Goal: Task Accomplishment & Management: Manage account settings

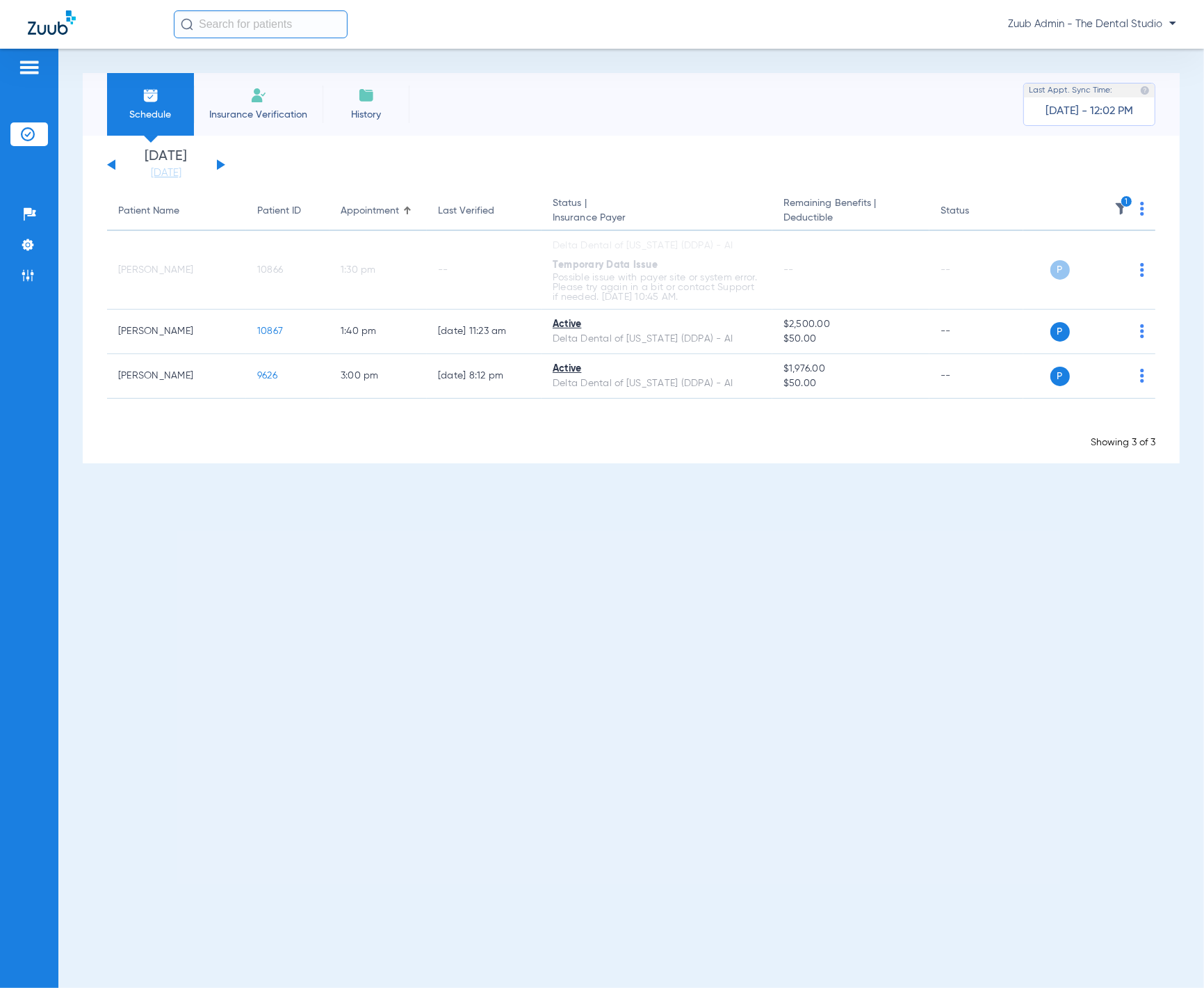
click at [220, 168] on div "[DATE] [DATE] [DATE] [DATE] [DATE] [DATE] [DATE] [DATE] [DATE] [DATE] [DATE] [D…" at bounding box center [166, 165] width 118 height 31
click at [220, 167] on button at bounding box center [221, 164] width 9 height 11
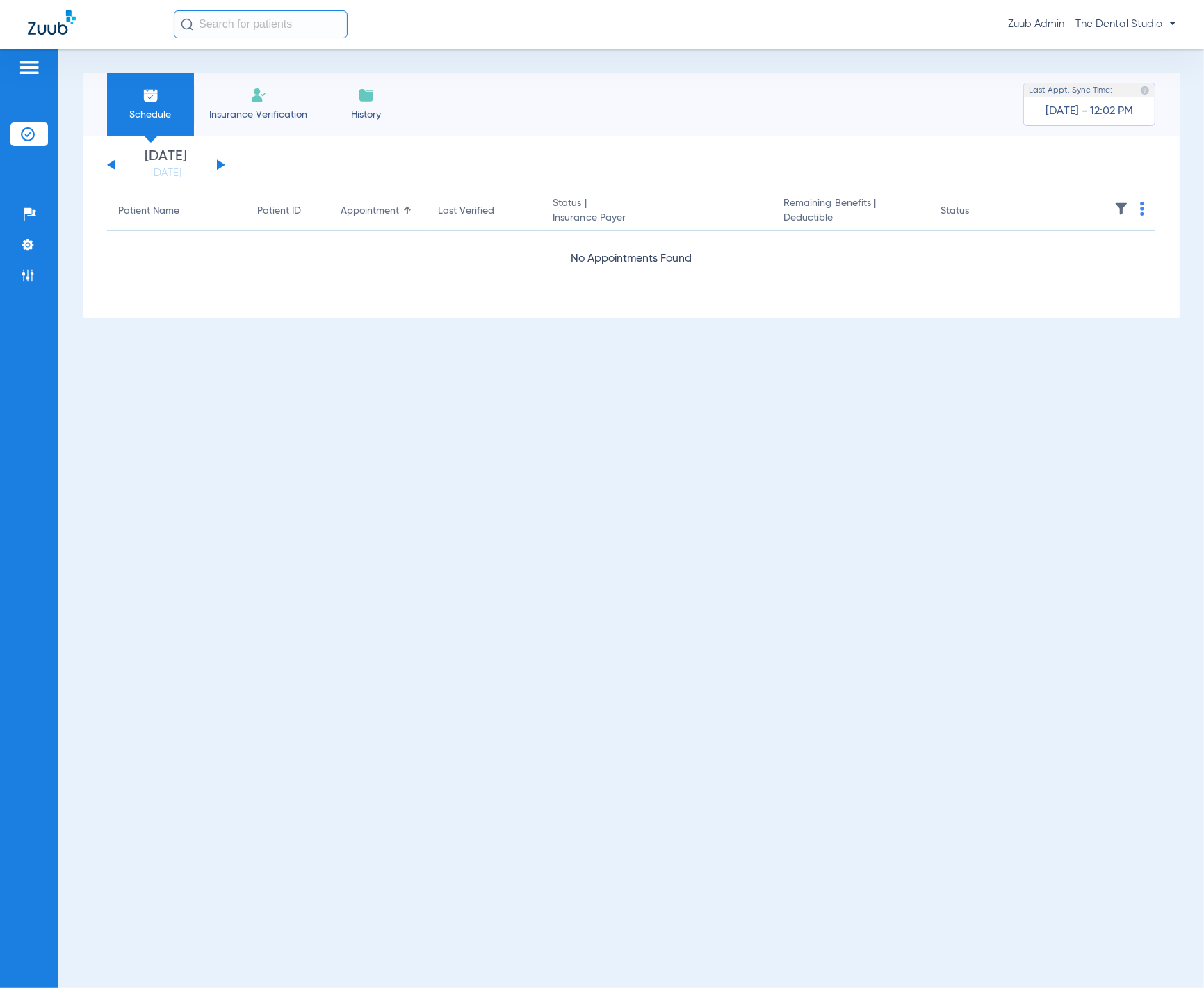
click at [109, 165] on button at bounding box center [111, 164] width 9 height 11
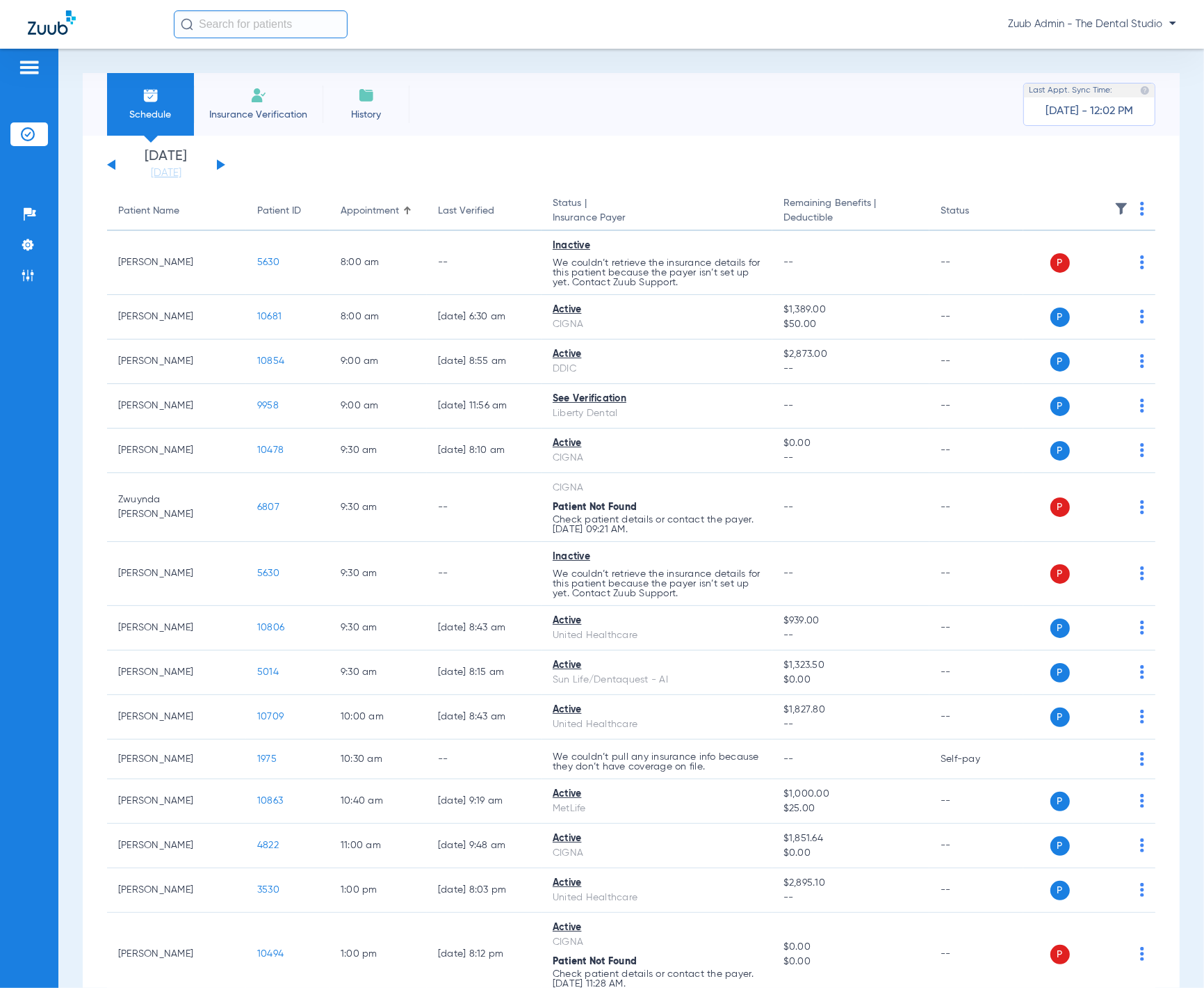
click at [1114, 211] on img at bounding box center [1121, 209] width 14 height 14
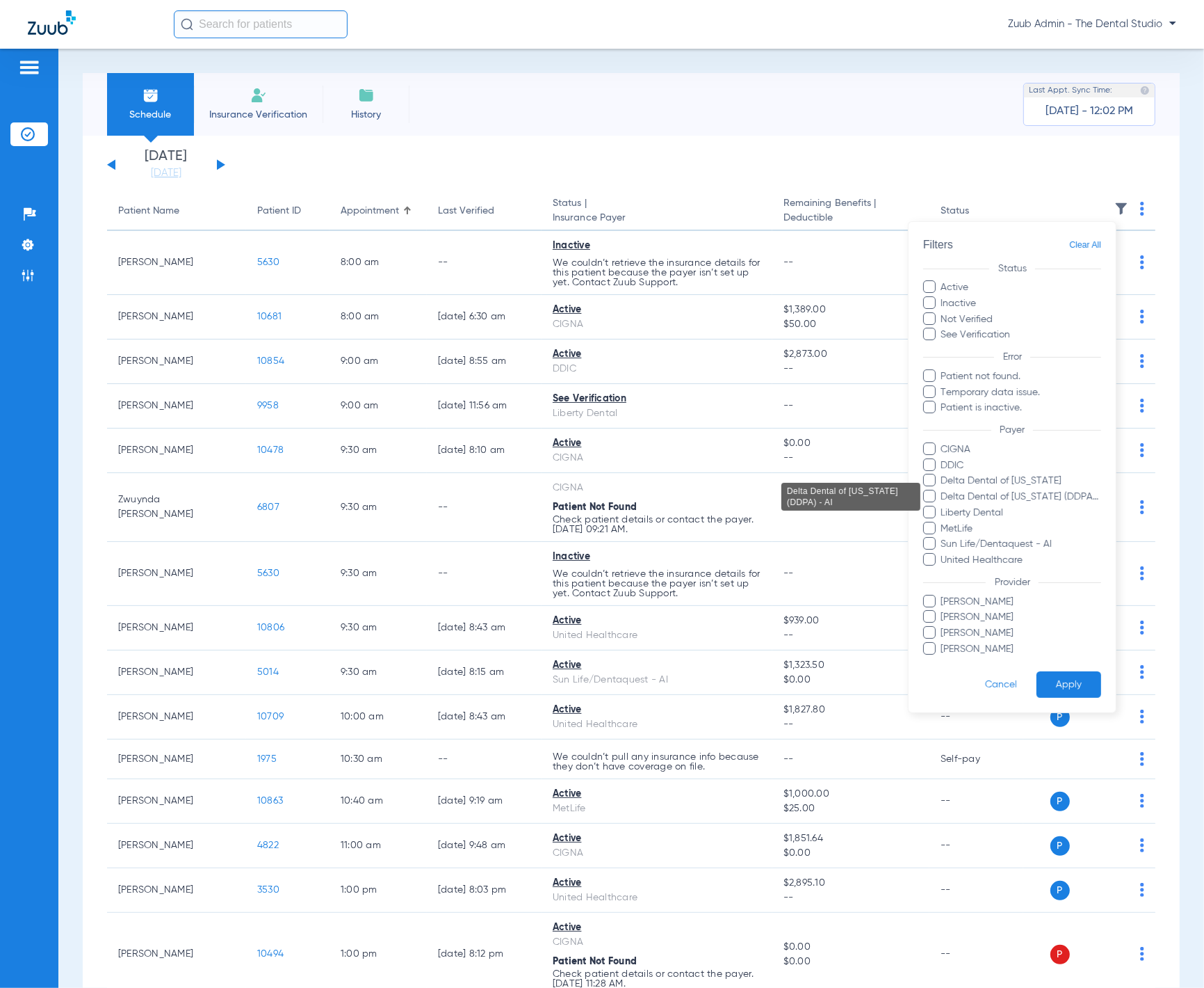
click at [1058, 494] on span "Delta Dental of [US_STATE] (DDPA) - AI" at bounding box center [1021, 496] width 162 height 14
click at [944, 506] on input "Delta Dental of [US_STATE] (DDPA) - AI" at bounding box center [944, 506] width 0 height 0
drag, startPoint x: 1070, startPoint y: 675, endPoint x: 1054, endPoint y: 657, distance: 24.1
click at [1070, 675] on button "Apply" at bounding box center [1069, 685] width 65 height 27
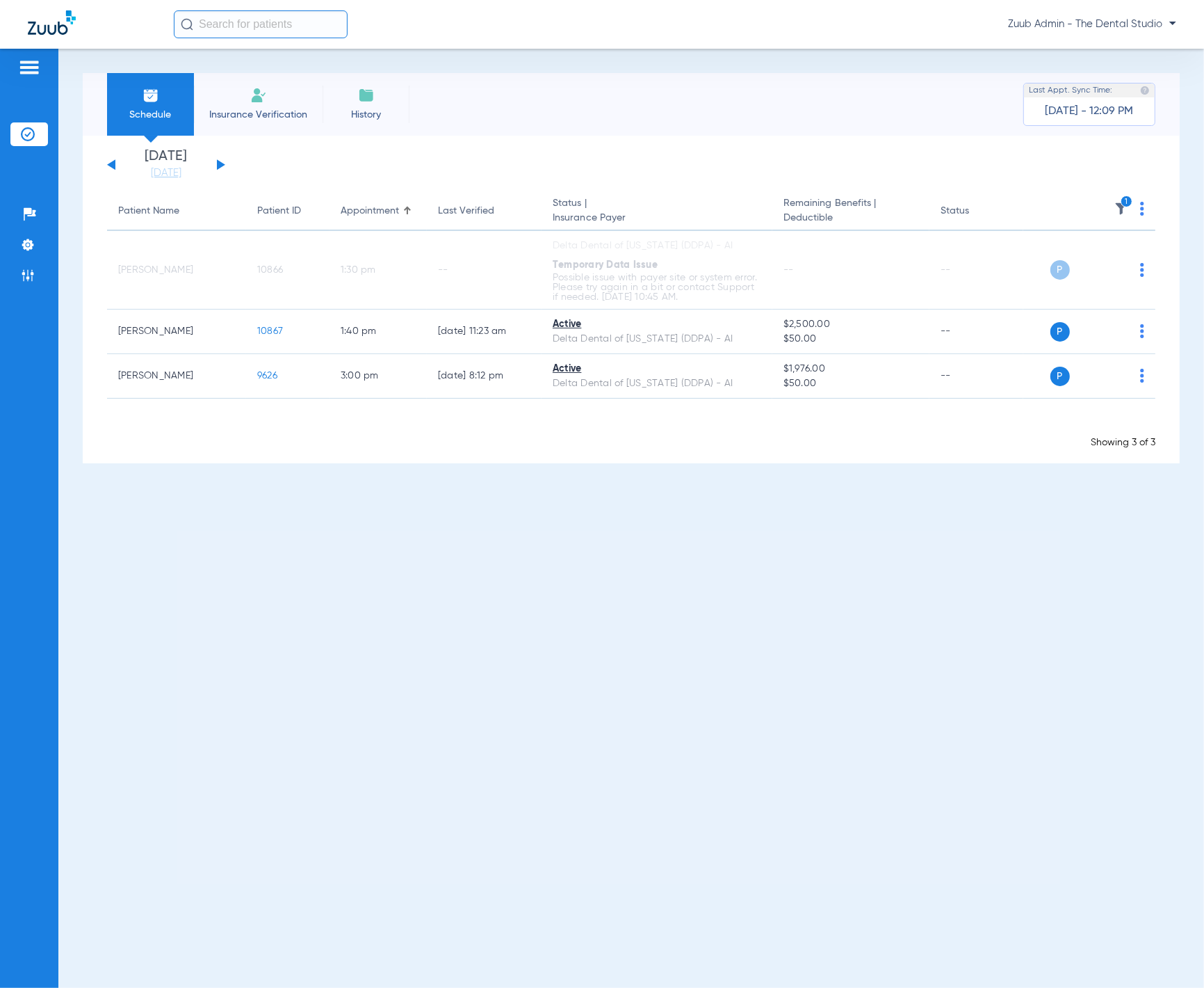
click at [216, 162] on div "Sunday 06-08-2025 Monday 06-09-2025 Tuesday 06-10-2025 Wednesday 06-11-2025 Thu…" at bounding box center [166, 165] width 118 height 31
click at [217, 162] on button at bounding box center [221, 164] width 9 height 11
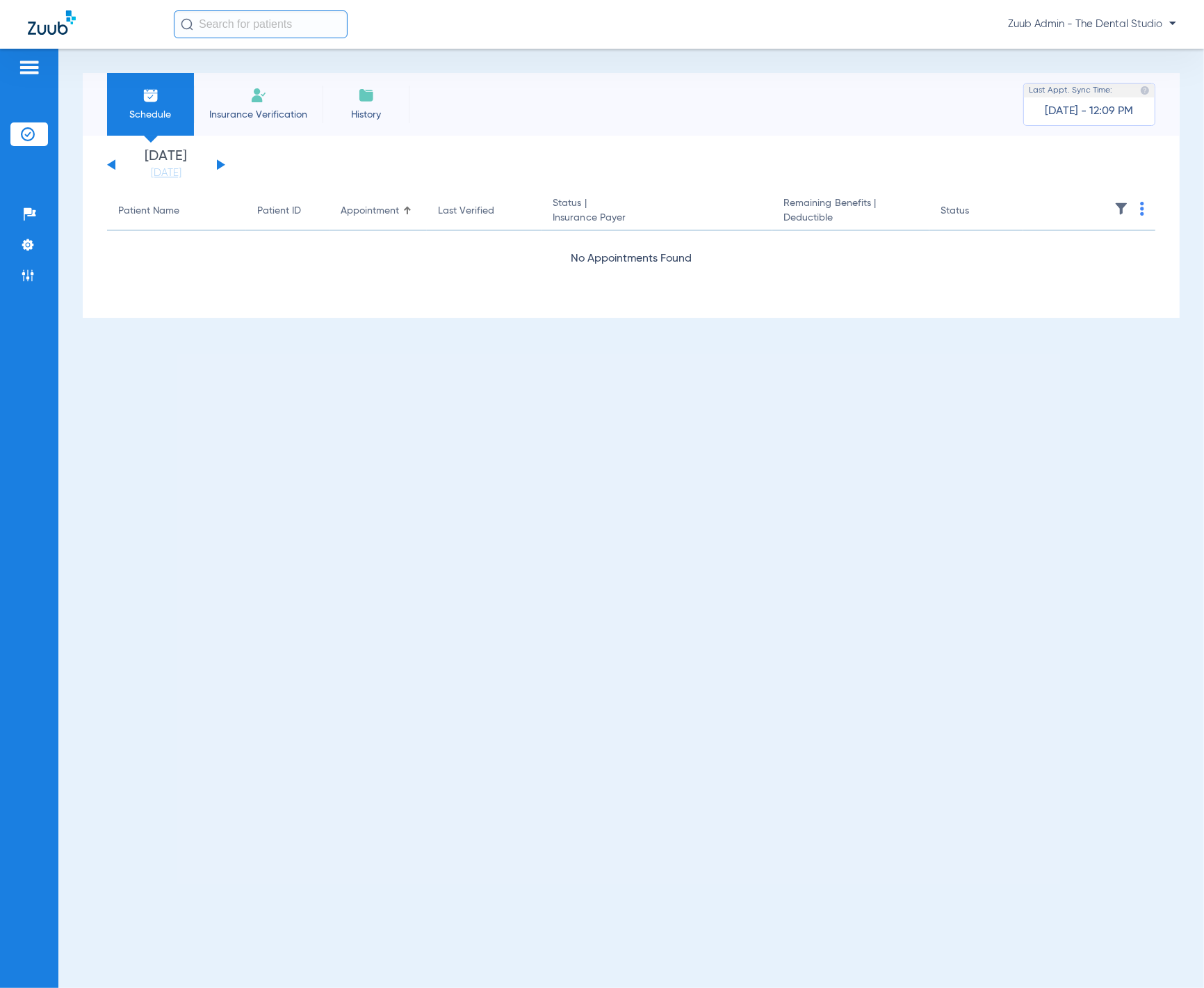
click at [112, 164] on button at bounding box center [111, 164] width 9 height 11
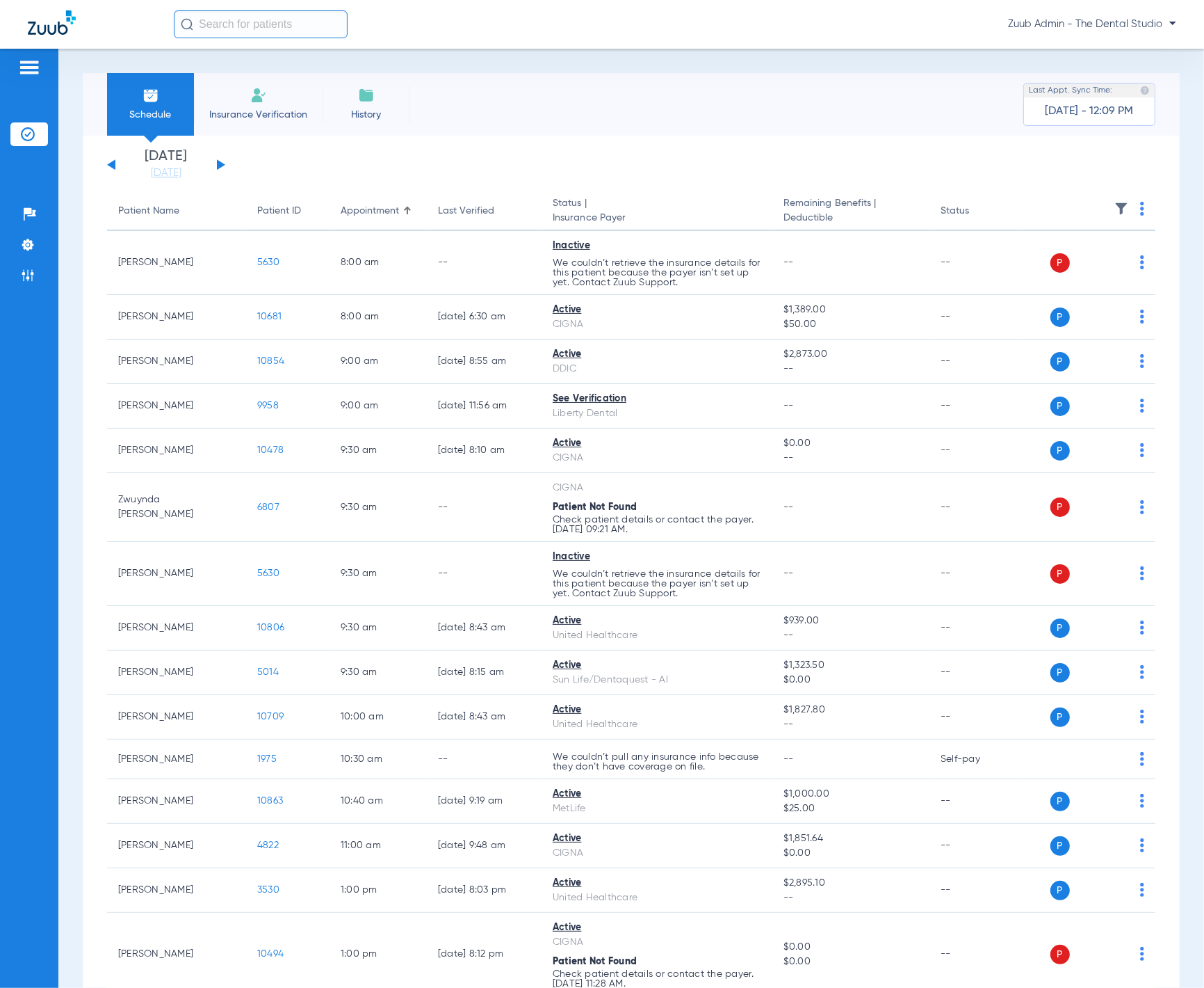
click at [1114, 211] on img at bounding box center [1121, 209] width 14 height 14
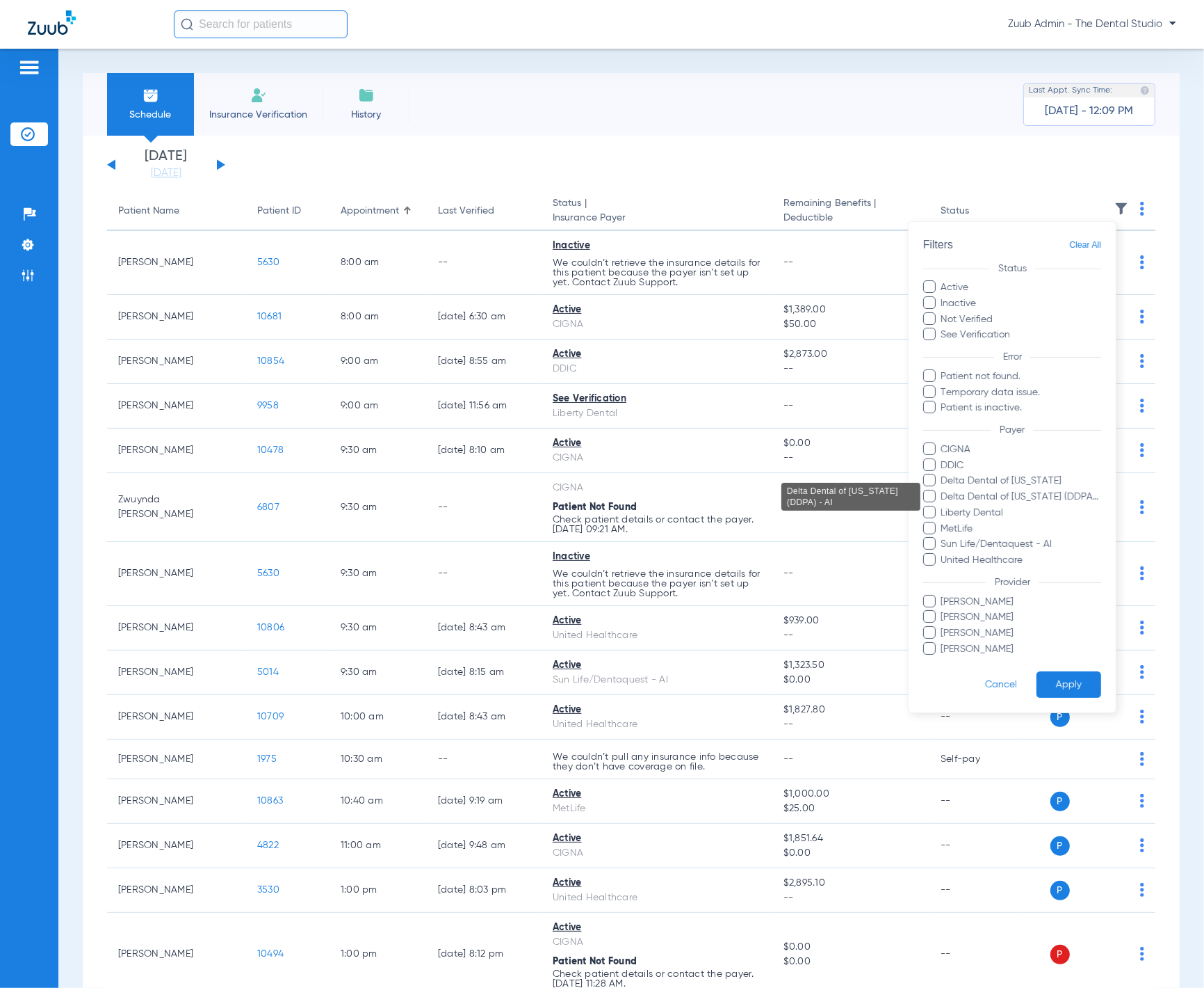
click at [1076, 489] on span "Delta Dental of [US_STATE] (DDPA) - AI" at bounding box center [1021, 496] width 162 height 14
click at [944, 506] on input "Delta Dental of [US_STATE] (DDPA) - AI" at bounding box center [944, 506] width 0 height 0
click at [1074, 675] on button "Apply" at bounding box center [1069, 685] width 65 height 27
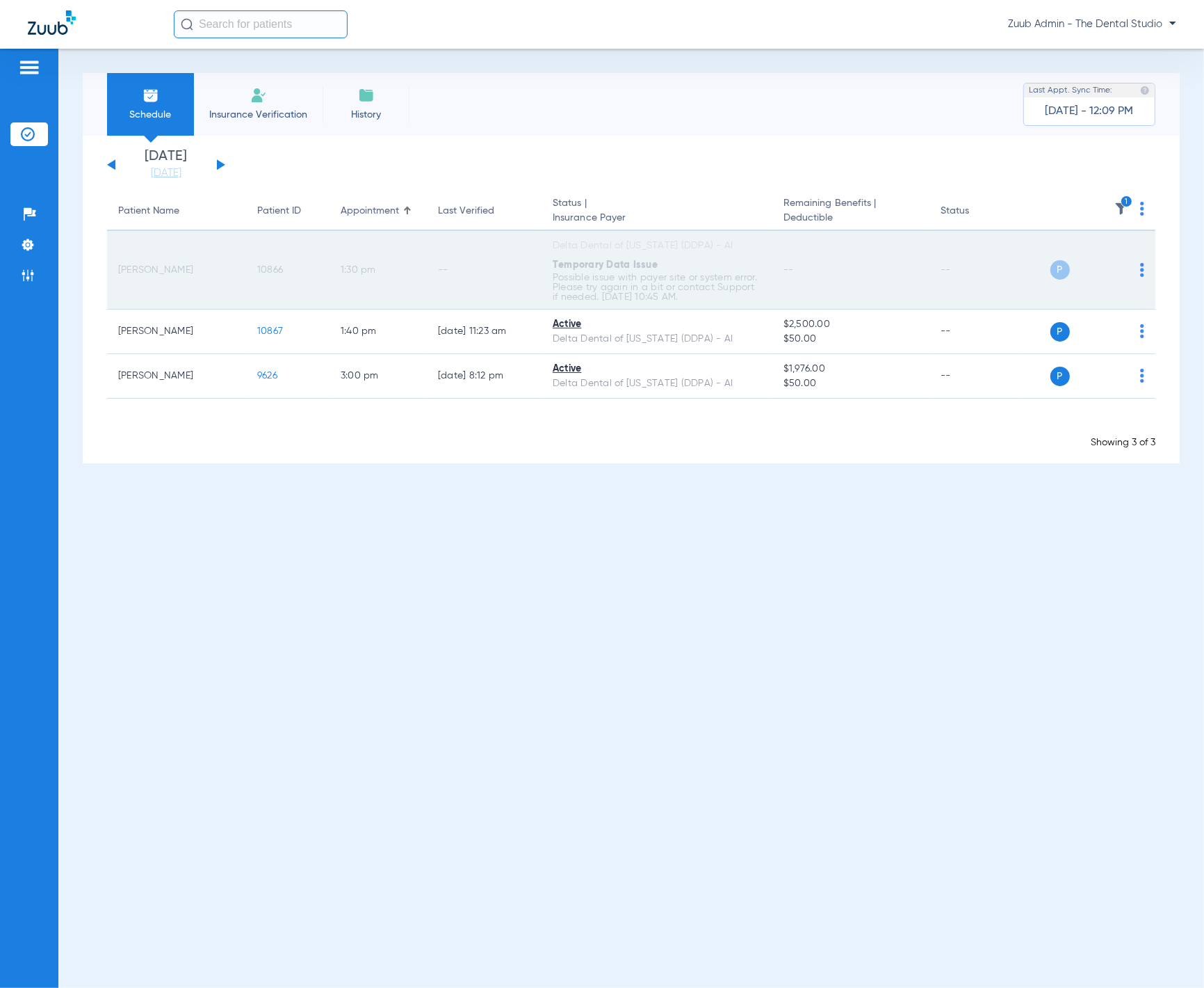
click at [276, 265] on span "10866" at bounding box center [270, 270] width 26 height 10
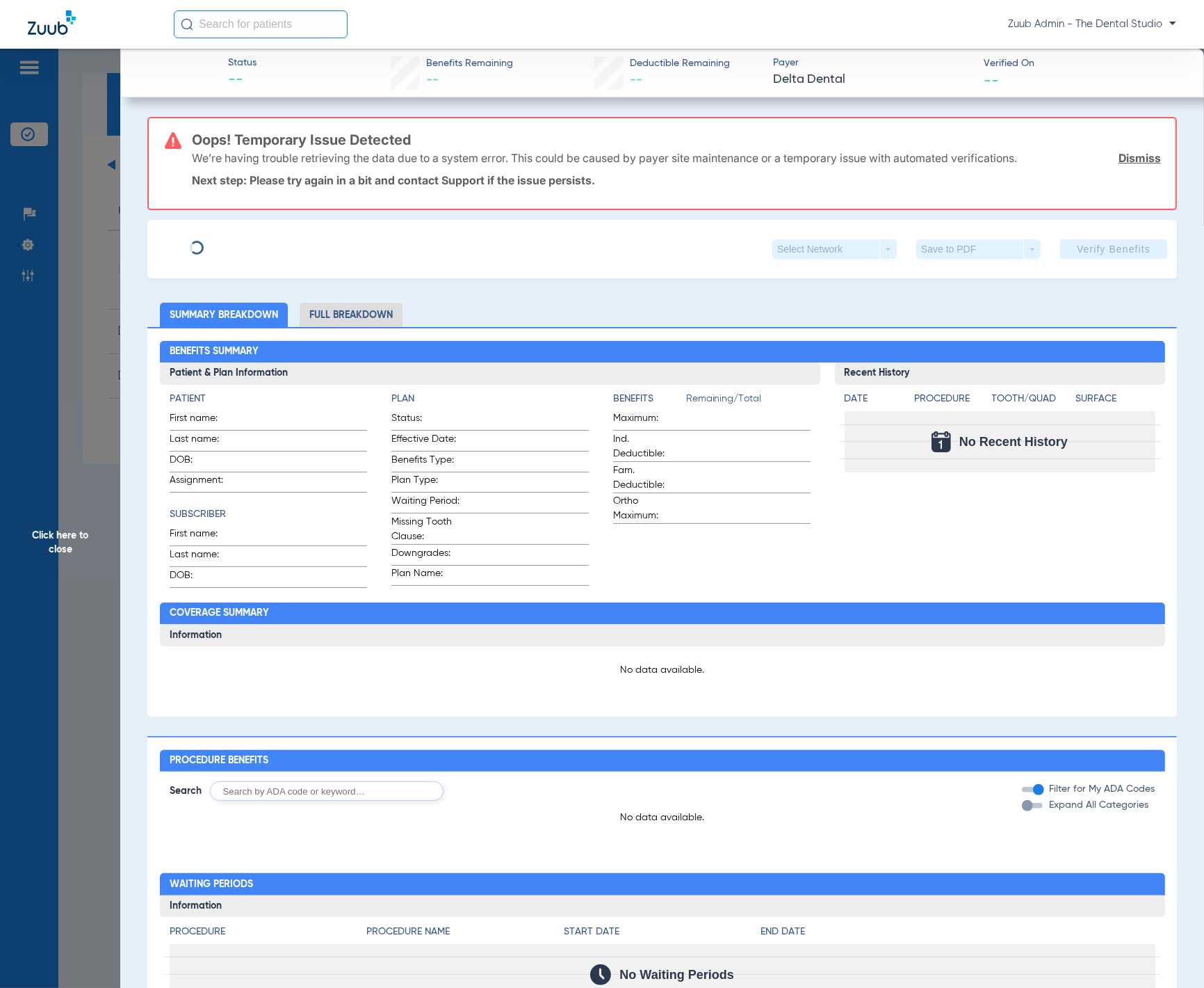
type input "[PERSON_NAME]"
type input "[DATE]"
type input "8113952425"
type input "0978100005"
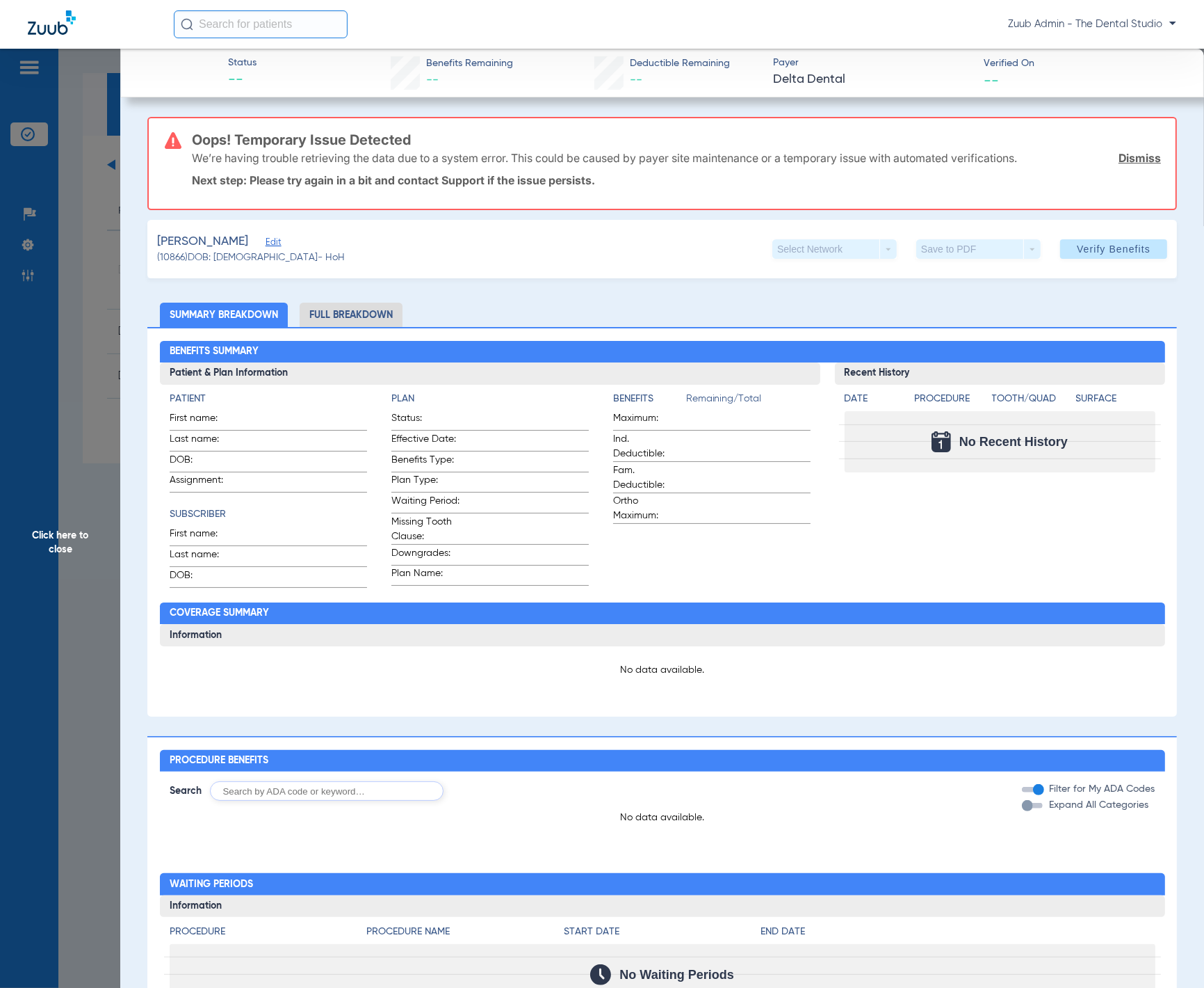
click at [279, 245] on span "Edit" at bounding box center [271, 244] width 12 height 13
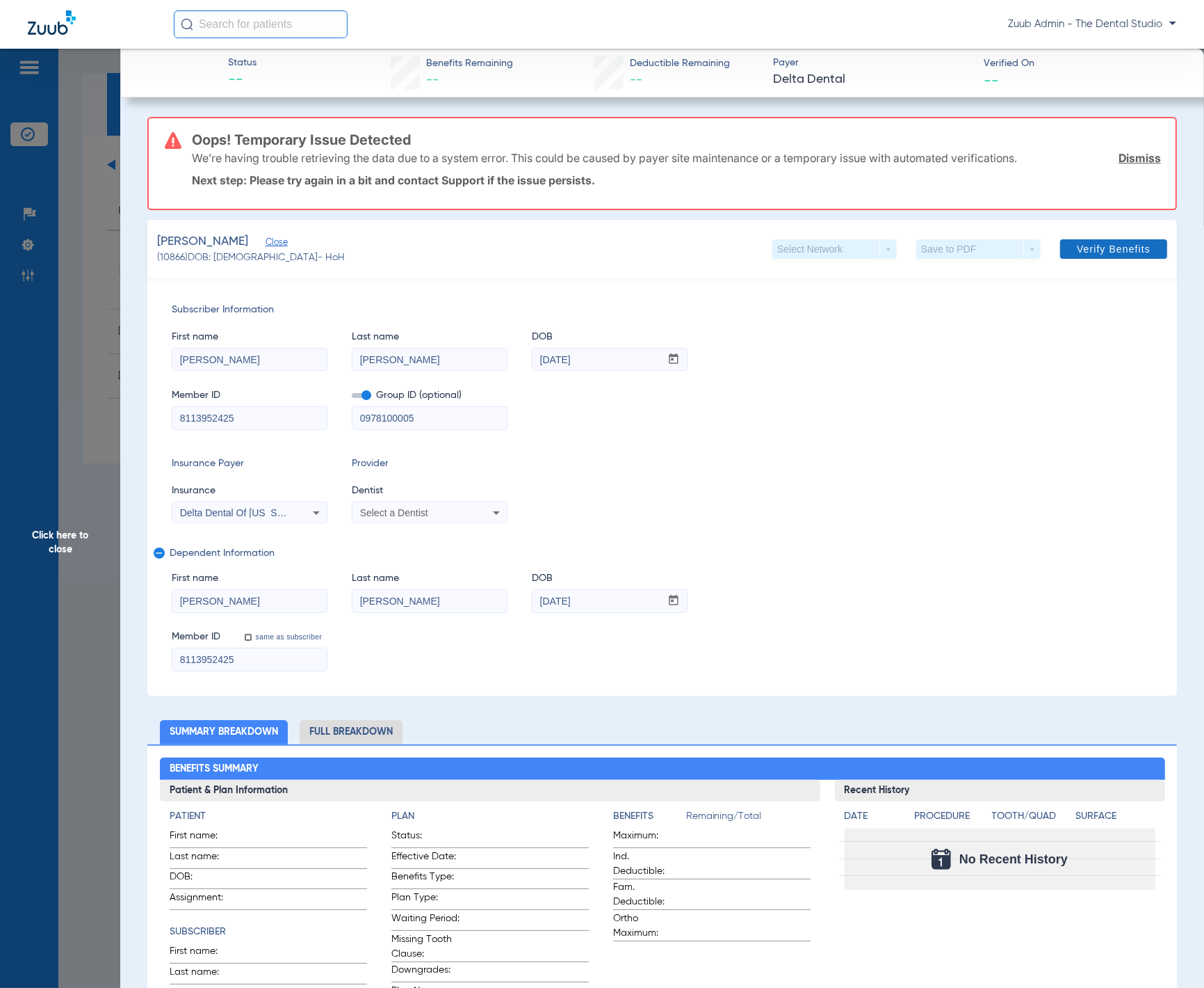
click at [1096, 258] on span at bounding box center [1114, 249] width 107 height 34
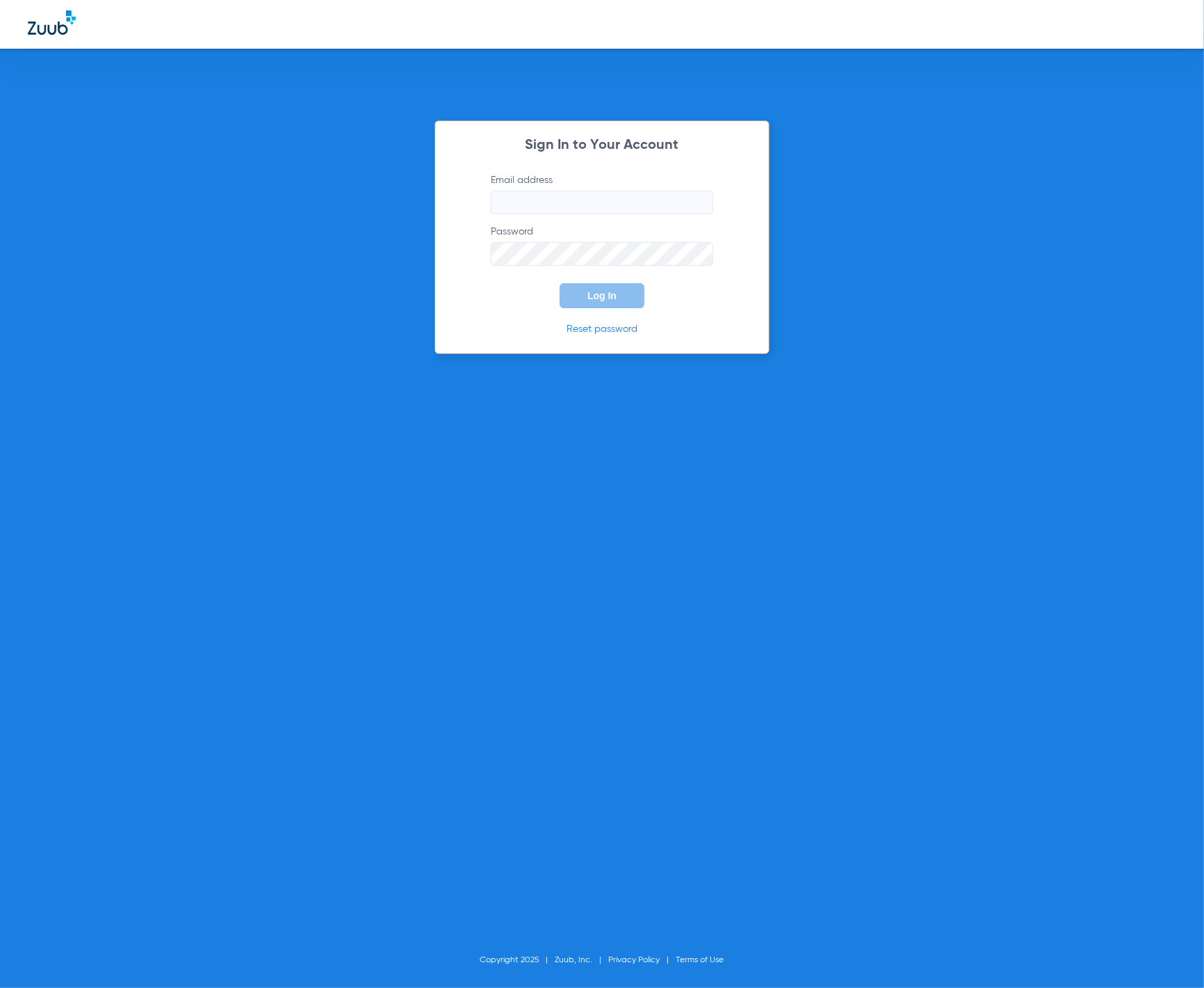
type input "tammey.bell@zuub.com"
click at [640, 305] on button "Log In" at bounding box center [602, 296] width 85 height 25
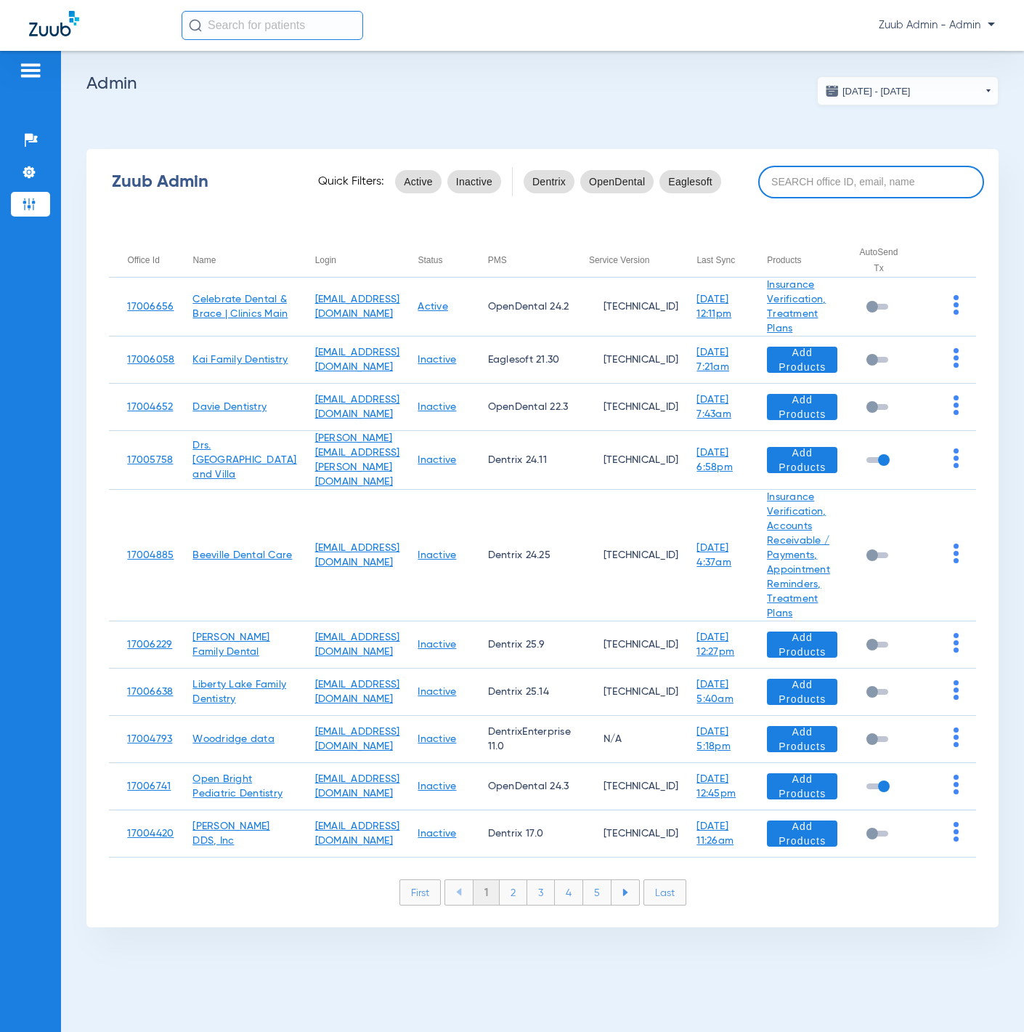
click at [841, 182] on input at bounding box center [871, 182] width 226 height 33
paste input "17005222"
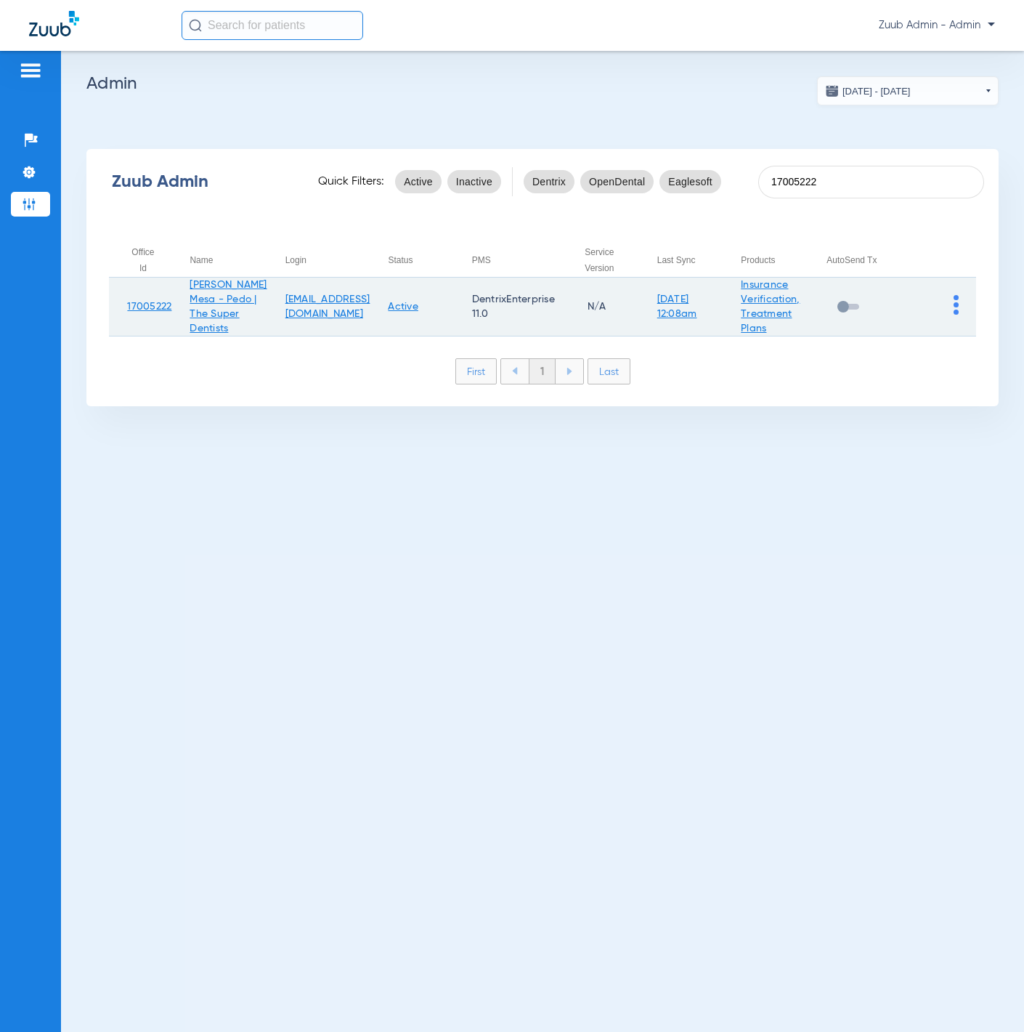
type input "17005222"
click at [955, 314] on img at bounding box center [956, 305] width 5 height 20
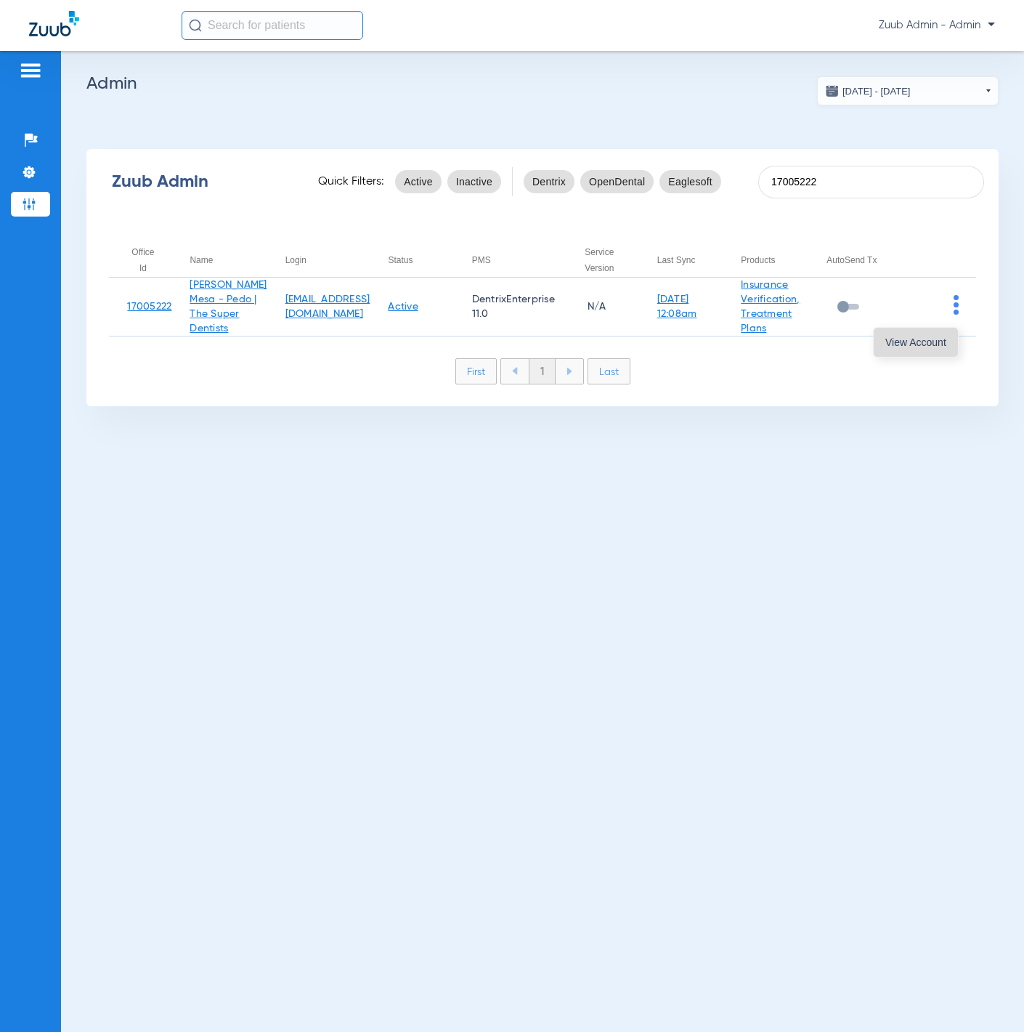
click at [931, 347] on span "View Account" at bounding box center [916, 342] width 61 height 10
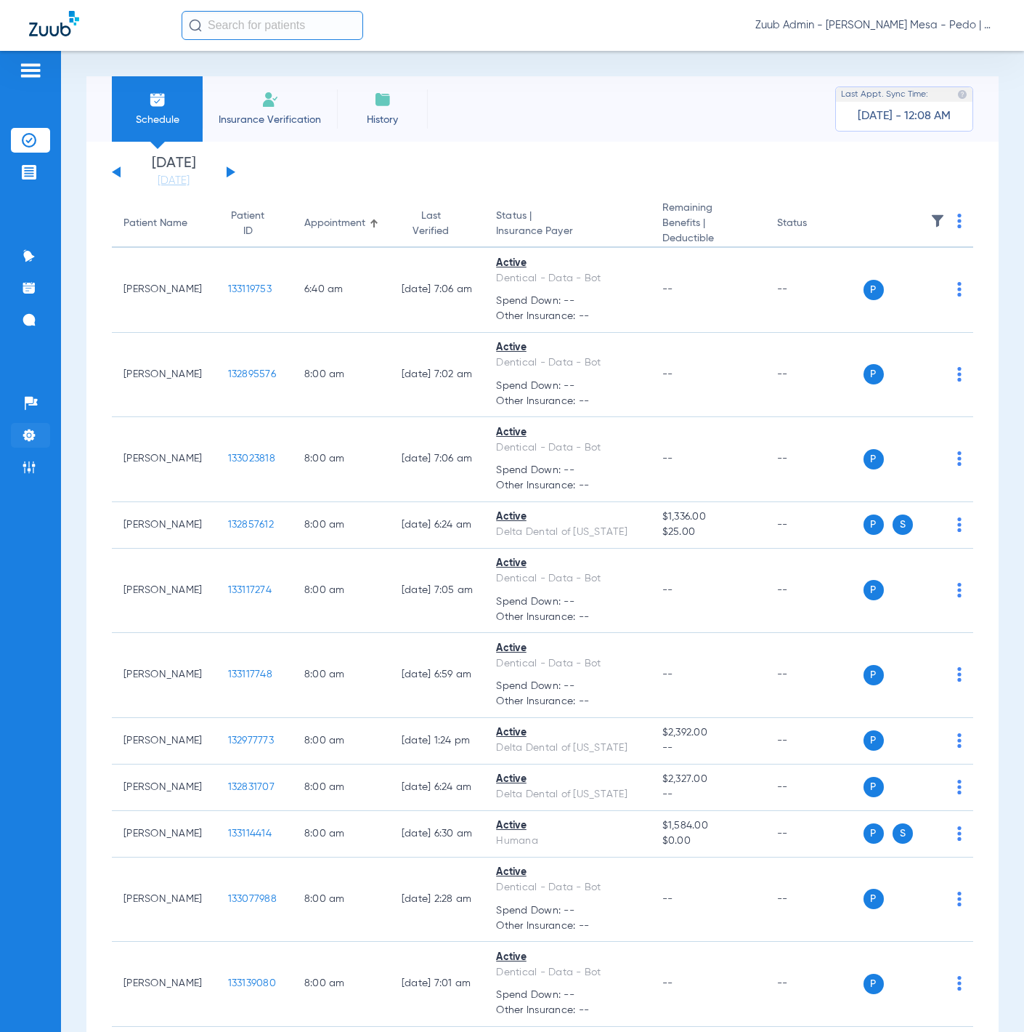
click at [40, 434] on li "Settings" at bounding box center [30, 435] width 39 height 25
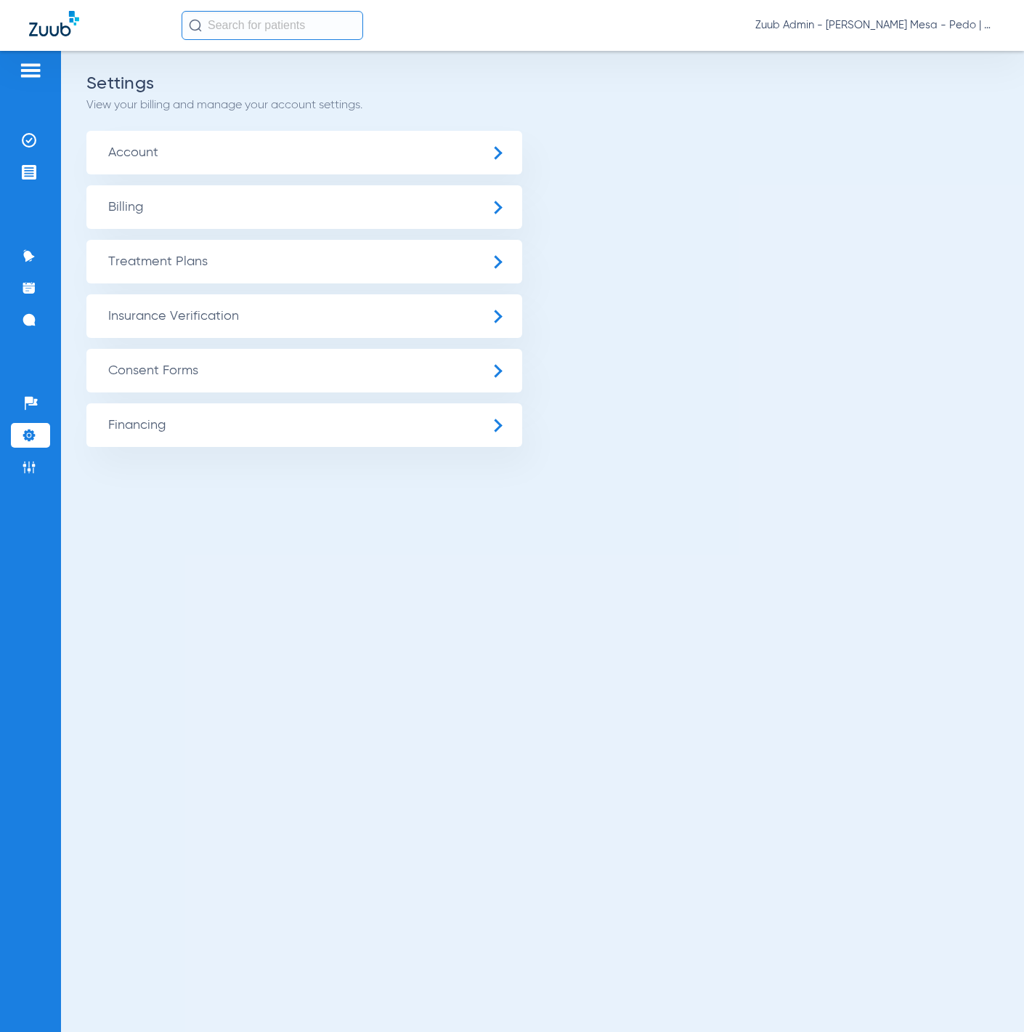
click at [230, 322] on span "Insurance Verification" at bounding box center [304, 316] width 436 height 44
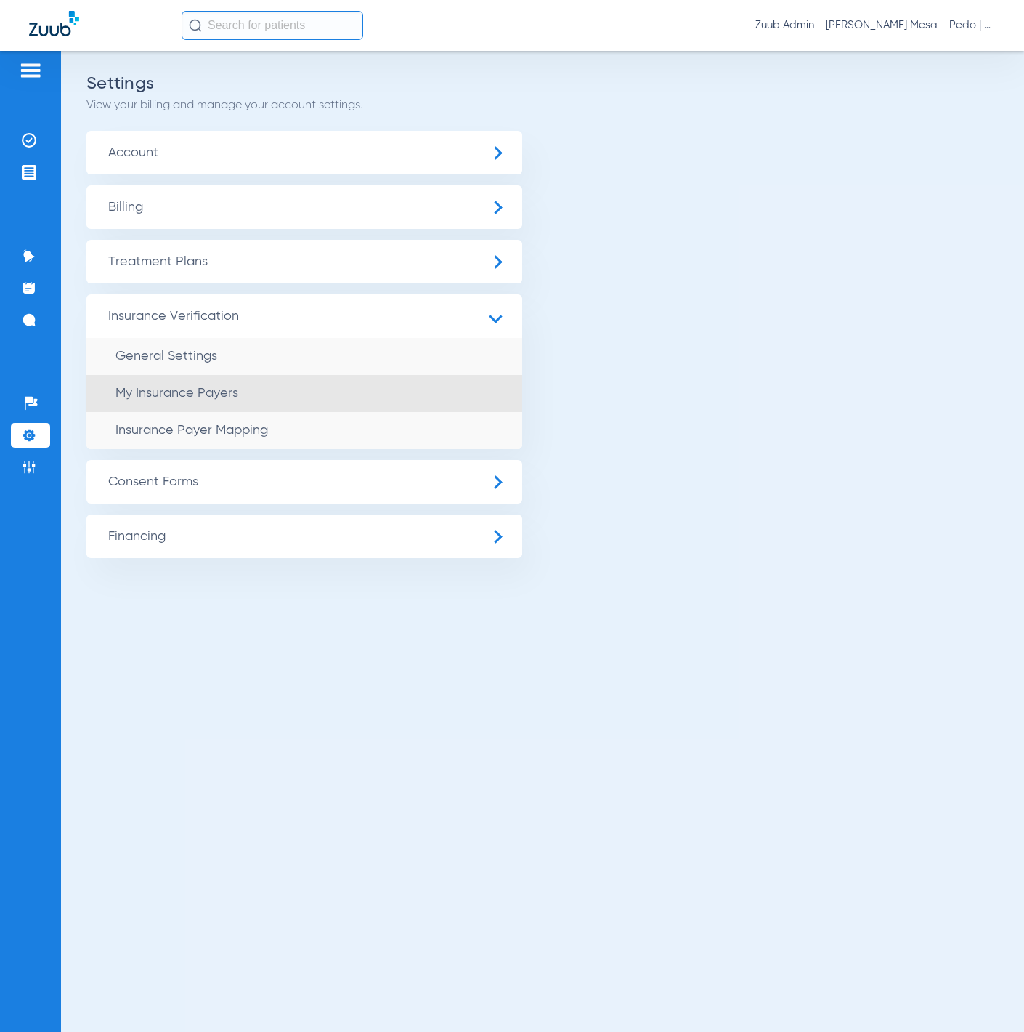
click at [238, 386] on li "My Insurance Payers" at bounding box center [304, 393] width 436 height 37
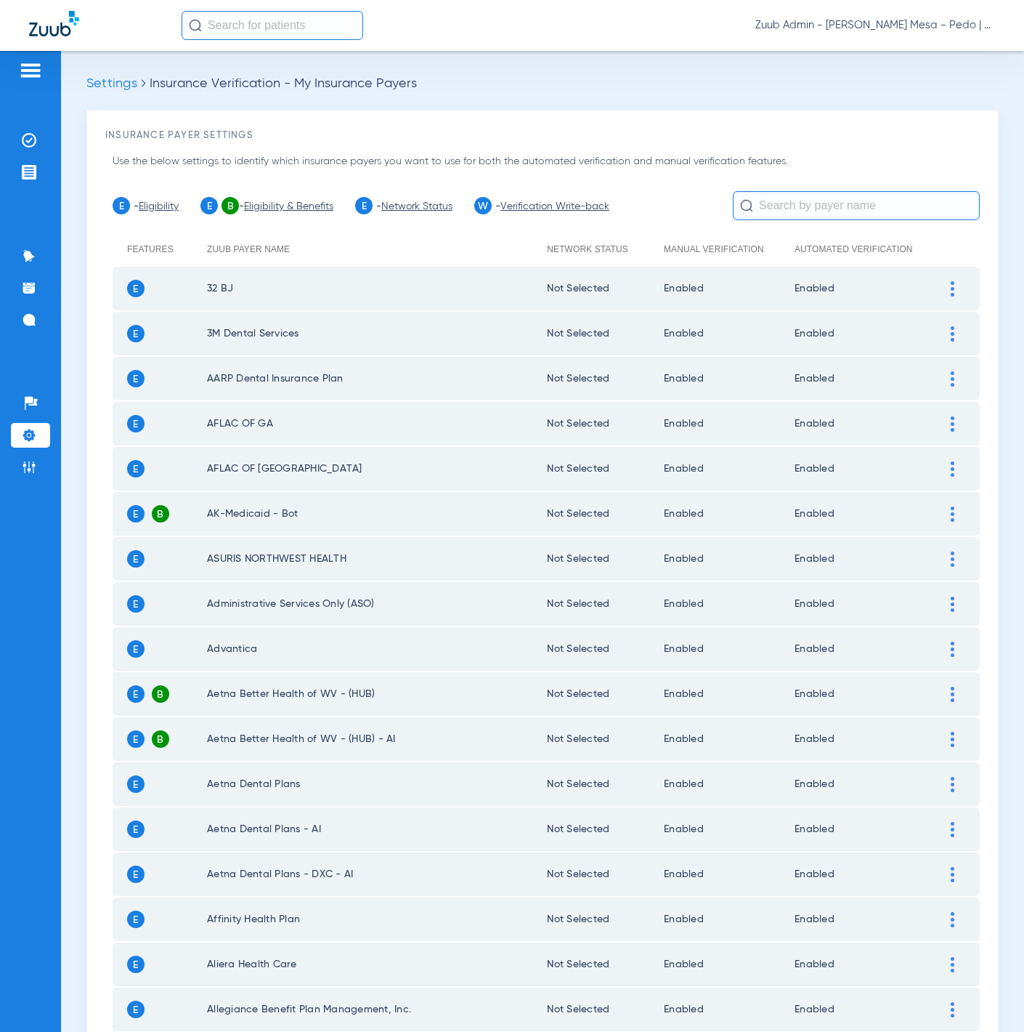
click at [826, 204] on input "text" at bounding box center [856, 205] width 247 height 29
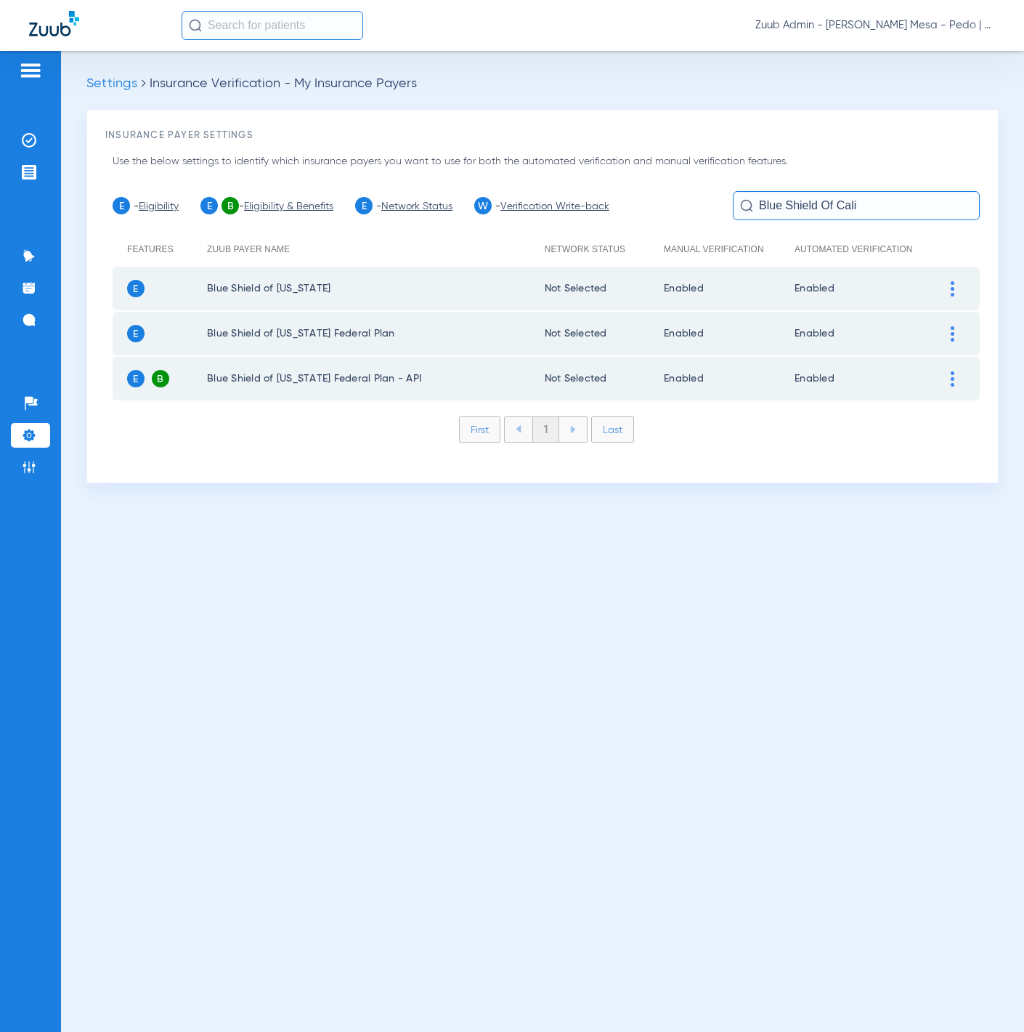
type input "Blue Shield Of Cali"
click at [953, 328] on img at bounding box center [953, 333] width 4 height 15
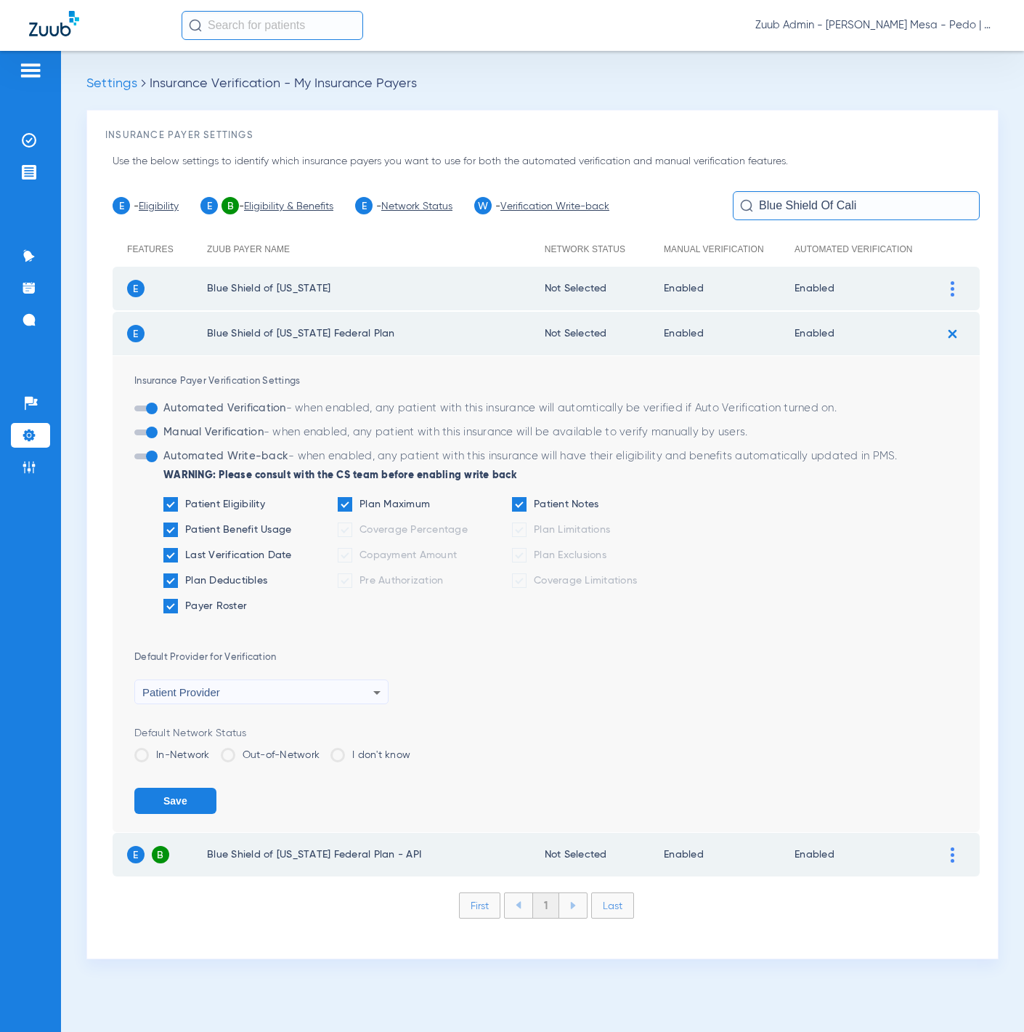
click at [307, 749] on label "Out-of-Network" at bounding box center [271, 755] width 100 height 15
click at [323, 750] on input "Out-of-Network" at bounding box center [323, 750] width 0 height 0
click at [195, 803] on button "Save" at bounding box center [175, 800] width 82 height 26
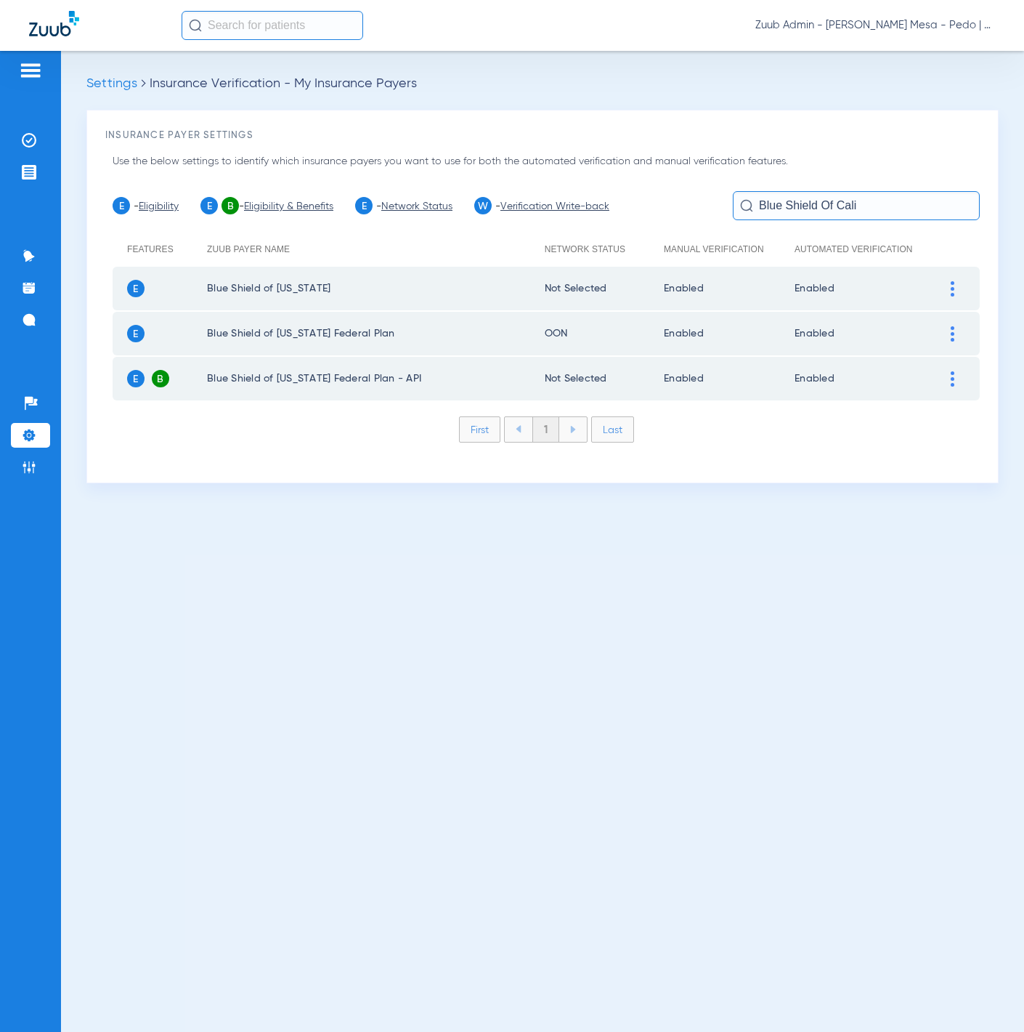
click at [951, 376] on img at bounding box center [953, 378] width 4 height 15
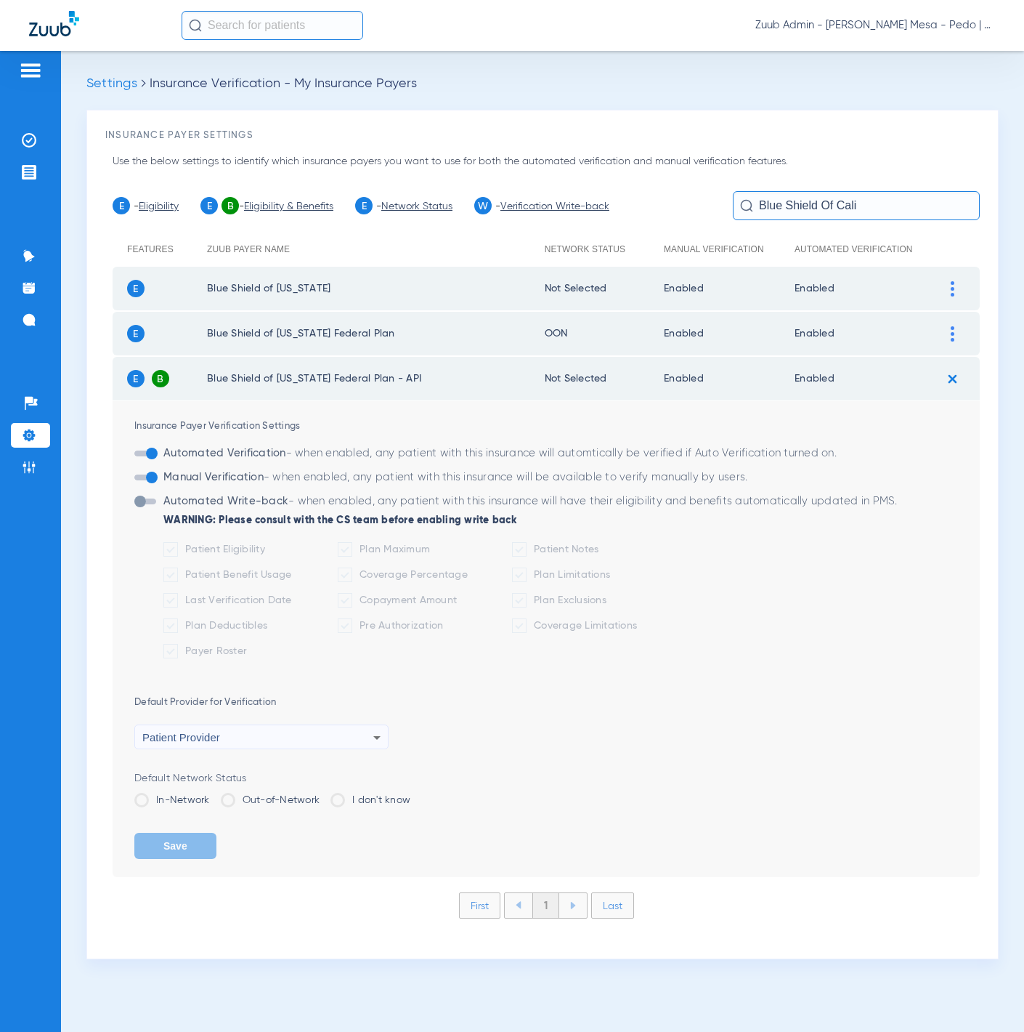
click at [227, 796] on span at bounding box center [228, 800] width 15 height 15
click at [323, 795] on input "Out-of-Network" at bounding box center [323, 795] width 0 height 0
click at [202, 834] on button "Save" at bounding box center [175, 845] width 82 height 26
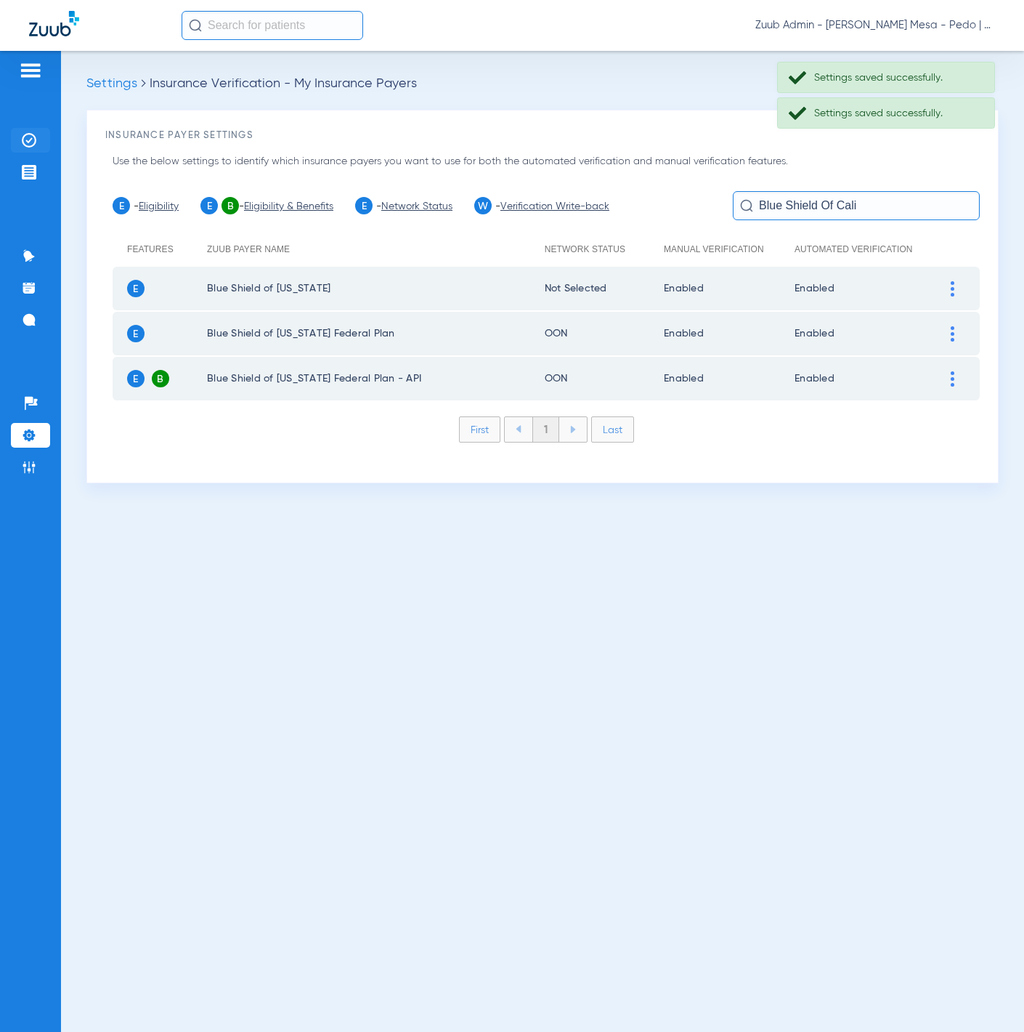
click at [32, 136] on img at bounding box center [29, 140] width 15 height 15
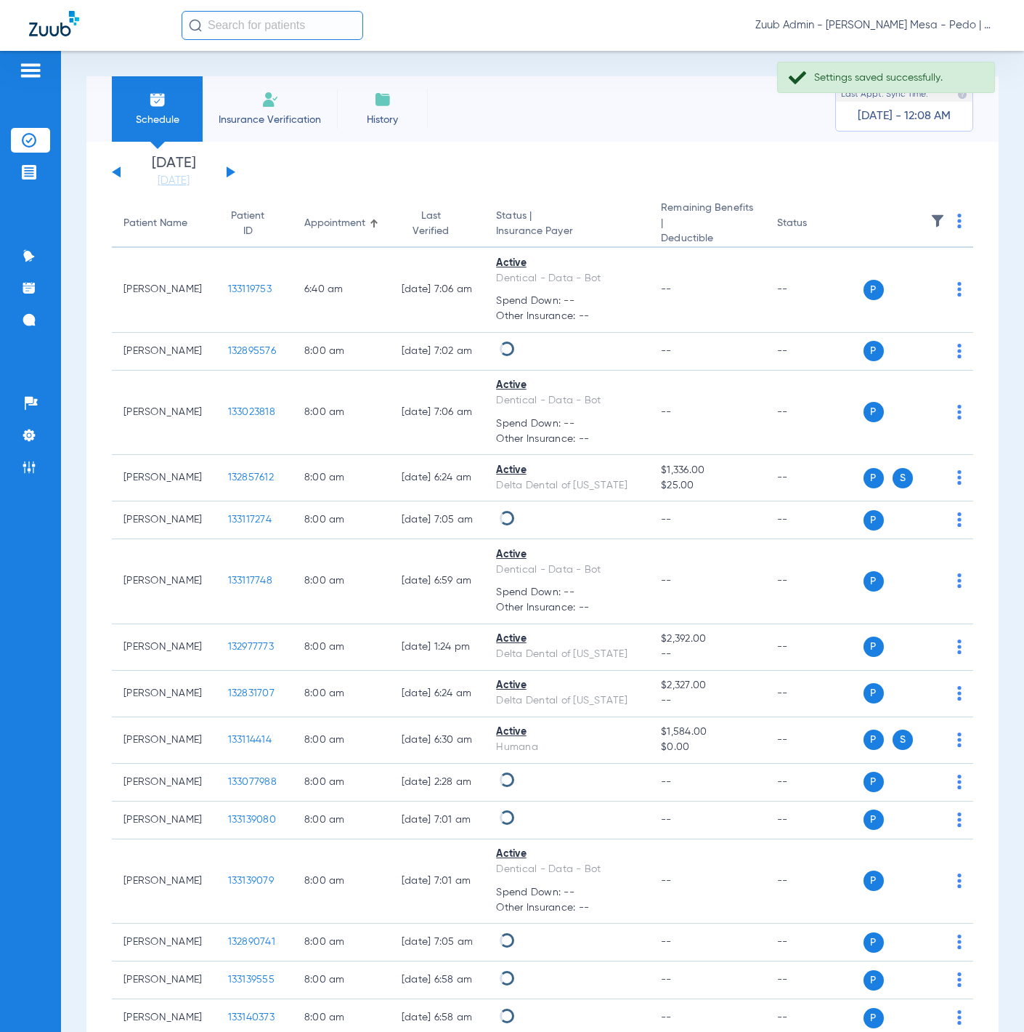
click at [271, 24] on input "text" at bounding box center [273, 25] width 182 height 29
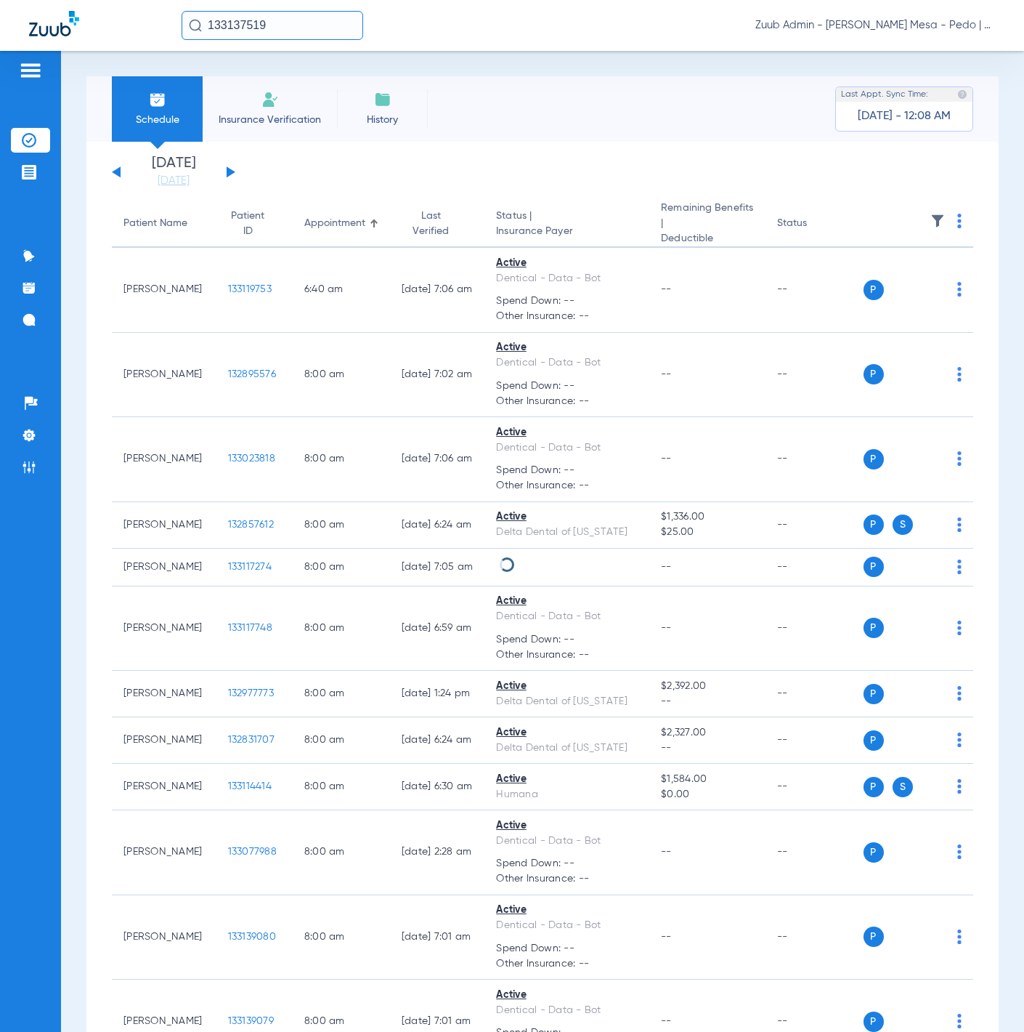
click at [312, 24] on input "133137519" at bounding box center [273, 25] width 182 height 29
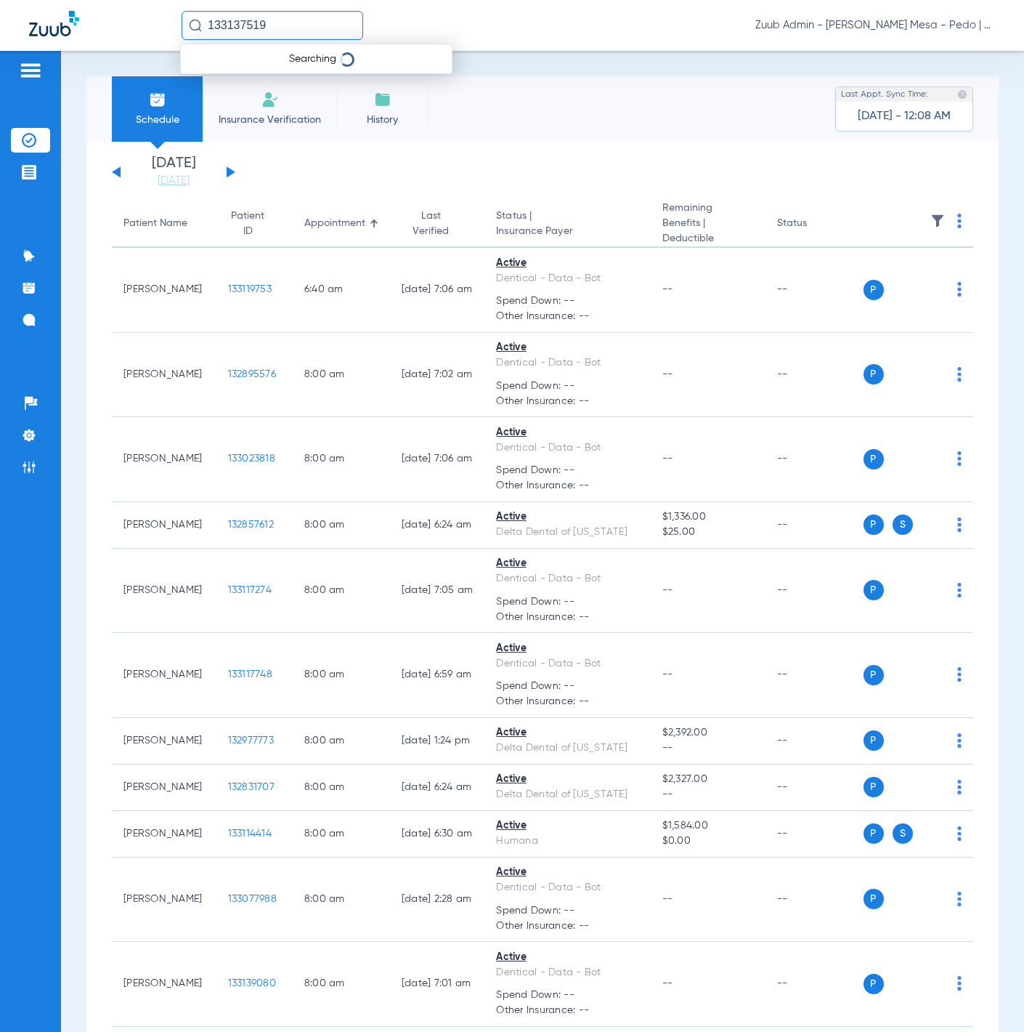
type input "133137519"
click at [296, 71] on td "133137519" at bounding box center [318, 78] width 54 height 20
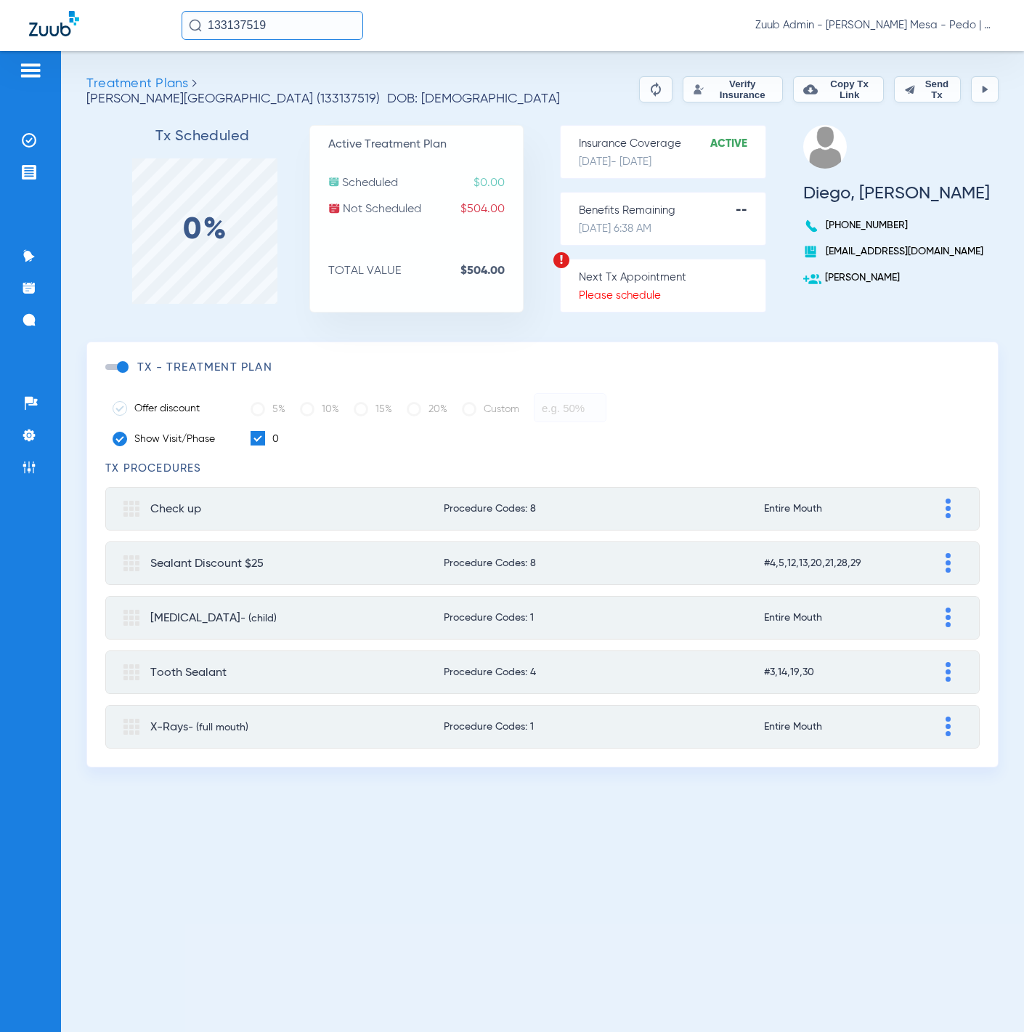
click at [735, 94] on button "Verify Insurance" at bounding box center [733, 89] width 100 height 26
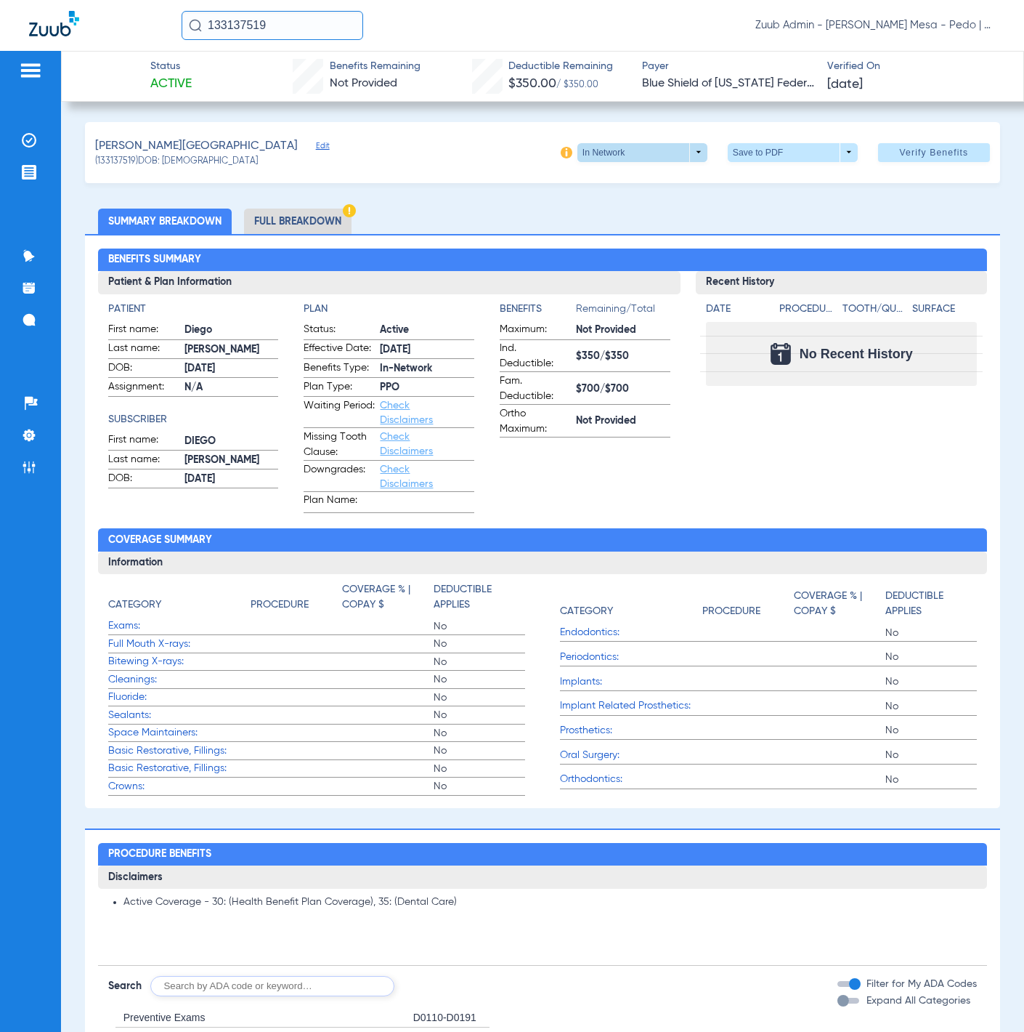
click at [625, 149] on span at bounding box center [642, 152] width 35 height 35
click at [620, 149] on div at bounding box center [512, 516] width 1024 height 1032
click at [641, 147] on span at bounding box center [642, 152] width 35 height 35
click at [548, 151] on div at bounding box center [512, 516] width 1024 height 1032
click at [561, 151] on img at bounding box center [567, 153] width 12 height 12
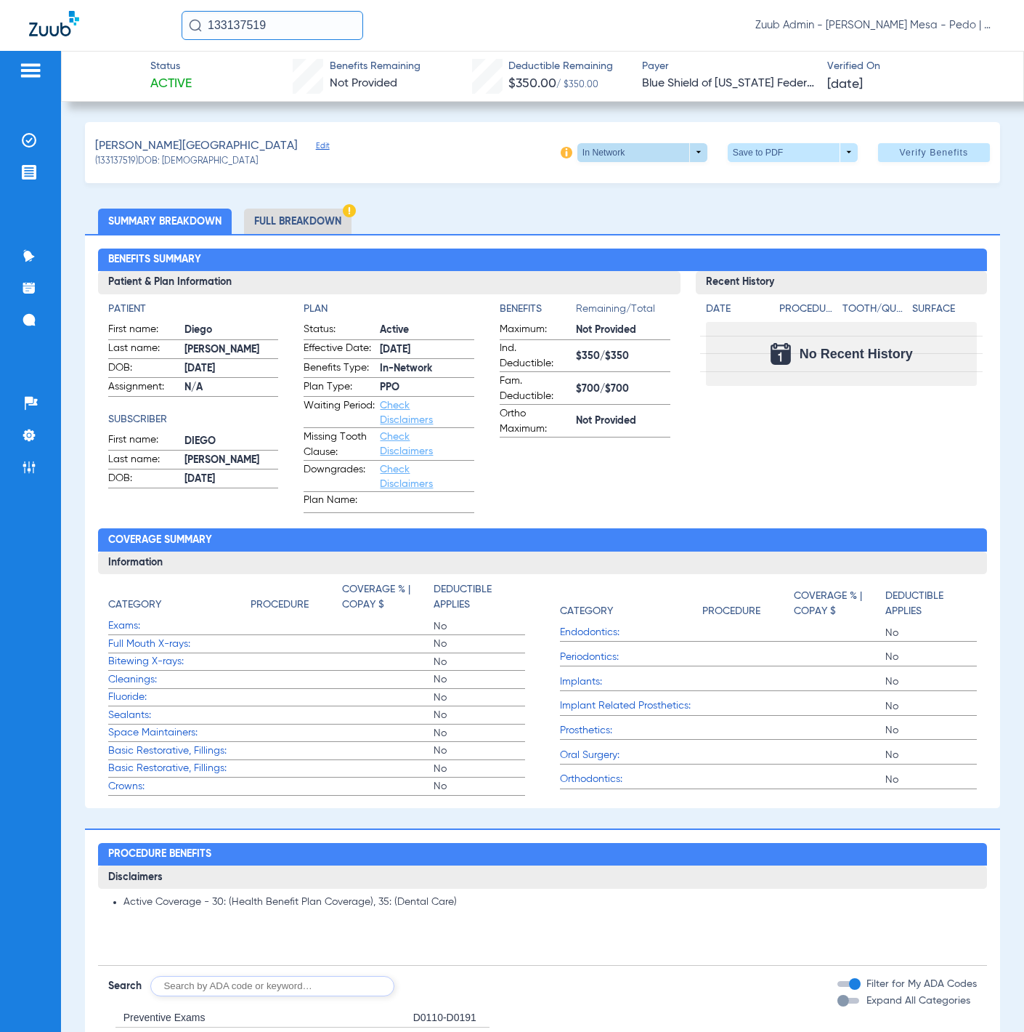
click at [628, 153] on span at bounding box center [642, 152] width 35 height 35
click at [557, 147] on div at bounding box center [512, 516] width 1024 height 1032
click at [561, 150] on img at bounding box center [567, 153] width 12 height 12
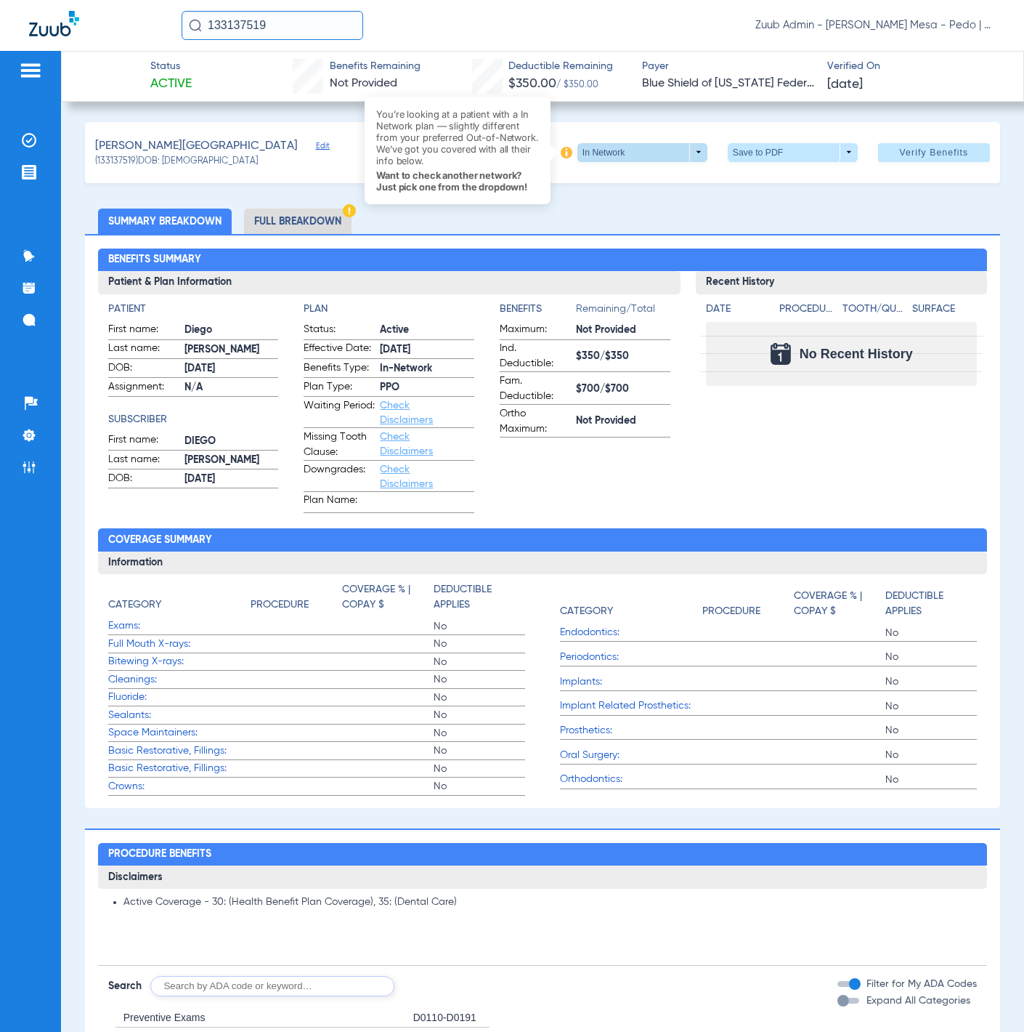
click at [644, 157] on span at bounding box center [642, 152] width 35 height 35
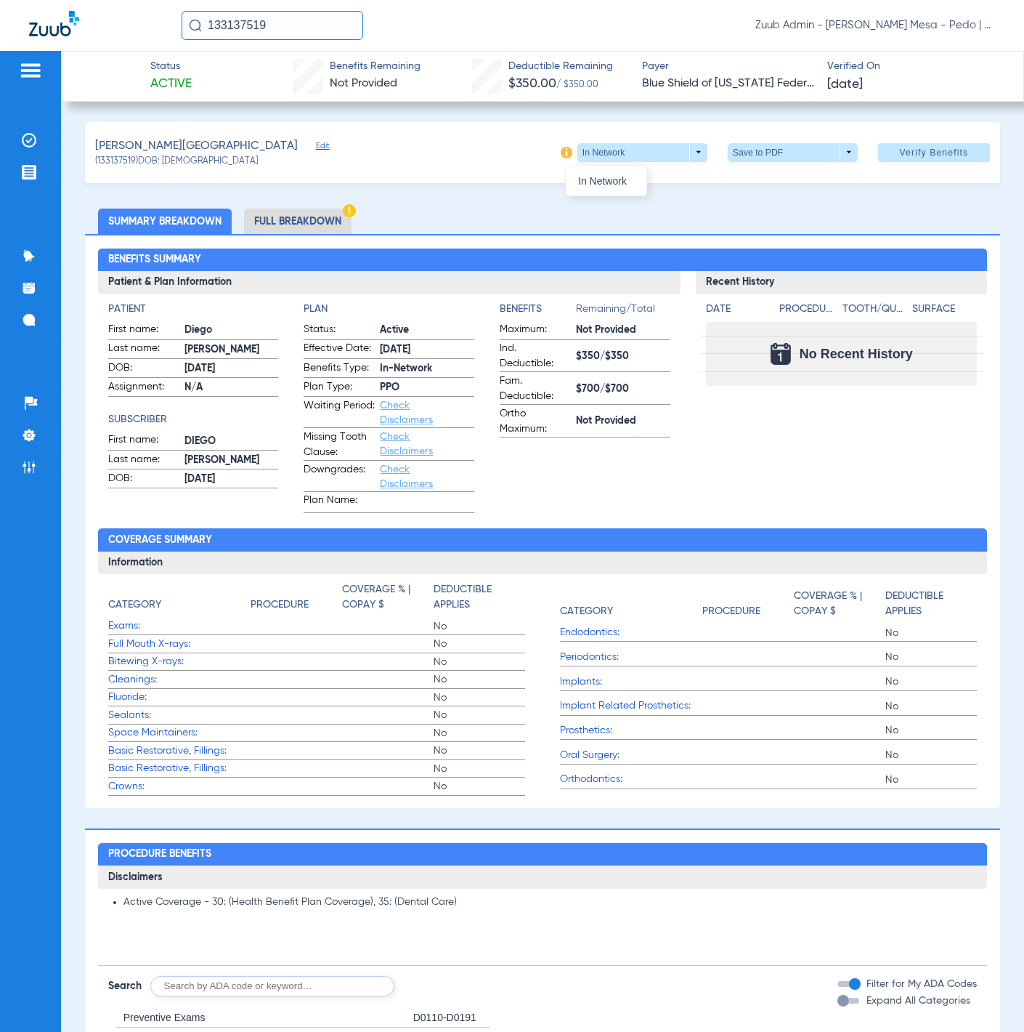
click at [552, 155] on div at bounding box center [512, 516] width 1024 height 1032
click at [561, 155] on img at bounding box center [567, 153] width 12 height 12
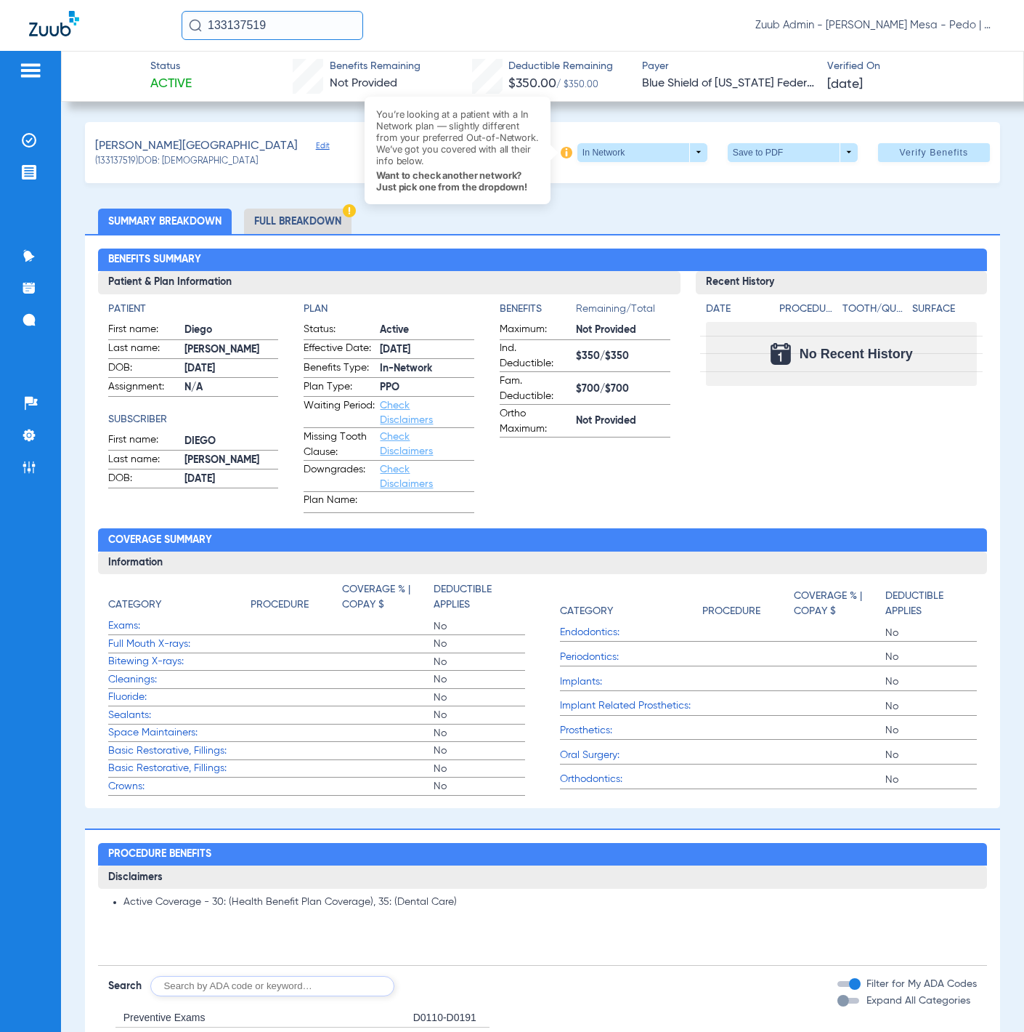
click at [687, 129] on div "Bonilla, Diego Edit (133137519) DOB: 08/05/2015 You’re looking at a patient wit…" at bounding box center [542, 152] width 915 height 61
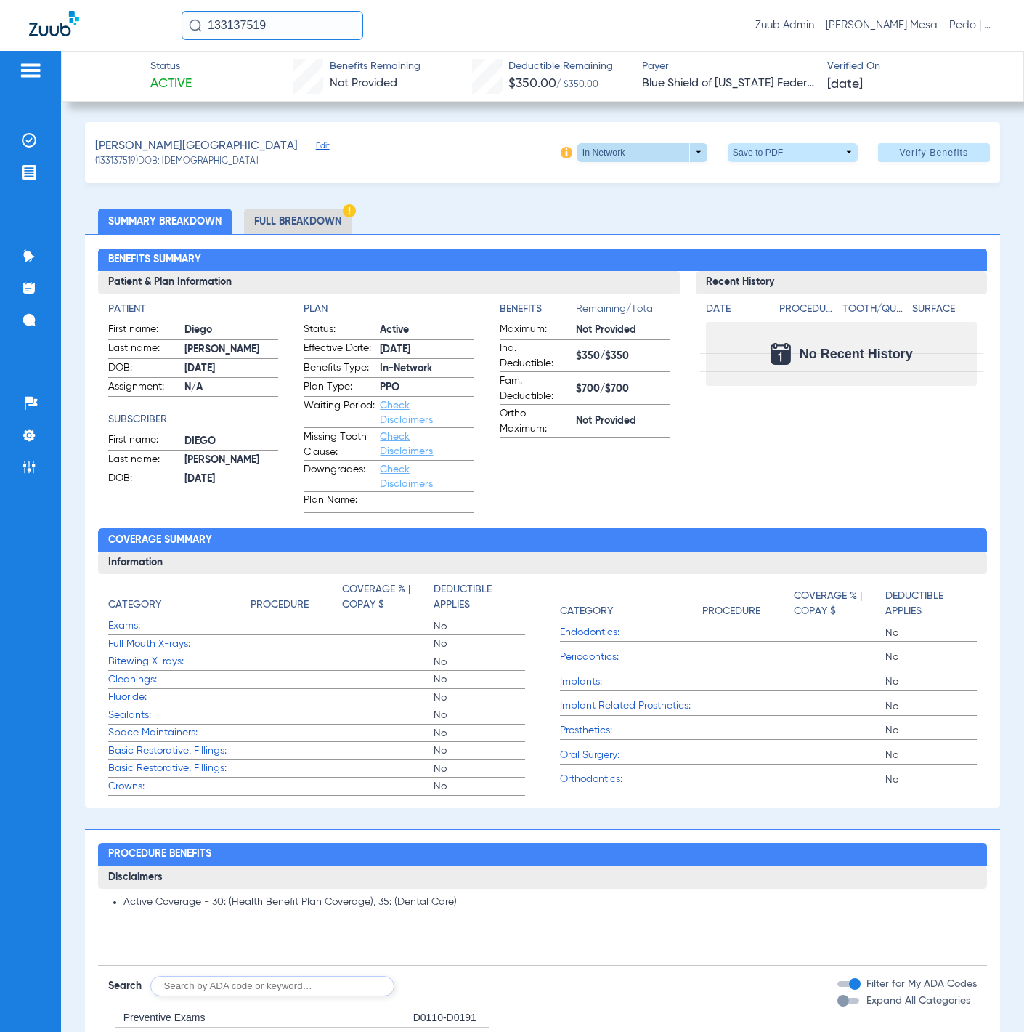
click at [641, 149] on span at bounding box center [642, 152] width 35 height 35
click at [31, 437] on div at bounding box center [512, 516] width 1024 height 1032
click at [29, 432] on img at bounding box center [29, 435] width 15 height 15
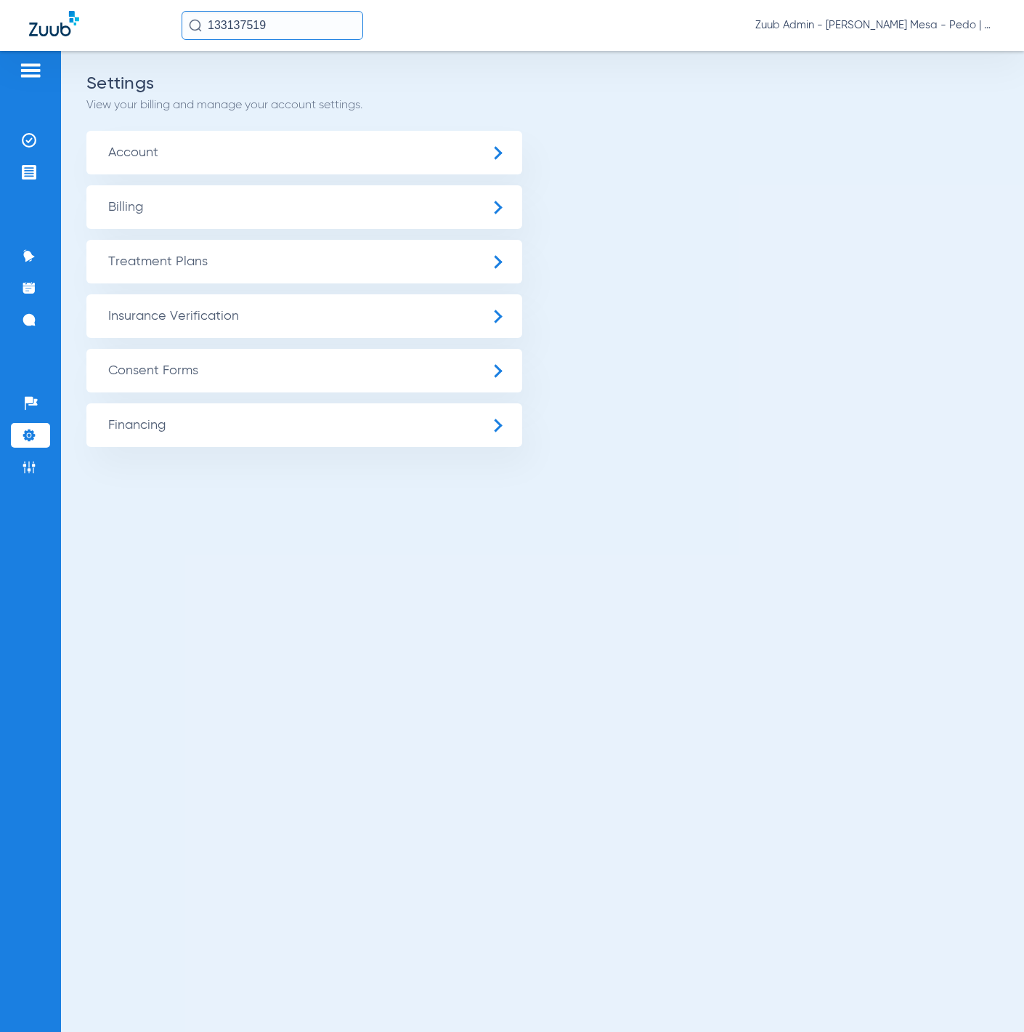
click at [225, 315] on span "Insurance Verification" at bounding box center [304, 316] width 436 height 44
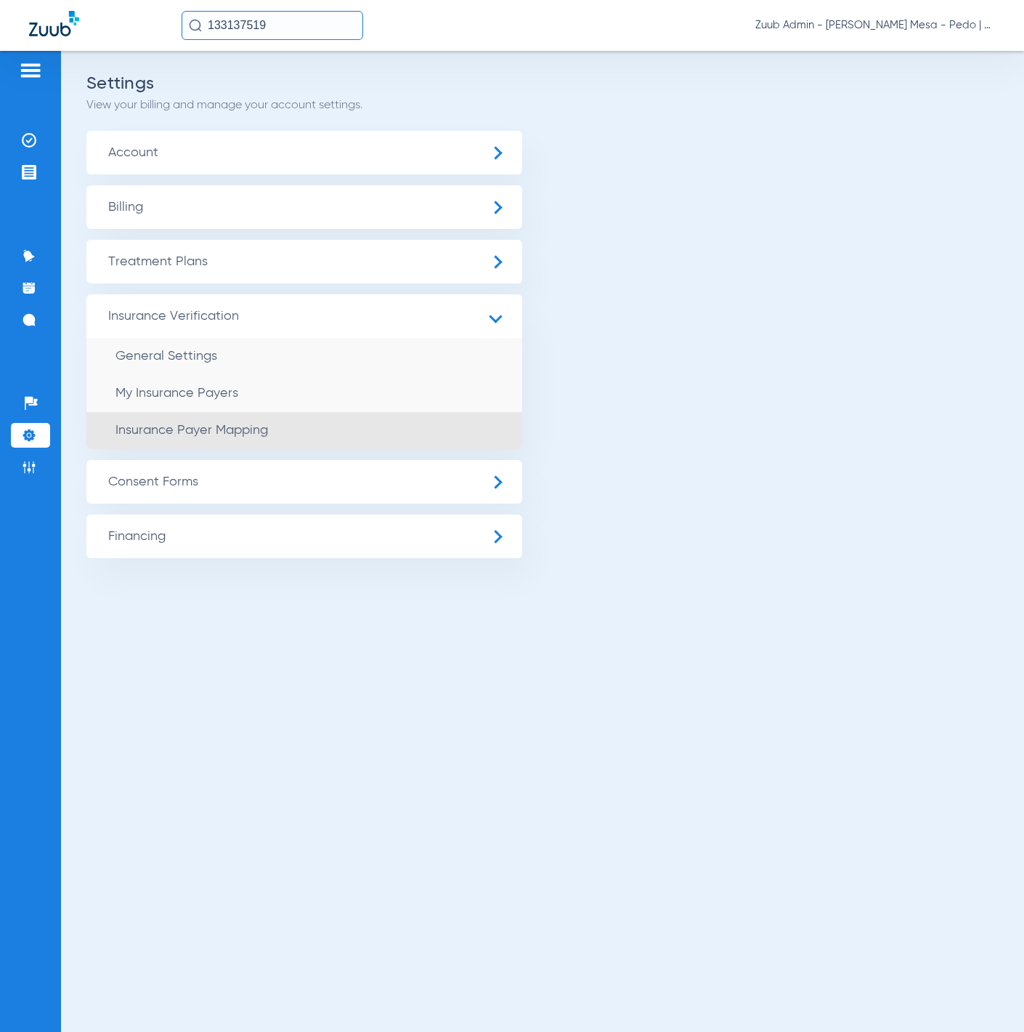
click at [292, 416] on li "Insurance Payer Mapping" at bounding box center [304, 430] width 436 height 37
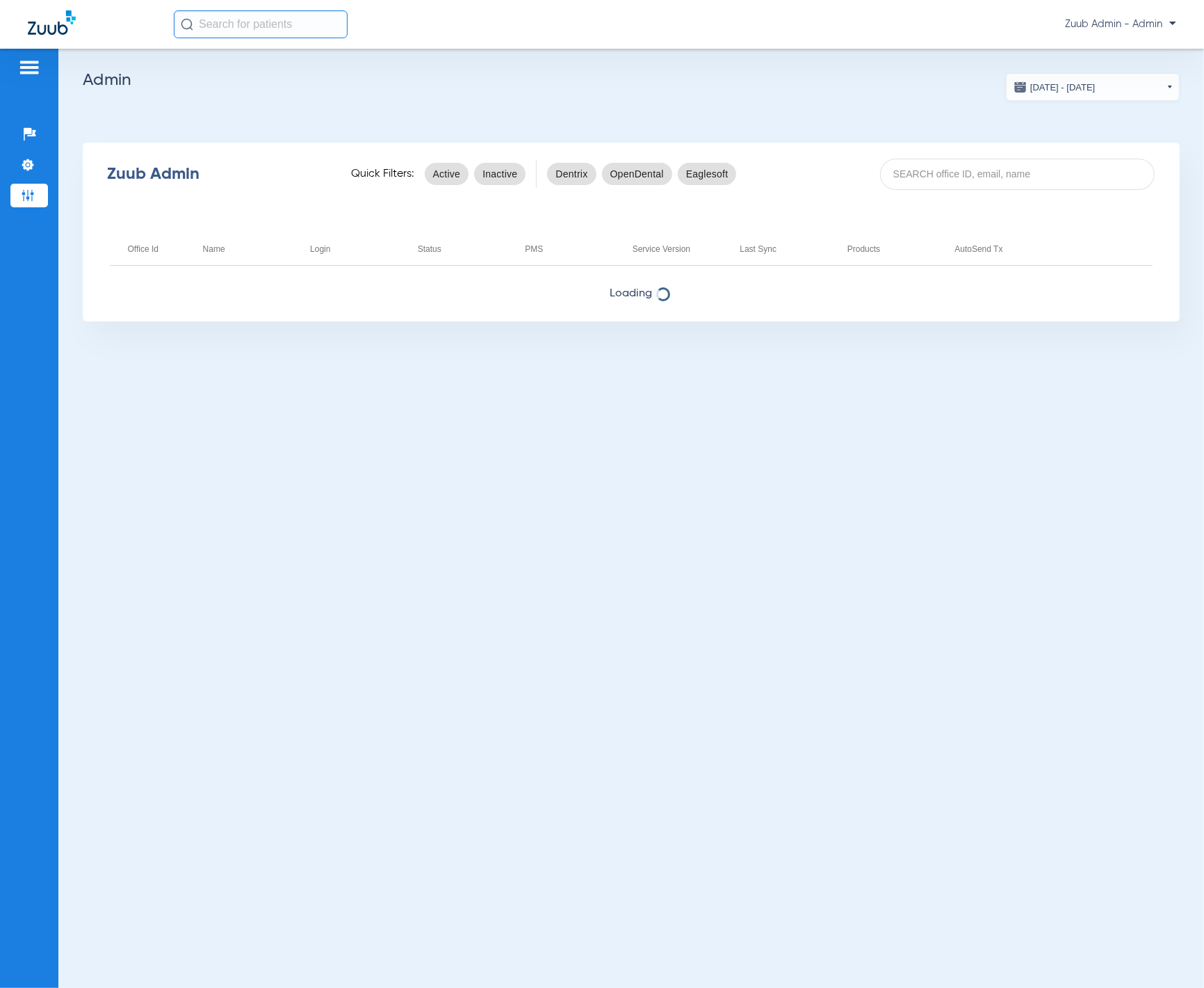
click at [1097, 27] on span "Zuub Admin - Admin" at bounding box center [1121, 24] width 111 height 14
click at [1120, 53] on span "Log out" at bounding box center [1136, 49] width 55 height 10
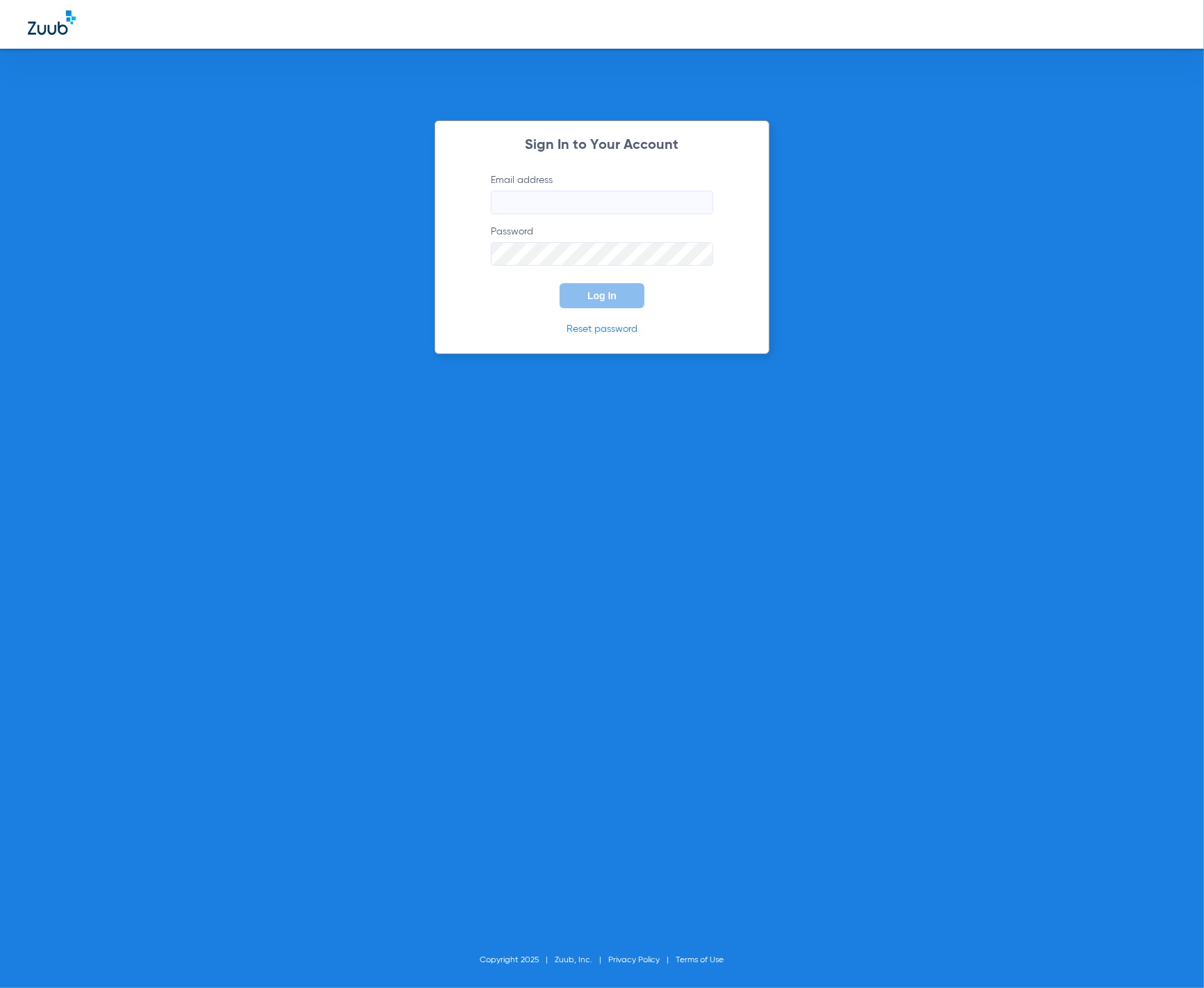
type input "[PERSON_NAME][EMAIL_ADDRESS][DOMAIN_NAME]"
click at [658, 198] on input "[PERSON_NAME][EMAIL_ADDRESS][DOMAIN_NAME]" at bounding box center [602, 202] width 222 height 24
click at [658, 198] on input "tammey.bell@zuub.com" at bounding box center [602, 202] width 222 height 24
paste input "NWorthington@mydental.org"
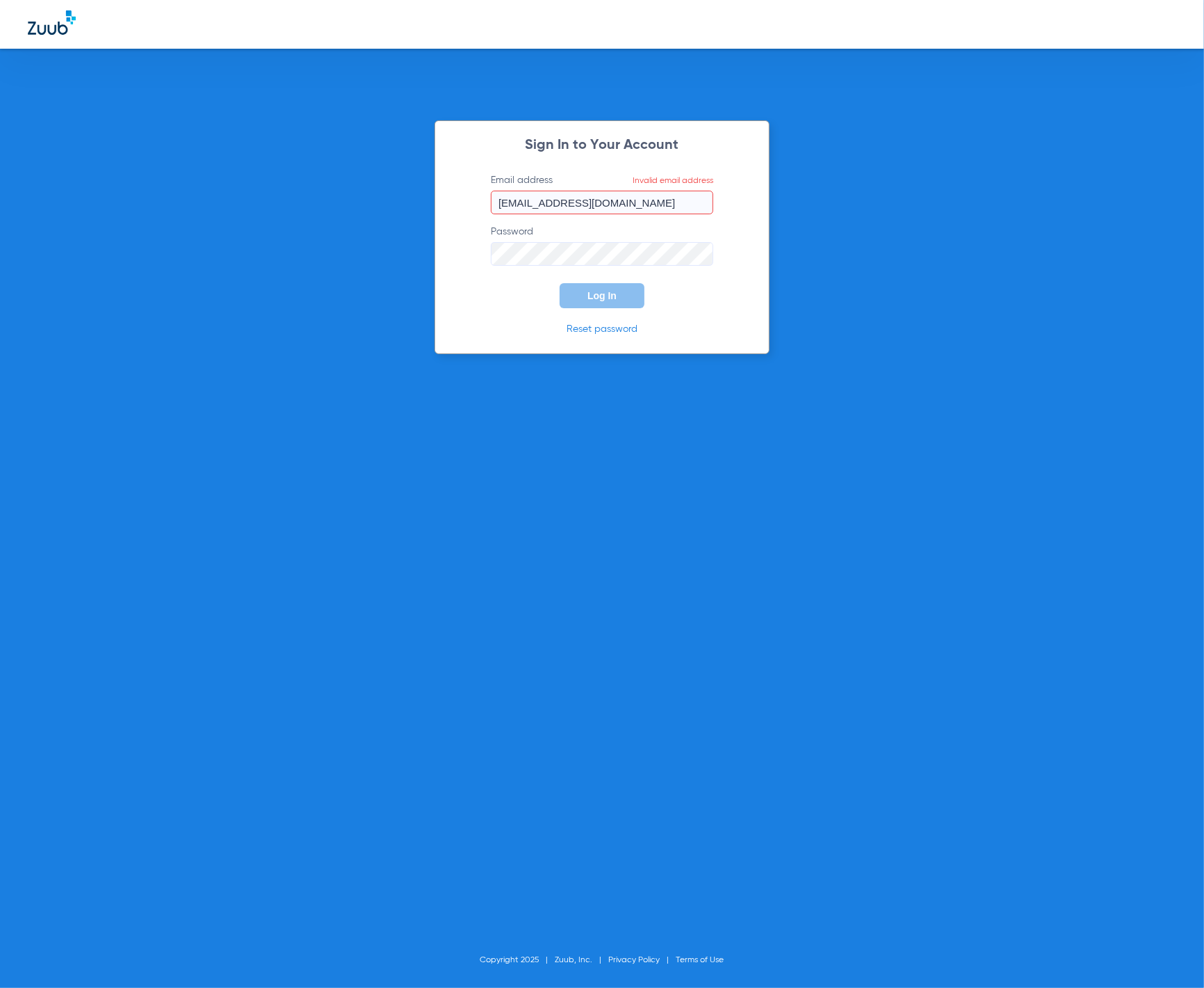
click at [626, 330] on link "Reset password" at bounding box center [602, 329] width 71 height 10
click at [691, 205] on input "NWorthington@mydental.org" at bounding box center [602, 202] width 222 height 24
click at [508, 203] on input "NWorthington@mydental.org" at bounding box center [602, 202] width 222 height 24
type input "nworthington@mydental.org"
click at [595, 329] on link "Reset password" at bounding box center [602, 329] width 71 height 10
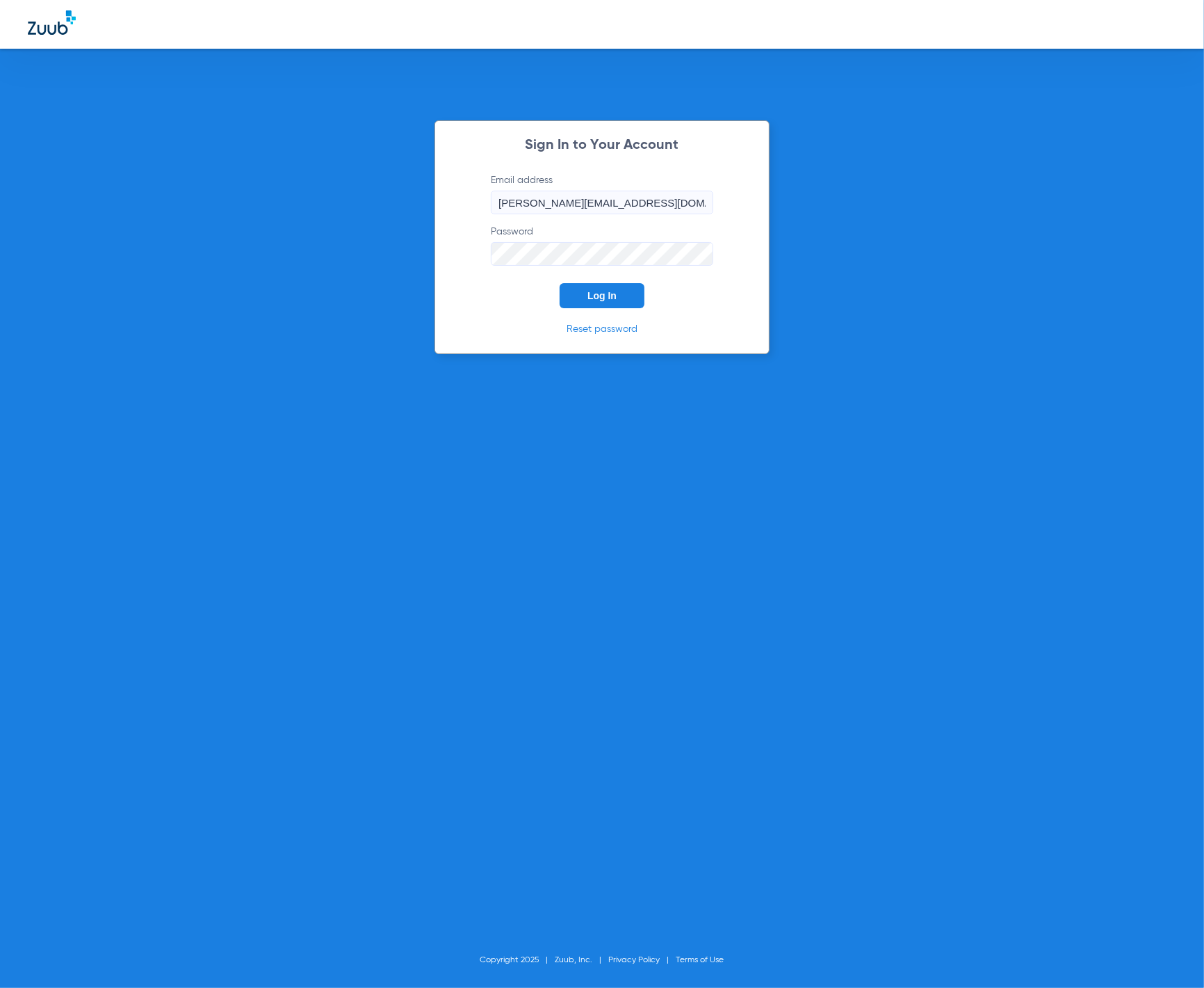
click at [619, 301] on button "Log In" at bounding box center [602, 296] width 85 height 25
click at [598, 301] on span "Log In" at bounding box center [602, 296] width 30 height 11
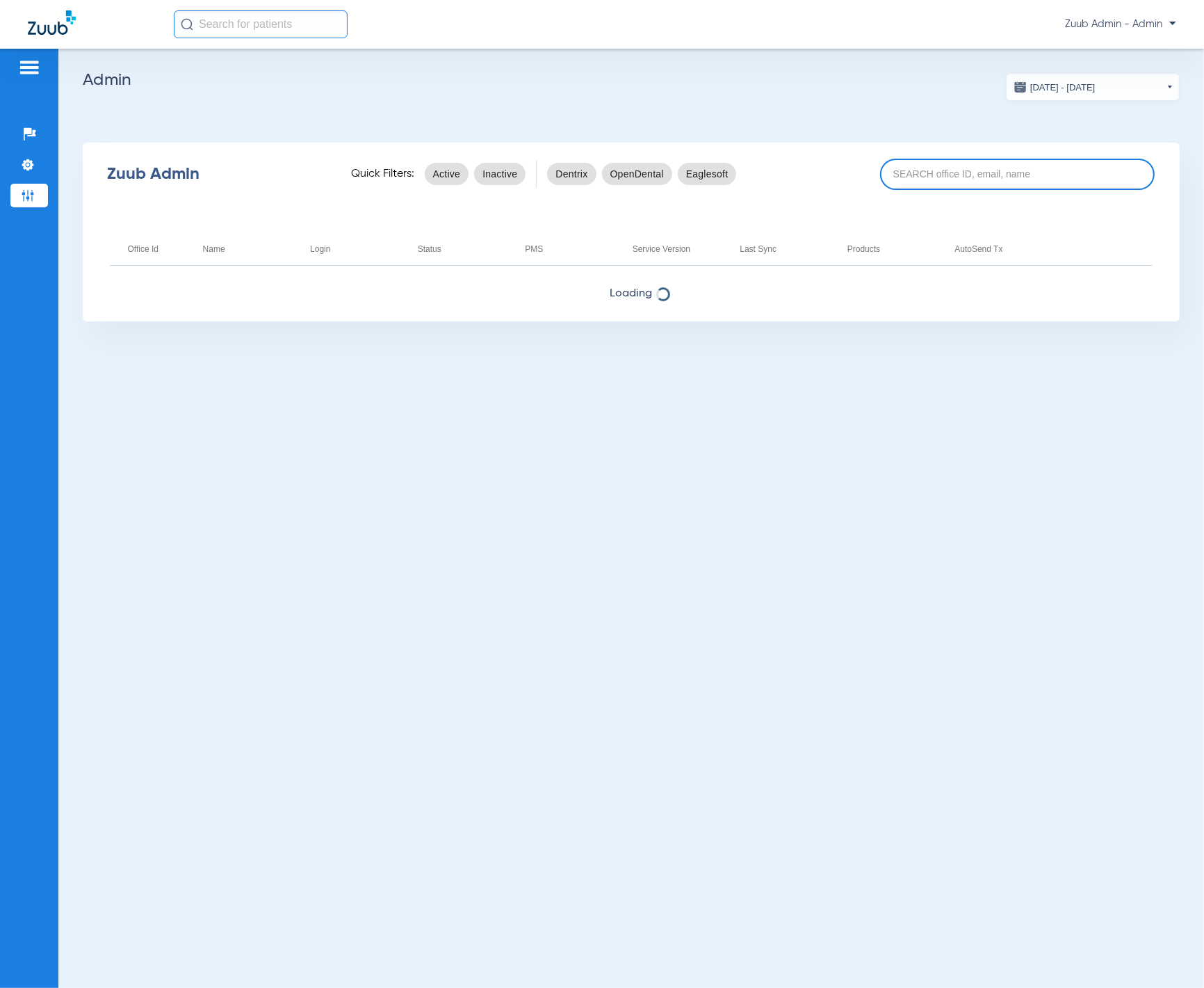
click at [990, 168] on input at bounding box center [1017, 174] width 275 height 32
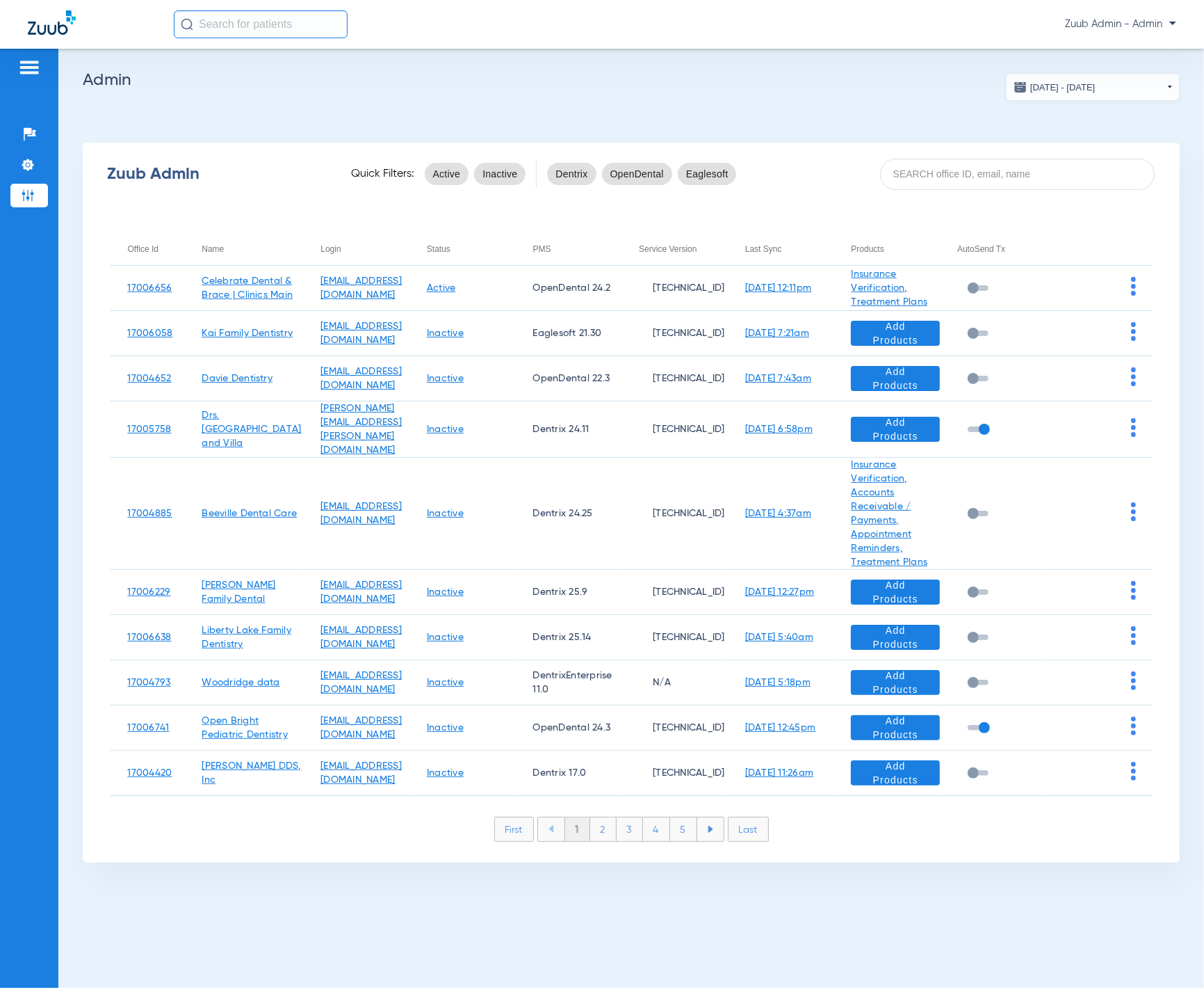
paste input "17007221"
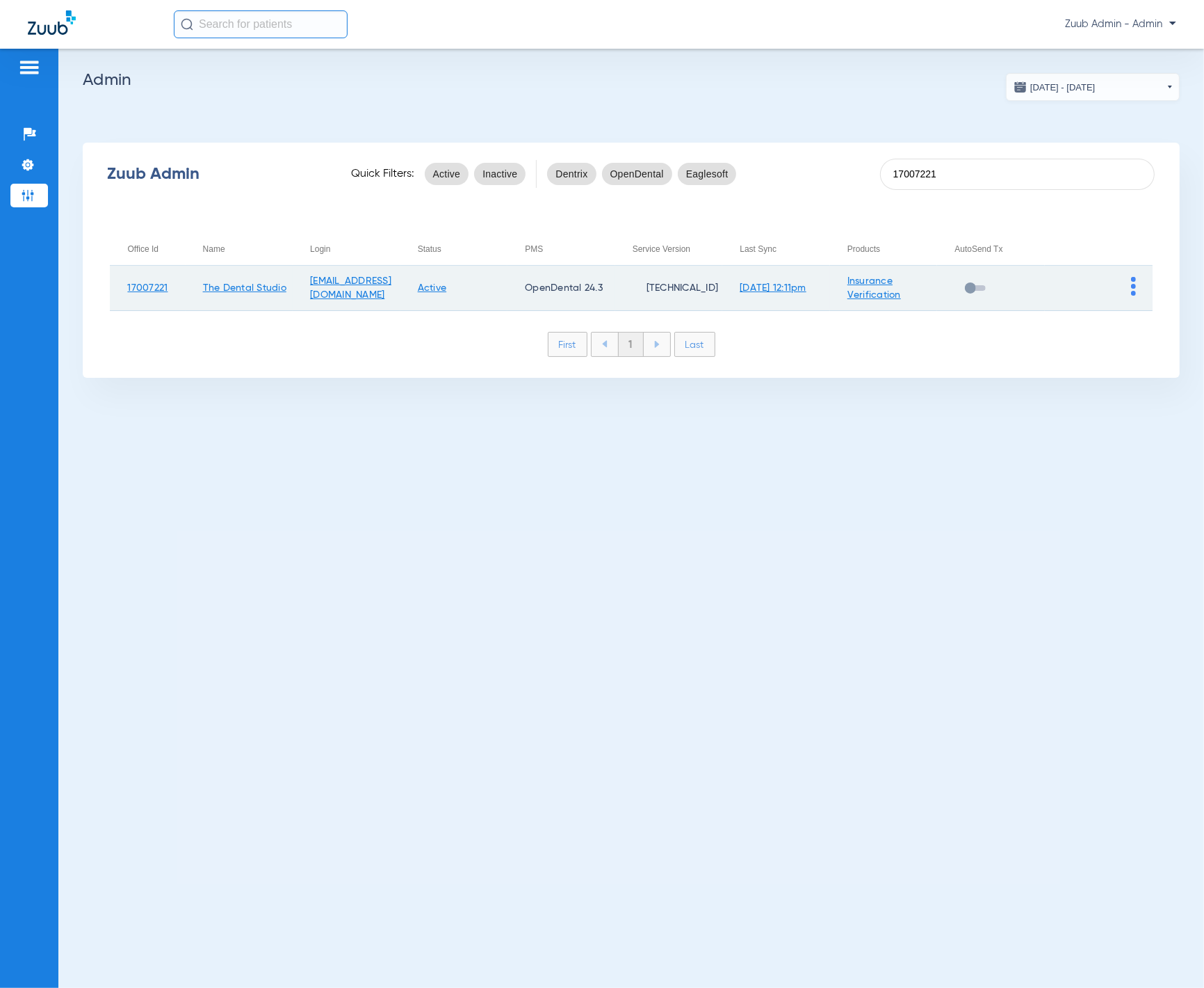
type input "17007221"
click at [1131, 291] on img at bounding box center [1133, 286] width 5 height 19
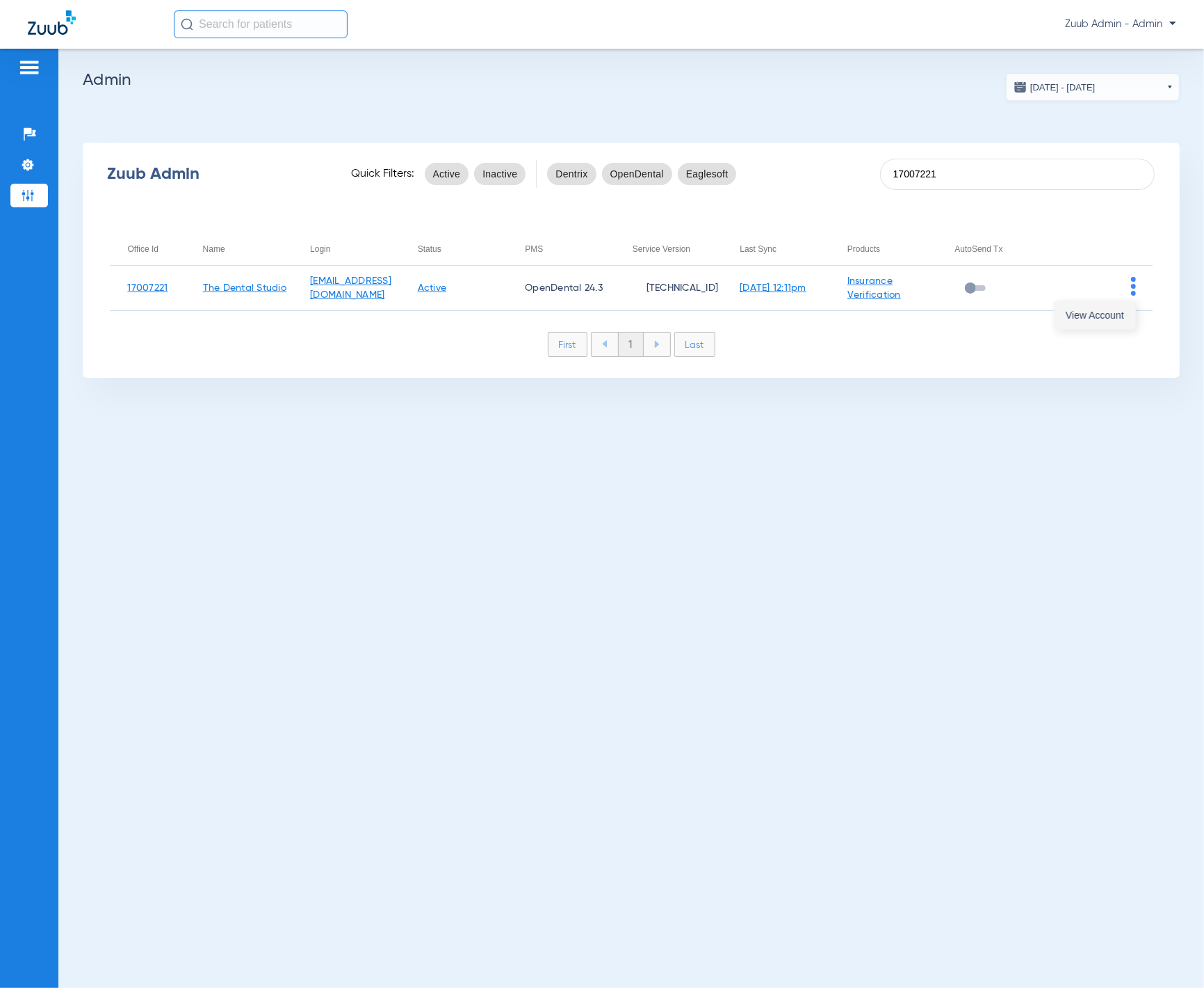
click at [1123, 316] on span "View Account" at bounding box center [1095, 315] width 58 height 10
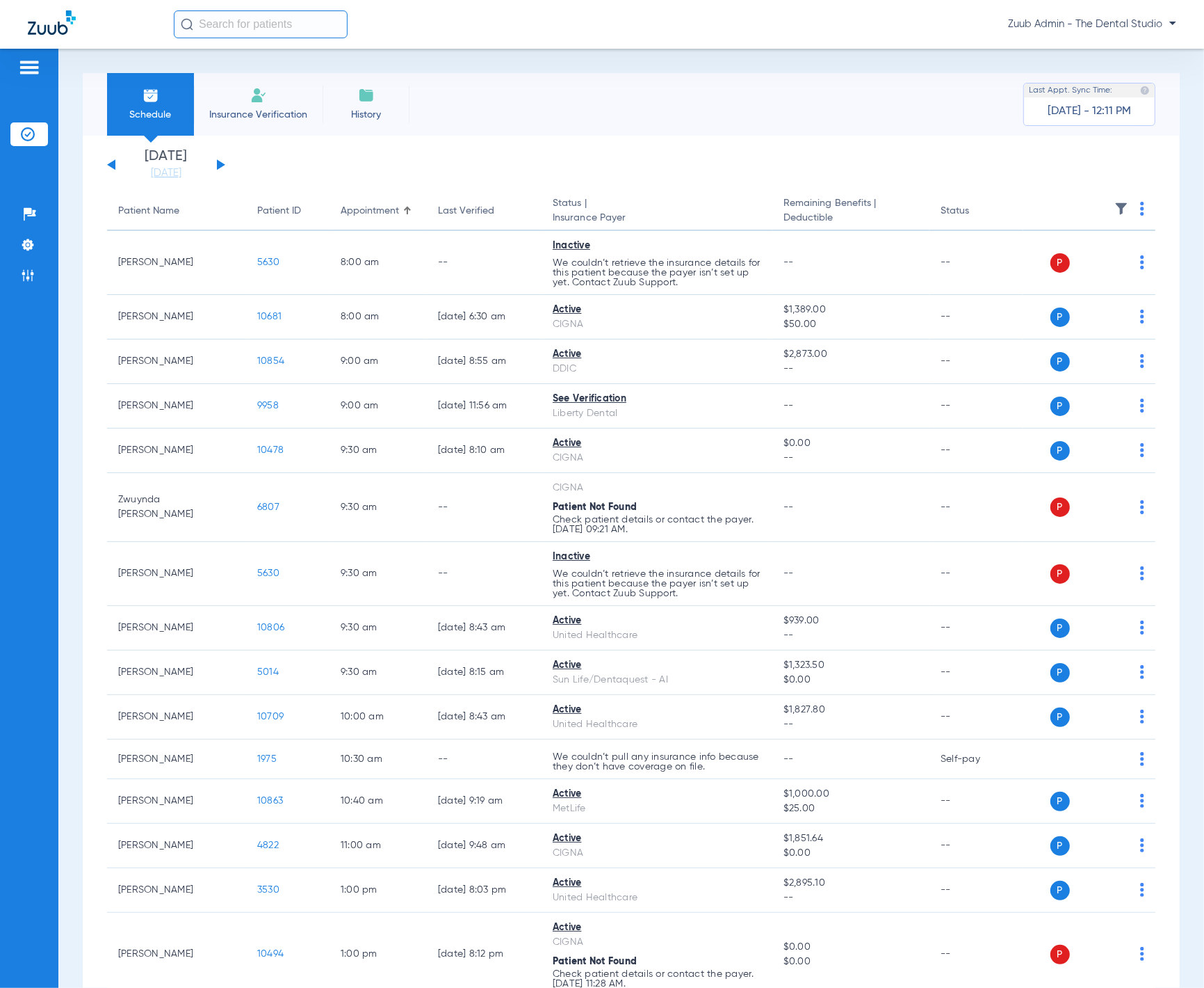
click at [1114, 207] on img at bounding box center [1121, 209] width 14 height 14
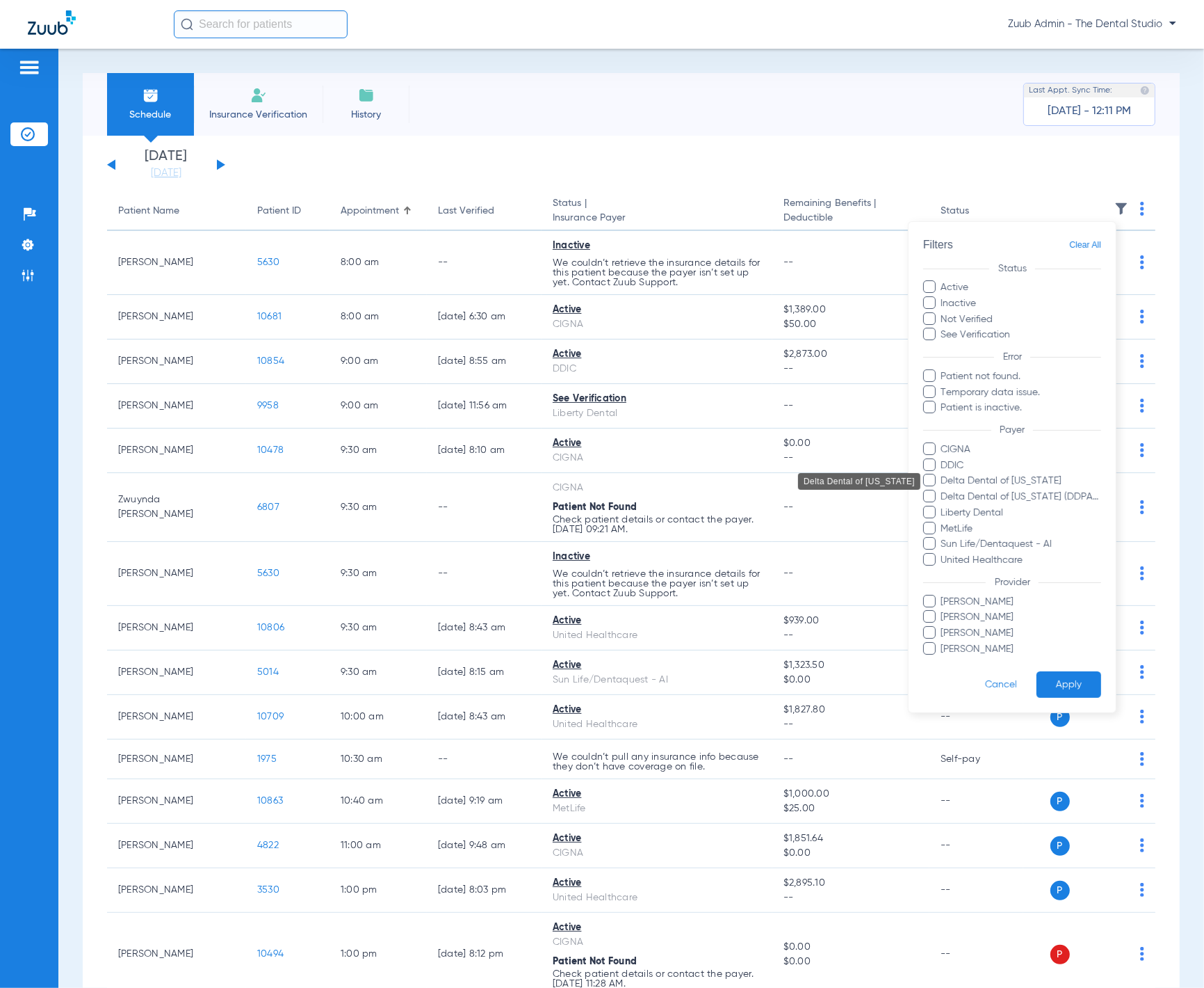
click at [1034, 497] on span "Delta Dental of [US_STATE] (DDPA) - AI" at bounding box center [1021, 496] width 162 height 14
click at [944, 506] on input "Delta Dental of [US_STATE] (DDPA) - AI" at bounding box center [944, 506] width 0 height 0
click at [1081, 679] on button "Apply" at bounding box center [1069, 685] width 65 height 27
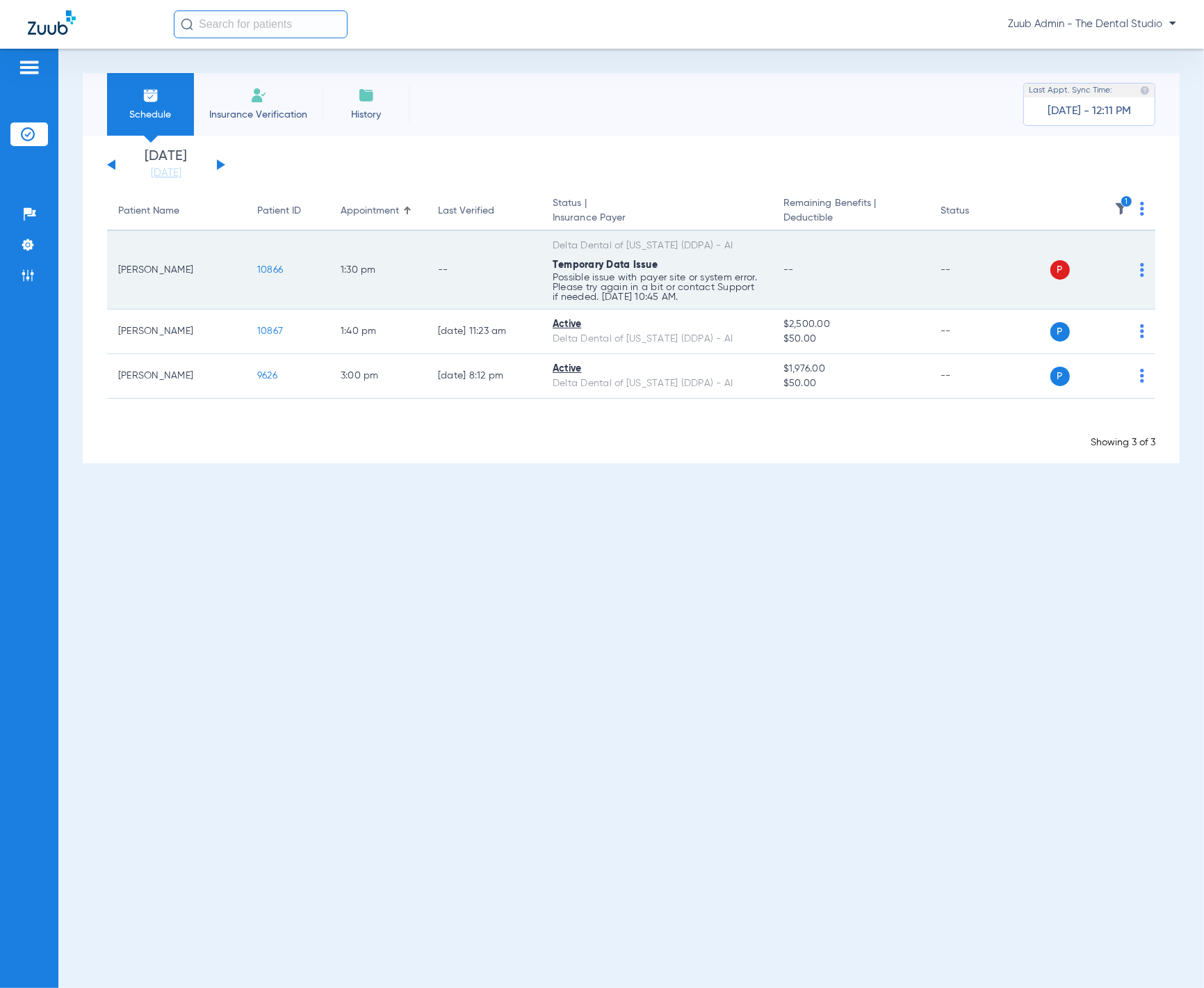
click at [1143, 270] on img at bounding box center [1142, 270] width 4 height 14
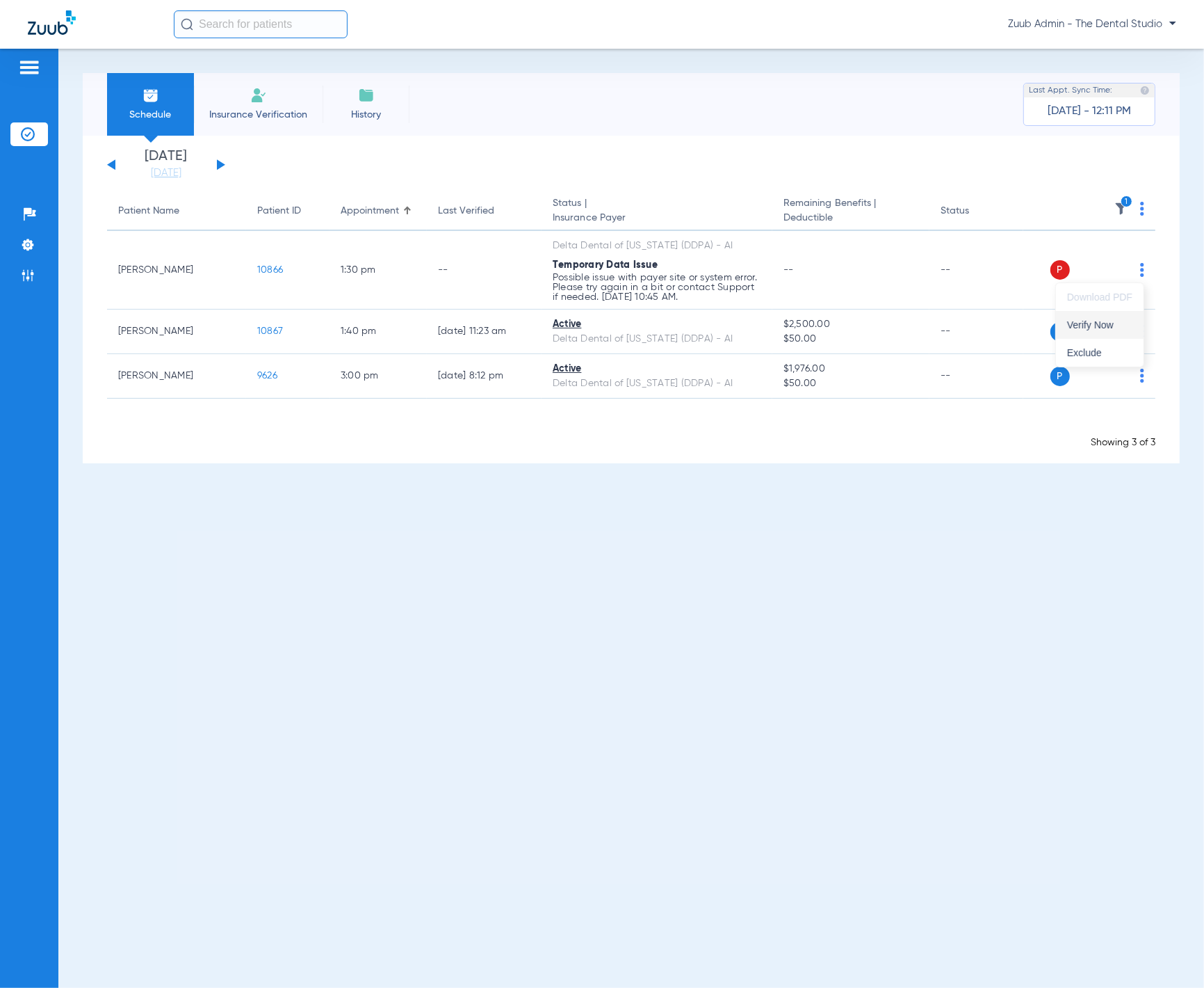
click at [1114, 318] on button "Verify Now" at bounding box center [1100, 325] width 88 height 28
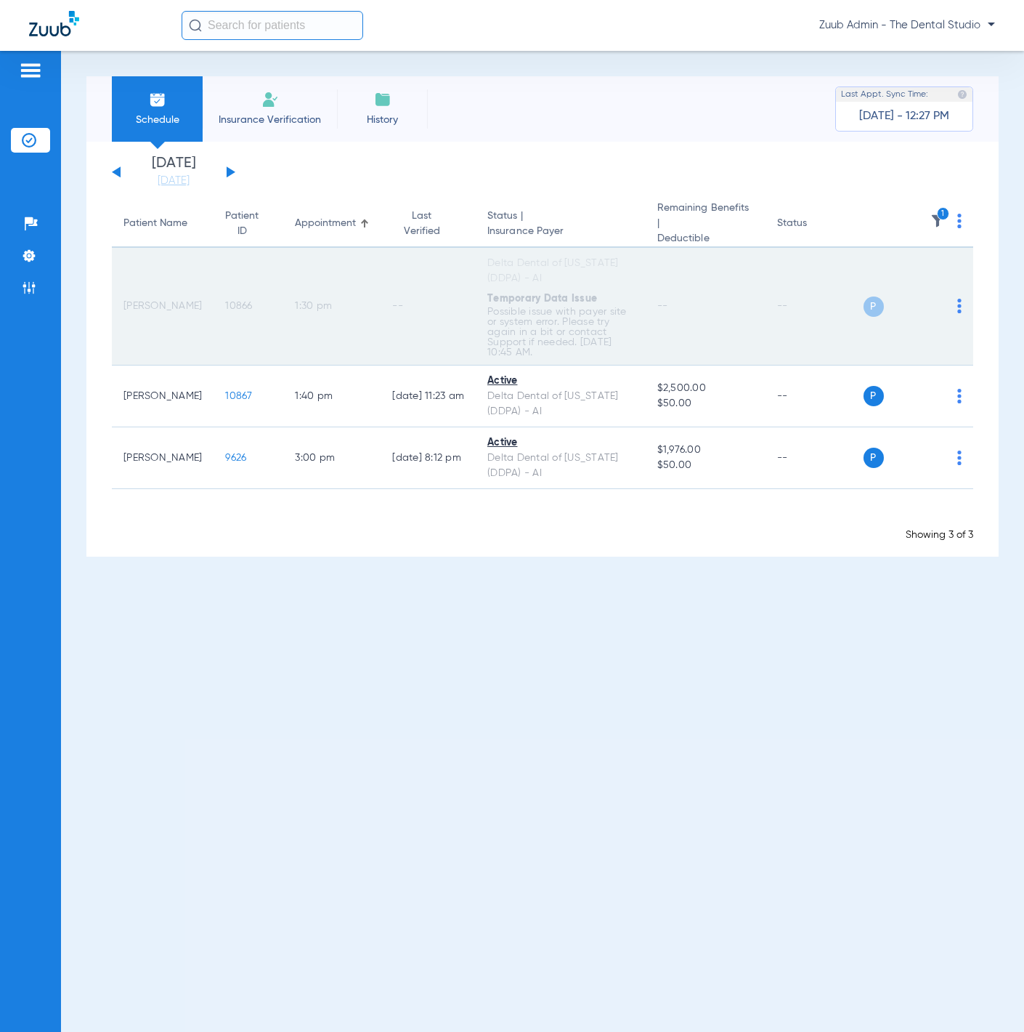
drag, startPoint x: 128, startPoint y: 283, endPoint x: 174, endPoint y: 293, distance: 46.9
click at [175, 293] on td "[PERSON_NAME]" at bounding box center [163, 307] width 102 height 118
drag, startPoint x: 170, startPoint y: 289, endPoint x: 121, endPoint y: 285, distance: 48.8
click at [121, 285] on td "[PERSON_NAME]" at bounding box center [163, 307] width 102 height 118
copy td "Jocelyn"
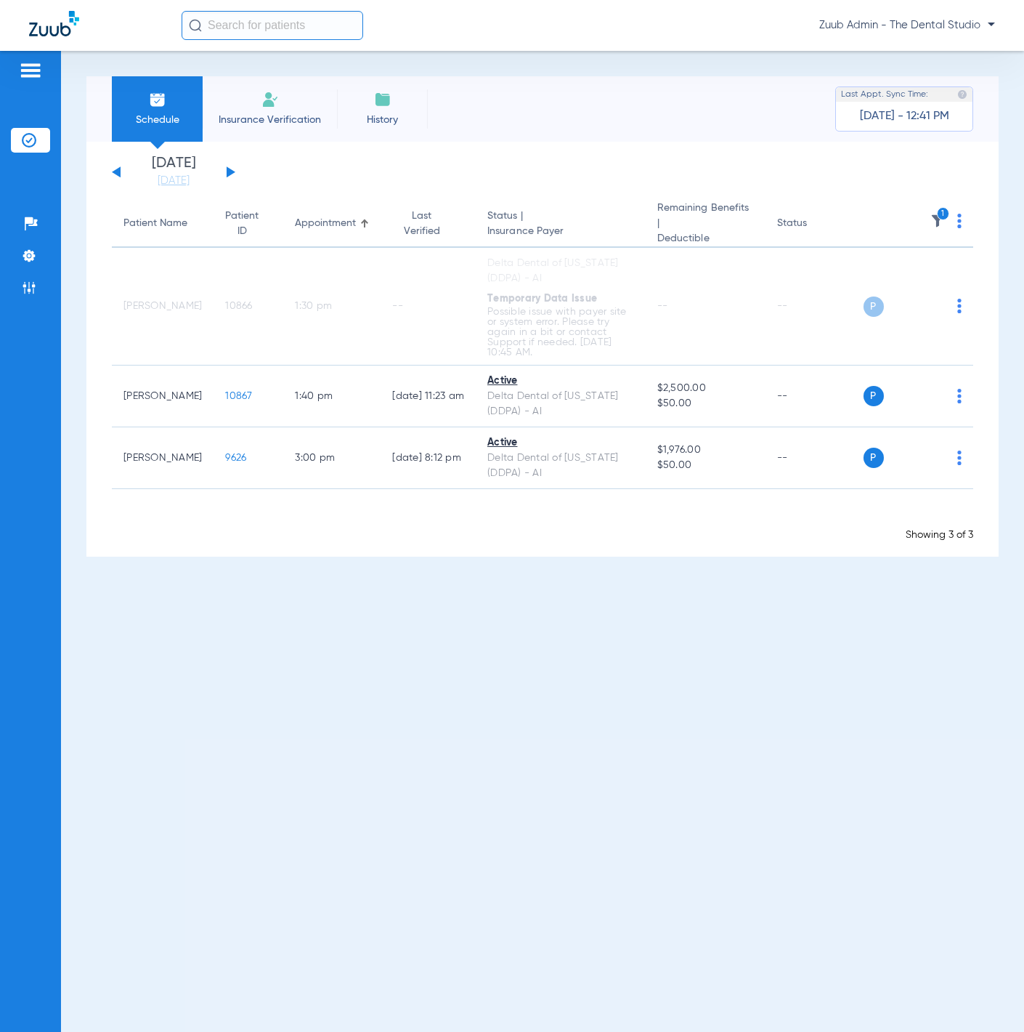
click at [397, 229] on th "Last Verified" at bounding box center [428, 223] width 95 height 47
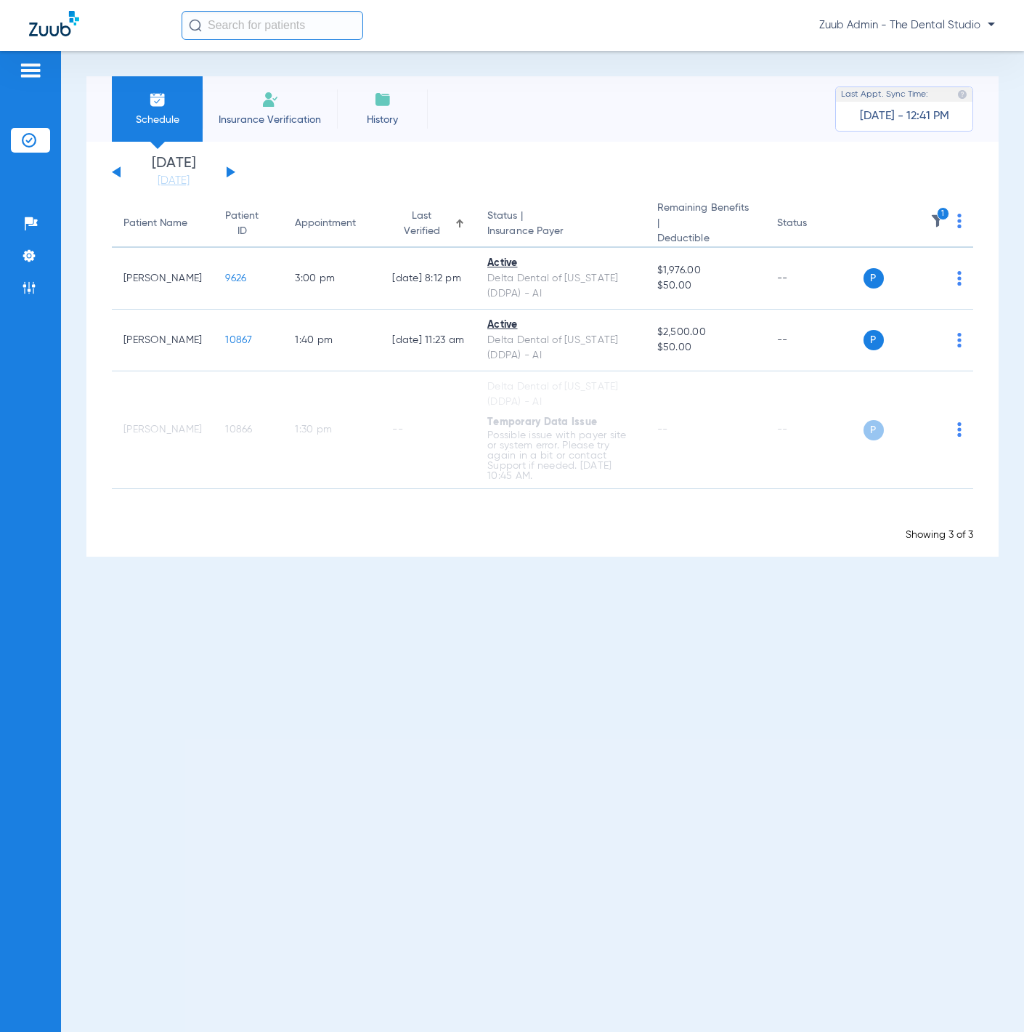
click at [392, 222] on div "Last Verified" at bounding box center [421, 223] width 59 height 31
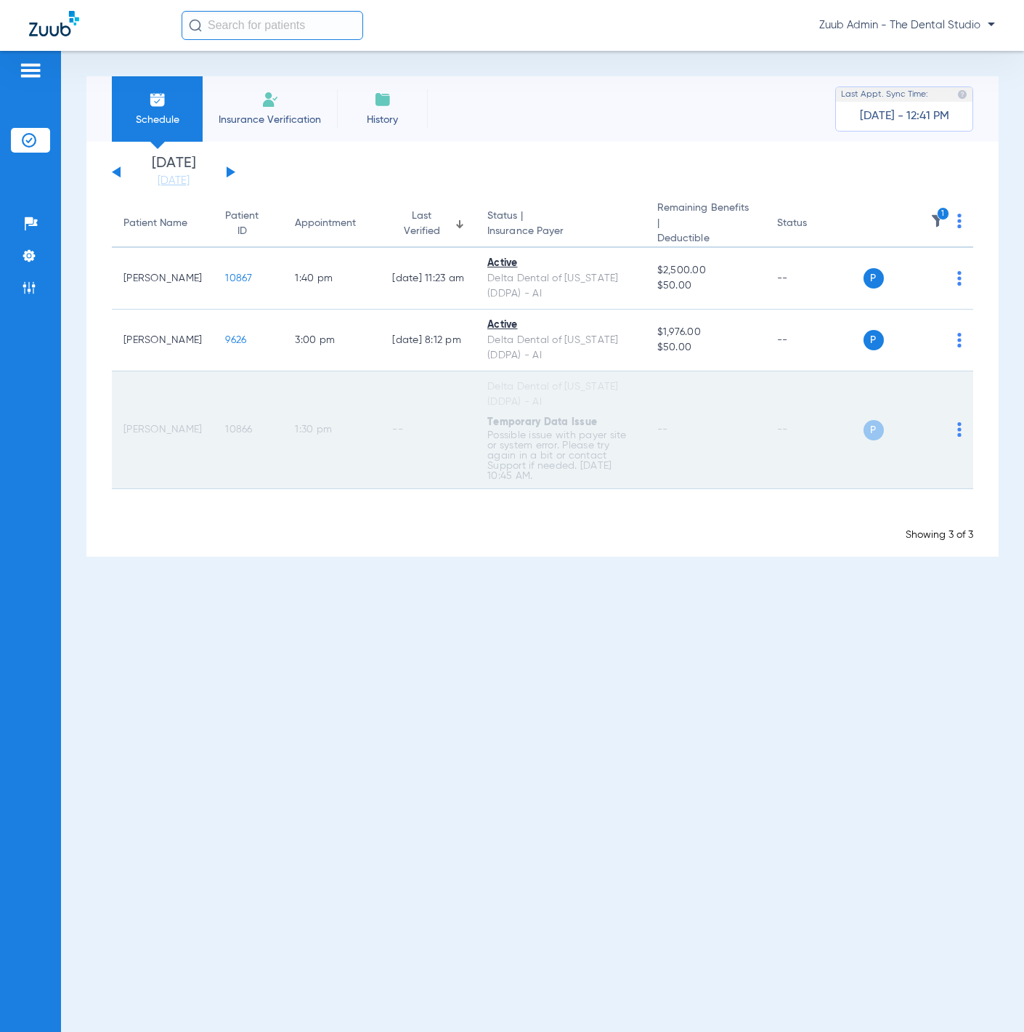
click at [225, 424] on span "10866" at bounding box center [238, 429] width 27 height 10
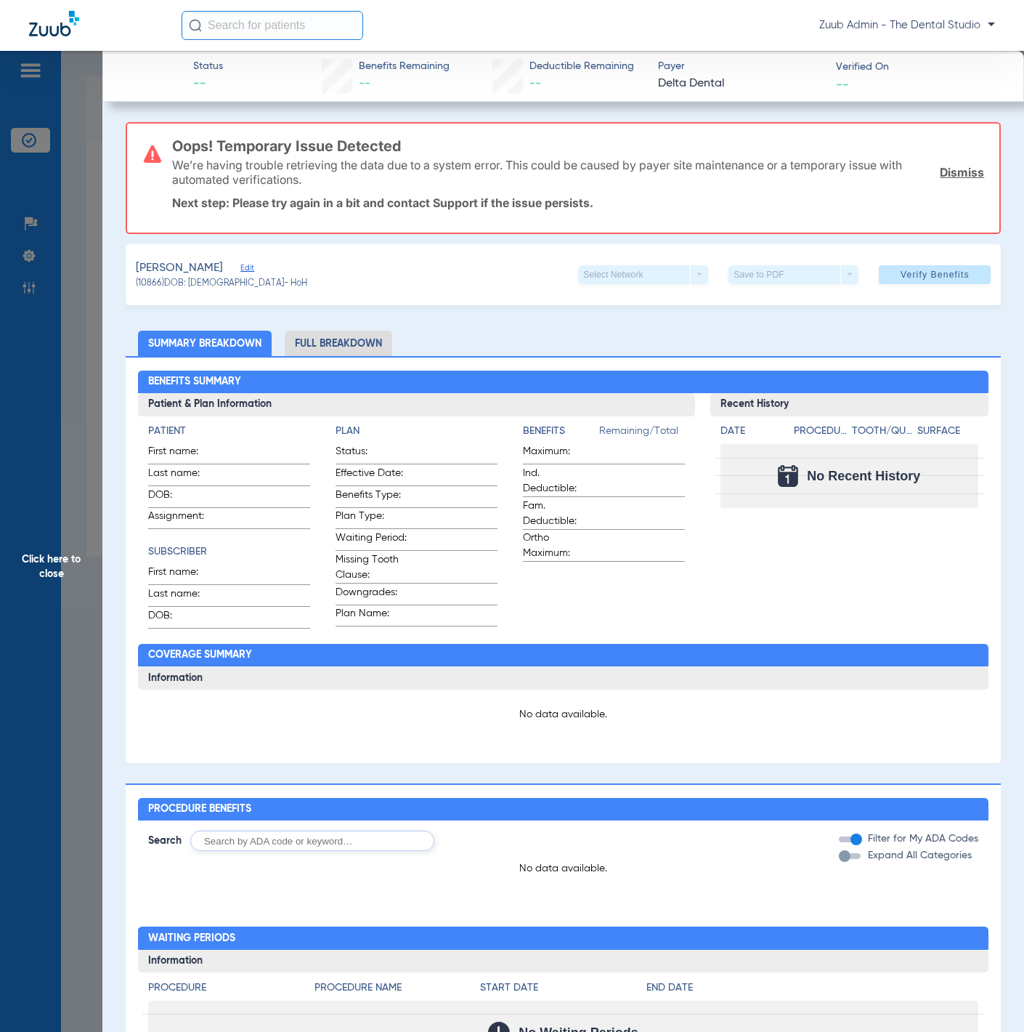
click at [82, 265] on span "Click here to close" at bounding box center [51, 567] width 102 height 1032
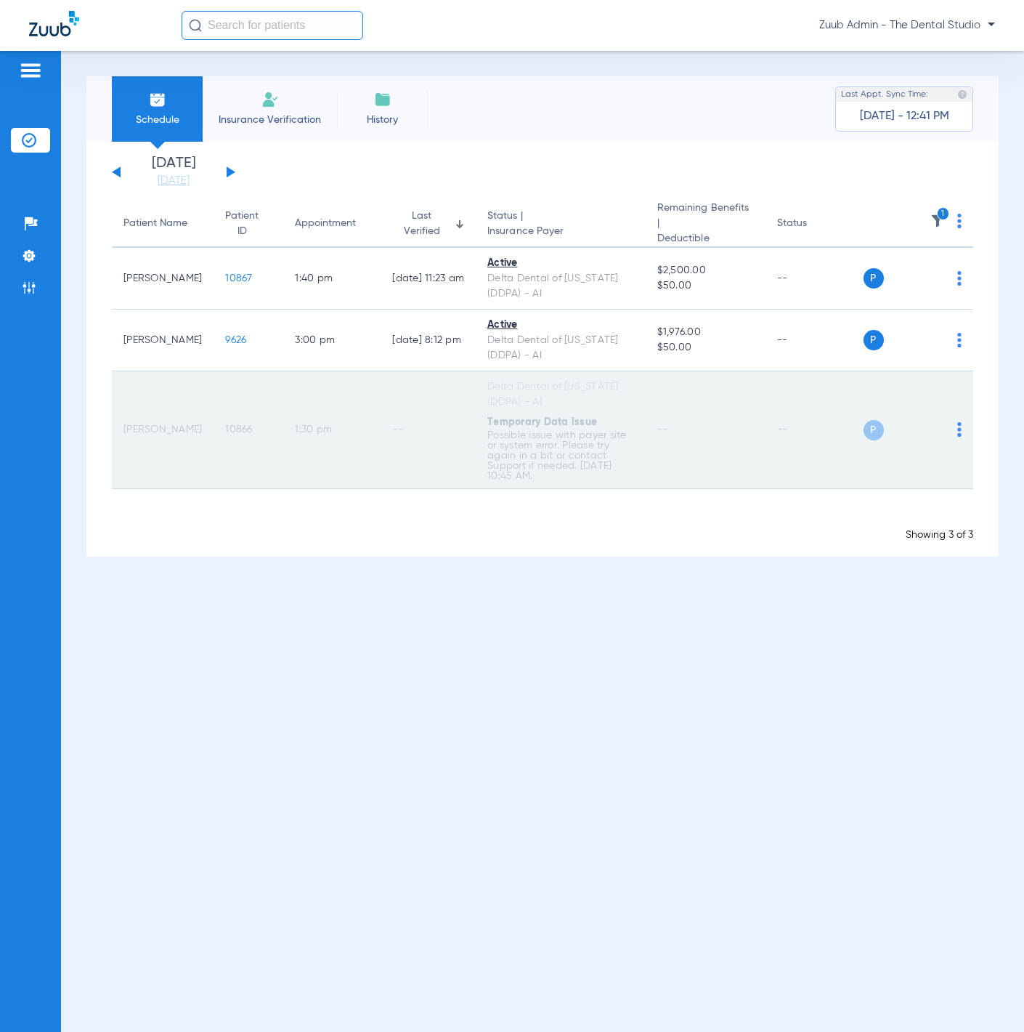
click at [214, 410] on td "10866" at bounding box center [249, 430] width 70 height 118
click at [225, 424] on span "10866" at bounding box center [238, 429] width 27 height 10
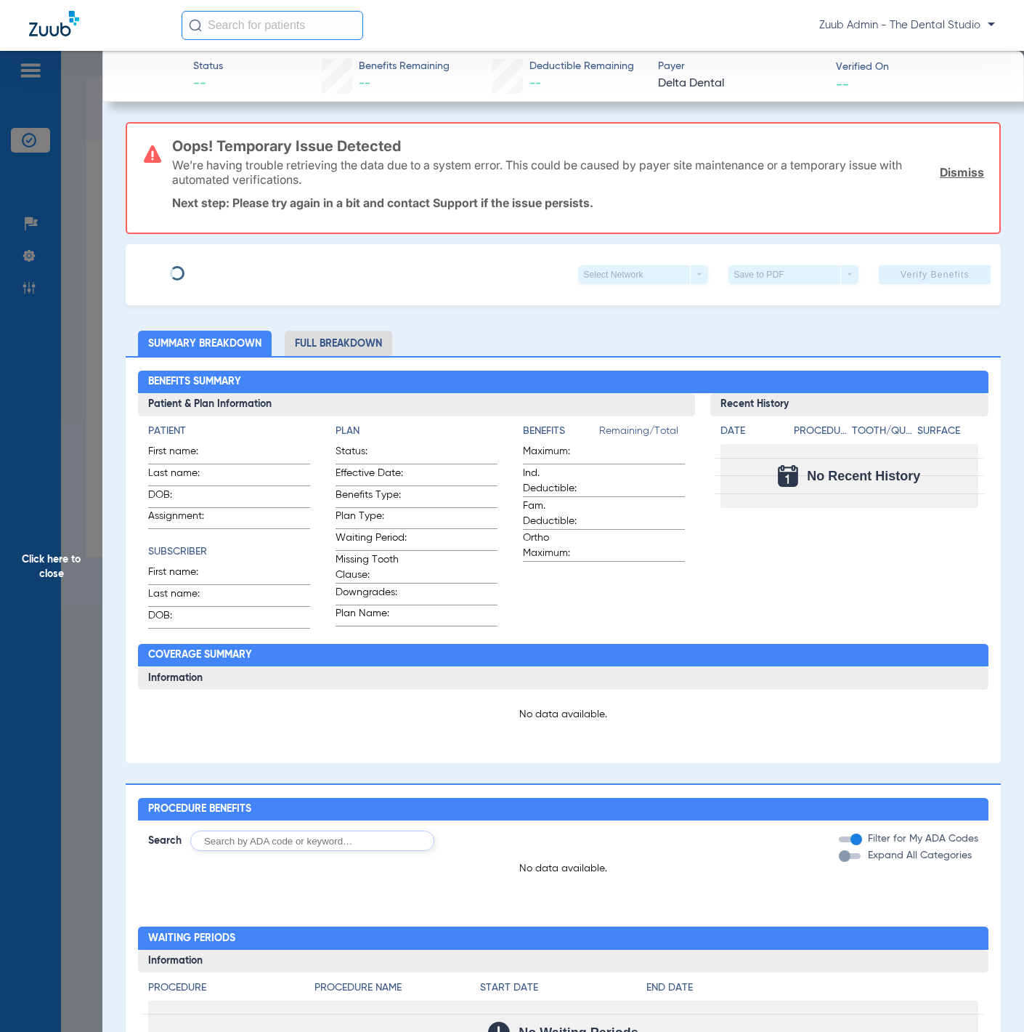
type input "Curtis"
type input "Goodman"
type input "12/05/1975"
type input "8113952425"
type input "0978100005"
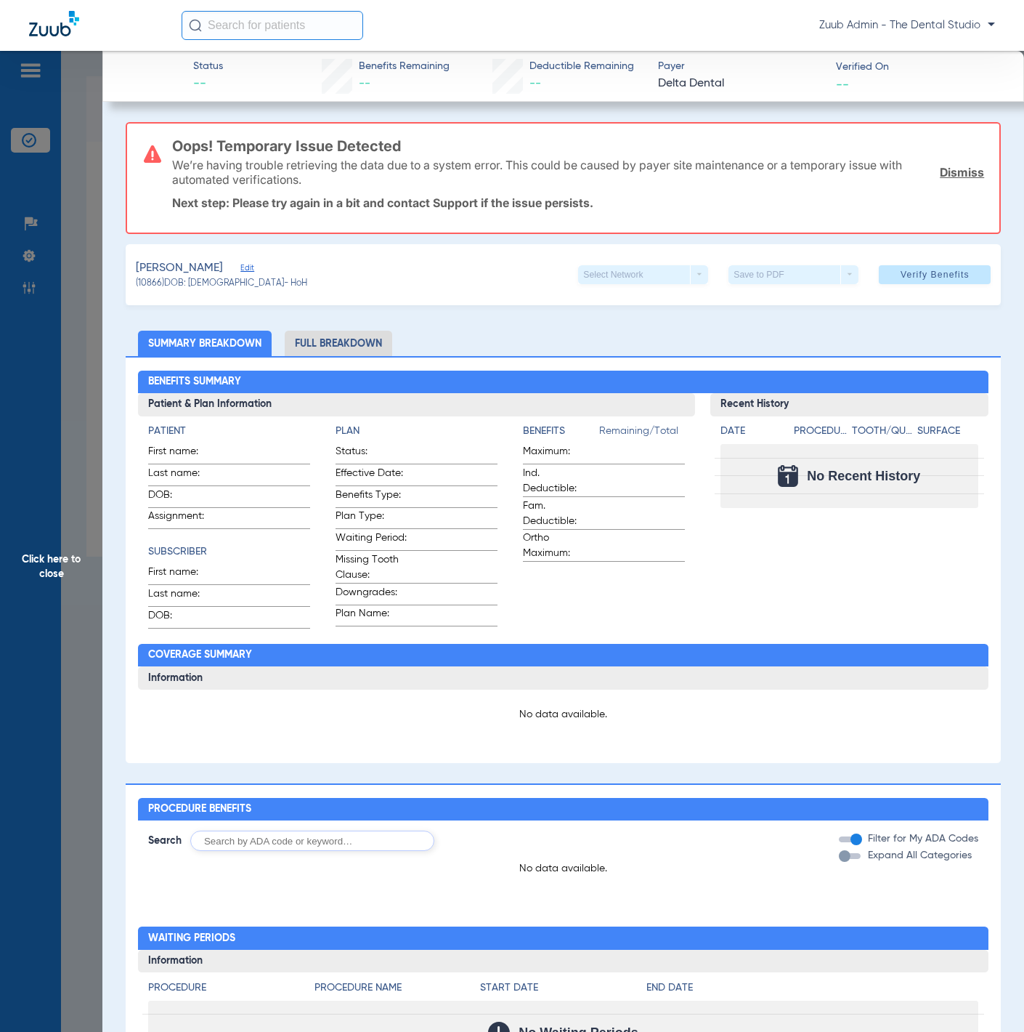
click at [254, 266] on span "Edit" at bounding box center [246, 270] width 13 height 14
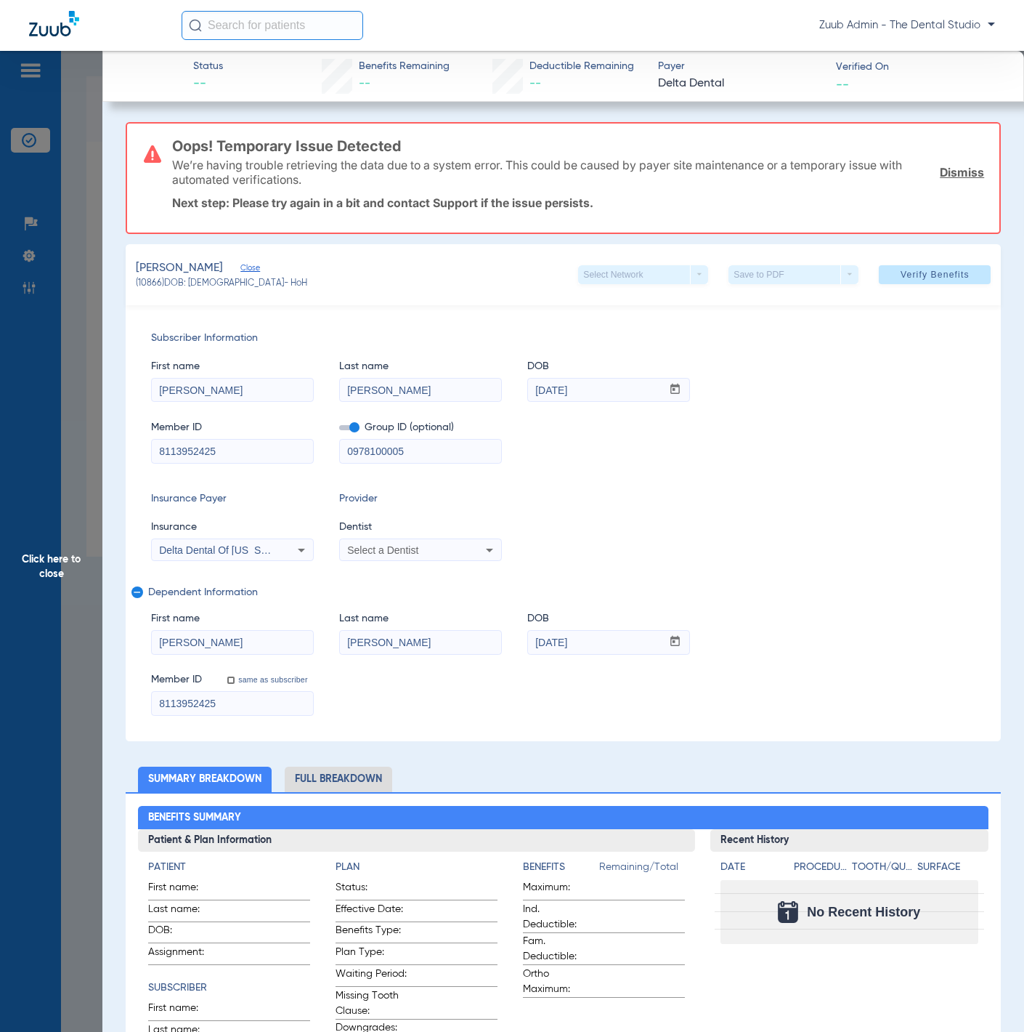
click at [235, 370] on span "First name" at bounding box center [232, 366] width 163 height 15
click at [236, 374] on mat-form-field "Curtis" at bounding box center [232, 388] width 163 height 28
click at [236, 378] on input "Curtis" at bounding box center [232, 389] width 161 height 23
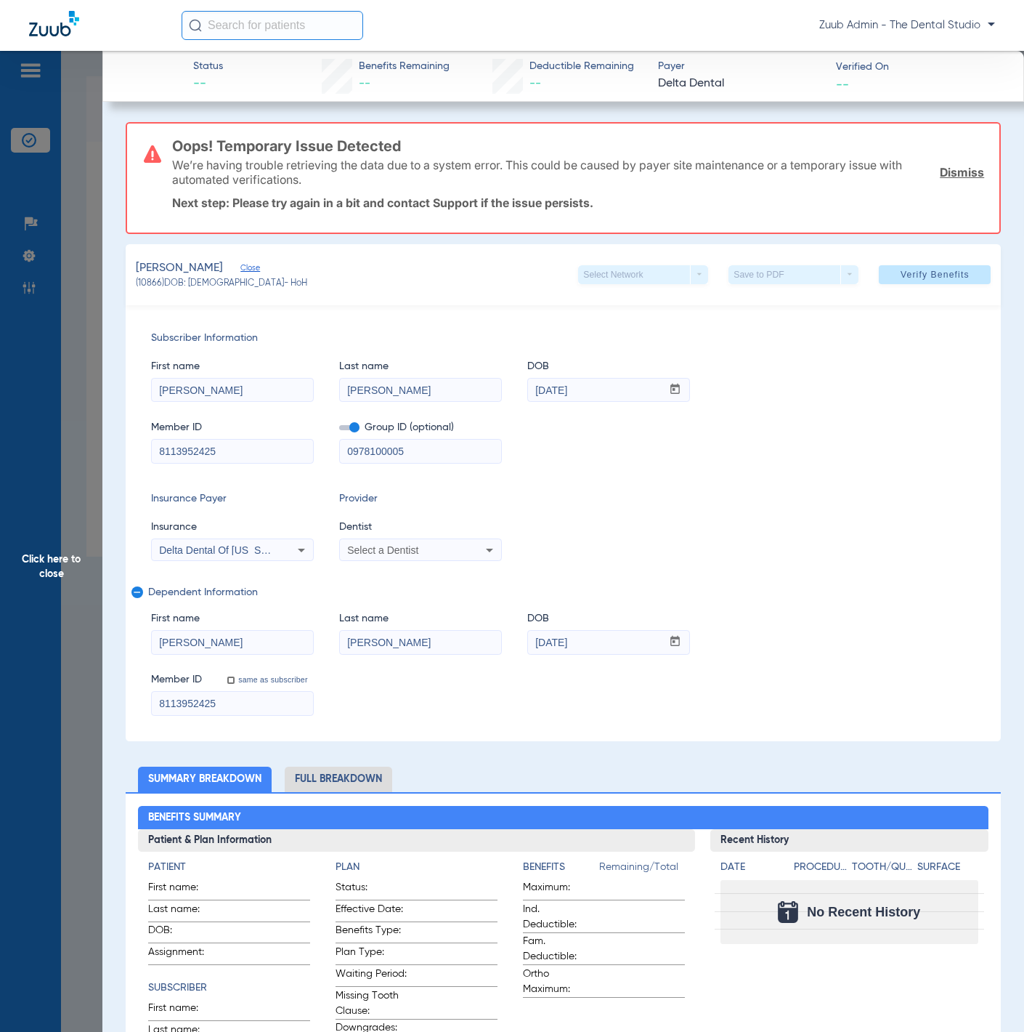
click at [442, 386] on input "Goodman" at bounding box center [420, 389] width 161 height 23
click at [254, 446] on input "8113952425" at bounding box center [232, 450] width 161 height 23
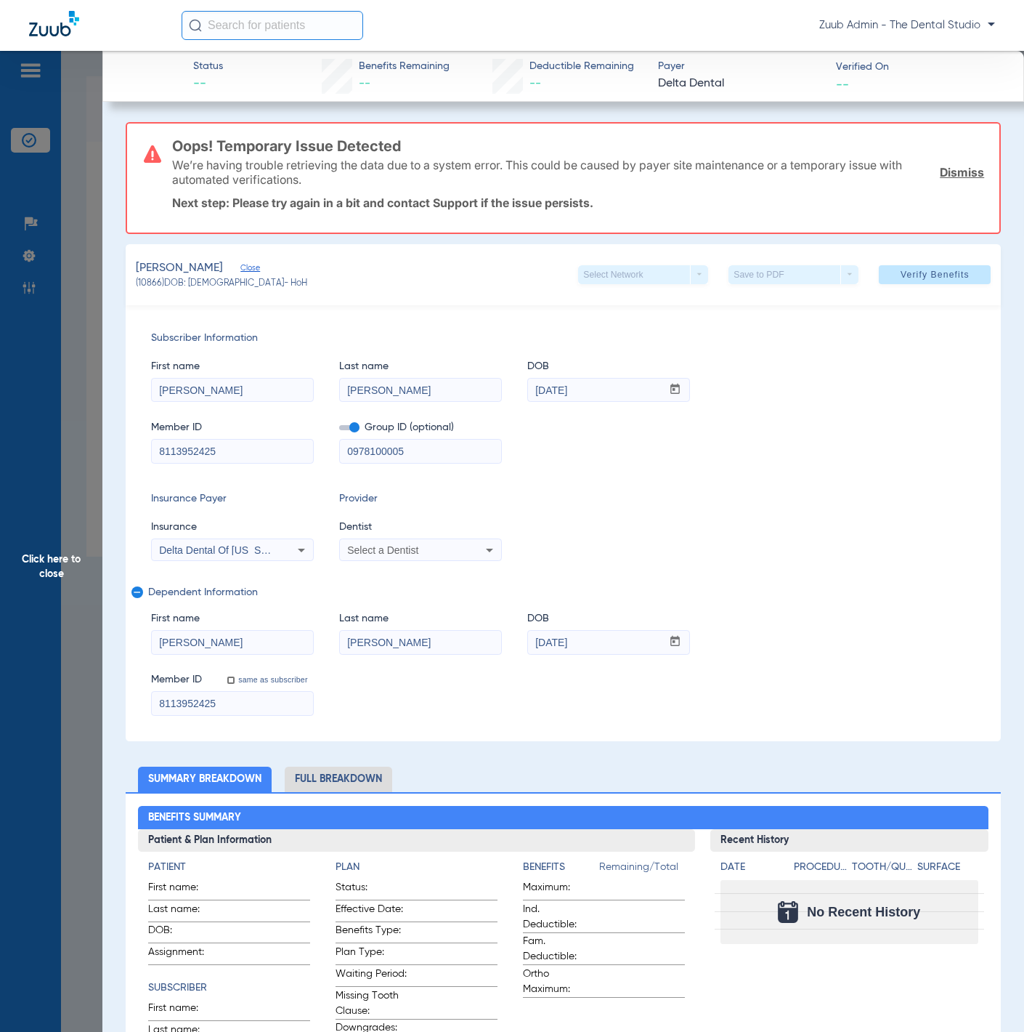
click at [244, 638] on input "Jocelyn" at bounding box center [232, 642] width 161 height 23
click at [384, 638] on input "Goodman" at bounding box center [420, 642] width 161 height 23
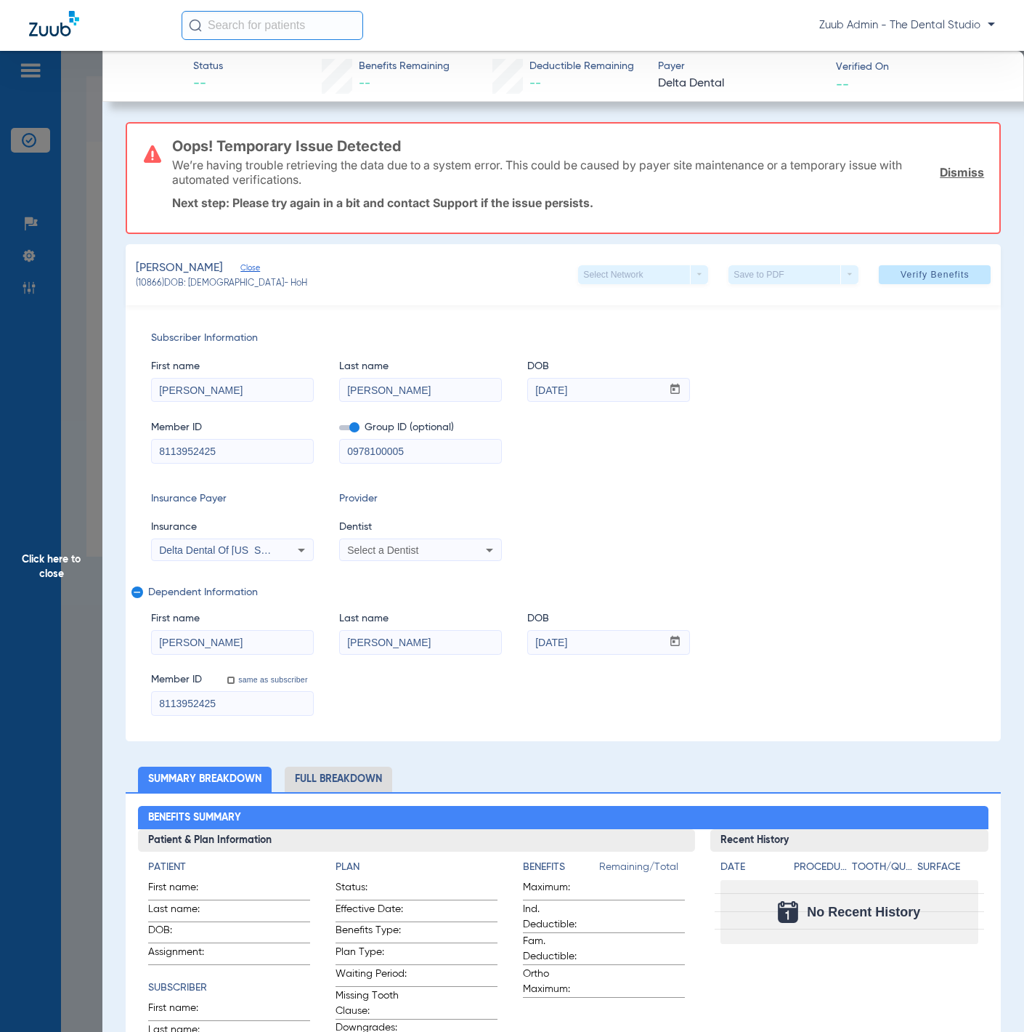
click at [426, 441] on input "0978100005" at bounding box center [420, 450] width 161 height 23
click at [427, 441] on input "0978100005" at bounding box center [420, 450] width 161 height 23
click at [83, 142] on span "Click here to close" at bounding box center [51, 567] width 102 height 1032
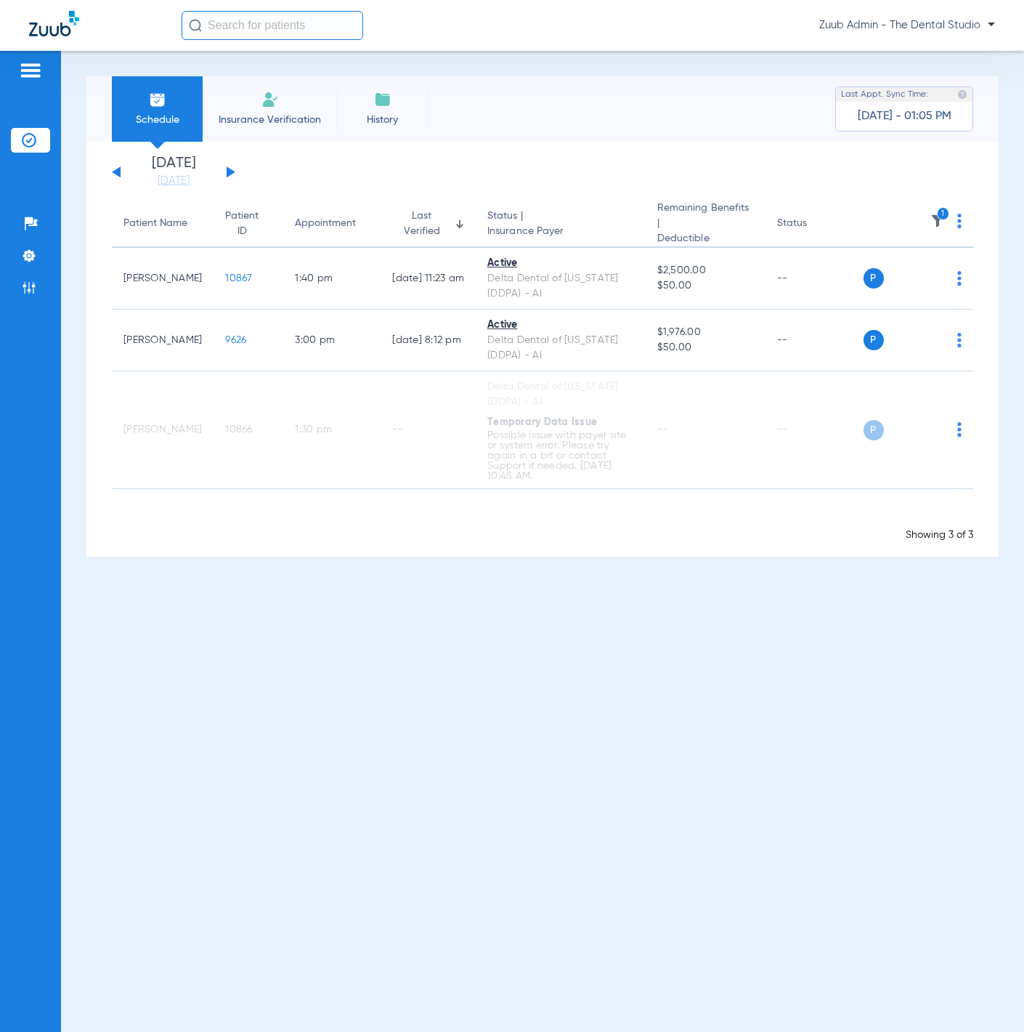
click at [232, 169] on div "Sunday 06-08-2025 Monday 06-09-2025 Tuesday 06-10-2025 Wednesday 06-11-2025 Thu…" at bounding box center [173, 172] width 123 height 32
click at [231, 171] on button at bounding box center [231, 171] width 9 height 11
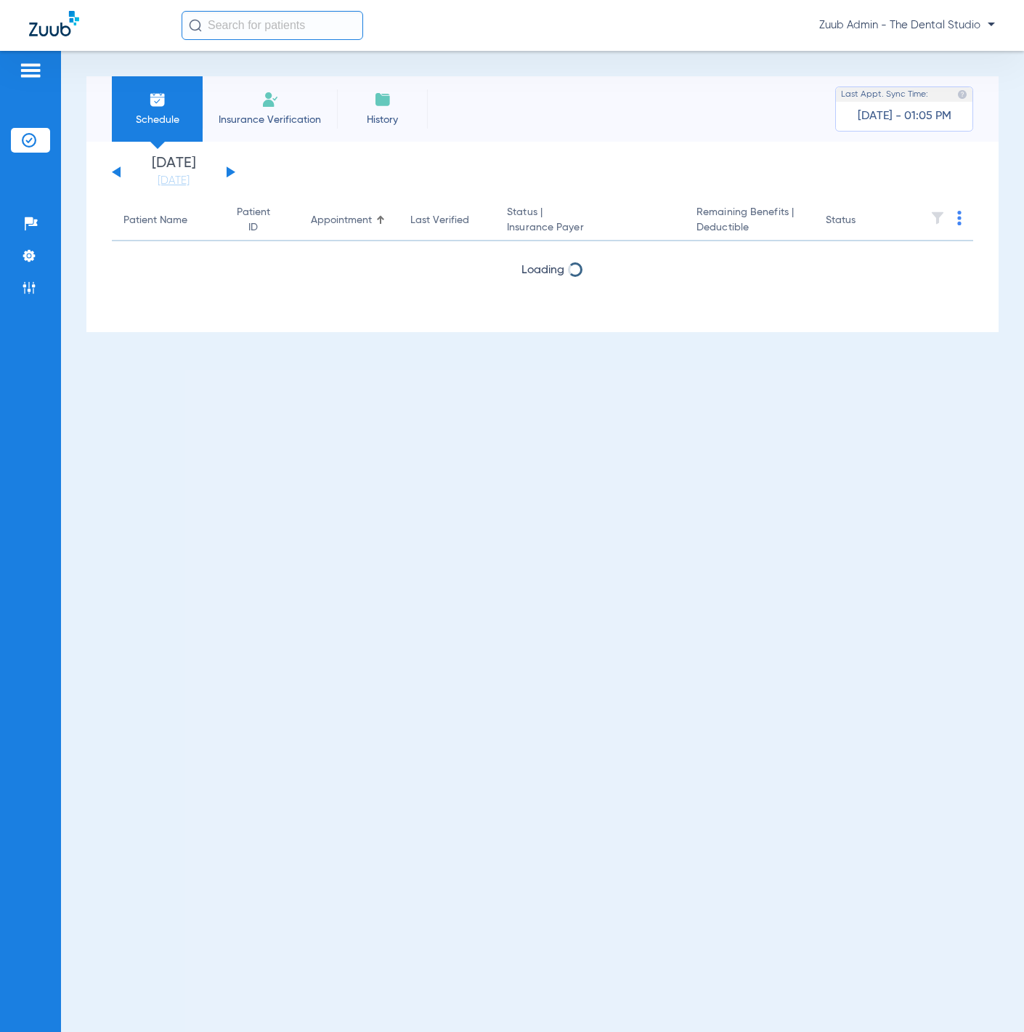
click at [116, 174] on button at bounding box center [116, 171] width 9 height 11
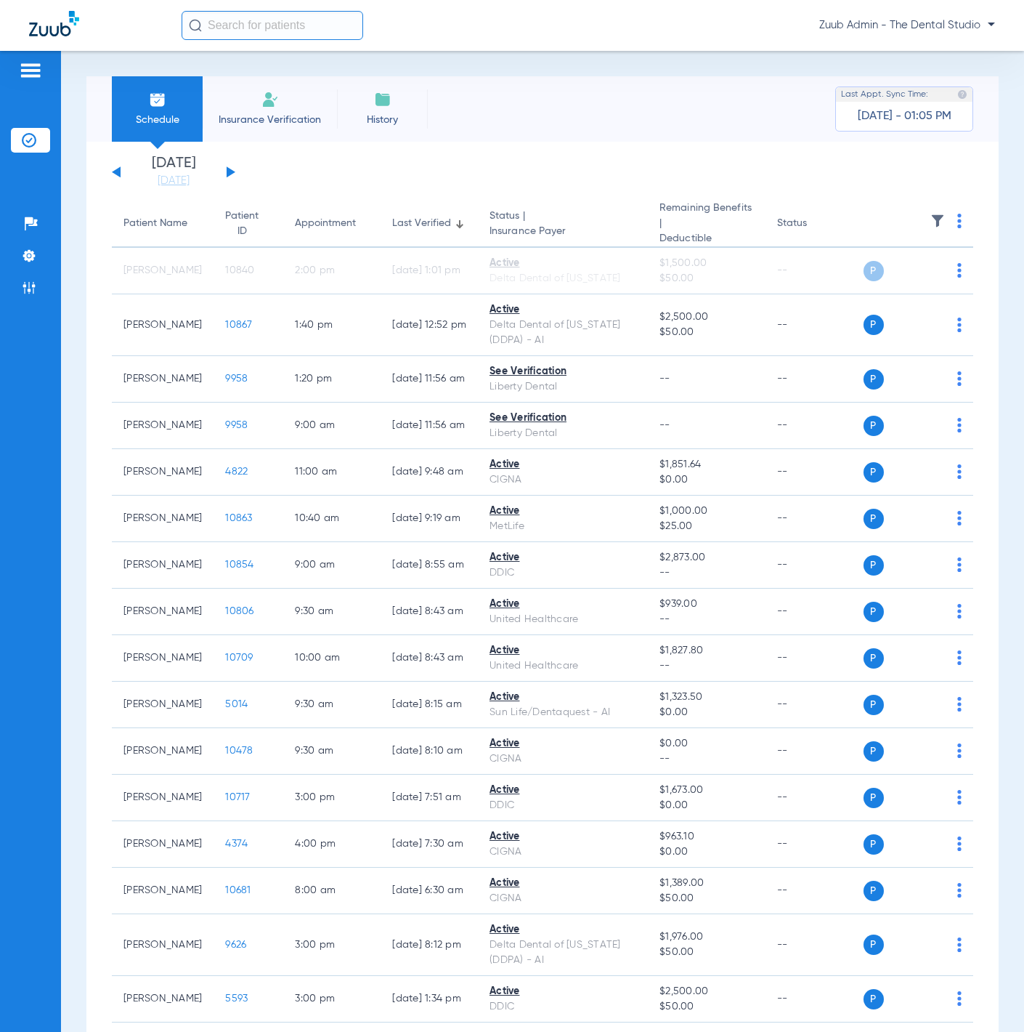
click at [931, 226] on img at bounding box center [938, 221] width 15 height 15
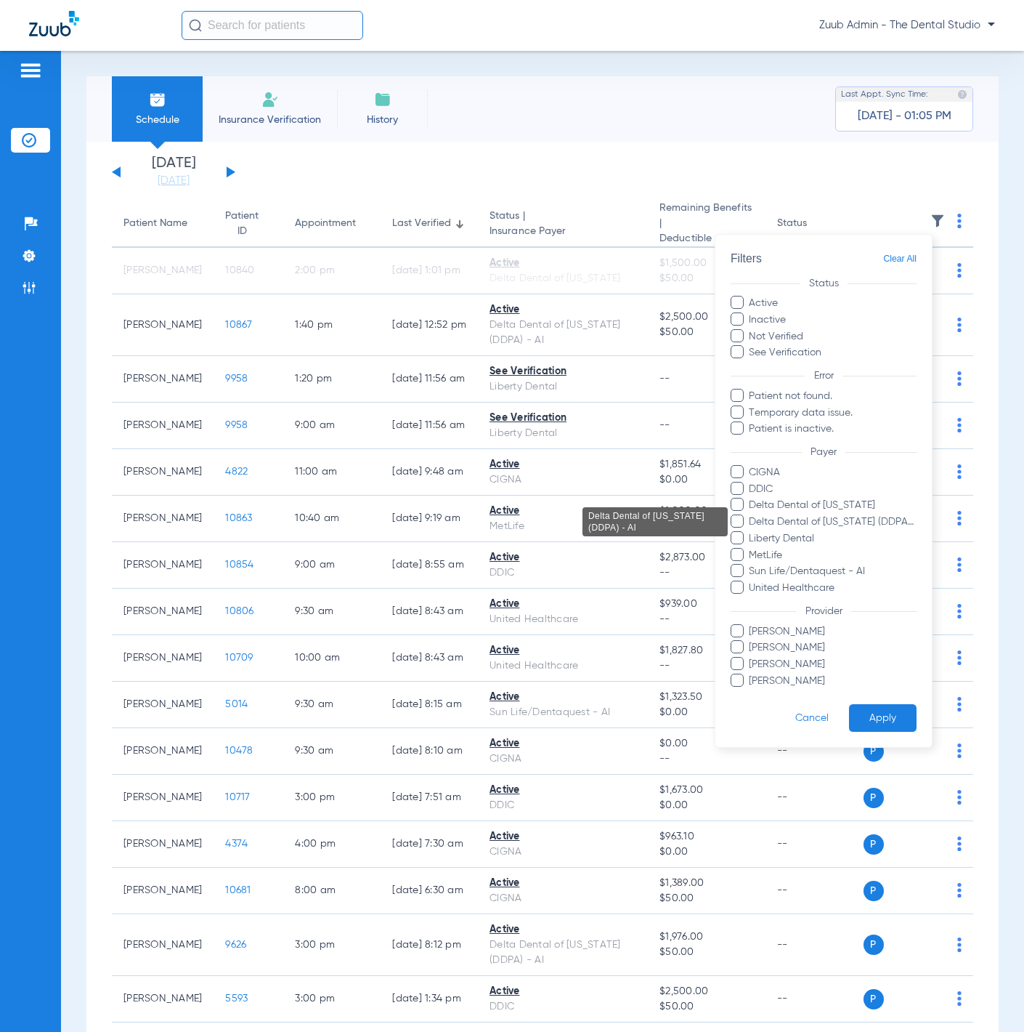
click at [869, 522] on span "Delta Dental of New Jersey (DDPA) - AI" at bounding box center [832, 521] width 169 height 15
click at [751, 532] on input "Delta Dental of New Jersey (DDPA) - AI" at bounding box center [751, 532] width 0 height 0
click at [862, 718] on button "Apply" at bounding box center [883, 718] width 68 height 28
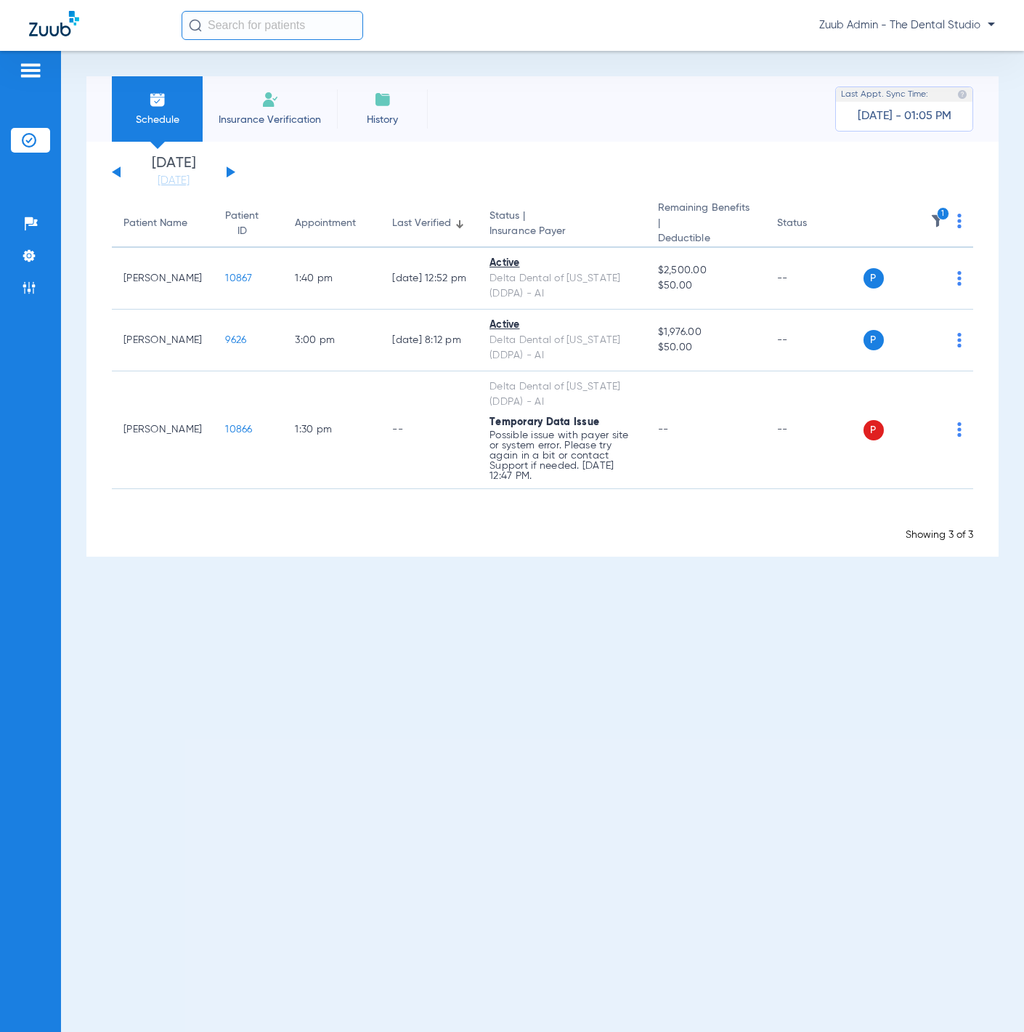
click at [232, 168] on div "Sunday 06-08-2025 Monday 06-09-2025 Tuesday 06-10-2025 Wednesday 06-11-2025 Thu…" at bounding box center [173, 172] width 123 height 32
click at [230, 171] on button at bounding box center [231, 171] width 9 height 11
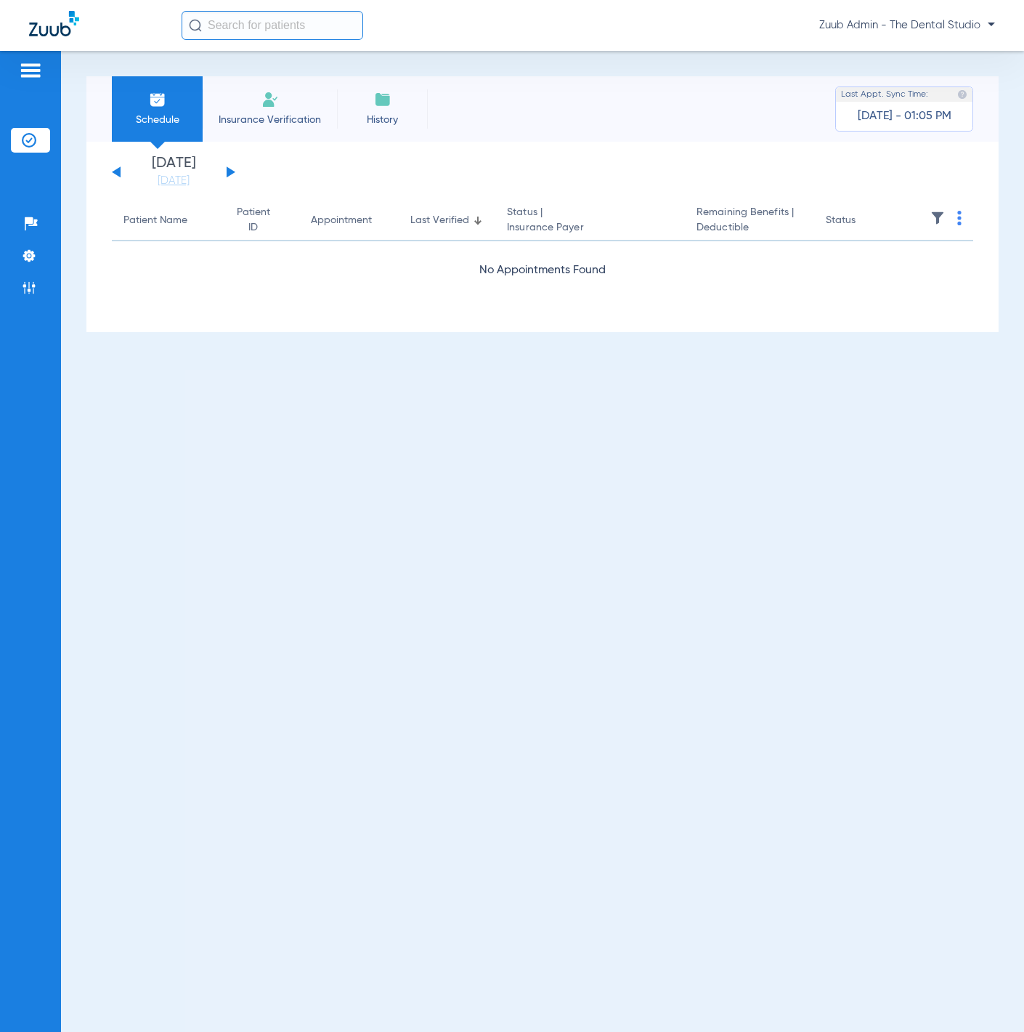
click at [115, 171] on button at bounding box center [116, 171] width 9 height 11
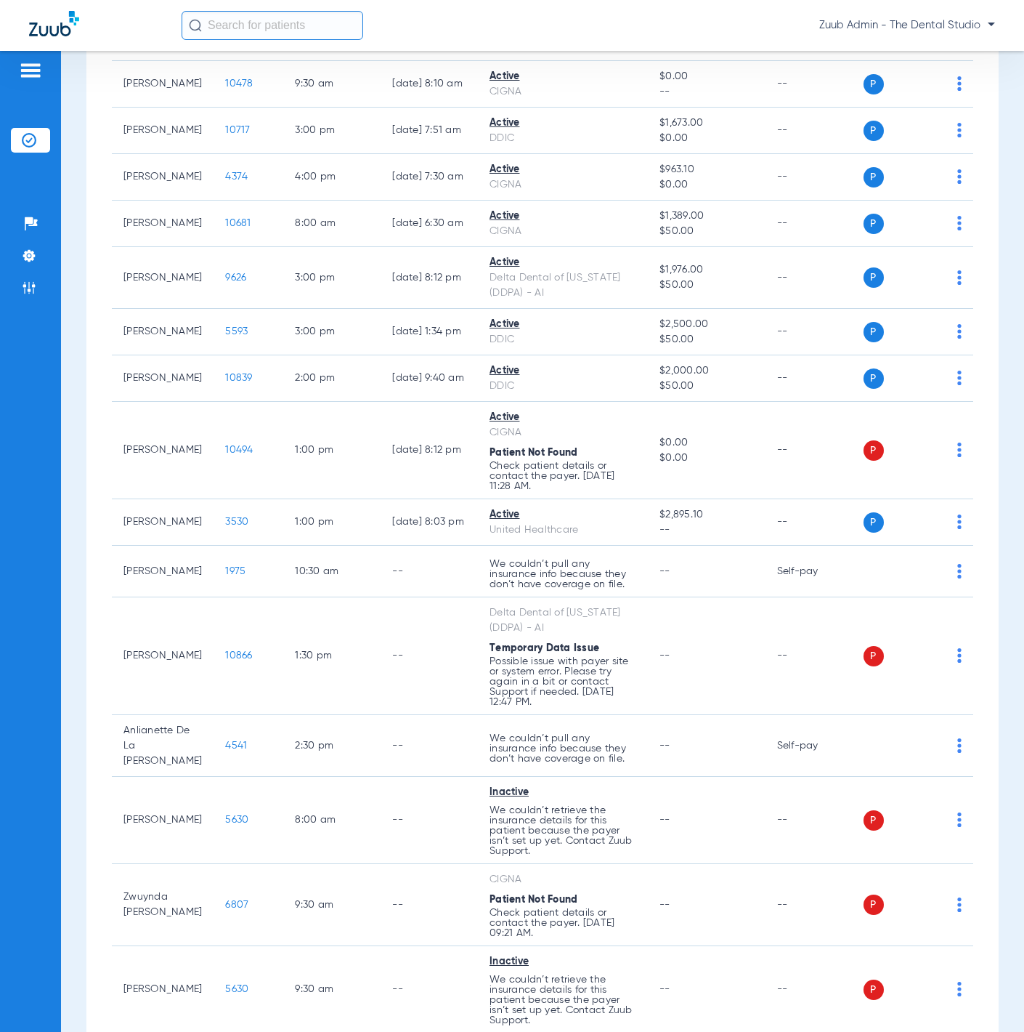
scroll to position [777, 0]
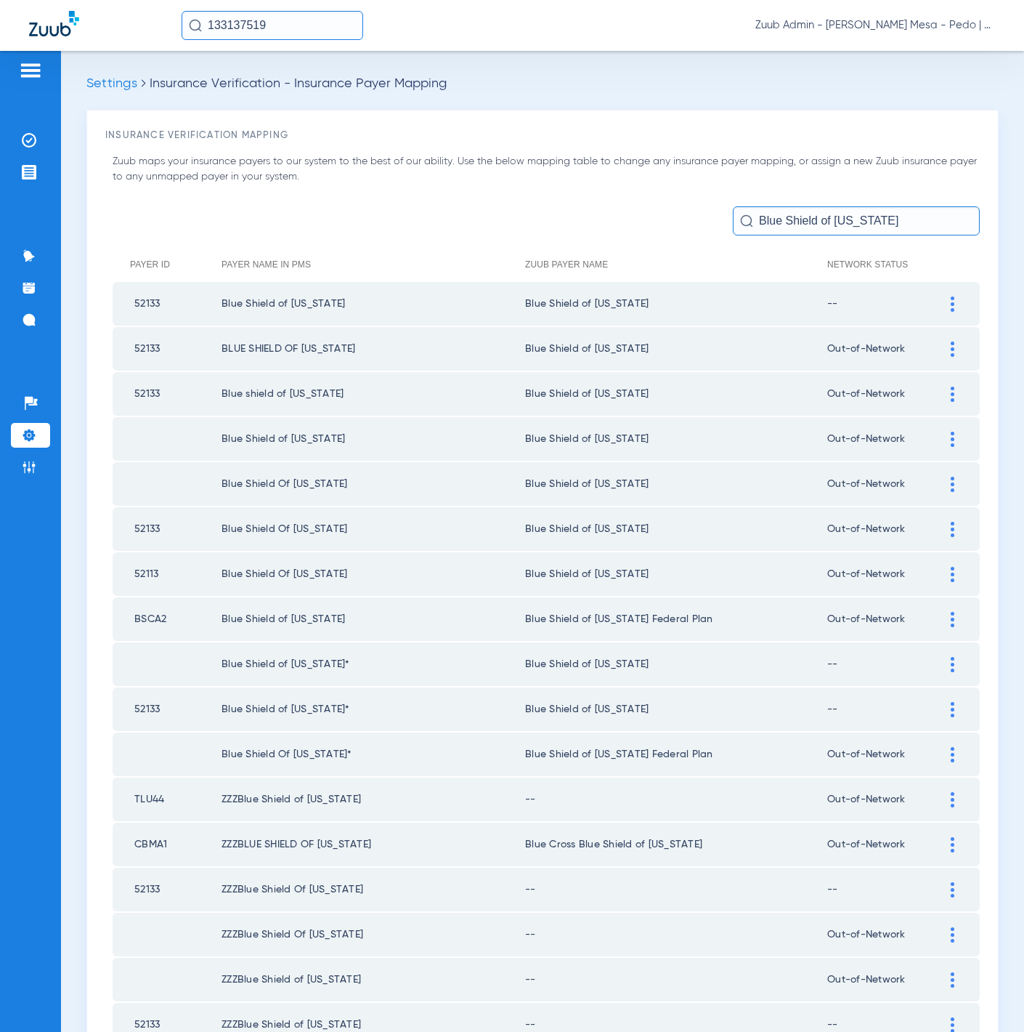
scroll to position [707, 0]
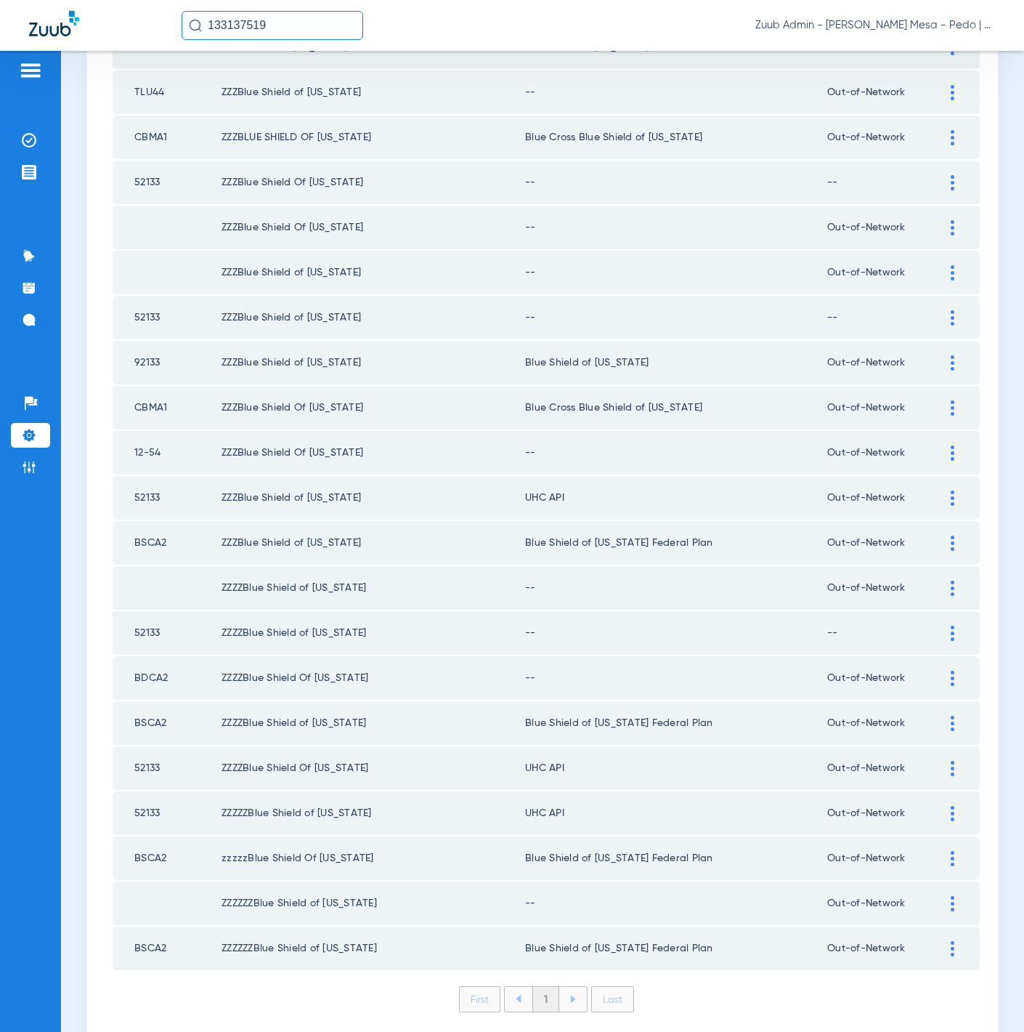
click at [368, 3] on div "133137519 Zuub Admin - Keany Mesa - Pedo | The Super Dentists" at bounding box center [512, 25] width 1024 height 51
click at [344, 20] on input "133137519" at bounding box center [273, 25] width 182 height 29
click at [296, 84] on td "133137519" at bounding box center [318, 78] width 54 height 20
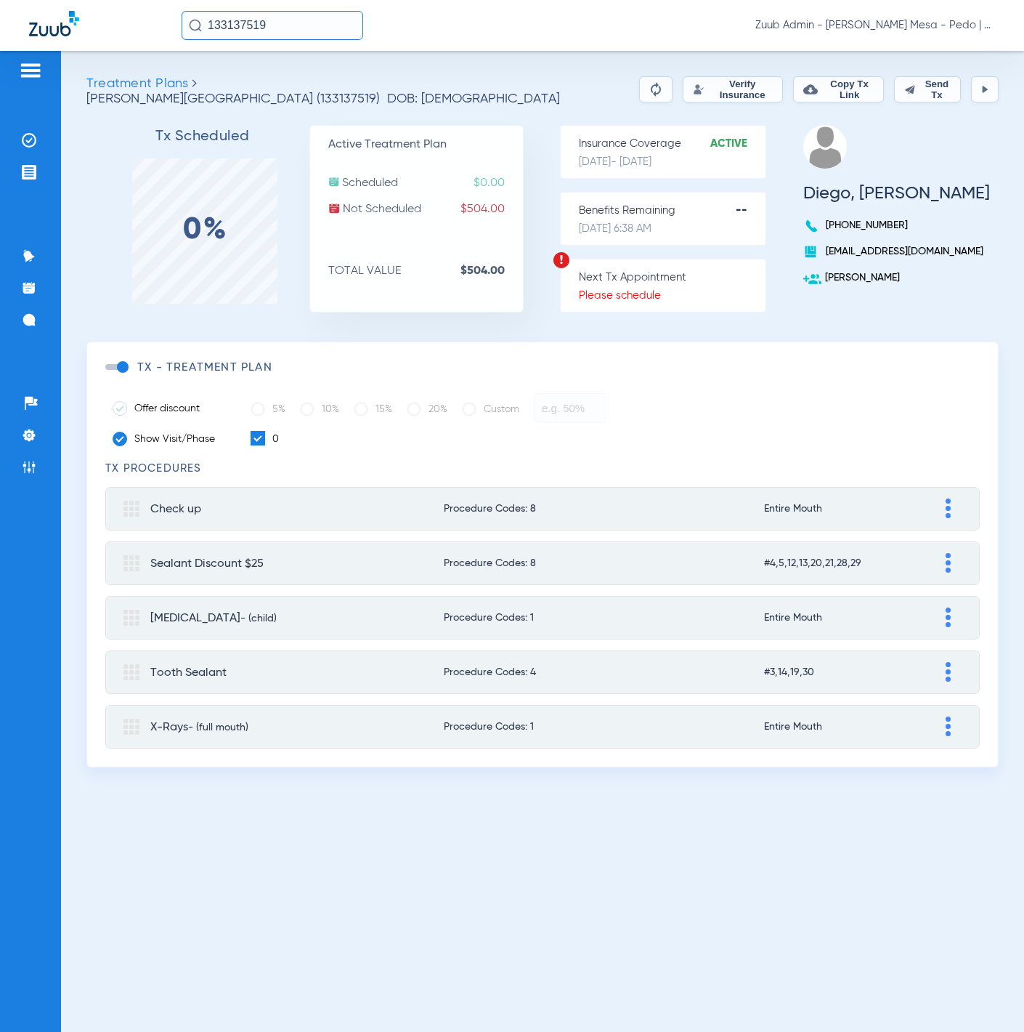
click at [726, 95] on button "Verify Insurance" at bounding box center [733, 89] width 100 height 26
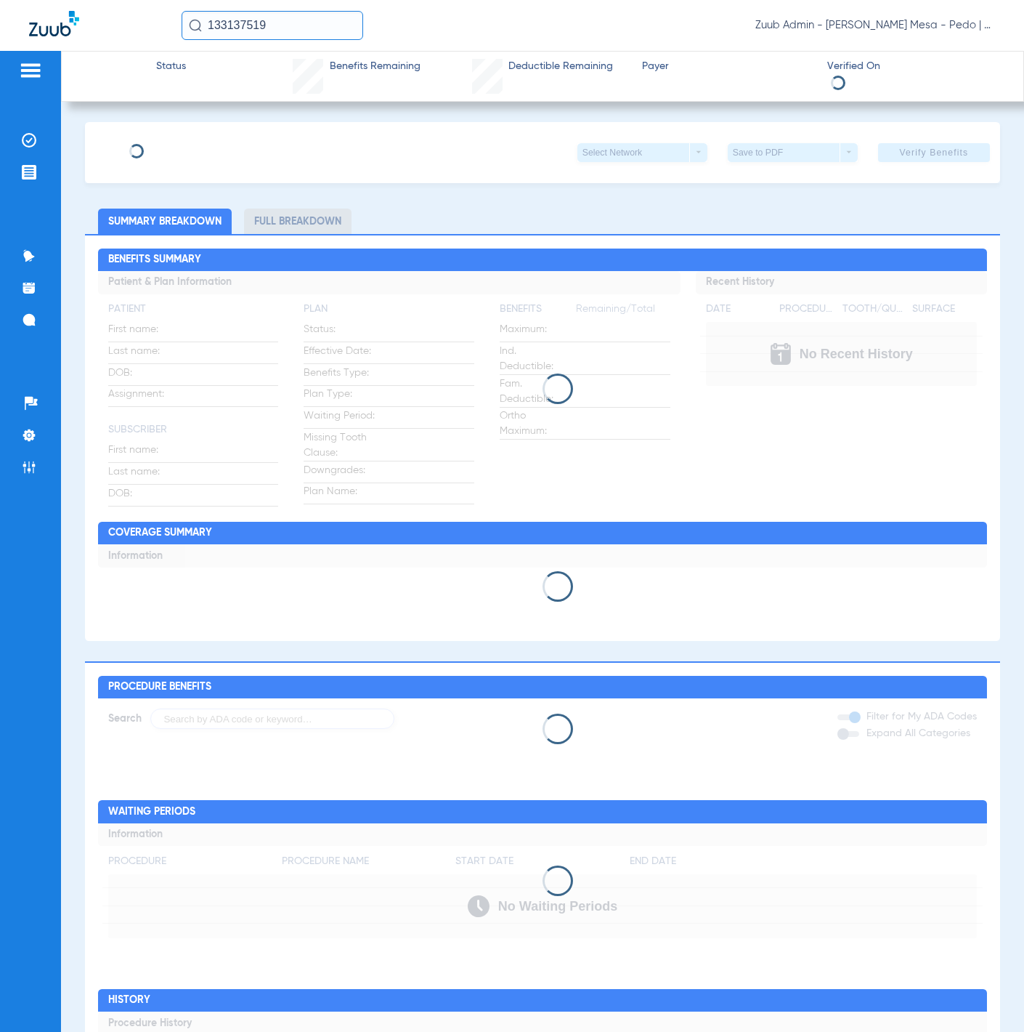
type input "Diego"
type input "Bonilla"
type input "10/22/1982"
type input "R60702084"
type input "112"
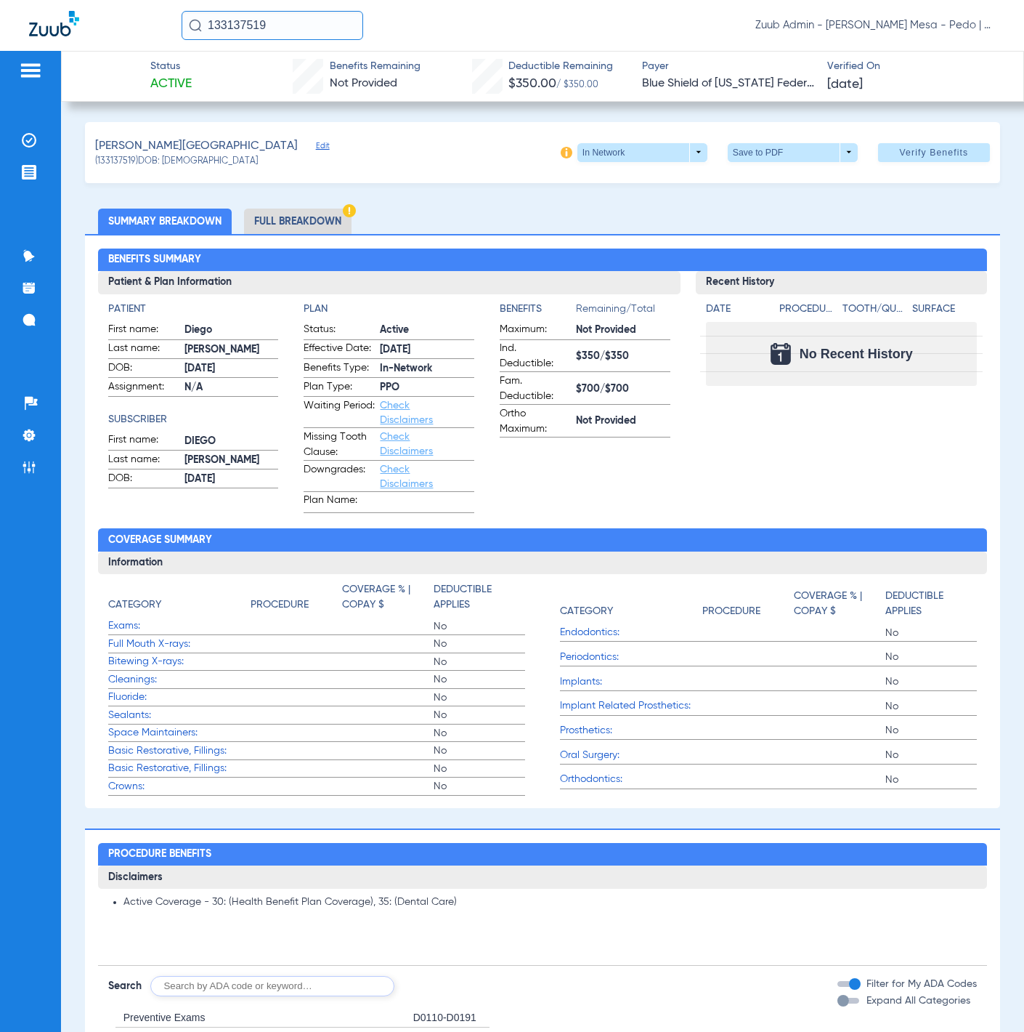
click at [316, 144] on span "Edit" at bounding box center [322, 148] width 13 height 14
click at [198, 149] on div "Bonilla, Diego Edit" at bounding box center [211, 146] width 233 height 18
click at [316, 146] on span "Edit" at bounding box center [322, 148] width 13 height 14
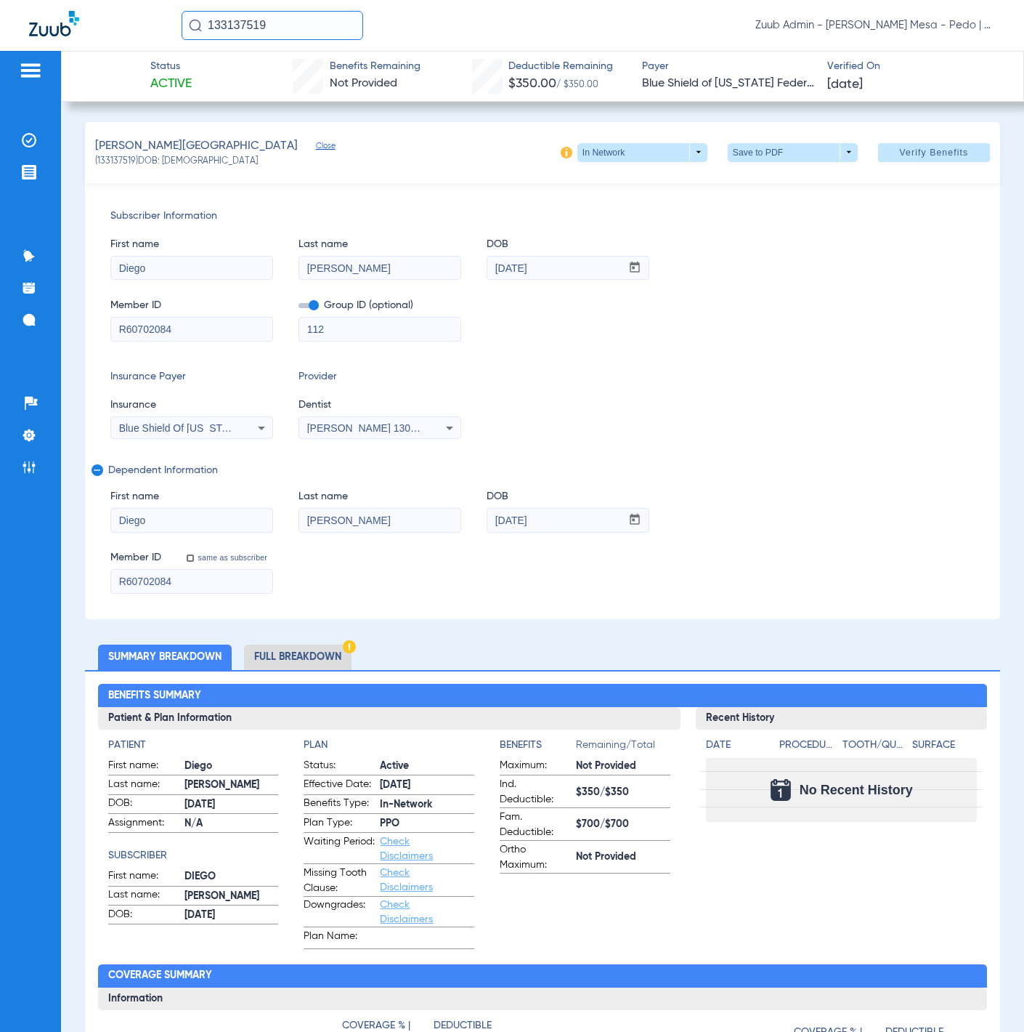
click at [223, 327] on input "R60702084" at bounding box center [191, 328] width 161 height 23
click at [333, 667] on li "Full Breakdown" at bounding box center [298, 656] width 108 height 25
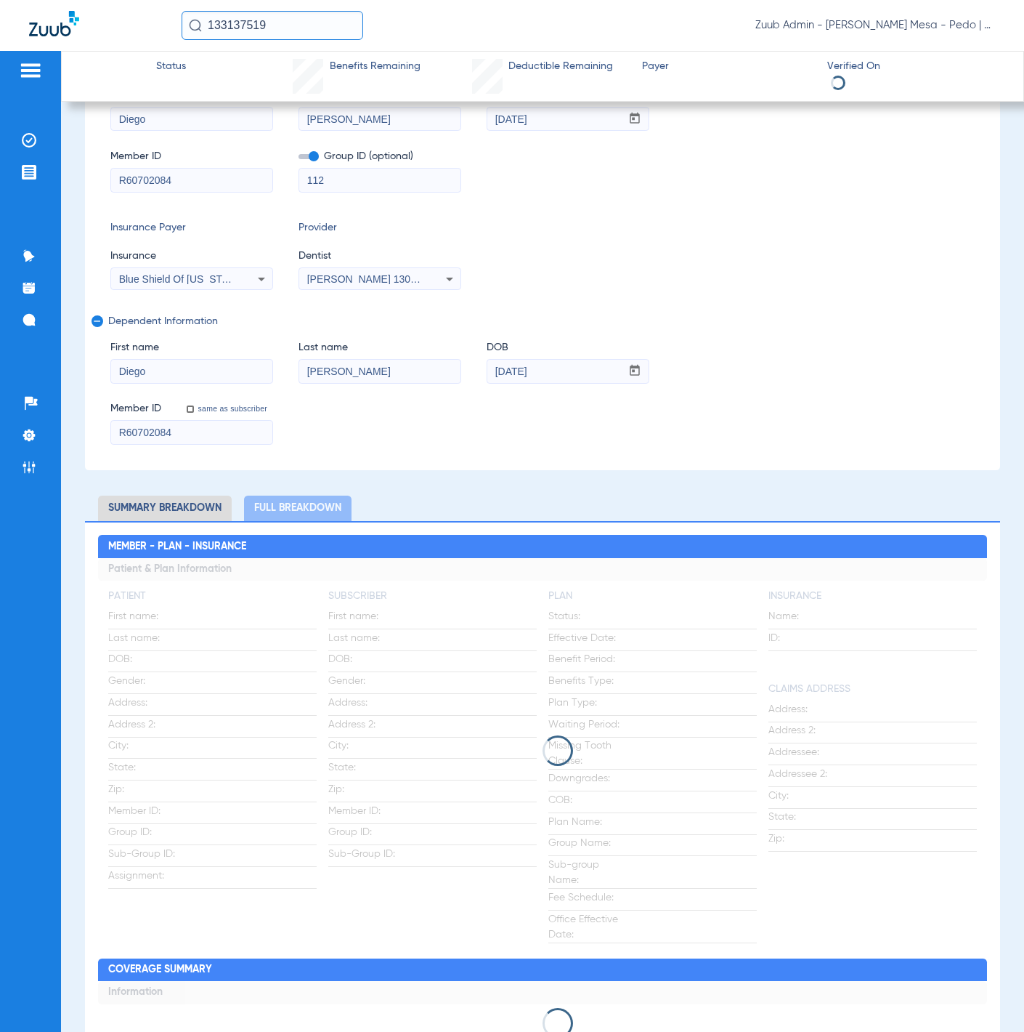
scroll to position [294, 0]
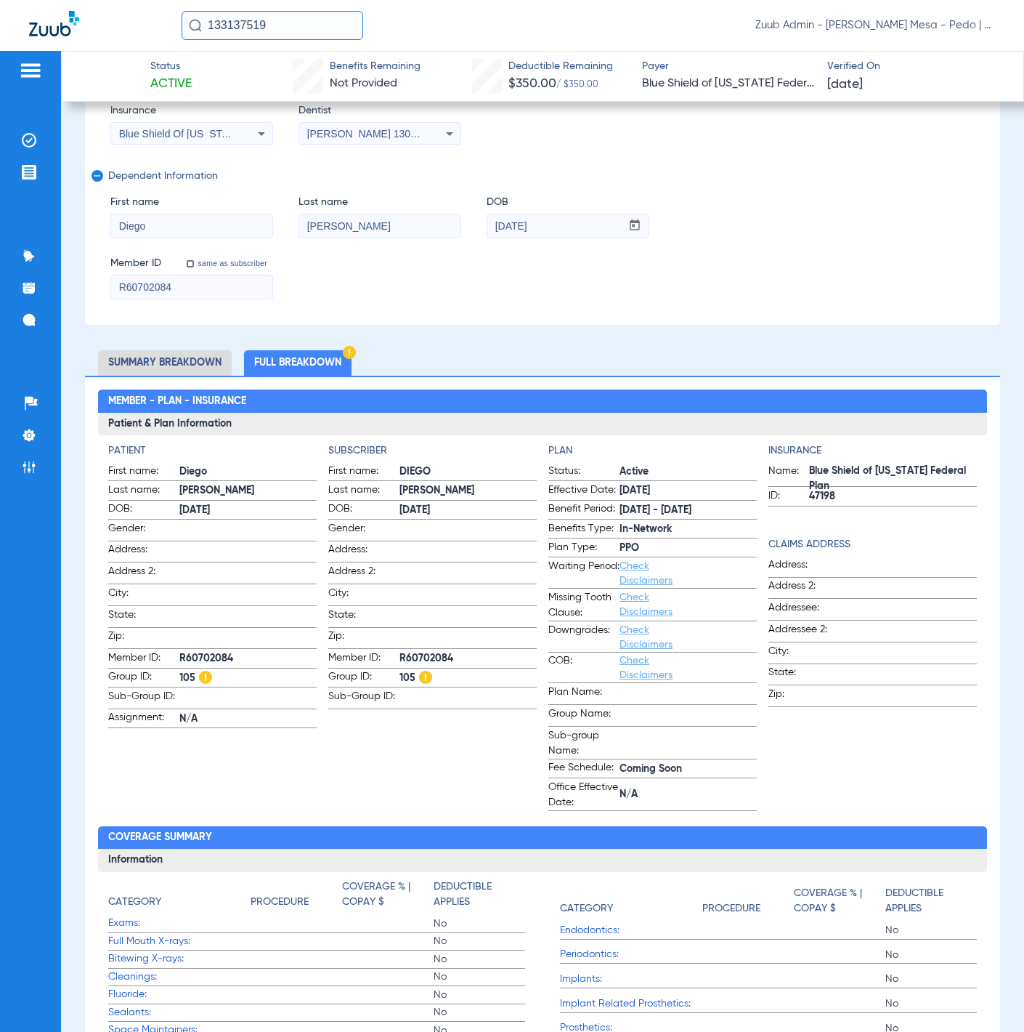
click at [221, 655] on span "R60702084" at bounding box center [247, 658] width 137 height 15
copy span "R60702084"
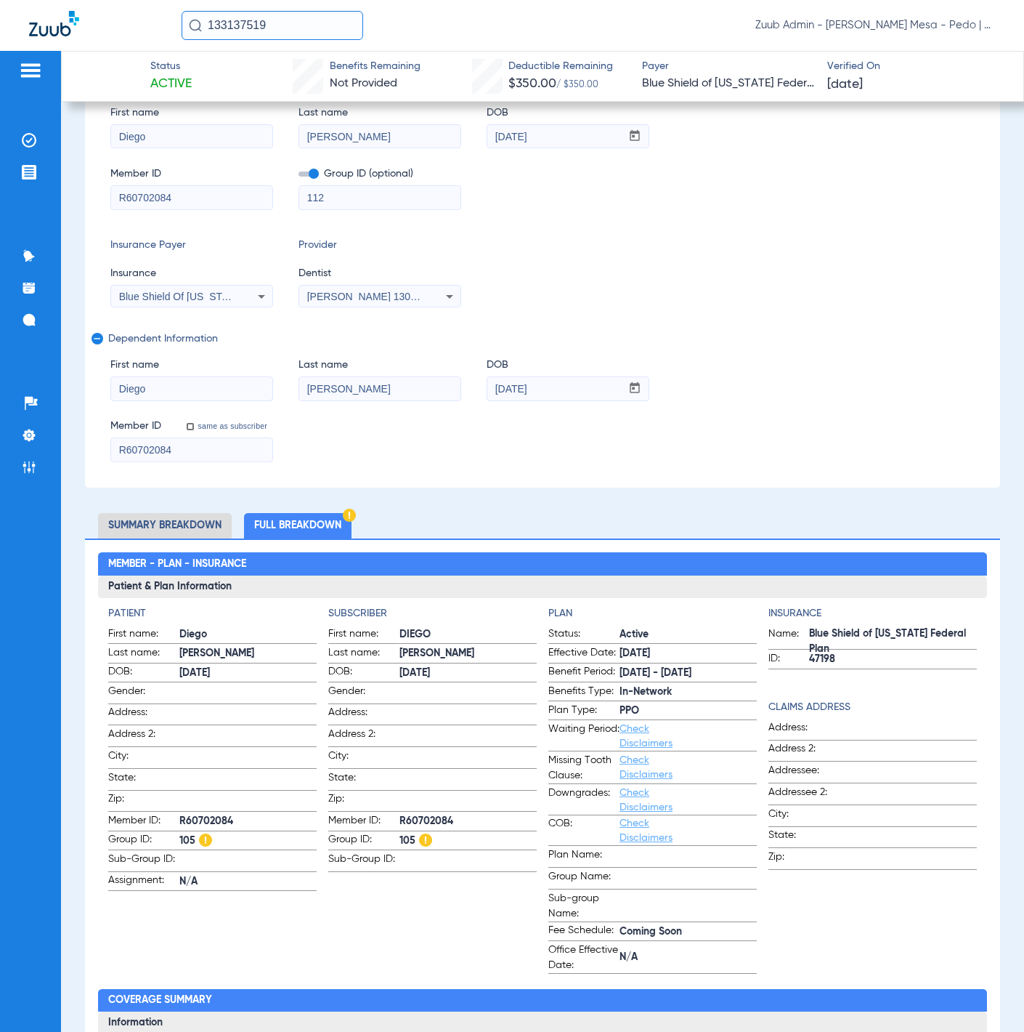
scroll to position [0, 0]
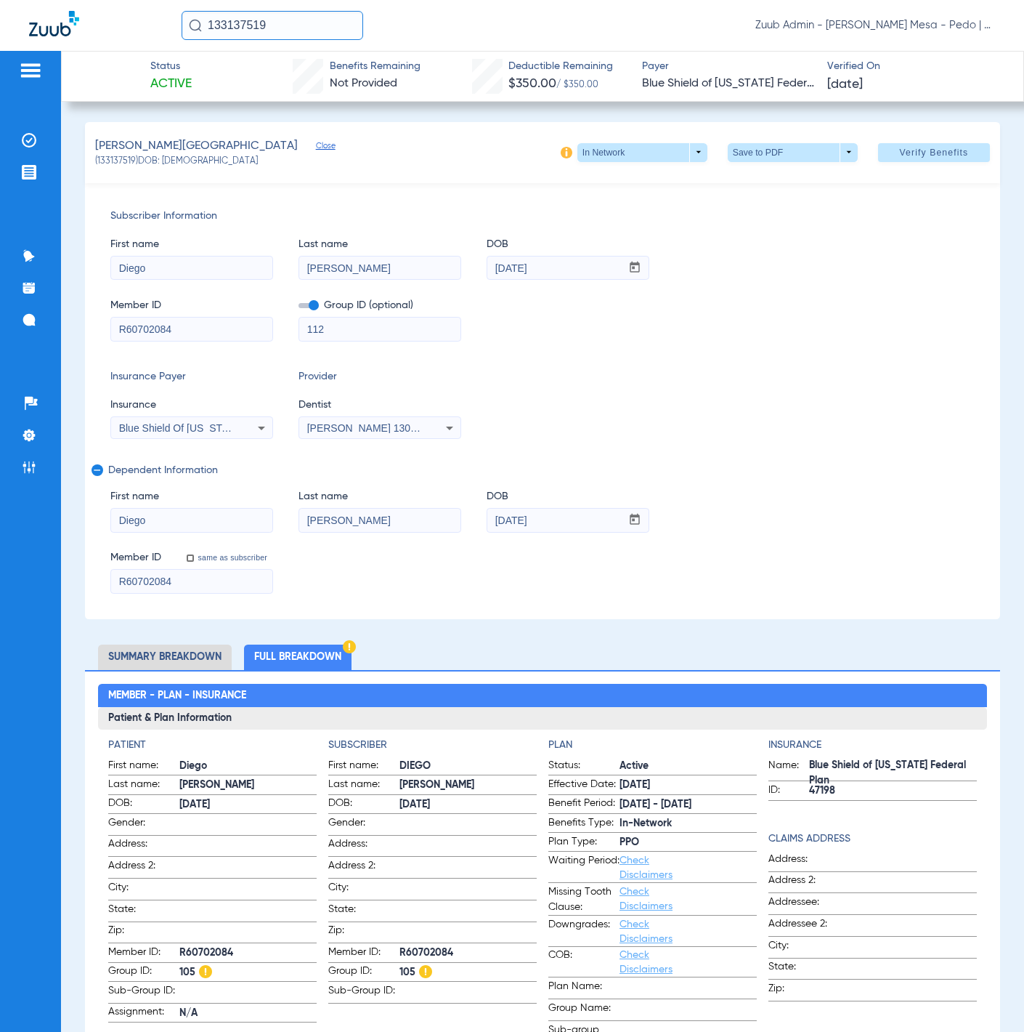
click at [217, 329] on input "R60702084" at bounding box center [191, 328] width 161 height 23
click at [797, 426] on div "Insurance Payer Insurance Blue Shield Of California Federal Plan Provider Denti…" at bounding box center [542, 404] width 864 height 70
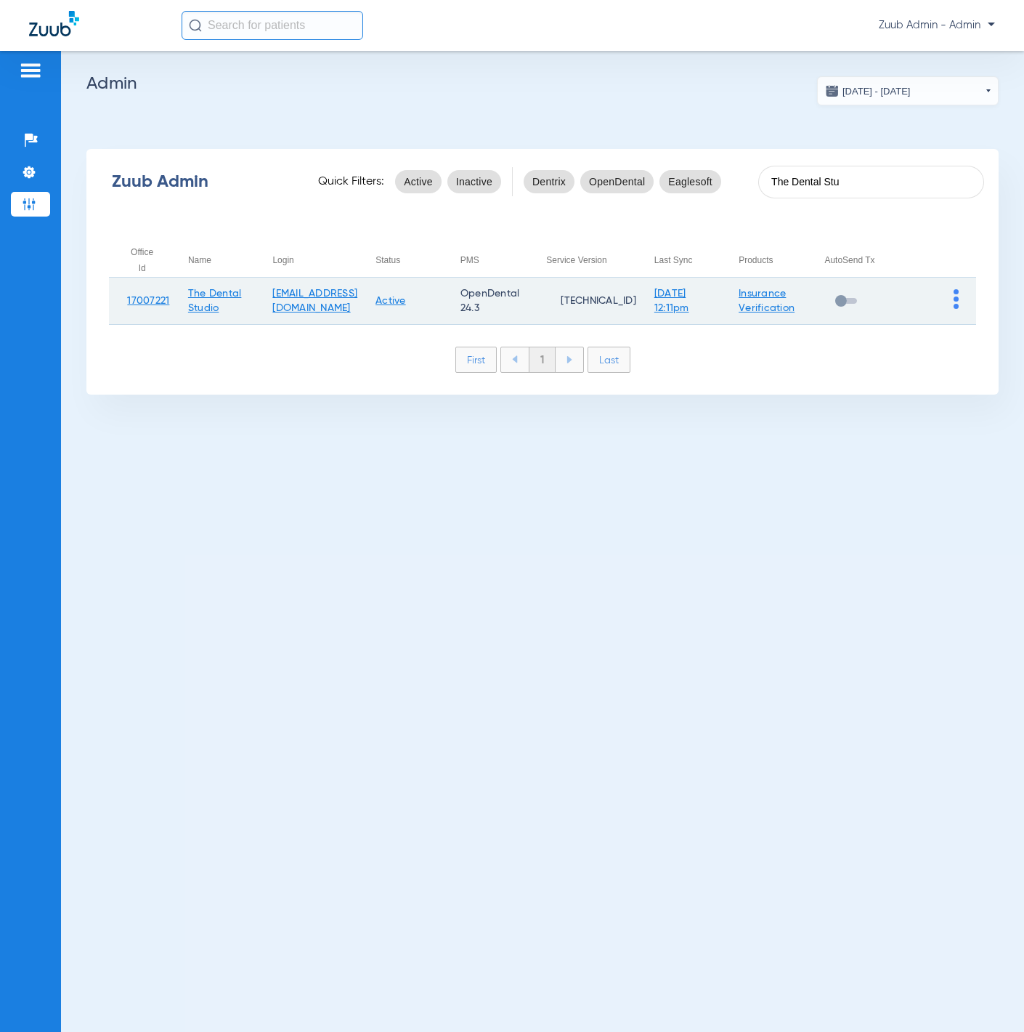
type input "The Dental Stu"
click at [958, 298] on img at bounding box center [956, 299] width 5 height 20
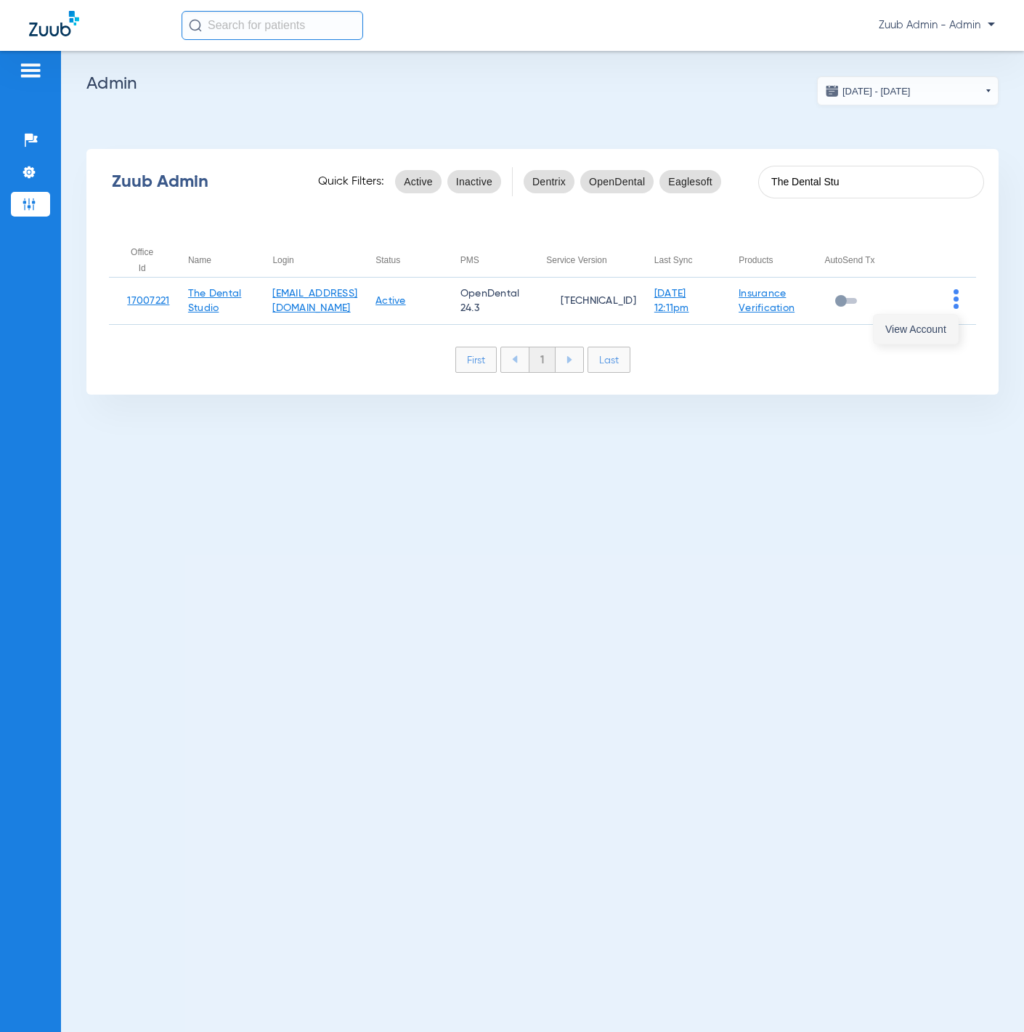
click at [931, 320] on button "View Account" at bounding box center [916, 329] width 84 height 29
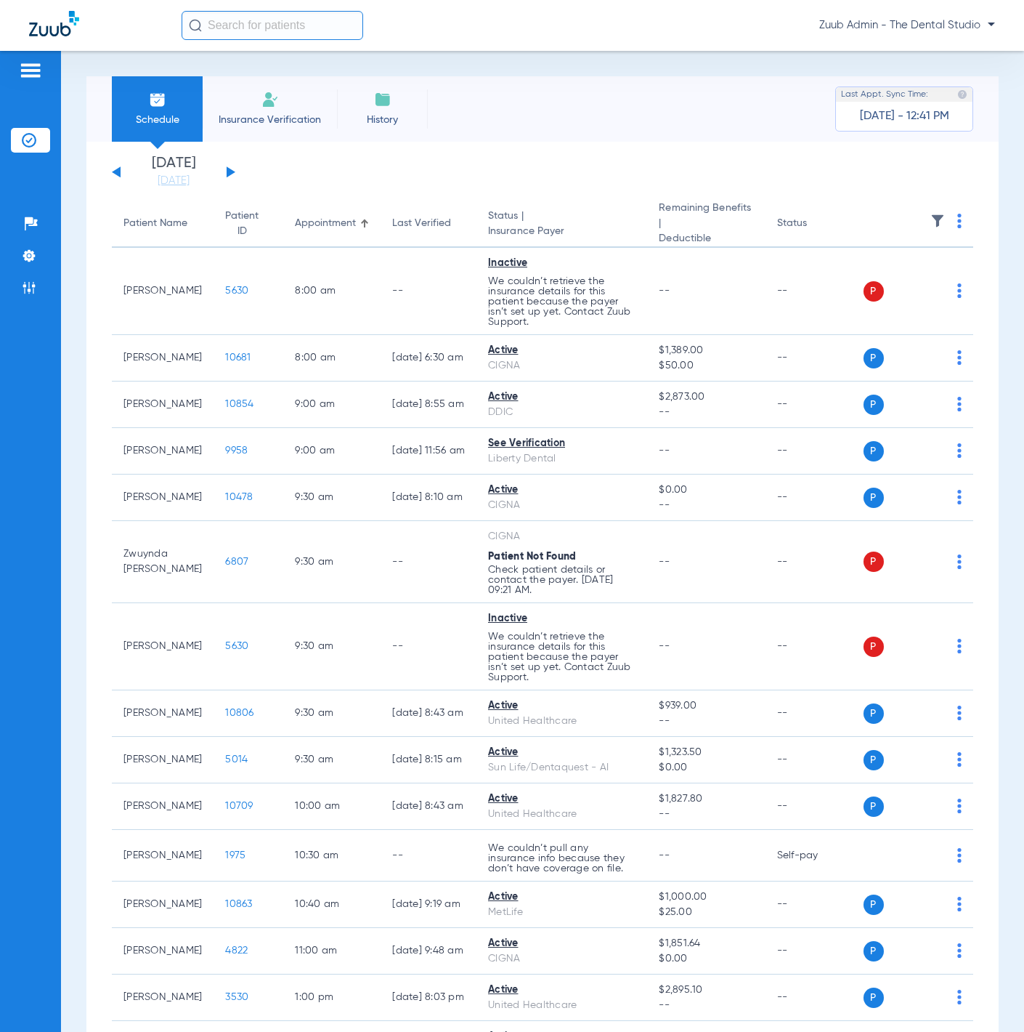
click at [265, 102] on img at bounding box center [270, 99] width 17 height 17
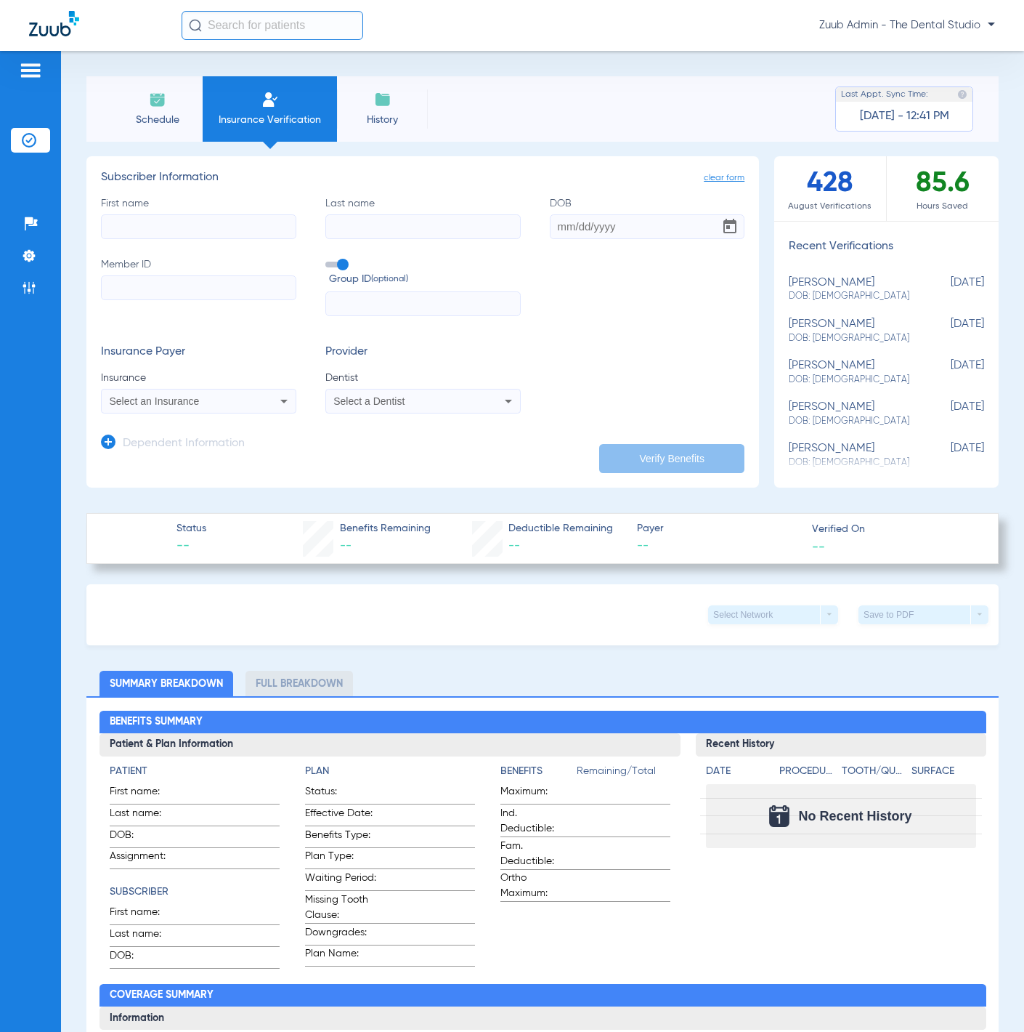
click at [256, 227] on input "First name" at bounding box center [198, 226] width 195 height 25
paste input "[PERSON_NAME]"
type input "[PERSON_NAME]"
click at [467, 230] on input "Last name" at bounding box center [422, 226] width 195 height 25
paste input "[PERSON_NAME]"
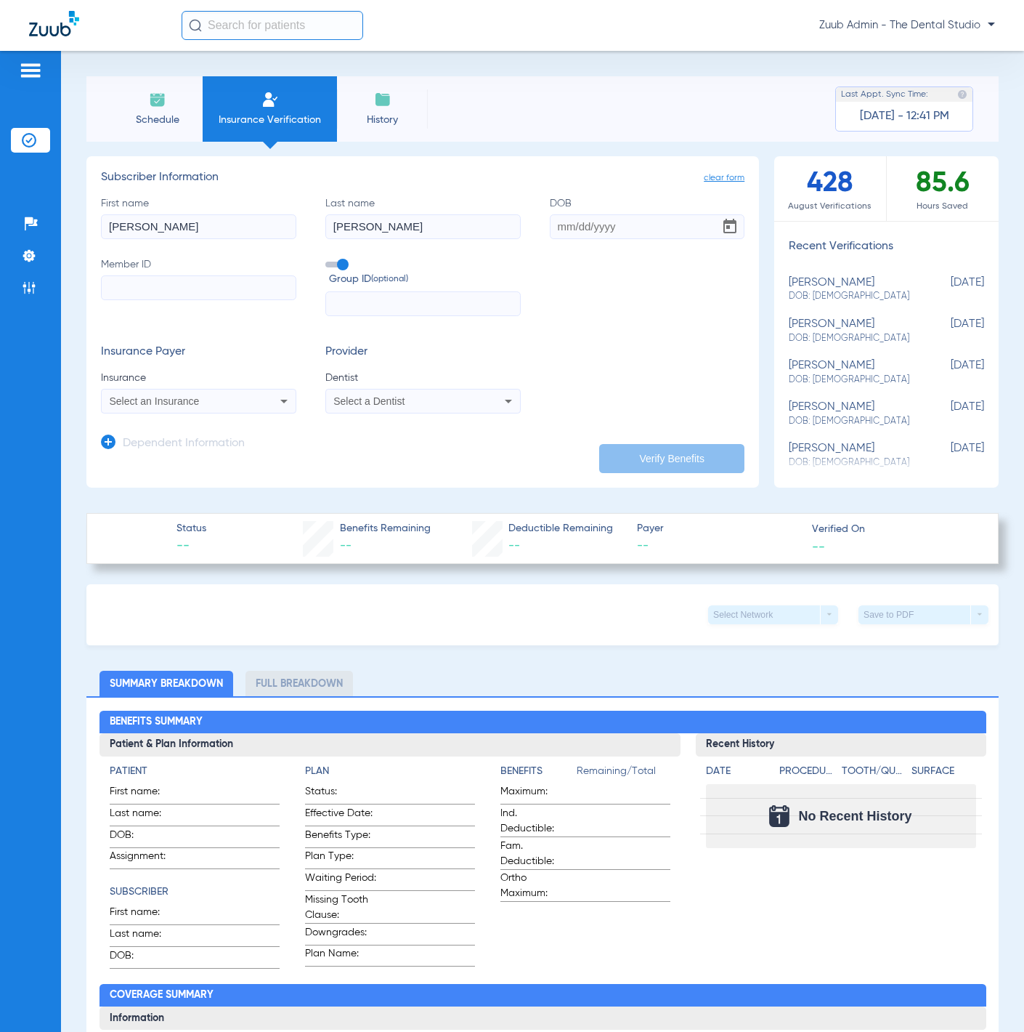
type input "[PERSON_NAME]"
type input "[DATE]"
click at [223, 285] on input "Member ID" at bounding box center [198, 287] width 195 height 25
paste input "8113952425"
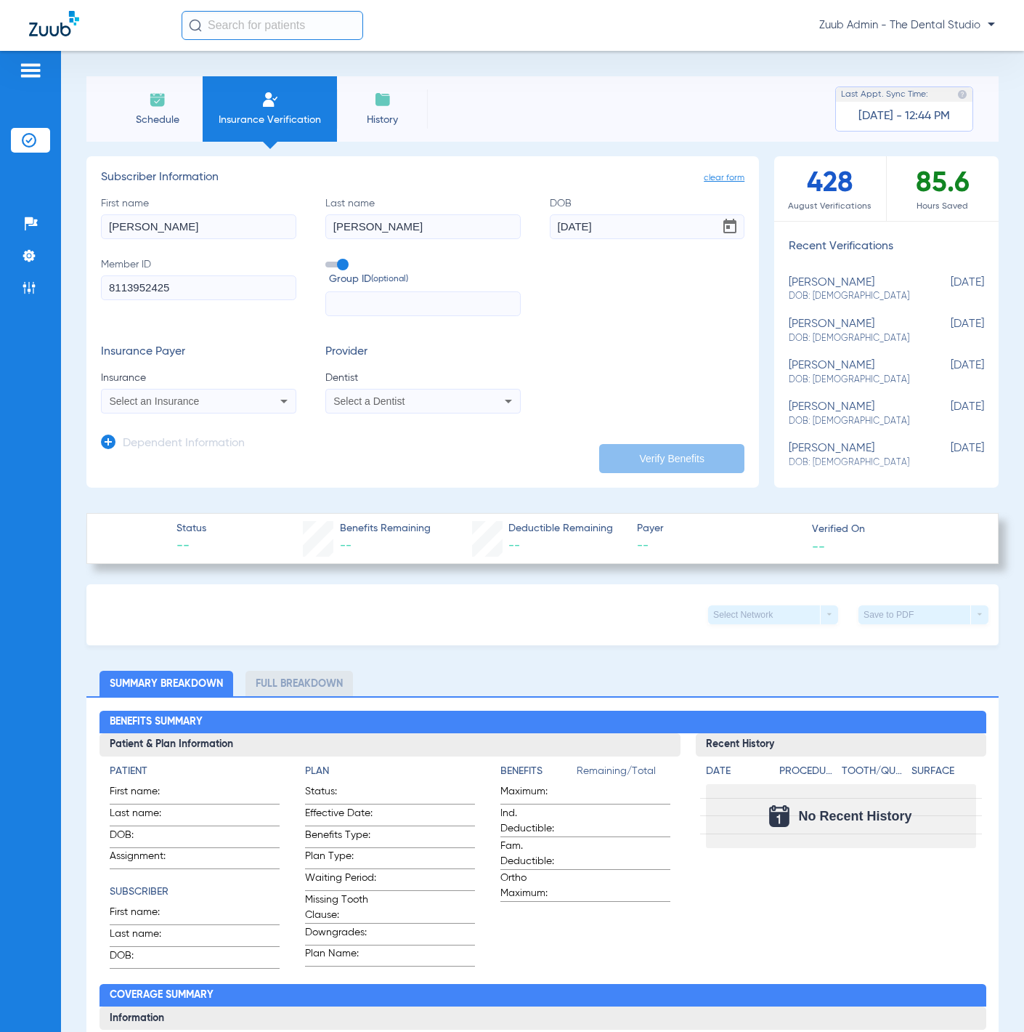
type input "8113952425"
click at [340, 262] on span at bounding box center [336, 265] width 22 height 6
click at [328, 259] on input "Group ID (optional)" at bounding box center [328, 259] width 0 height 0
click at [248, 403] on div "Select an Insurance" at bounding box center [181, 401] width 143 height 10
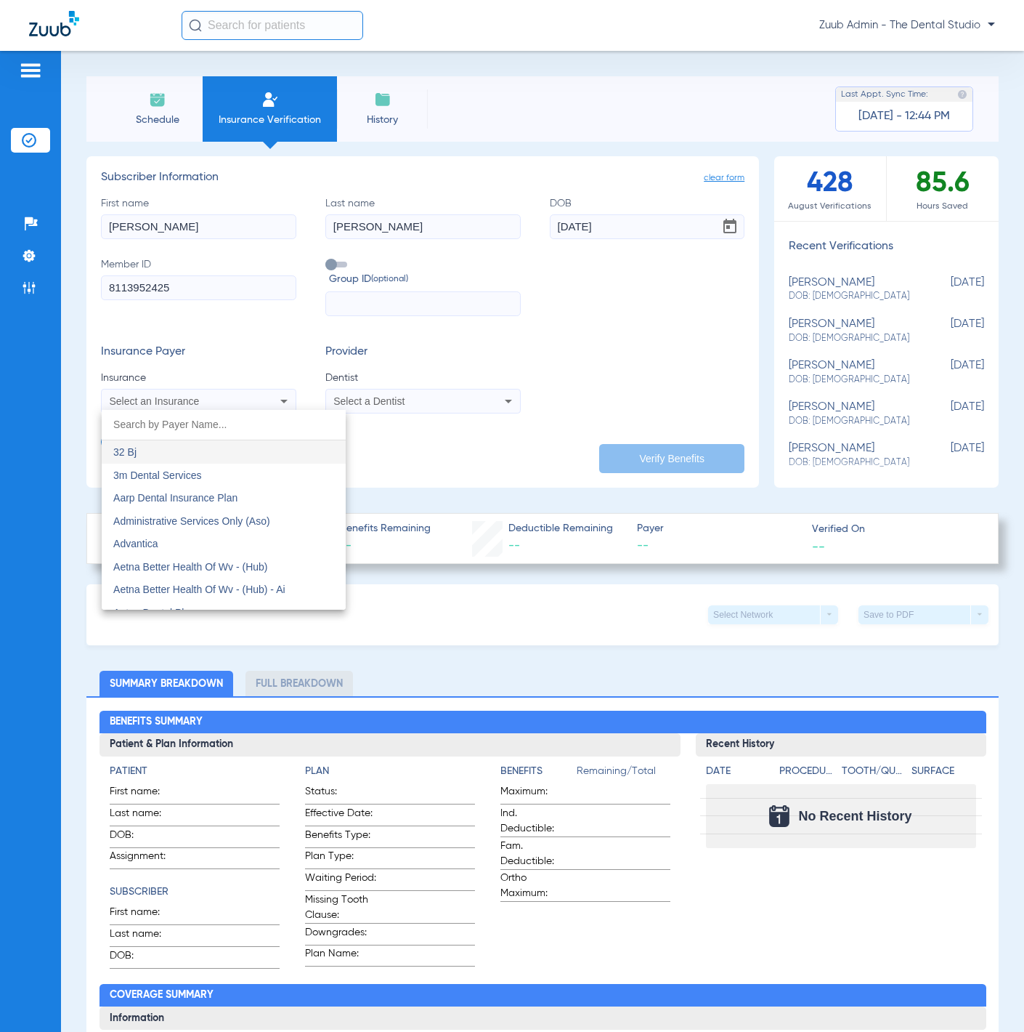
click at [247, 373] on div at bounding box center [512, 516] width 1024 height 1032
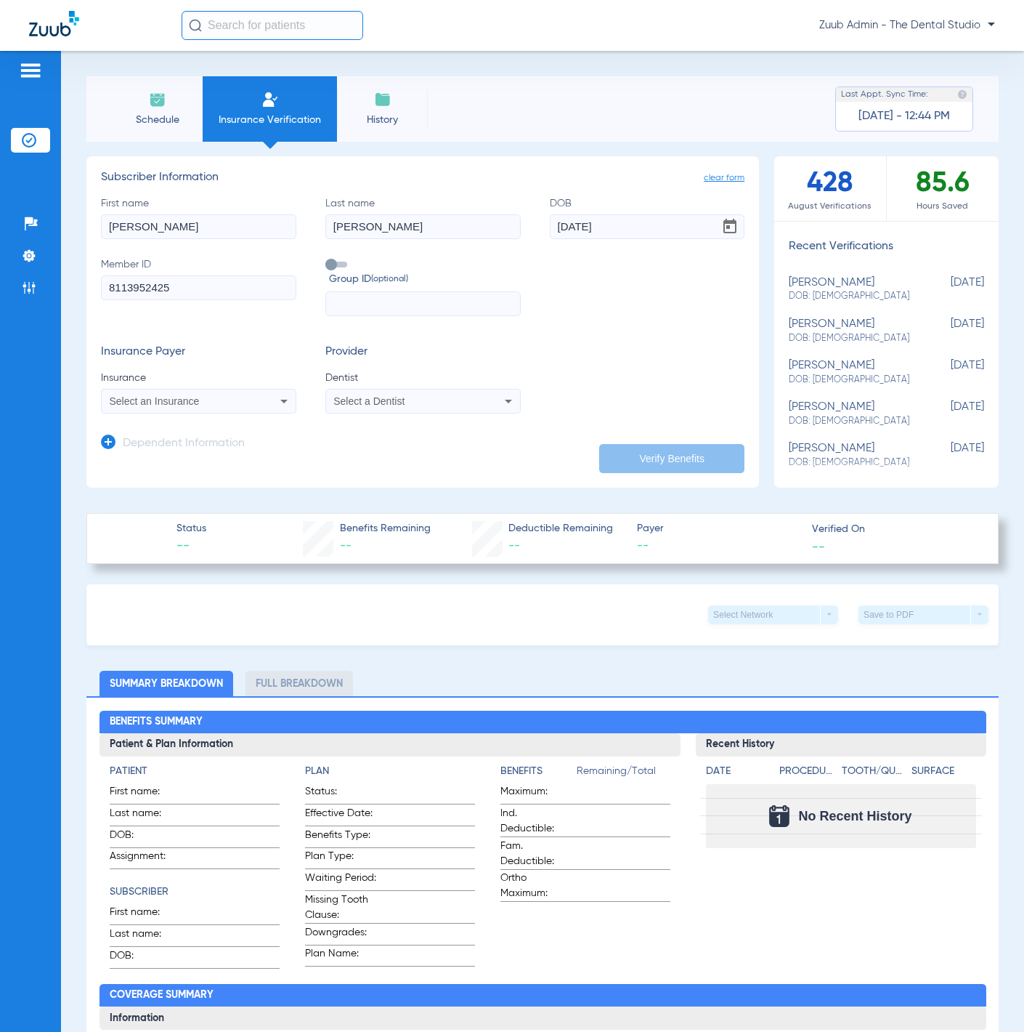
click at [102, 441] on icon at bounding box center [108, 441] width 15 height 15
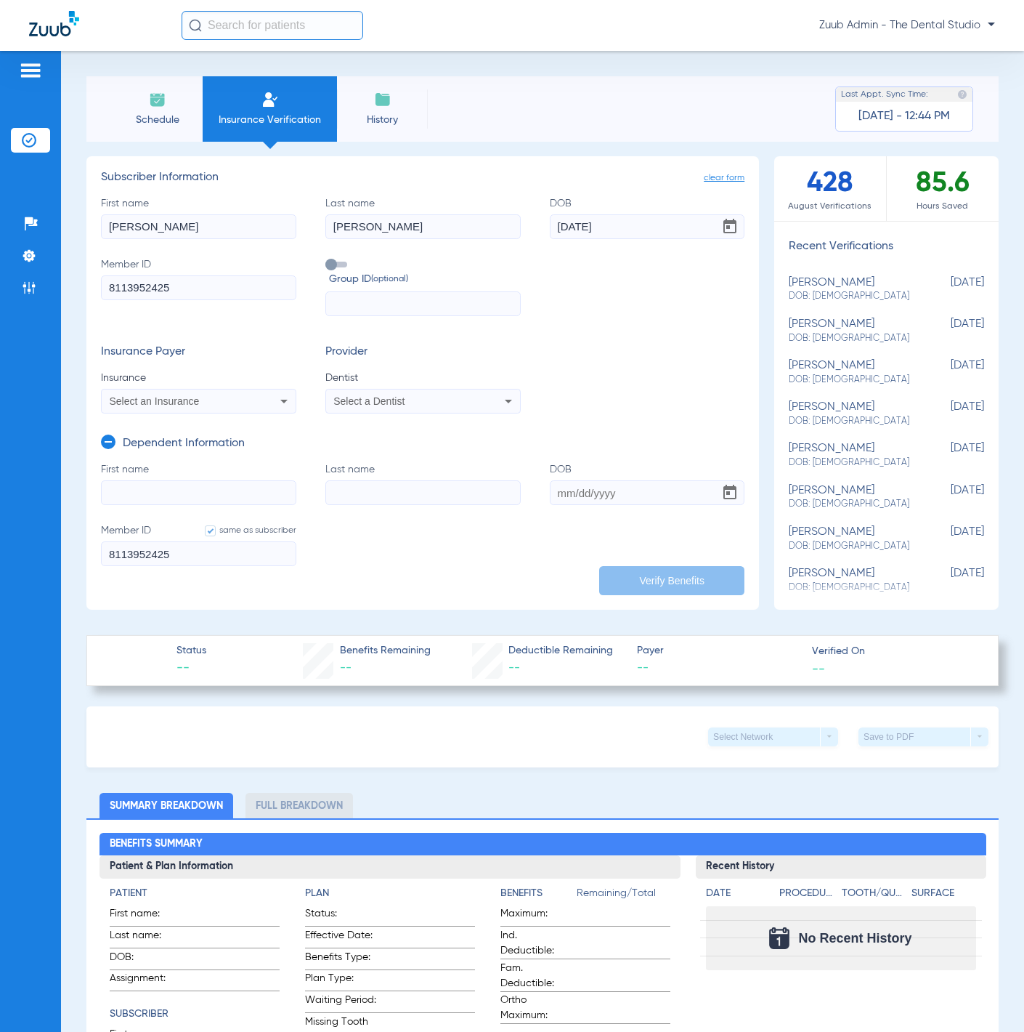
click at [210, 487] on input "First name" at bounding box center [198, 492] width 195 height 25
paste input "[PERSON_NAME]"
type input "[PERSON_NAME]"
click at [418, 471] on label "Last name" at bounding box center [422, 483] width 195 height 43
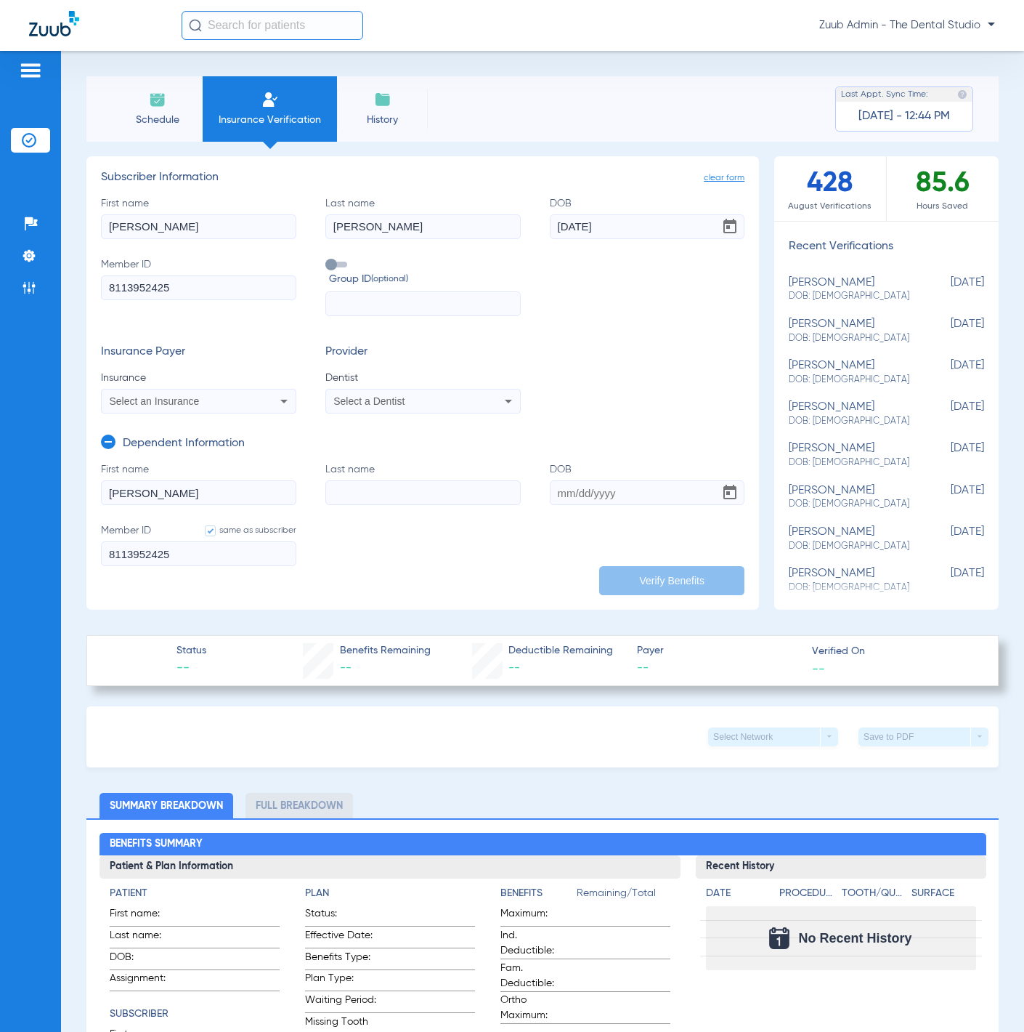
click at [418, 480] on input "Last name" at bounding box center [422, 492] width 195 height 25
paste input "[PERSON_NAME]"
type input "[PERSON_NAME]"
type input "[DATE]"
click at [559, 567] on form "First name [PERSON_NAME] Last name [PERSON_NAME] DOB [DEMOGRAPHIC_DATA] Member …" at bounding box center [423, 523] width 644 height 122
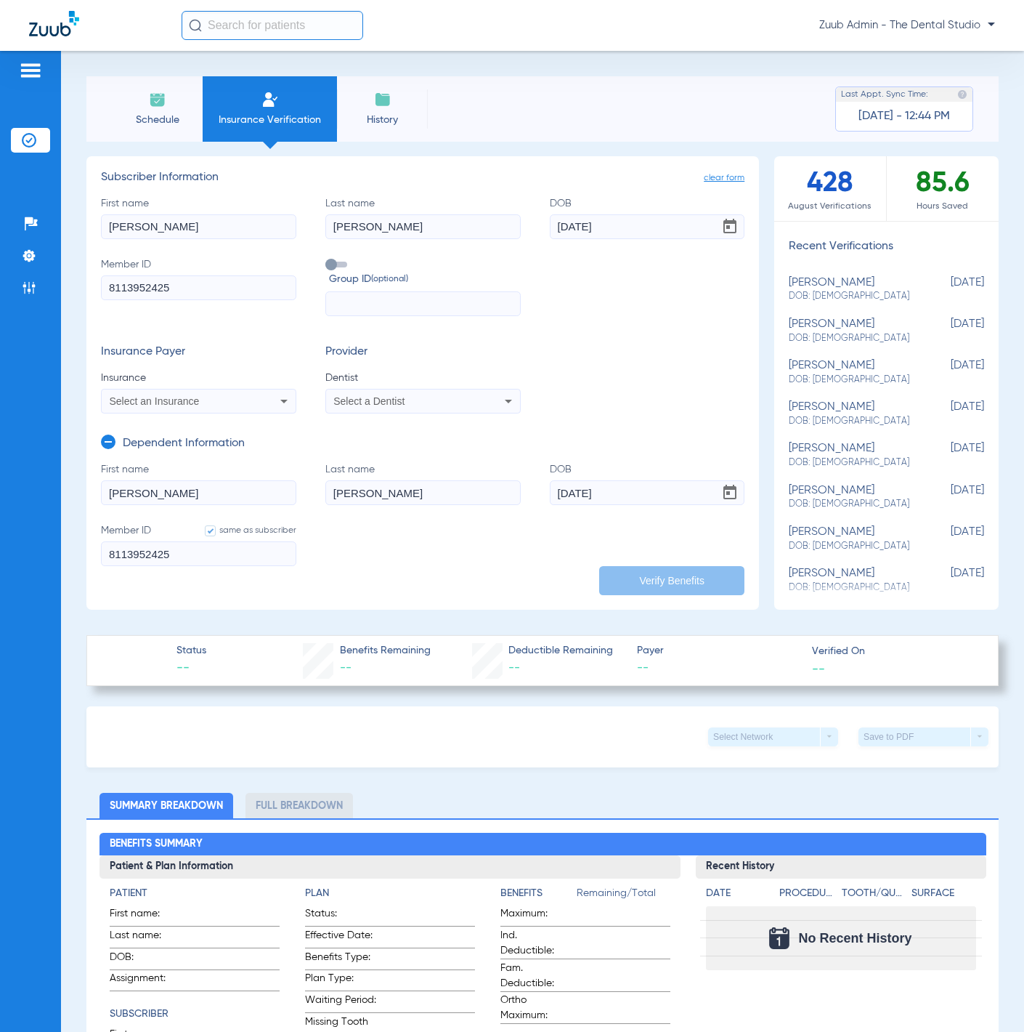
click at [222, 406] on div "Select an Insurance" at bounding box center [199, 400] width 194 height 17
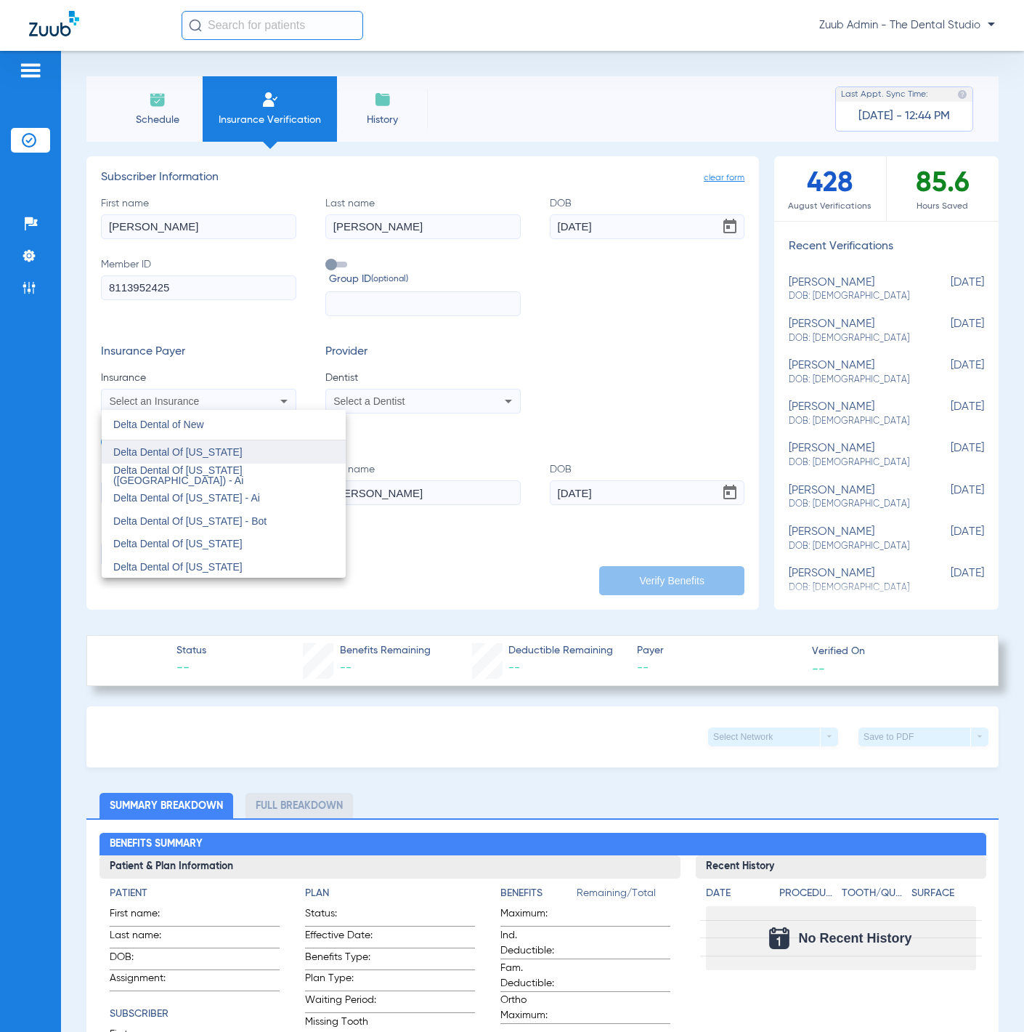
type input "Delta Dental of New"
click at [303, 449] on mat-option "Delta Dental Of [US_STATE]" at bounding box center [224, 451] width 244 height 23
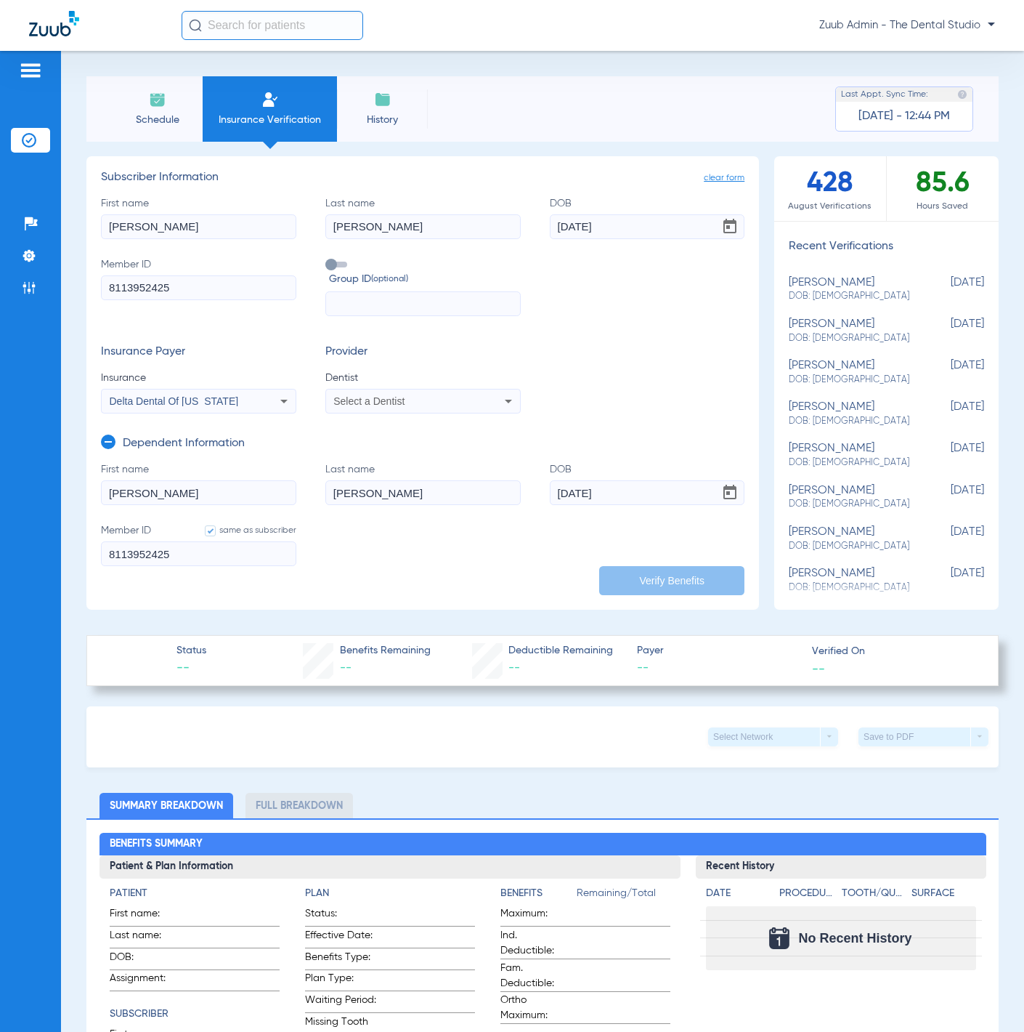
click at [343, 579] on form "First name [PERSON_NAME] Last name [PERSON_NAME] DOB [DEMOGRAPHIC_DATA] Member …" at bounding box center [423, 523] width 644 height 122
click at [232, 563] on input "8113952425" at bounding box center [198, 553] width 195 height 25
click at [431, 539] on form "First name [PERSON_NAME] Last name [PERSON_NAME] DOB [DEMOGRAPHIC_DATA] Member …" at bounding box center [423, 523] width 644 height 122
click at [582, 522] on form "First name [PERSON_NAME] Last name [PERSON_NAME] DOB [DEMOGRAPHIC_DATA] Member …" at bounding box center [423, 523] width 644 height 122
click at [342, 264] on span at bounding box center [336, 265] width 22 height 6
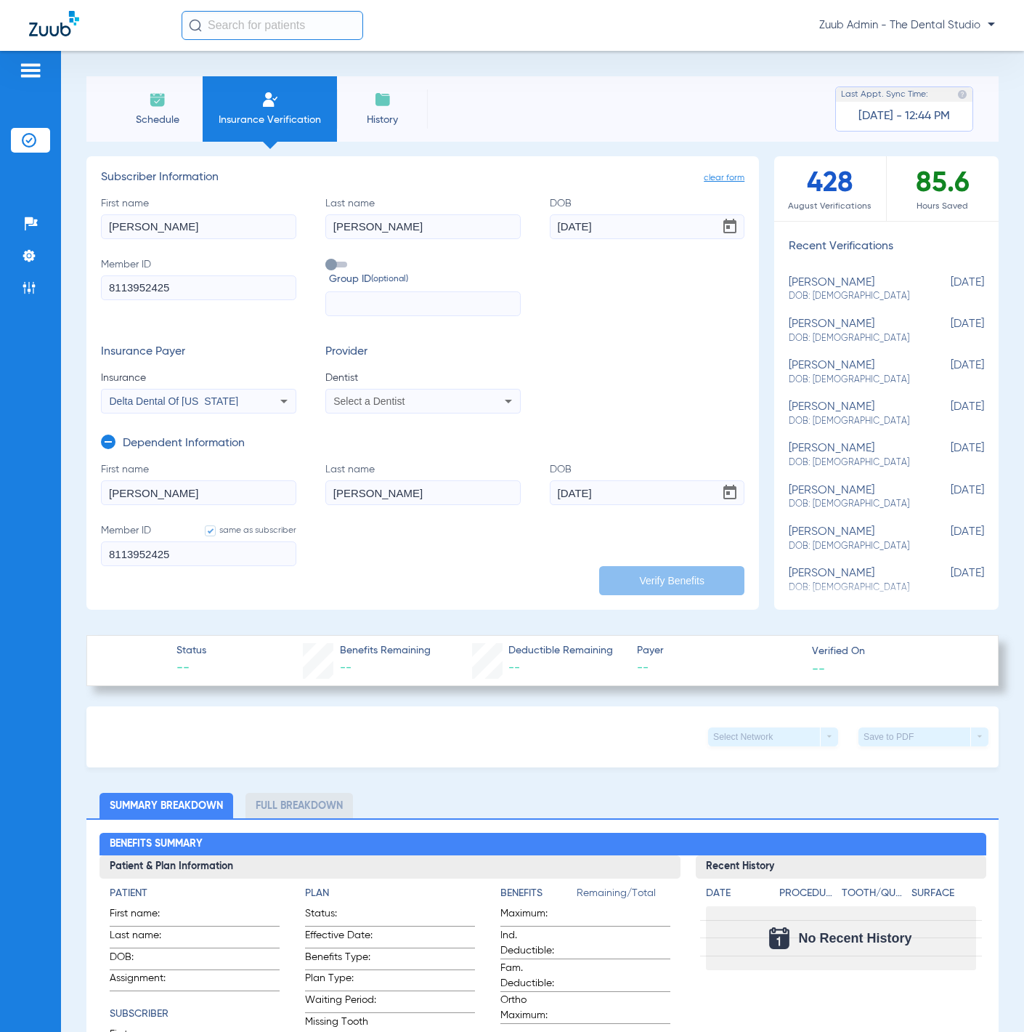
click at [328, 259] on input "Group ID (optional)" at bounding box center [328, 259] width 0 height 0
click at [470, 304] on input "text" at bounding box center [422, 303] width 195 height 25
paste input "[PERSON_NAME]"
type input "[PERSON_NAME]"
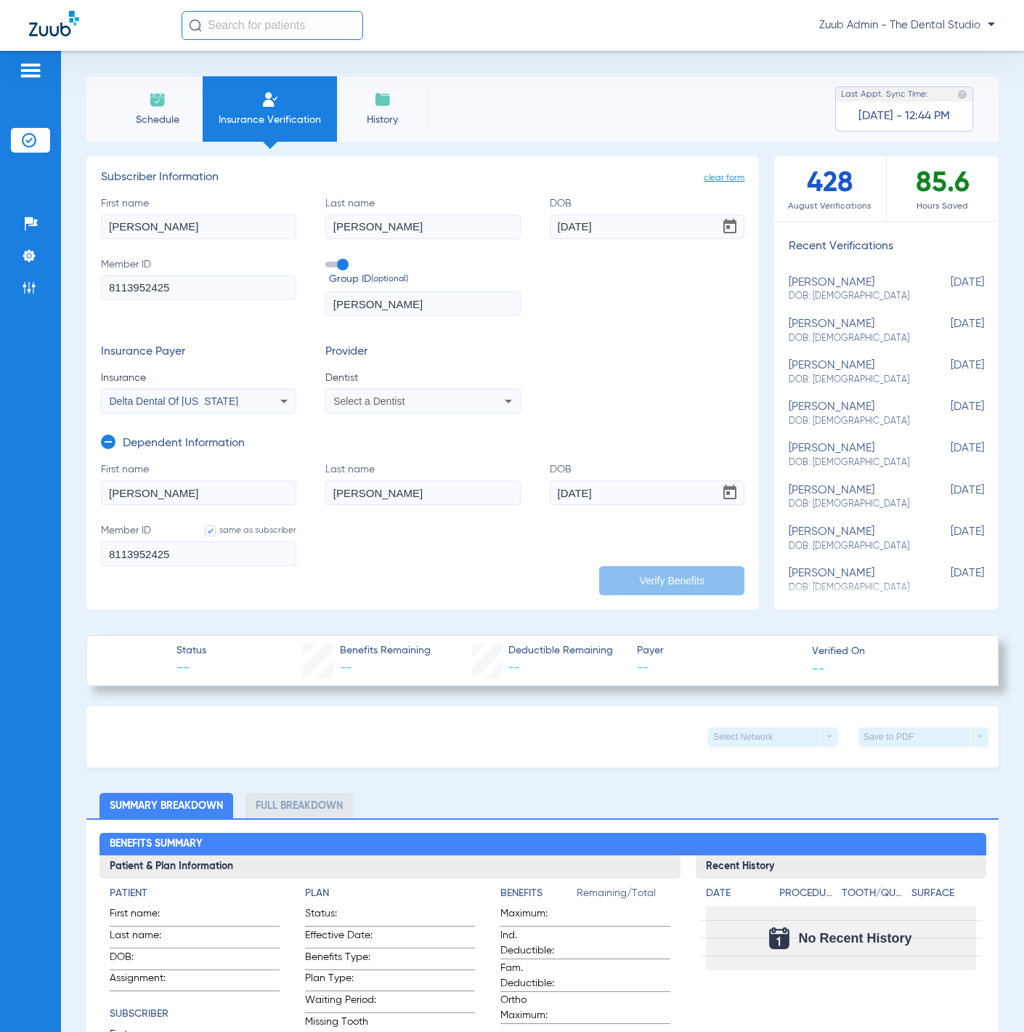
click at [447, 394] on div "Select a Dentist" at bounding box center [423, 400] width 194 height 17
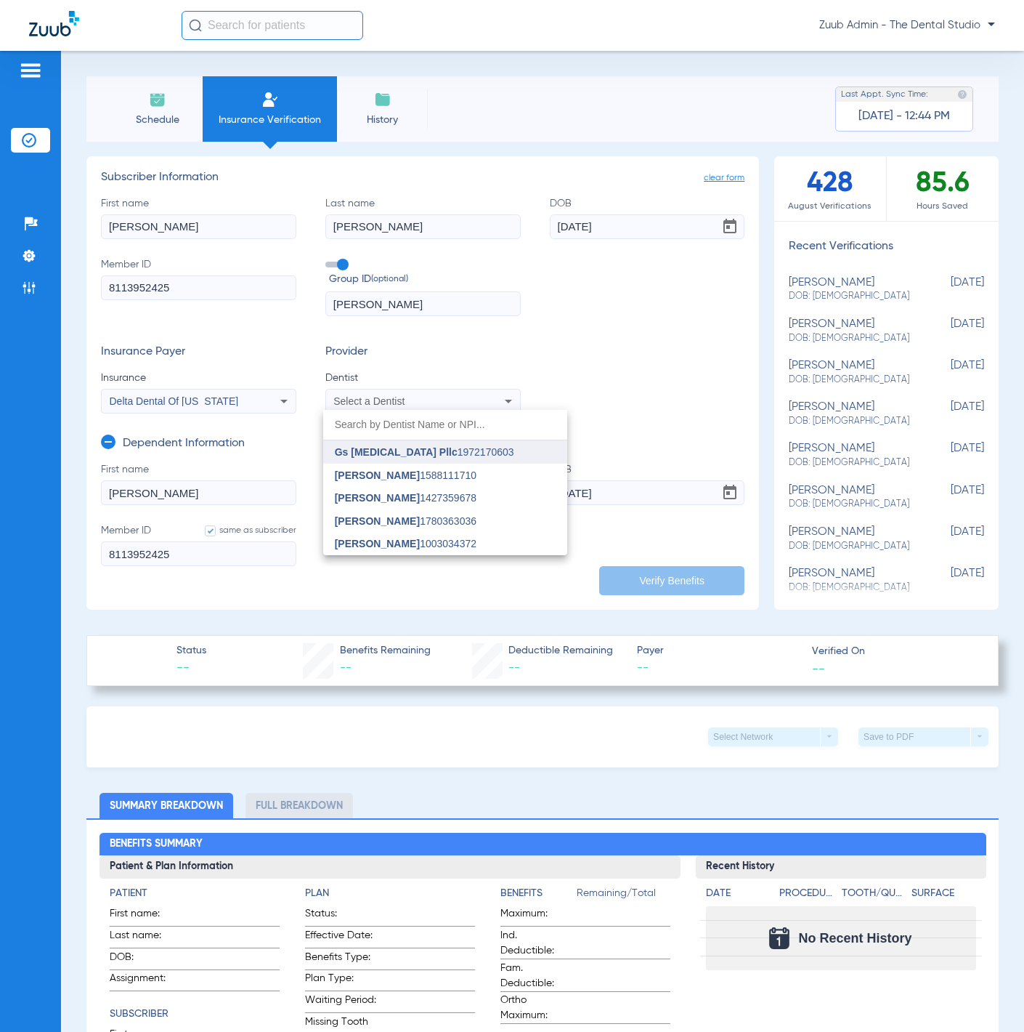
click at [453, 458] on mat-option "Gs Prosthodontics Pllc 1972170603" at bounding box center [445, 451] width 244 height 23
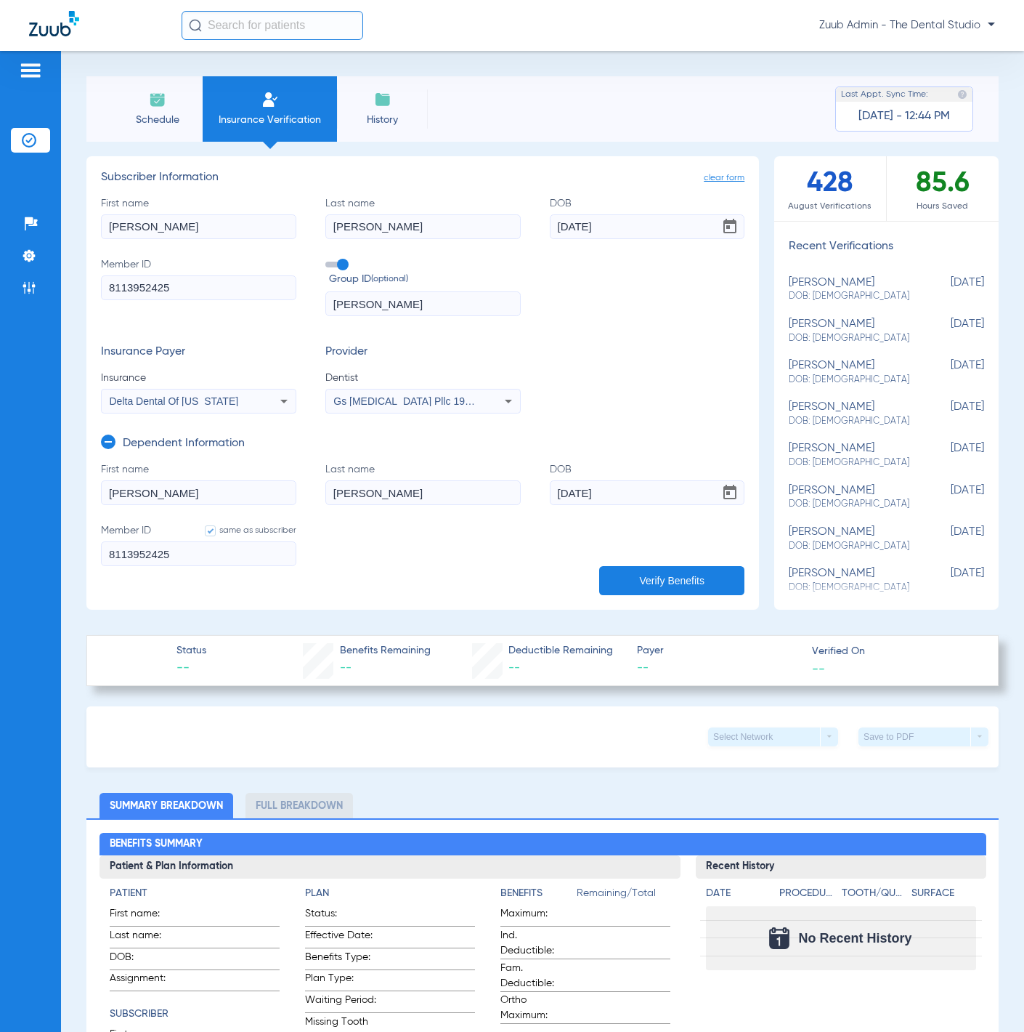
click at [686, 575] on button "Verify Benefits" at bounding box center [671, 580] width 145 height 29
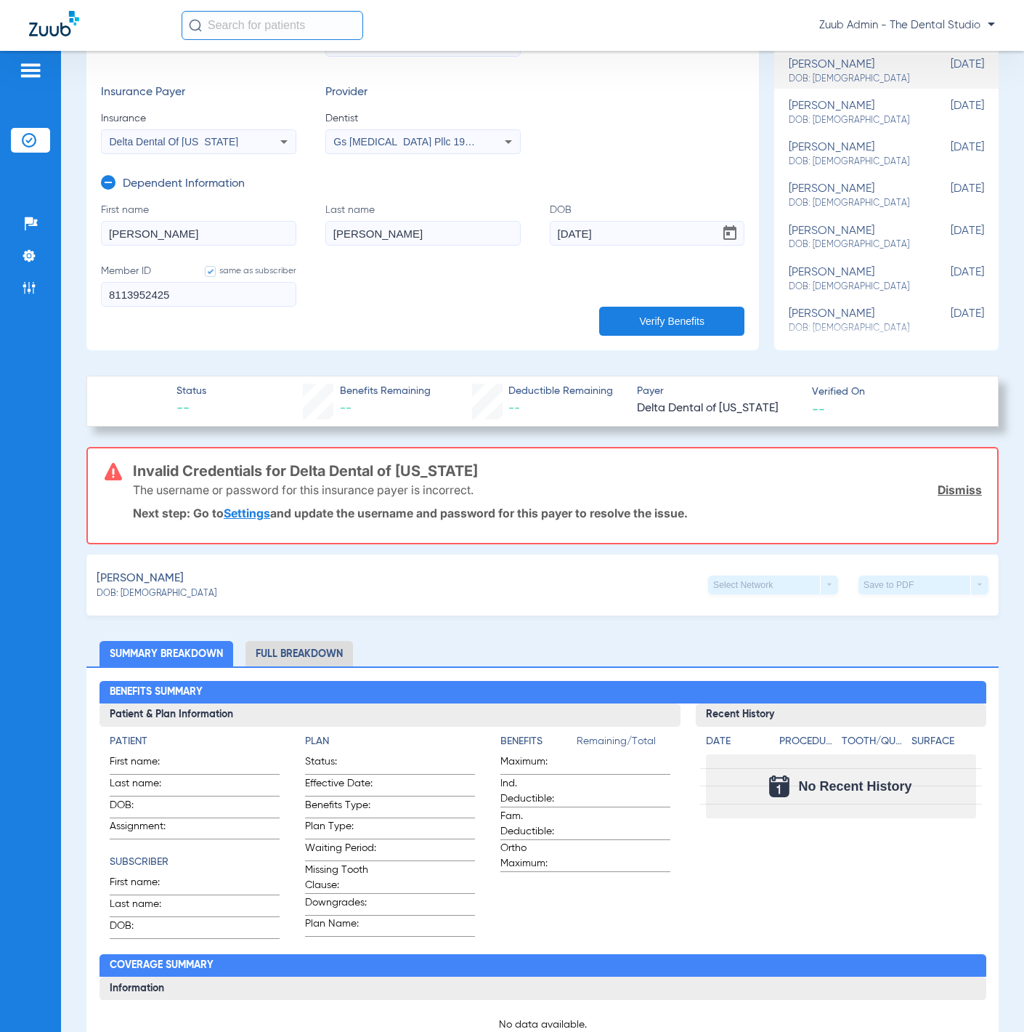
scroll to position [251, 0]
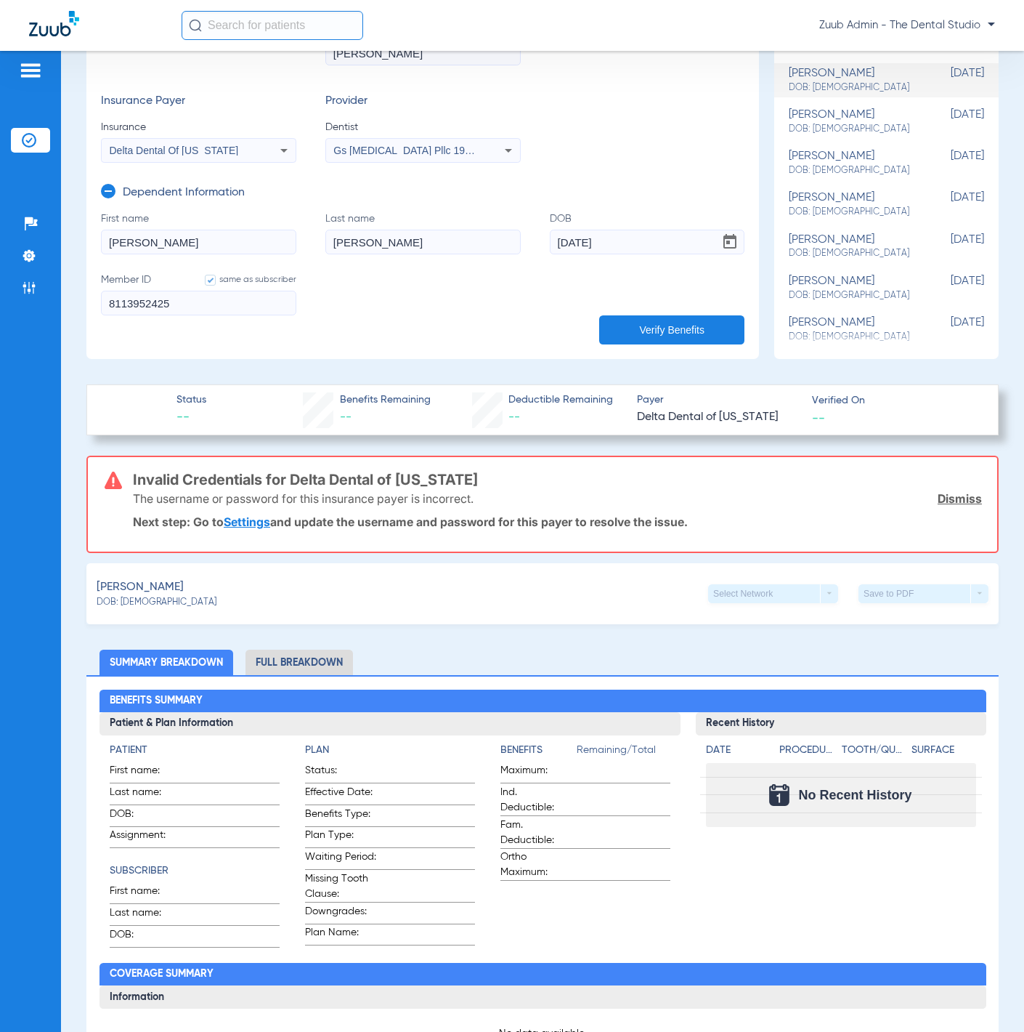
click at [264, 149] on div "Delta Dental Of [US_STATE]" at bounding box center [199, 150] width 194 height 17
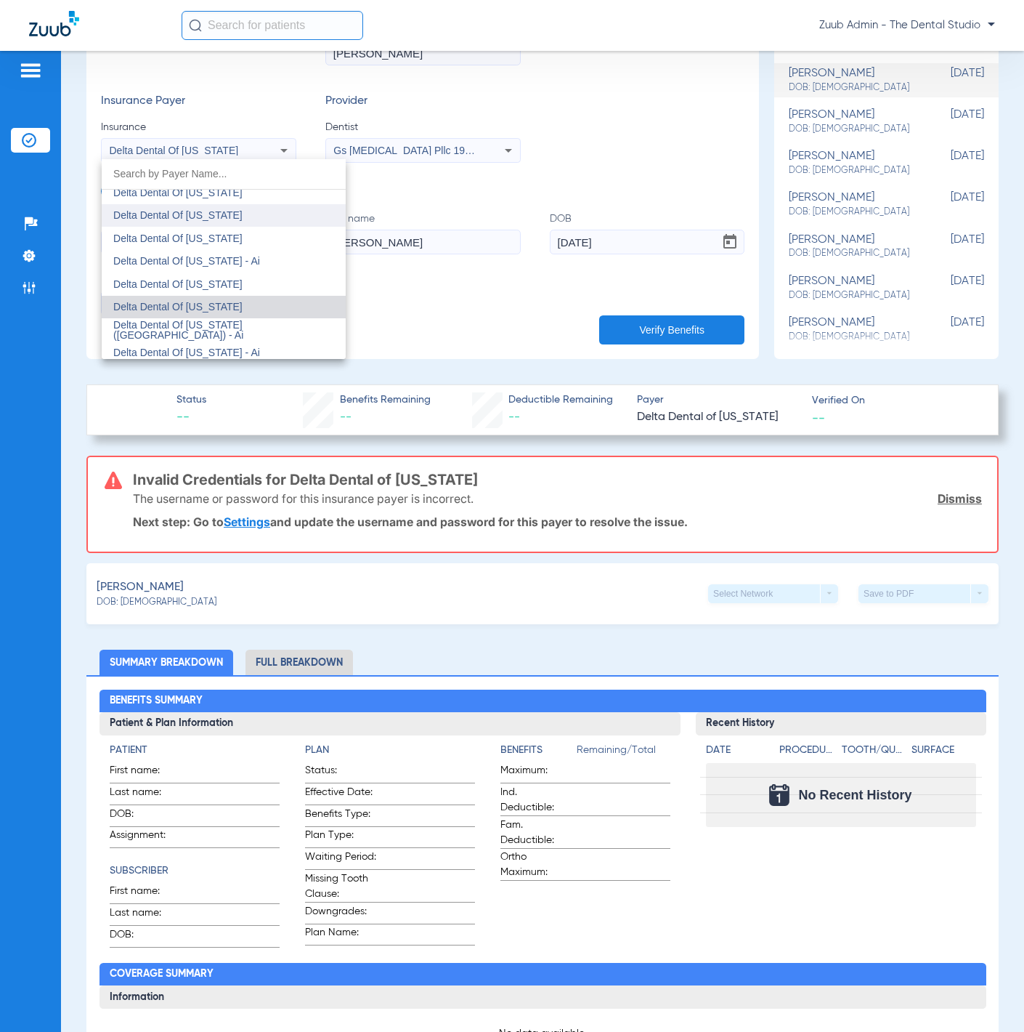
scroll to position [3284, 0]
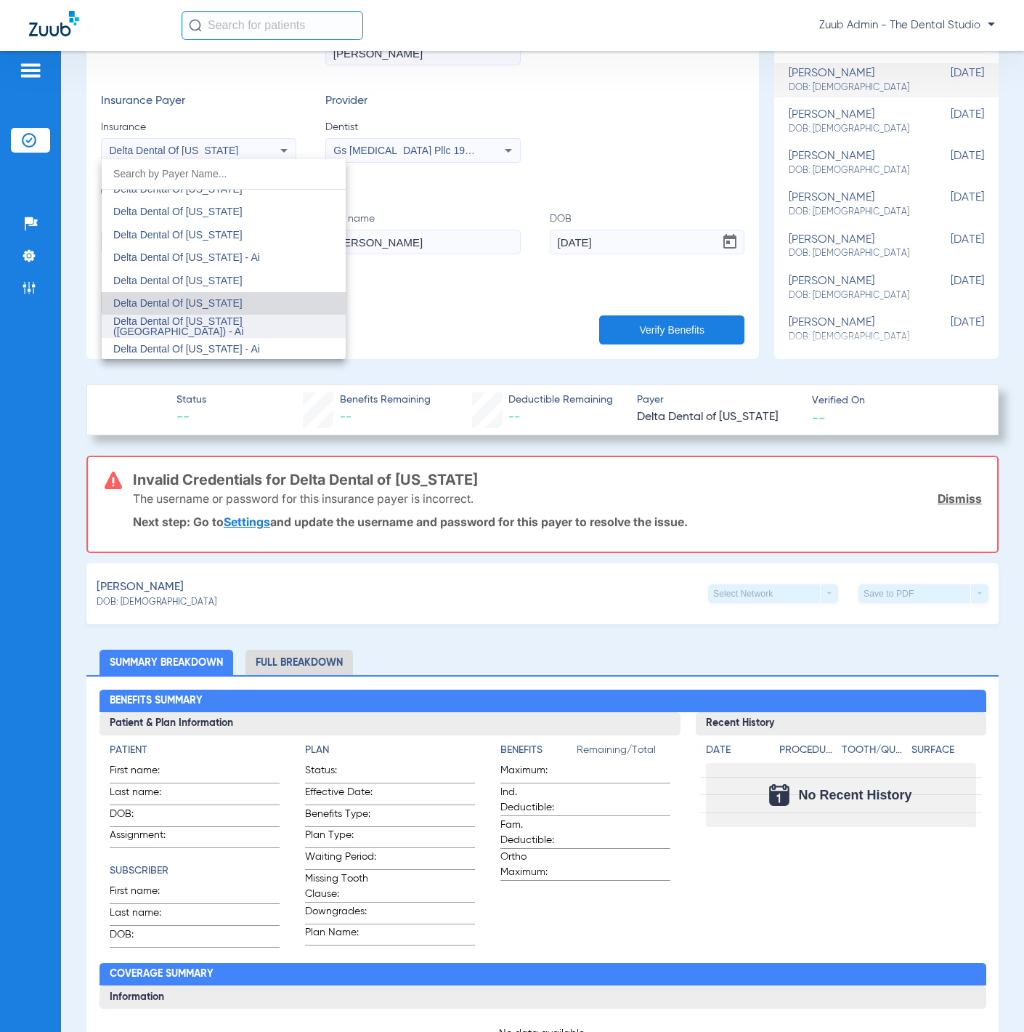
click at [243, 326] on span "Delta Dental Of [US_STATE] ([GEOGRAPHIC_DATA]) - Ai" at bounding box center [178, 326] width 130 height 22
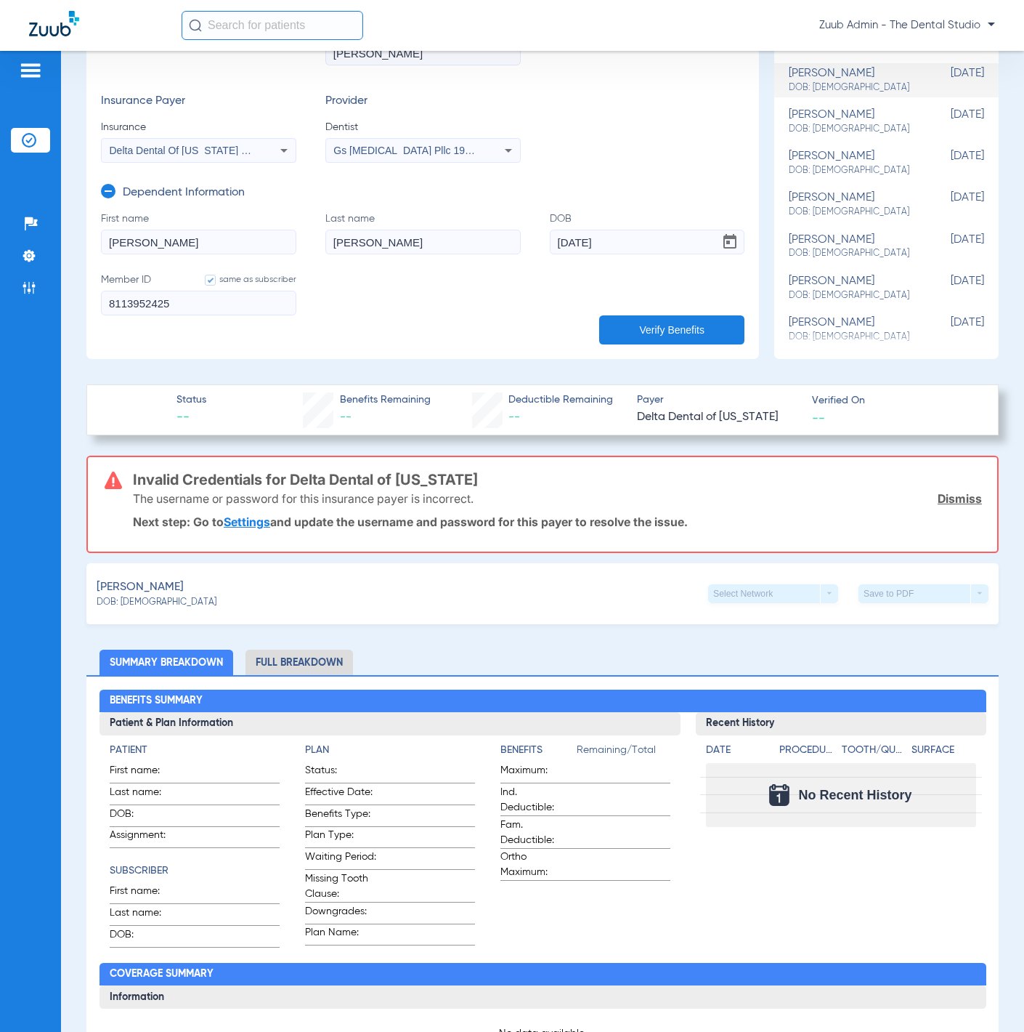
click at [610, 325] on button "Verify Benefits" at bounding box center [671, 329] width 145 height 29
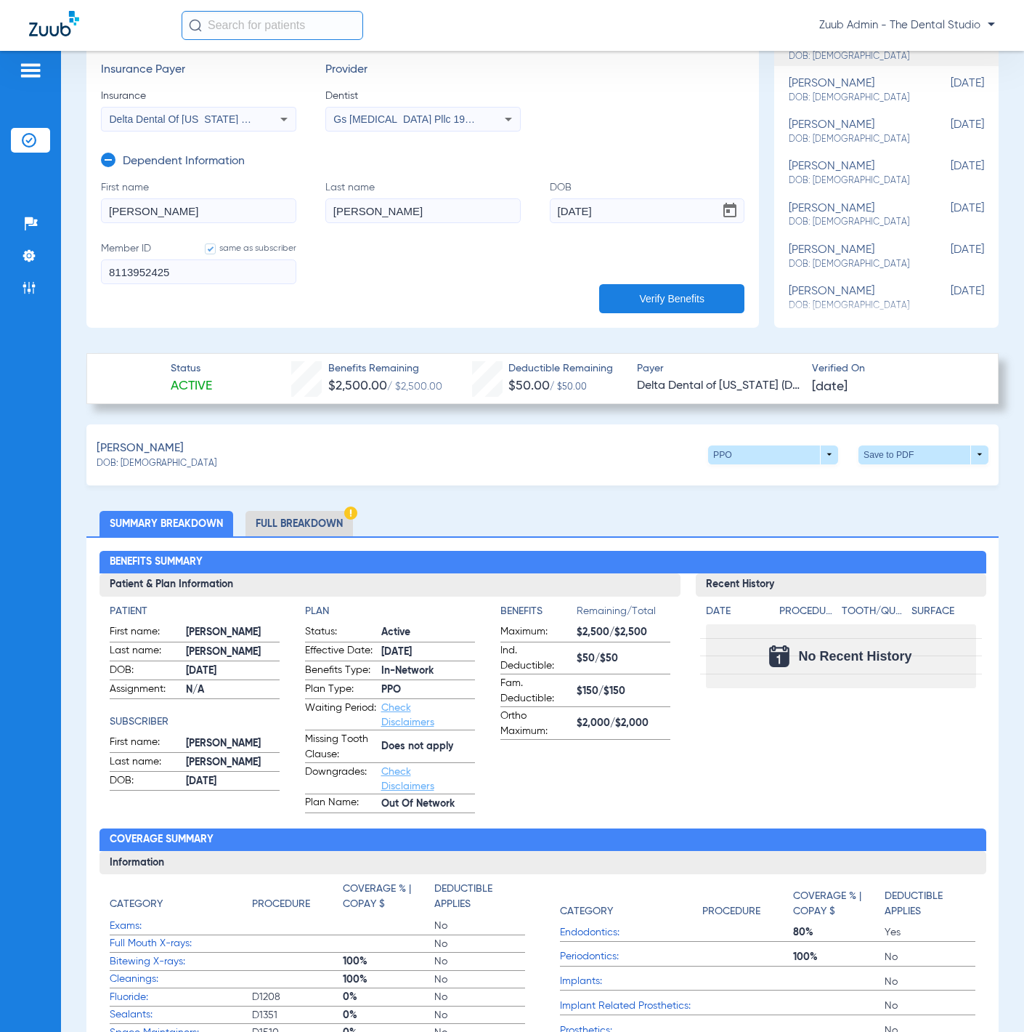
scroll to position [0, 0]
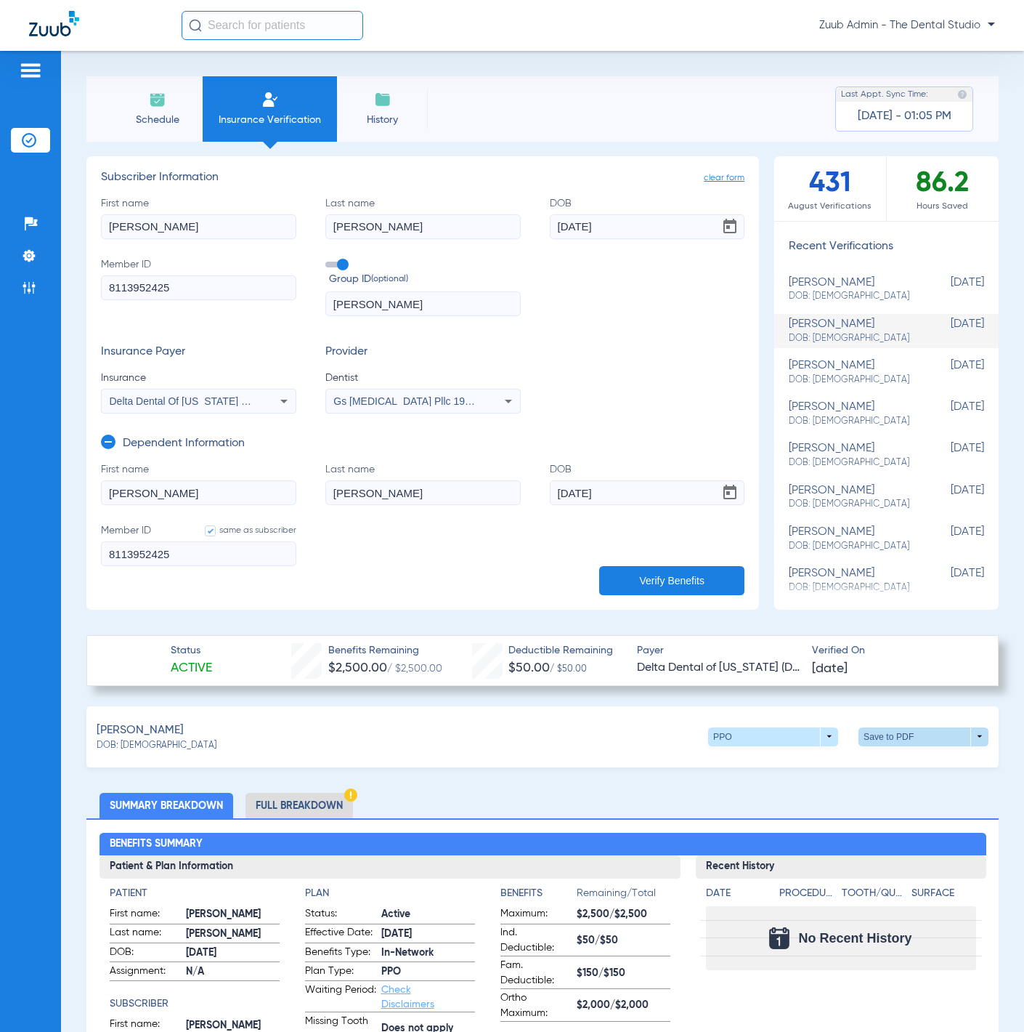
click at [883, 737] on span at bounding box center [924, 736] width 130 height 19
click at [798, 759] on span "Save to PDF" at bounding box center [802, 764] width 57 height 10
click at [834, 280] on div "chintan jameria DOB: 04/28/1984" at bounding box center [850, 289] width 123 height 27
type input "Chintan"
type input "Jameria"
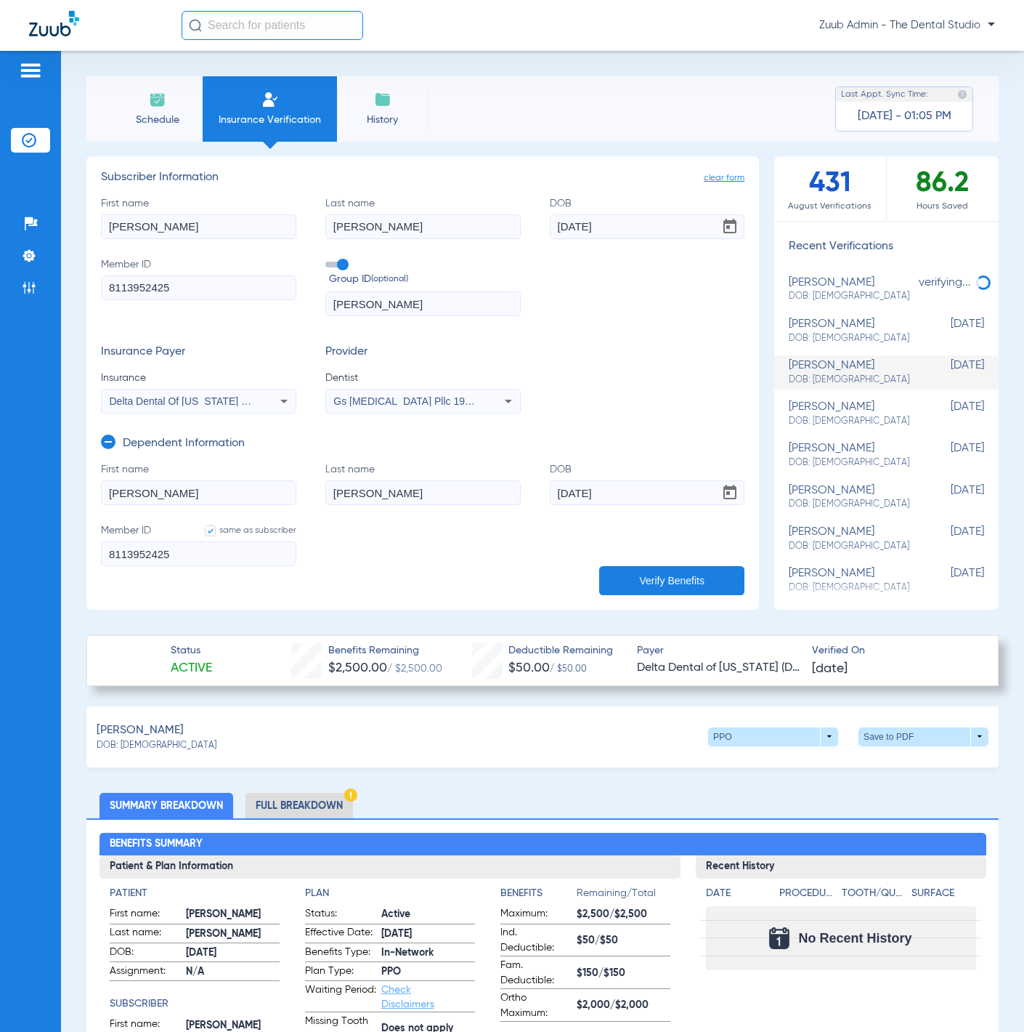
type input "04/28/1984"
type input "116475650601"
type input "07410"
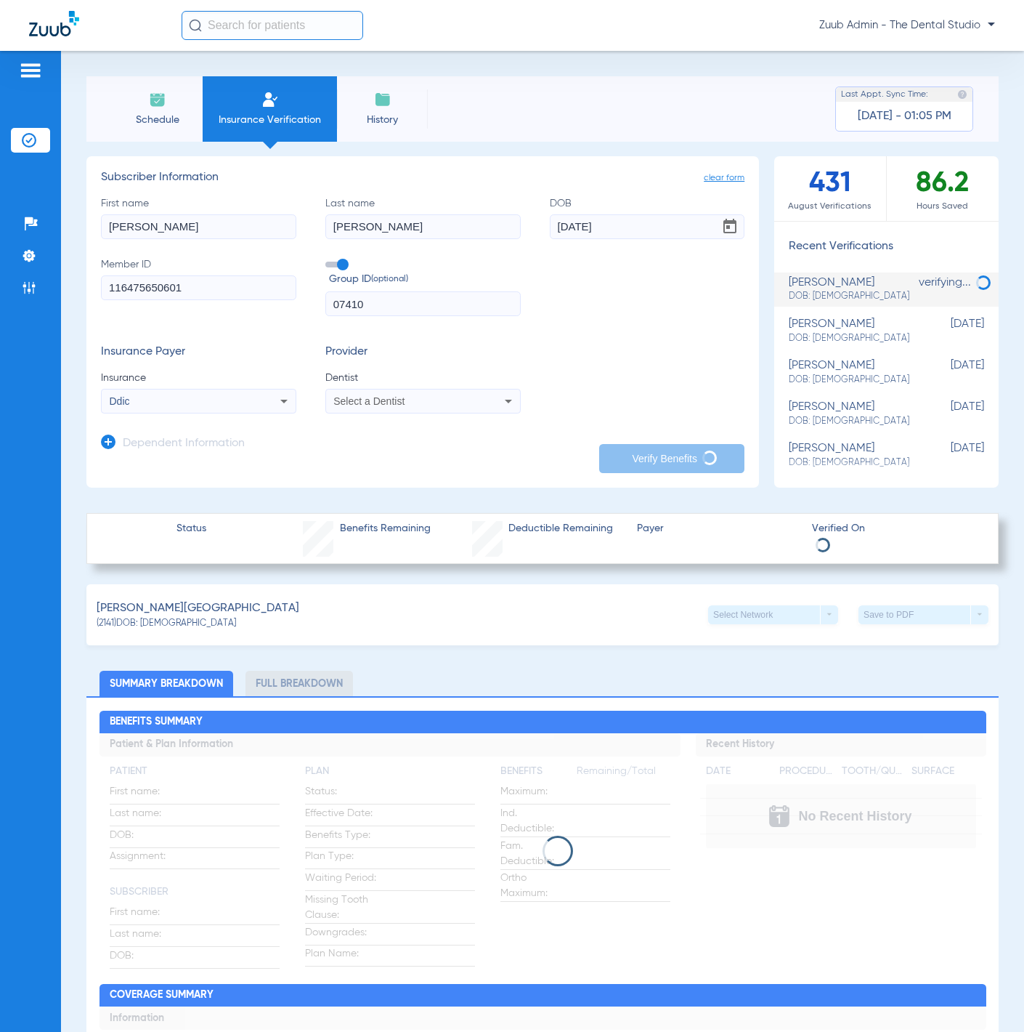
click at [31, 137] on img at bounding box center [29, 140] width 15 height 15
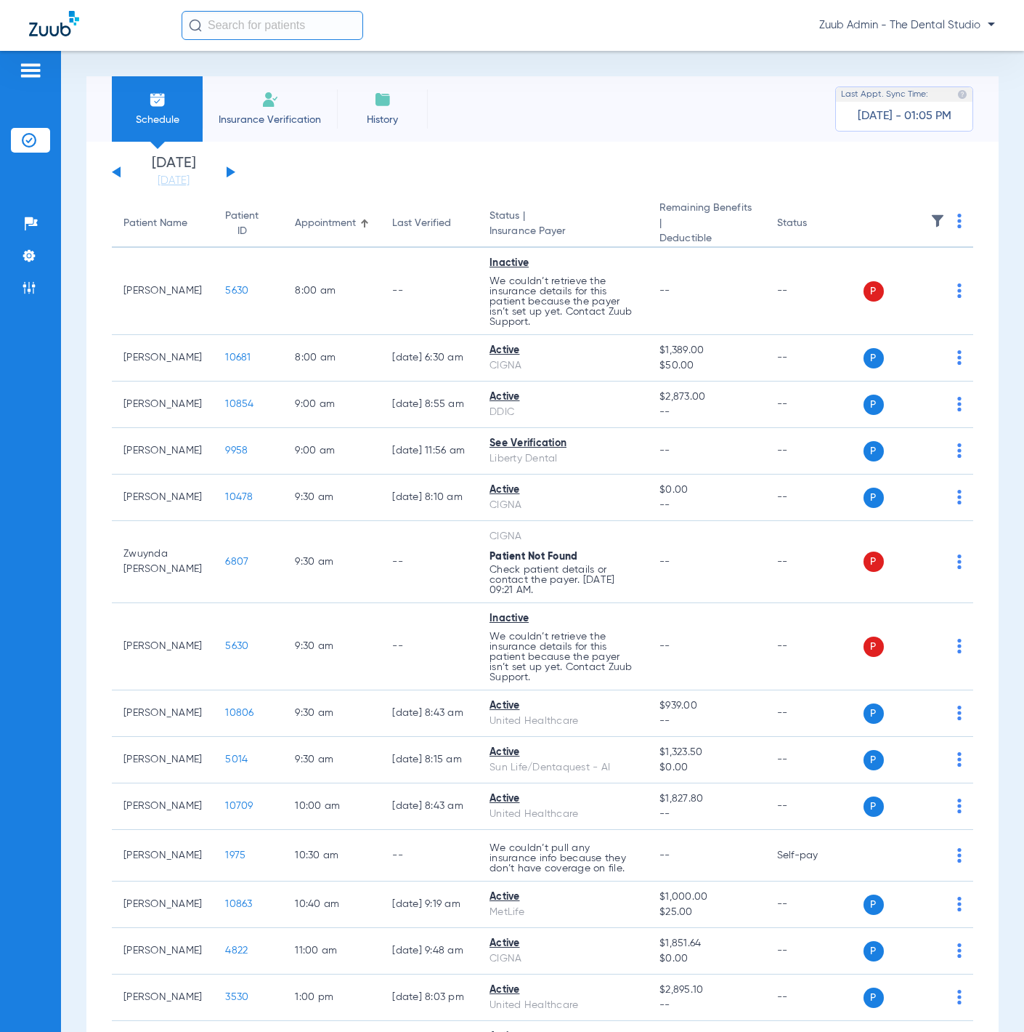
click at [931, 217] on img at bounding box center [938, 221] width 15 height 15
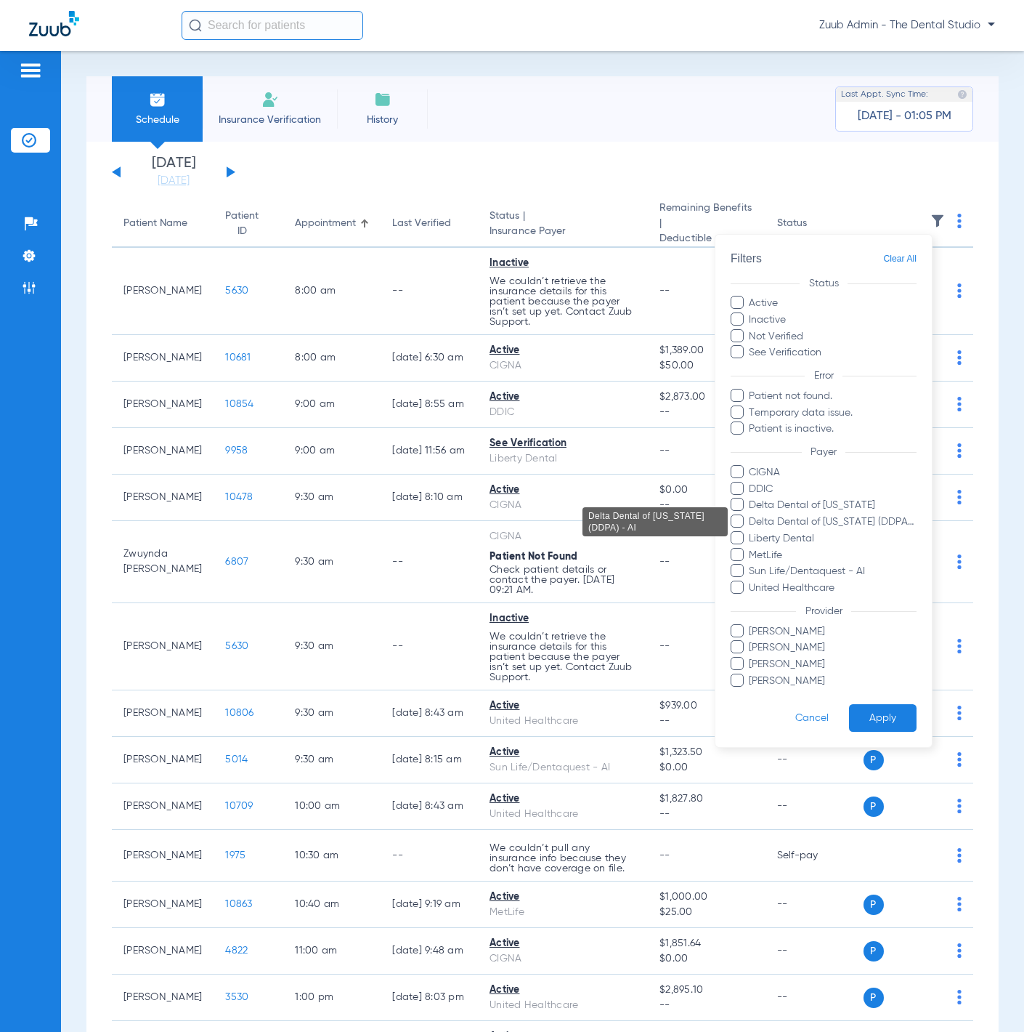
click at [845, 516] on span "Delta Dental of [US_STATE] (DDPA) - AI" at bounding box center [832, 521] width 169 height 15
click at [751, 532] on input "Delta Dental of [US_STATE] (DDPA) - AI" at bounding box center [751, 532] width 0 height 0
click at [878, 721] on button "Apply" at bounding box center [883, 718] width 68 height 28
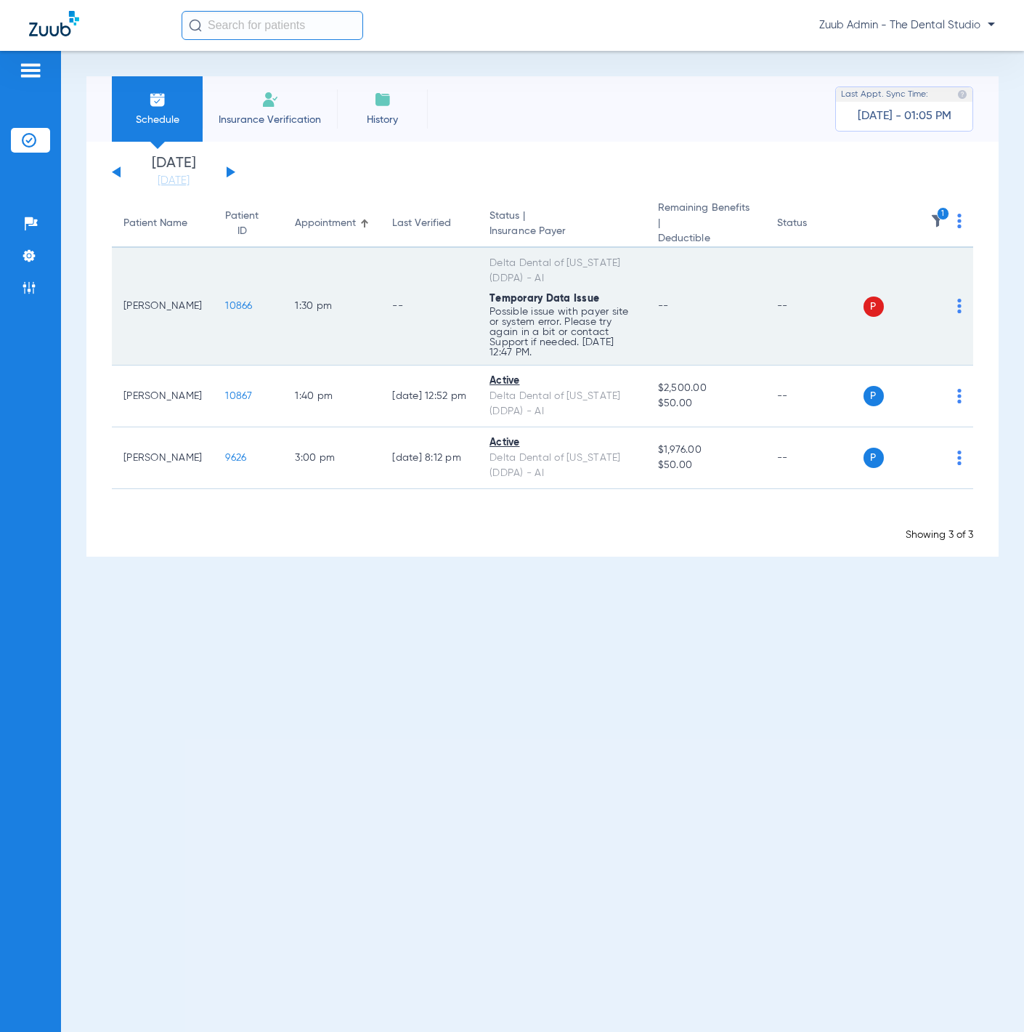
click at [956, 296] on div "P S" at bounding box center [913, 306] width 99 height 20
click at [959, 299] on img at bounding box center [959, 306] width 4 height 15
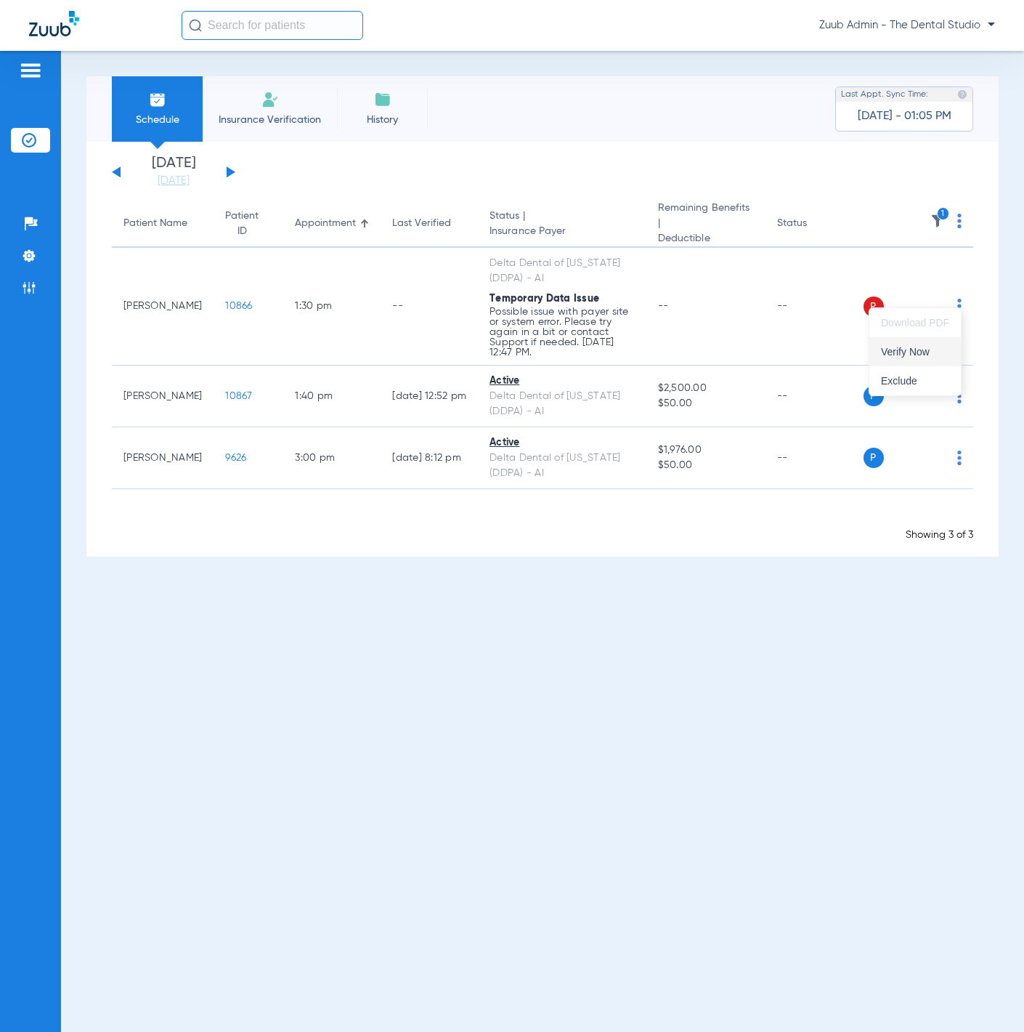
click at [944, 343] on button "Verify Now" at bounding box center [916, 351] width 92 height 29
click at [926, 225] on th "1" at bounding box center [919, 223] width 110 height 47
click at [944, 215] on icon "1" at bounding box center [943, 213] width 13 height 13
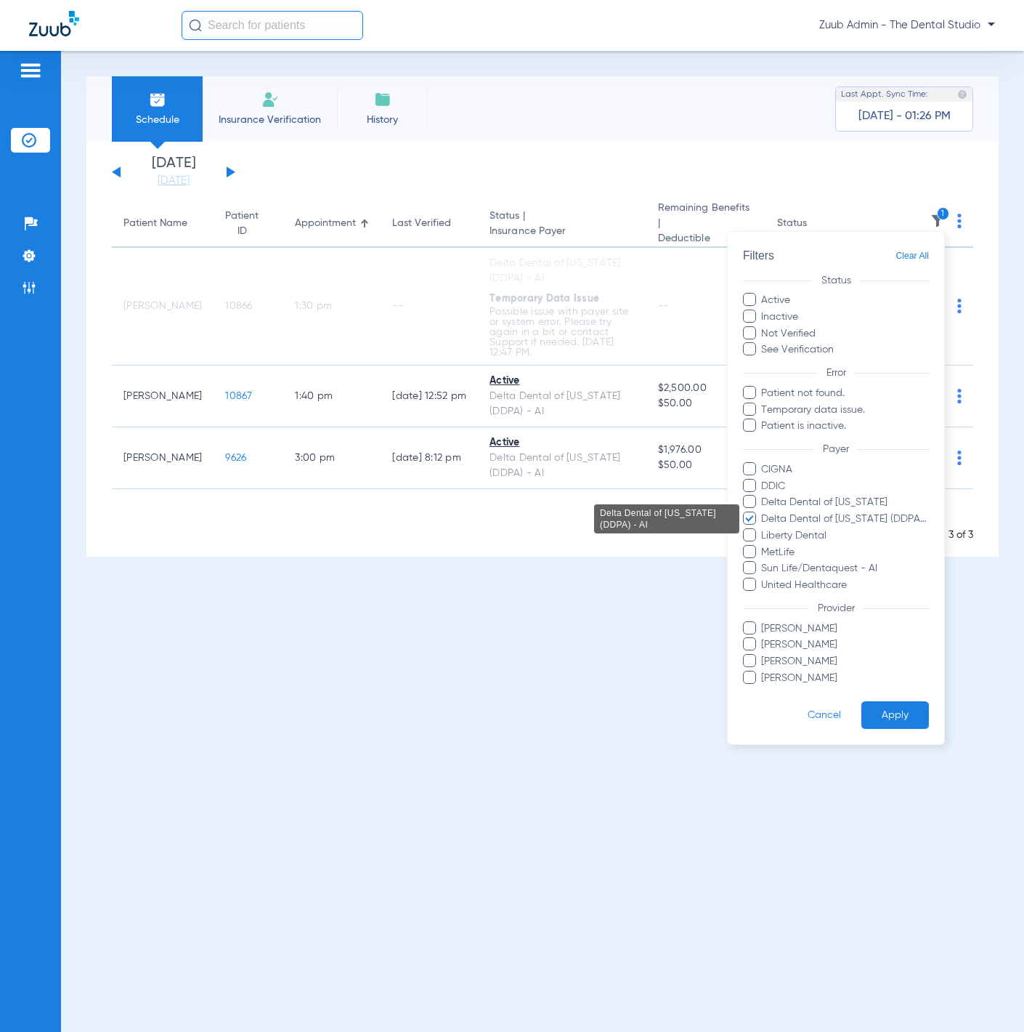
click at [872, 516] on span "Delta Dental of [US_STATE] (DDPA) - AI" at bounding box center [845, 518] width 169 height 15
click at [763, 529] on input "Delta Dental of [US_STATE] (DDPA) - AI" at bounding box center [763, 529] width 0 height 0
click at [894, 711] on button "Apply" at bounding box center [896, 715] width 68 height 28
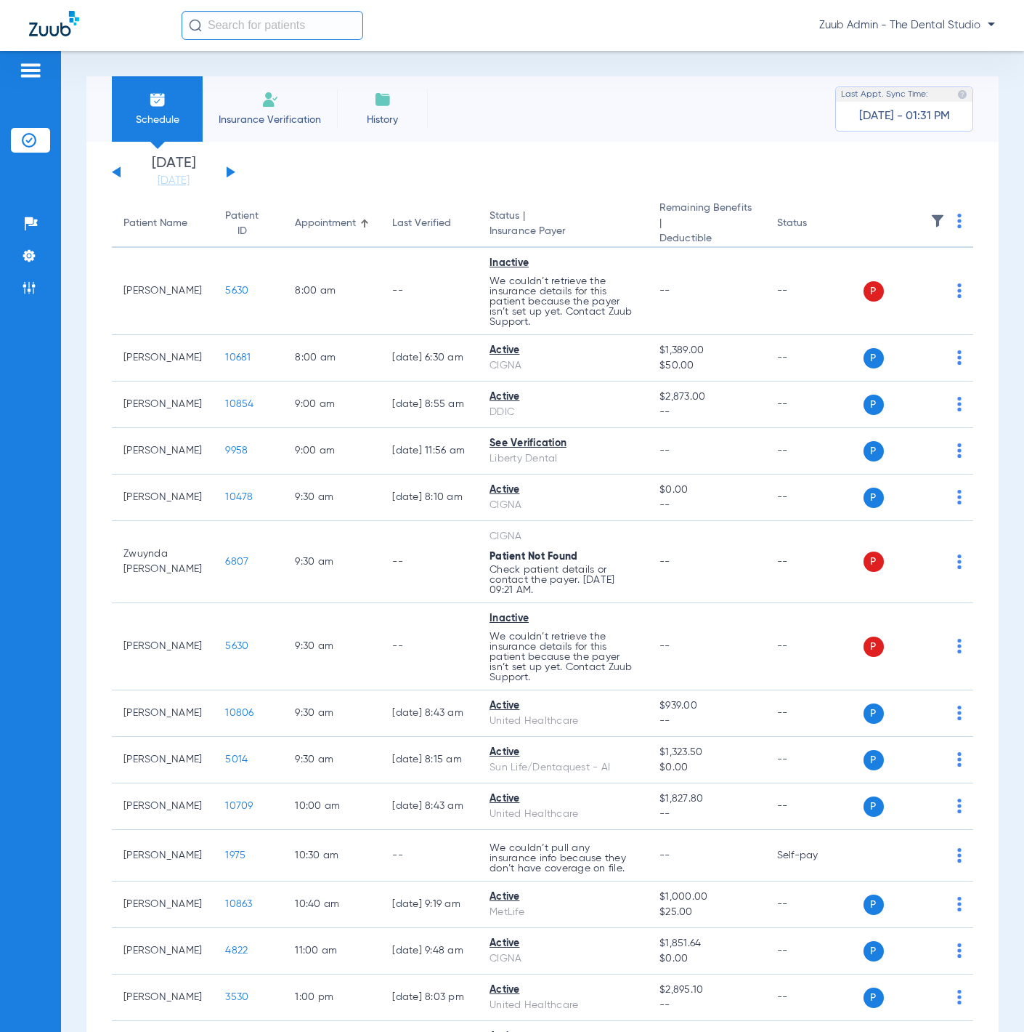
click at [231, 171] on button at bounding box center [231, 171] width 9 height 11
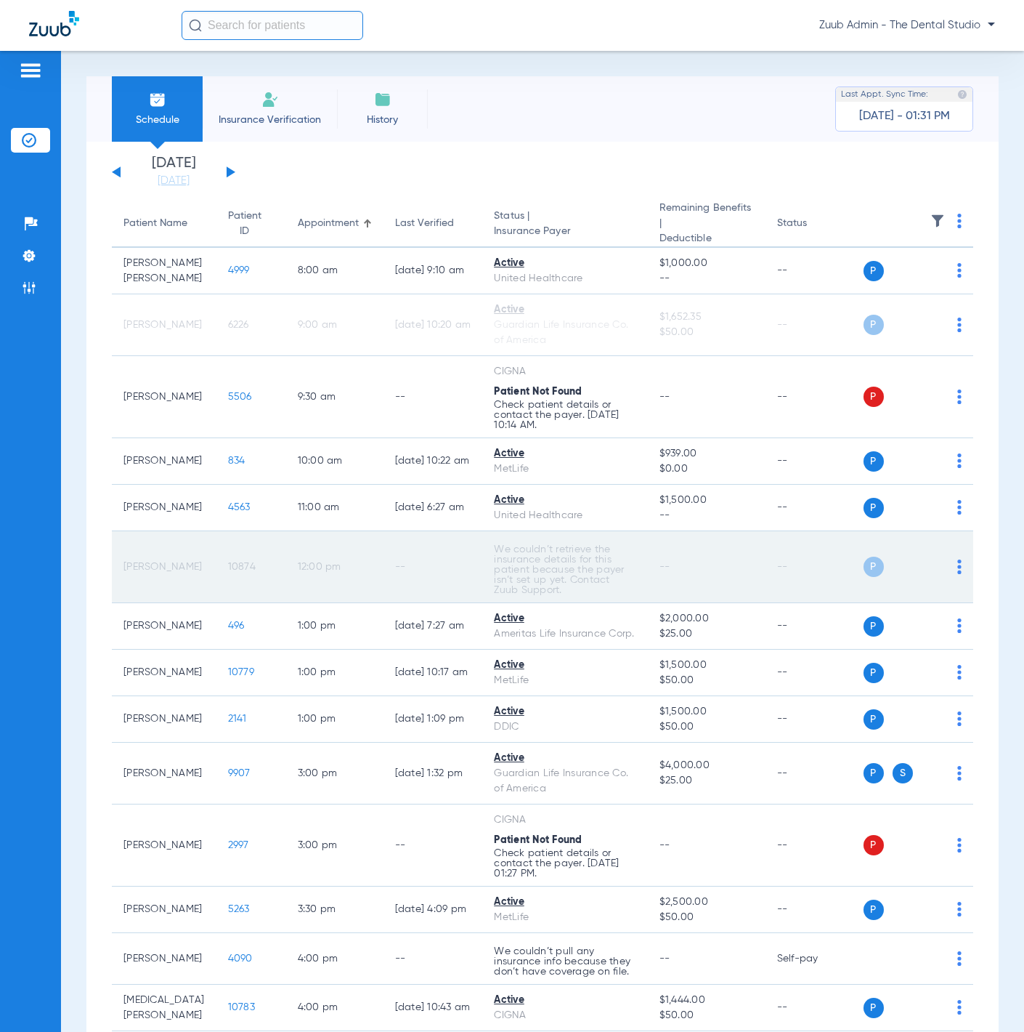
click at [230, 572] on span "10874" at bounding box center [242, 567] width 28 height 10
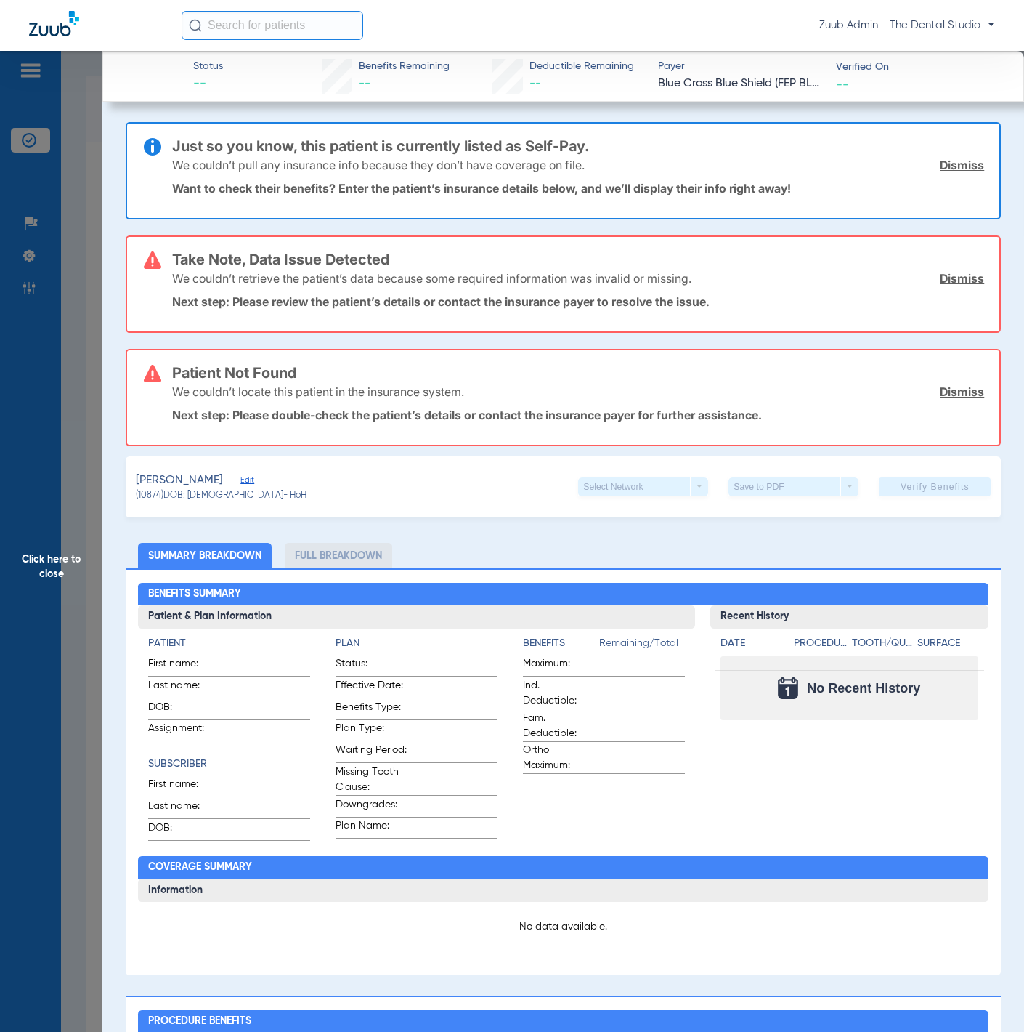
click at [240, 478] on span "Edit" at bounding box center [246, 482] width 13 height 14
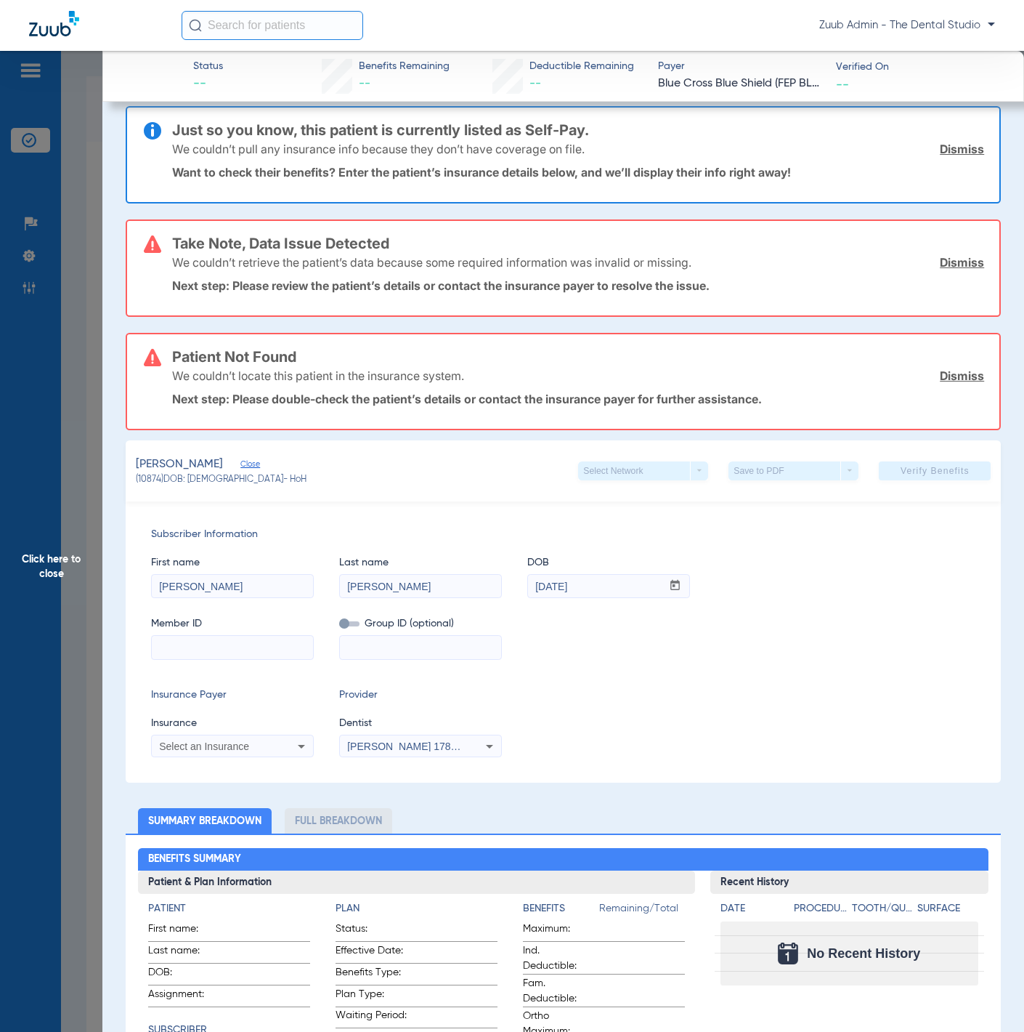
scroll to position [18, 0]
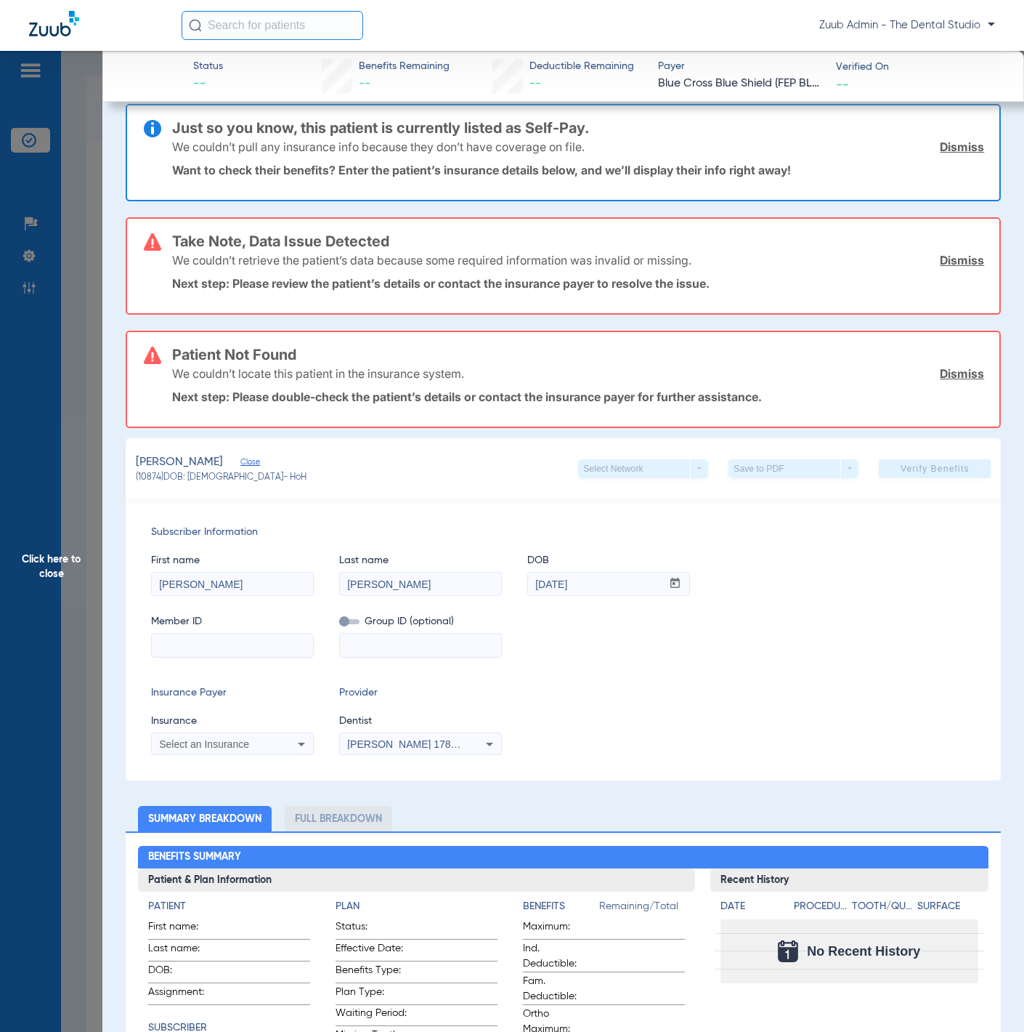
click at [104, 366] on app-member-insurance-verification-view "Status -- Benefits Remaining -- Deductible Remaining -- Payer Blue Cross Blue S…" at bounding box center [563, 930] width 922 height 1794
click at [91, 365] on span "Click here to close" at bounding box center [51, 567] width 102 height 1032
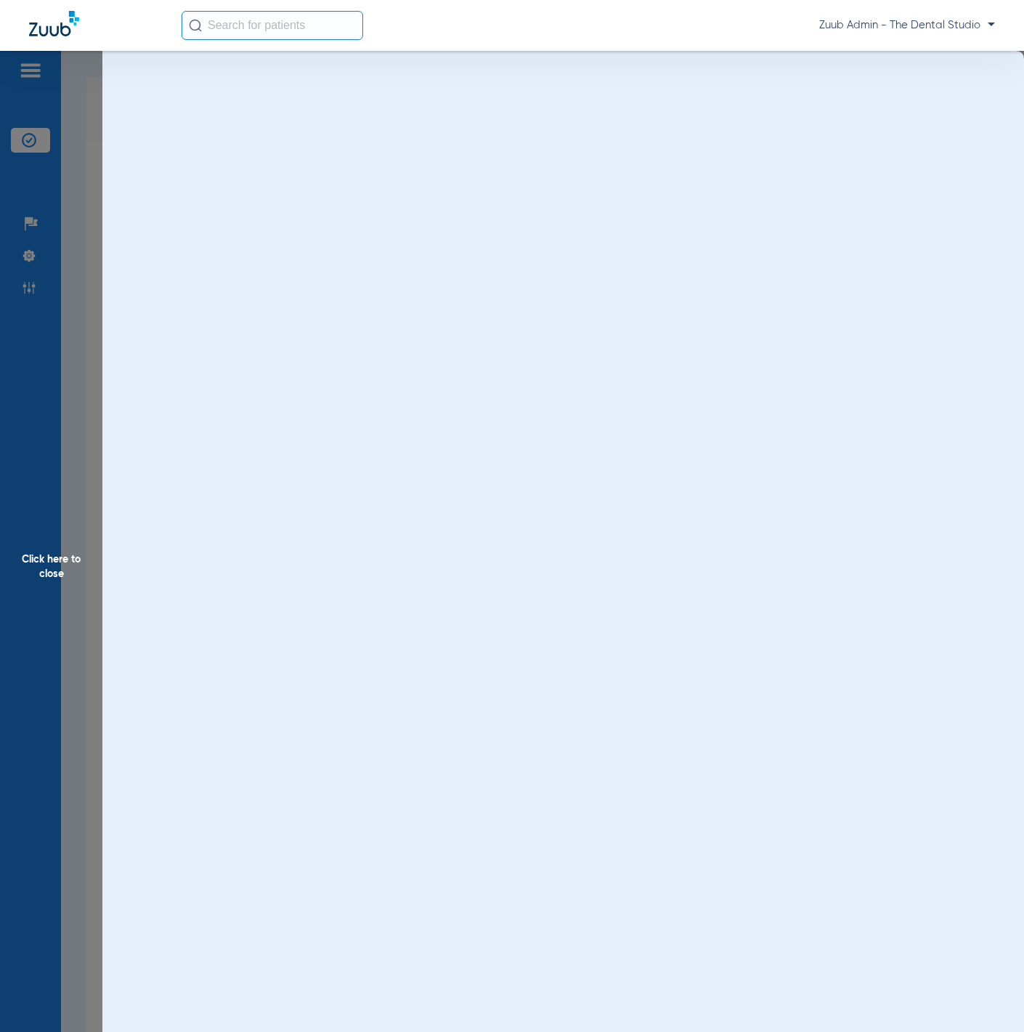
scroll to position [0, 0]
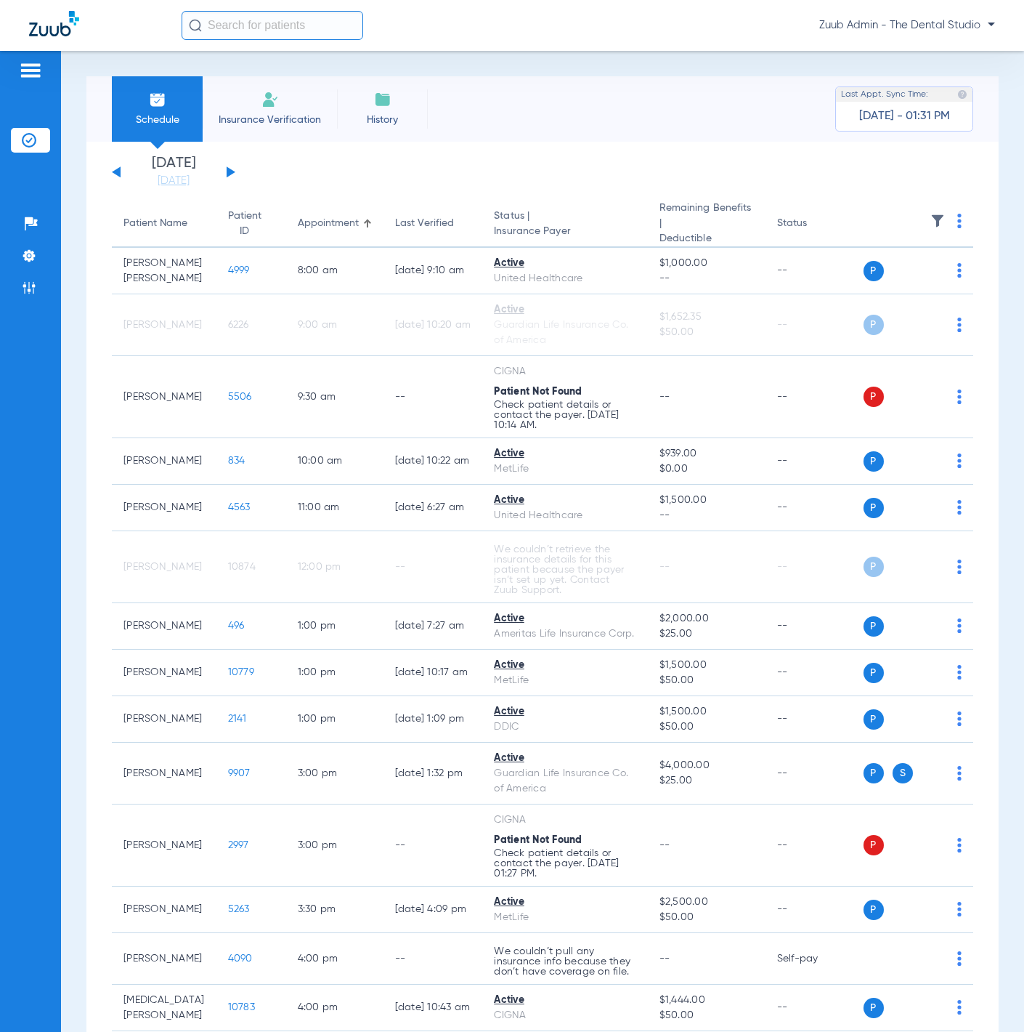
click at [230, 174] on button at bounding box center [231, 171] width 9 height 11
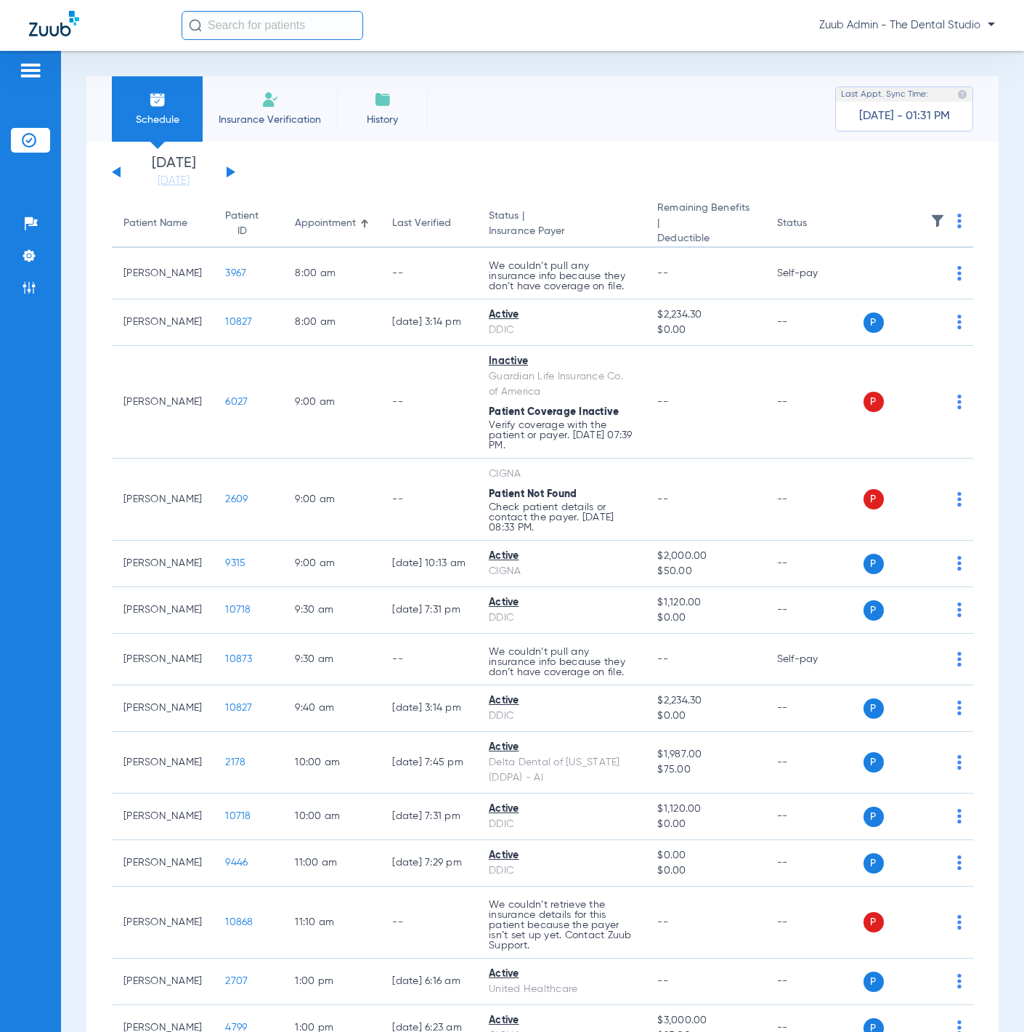
click at [118, 171] on button at bounding box center [116, 171] width 9 height 11
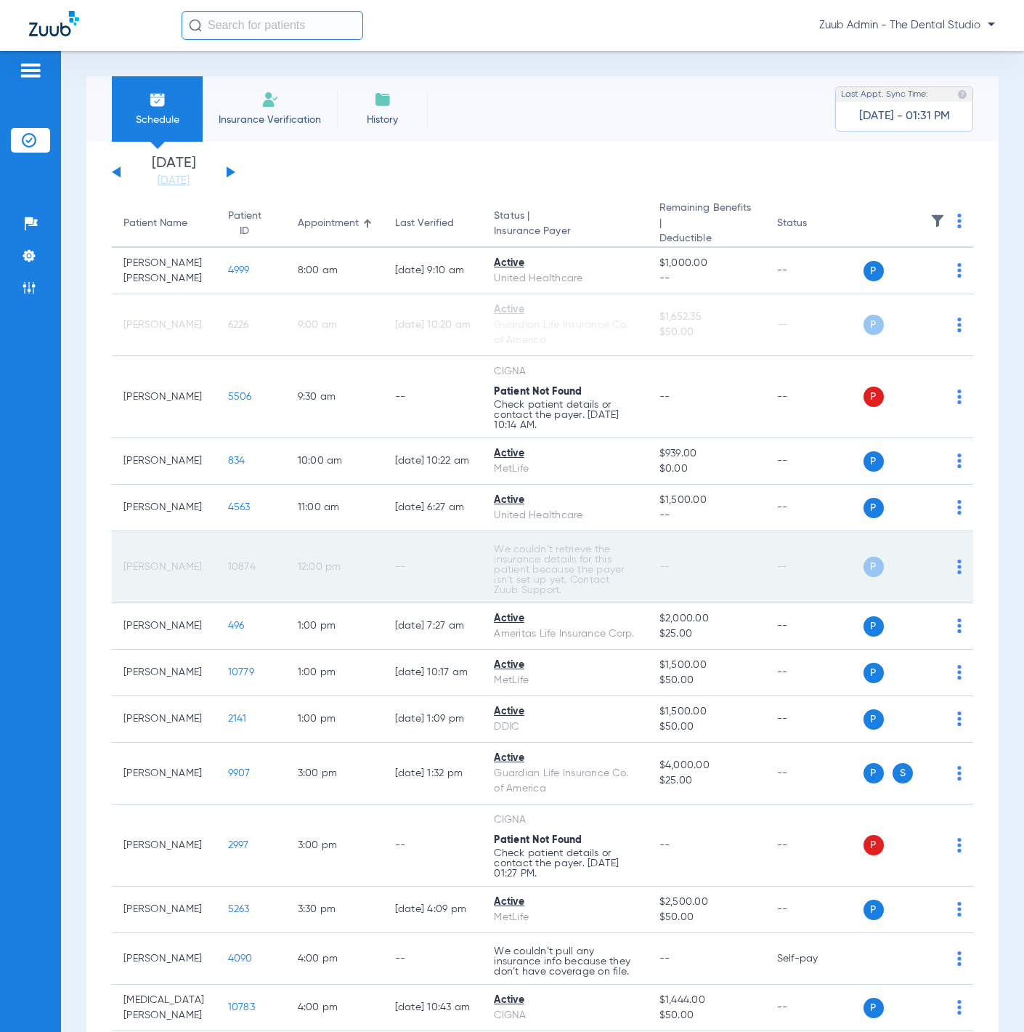
click at [228, 572] on span "10874" at bounding box center [242, 567] width 28 height 10
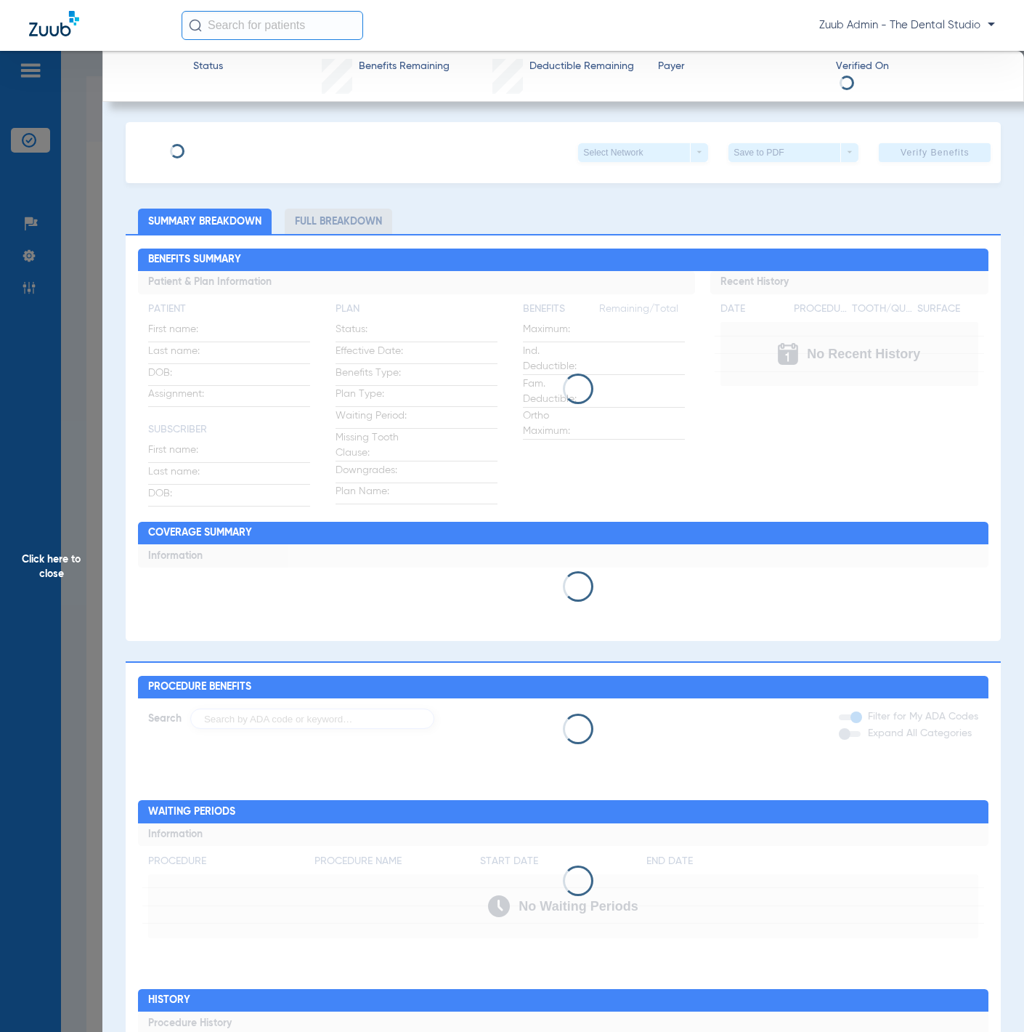
type input "[PERSON_NAME]"
type input "[DATE]"
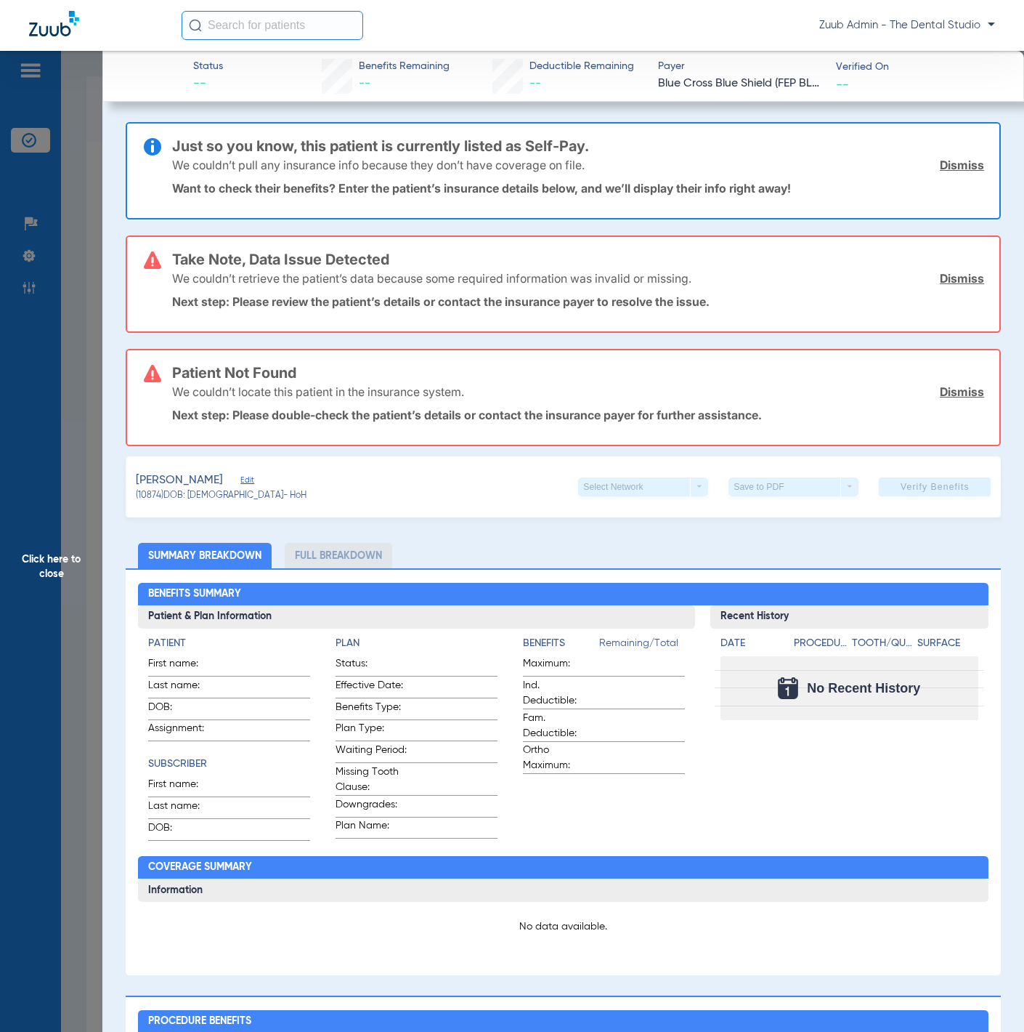
click at [940, 393] on link "Dismiss" at bounding box center [962, 391] width 44 height 15
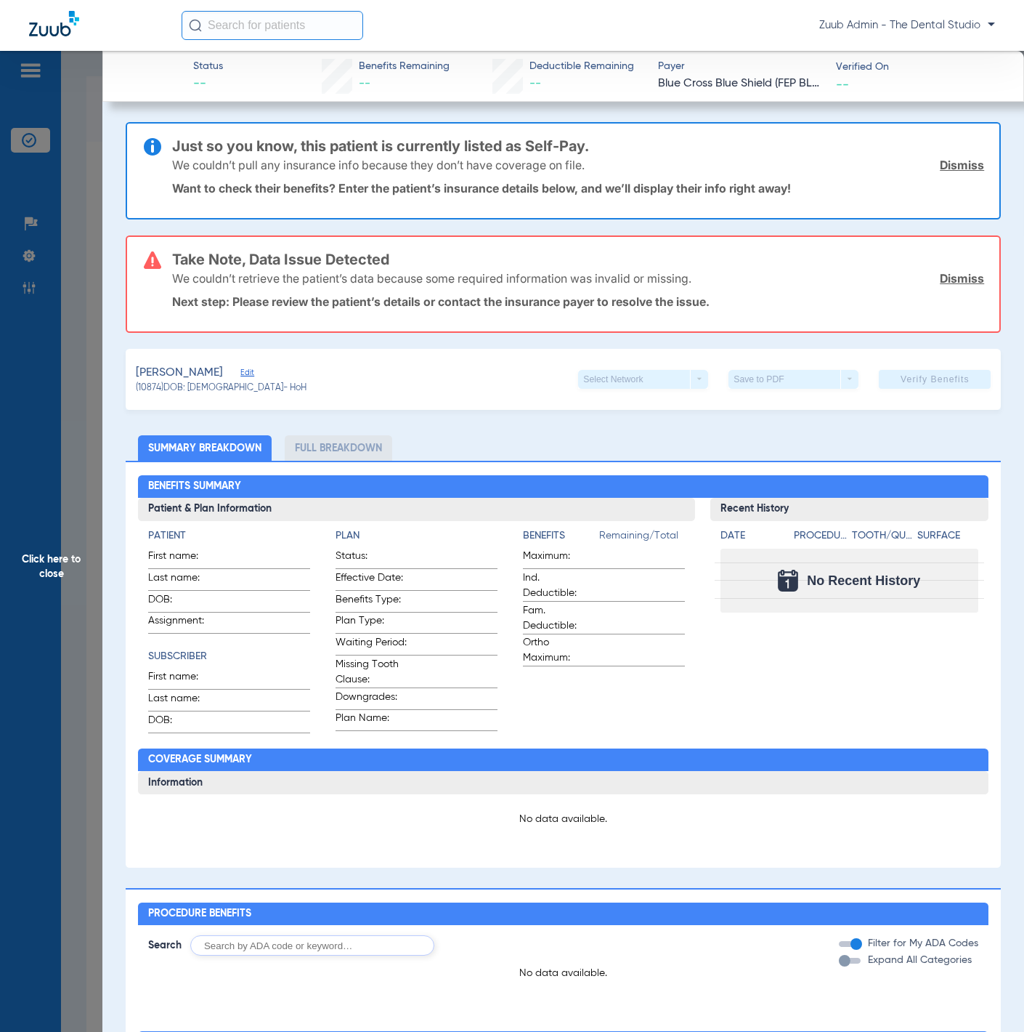
click at [955, 274] on link "Dismiss" at bounding box center [962, 278] width 44 height 15
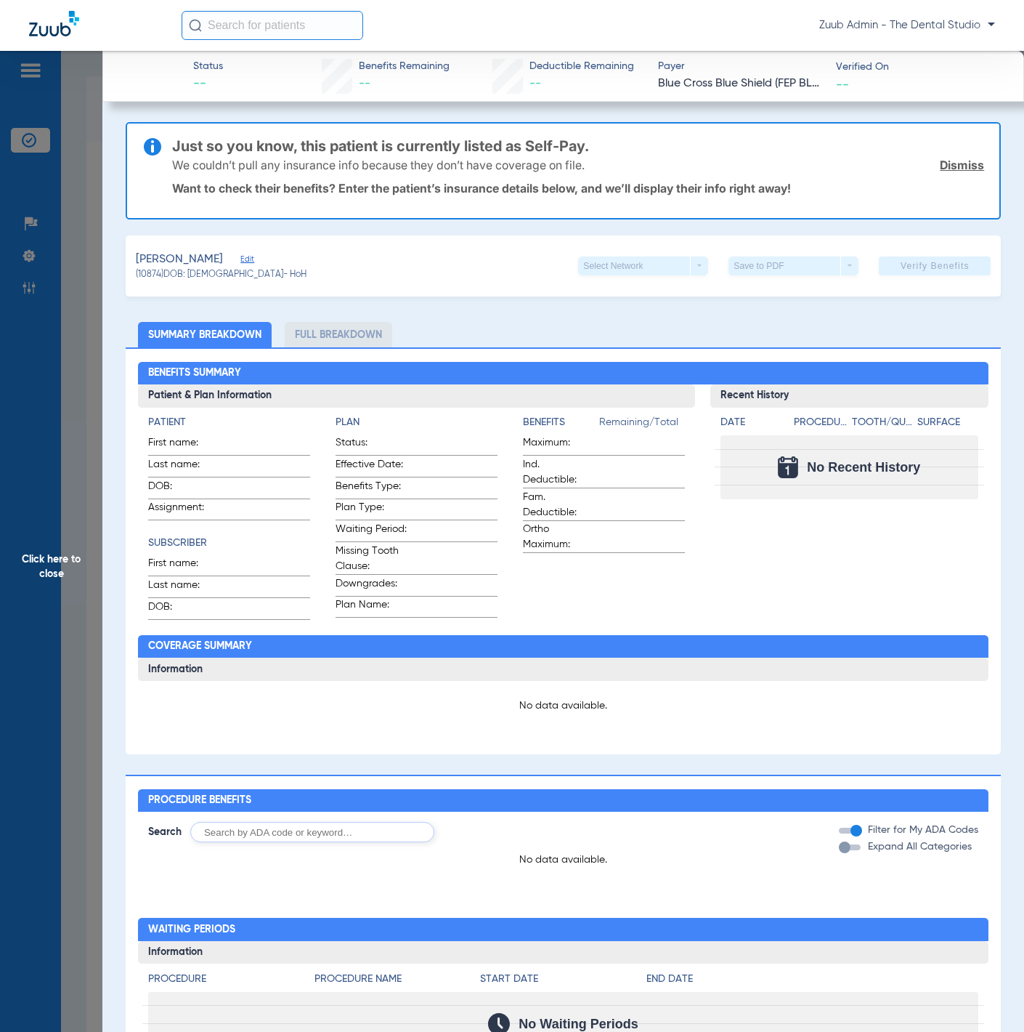
click at [942, 160] on link "Dismiss" at bounding box center [962, 165] width 44 height 15
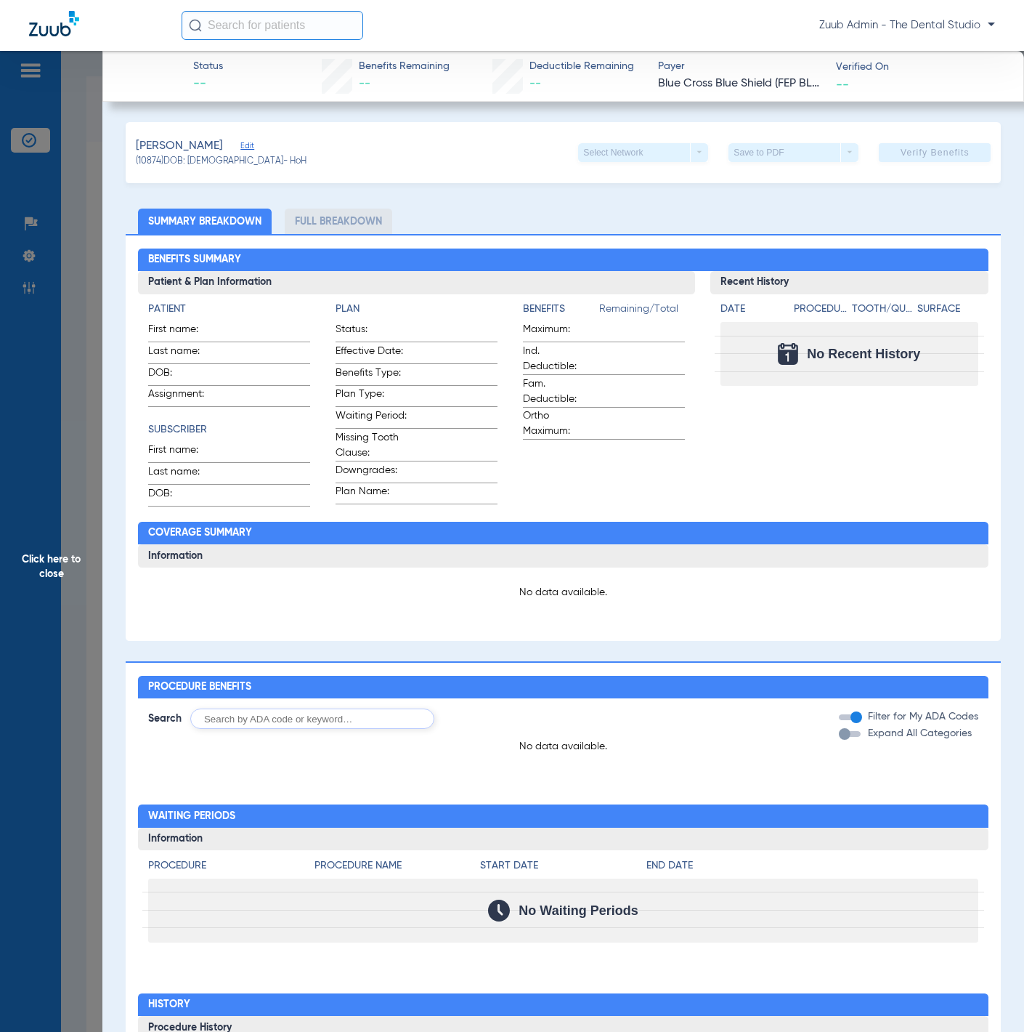
click at [230, 150] on div "Kingery, Nicola Edit" at bounding box center [221, 146] width 171 height 18
click at [240, 148] on span "Edit" at bounding box center [246, 148] width 13 height 14
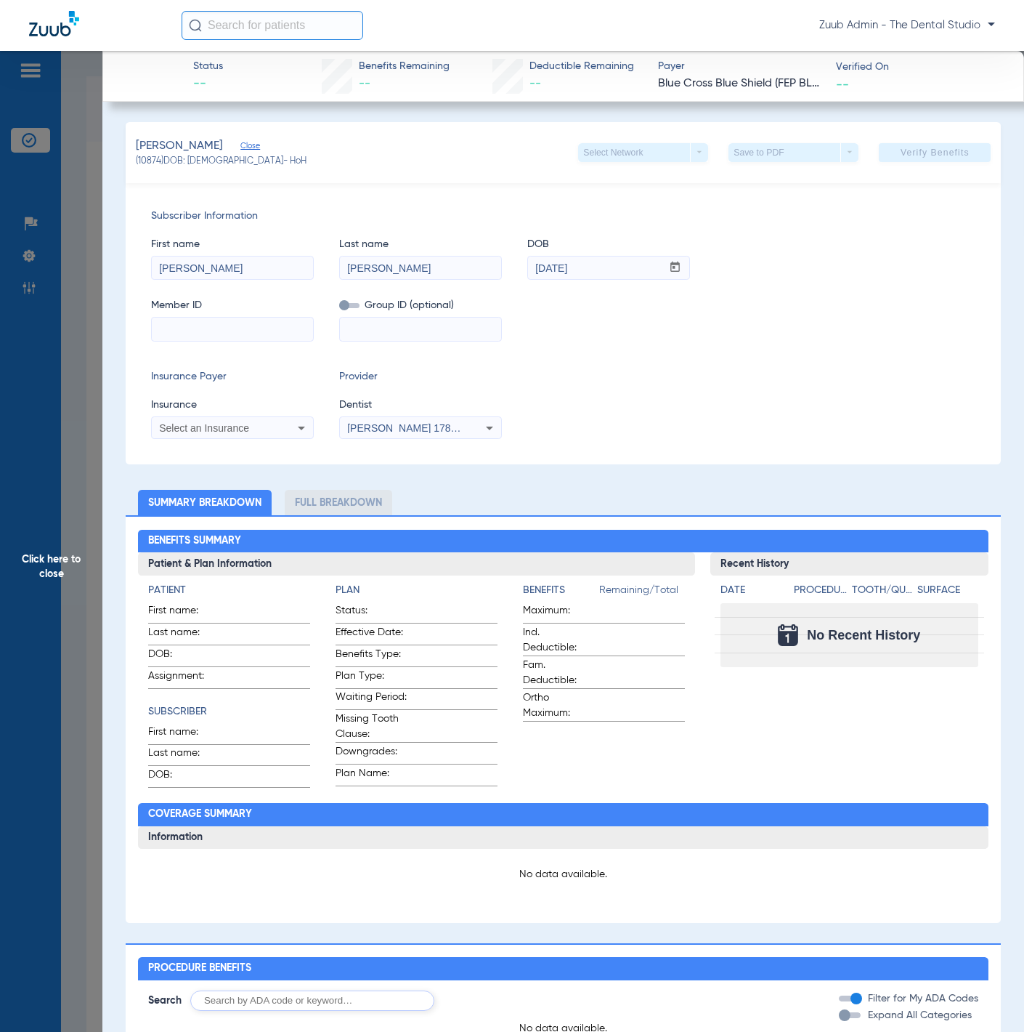
click at [51, 192] on span "Click here to close" at bounding box center [51, 567] width 102 height 1032
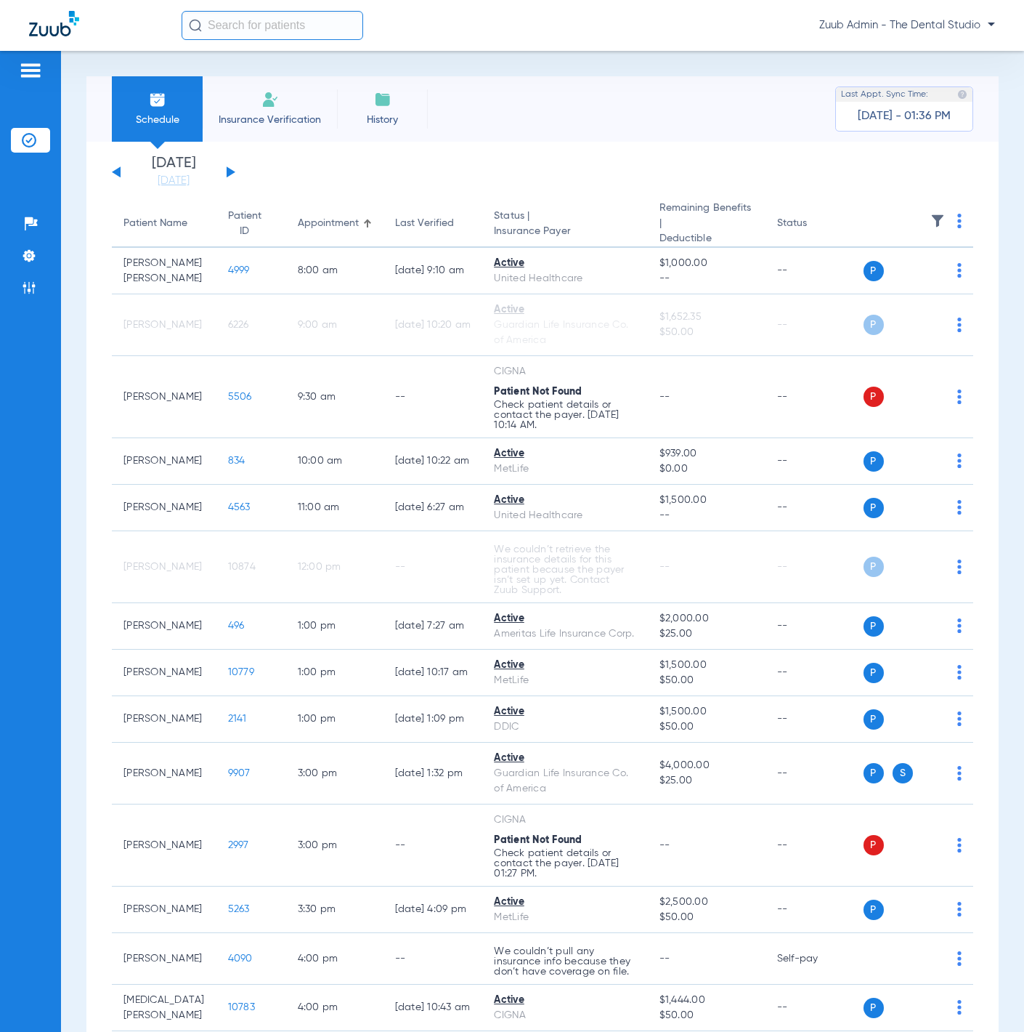
click at [264, 113] on span "Insurance Verification" at bounding box center [270, 120] width 113 height 15
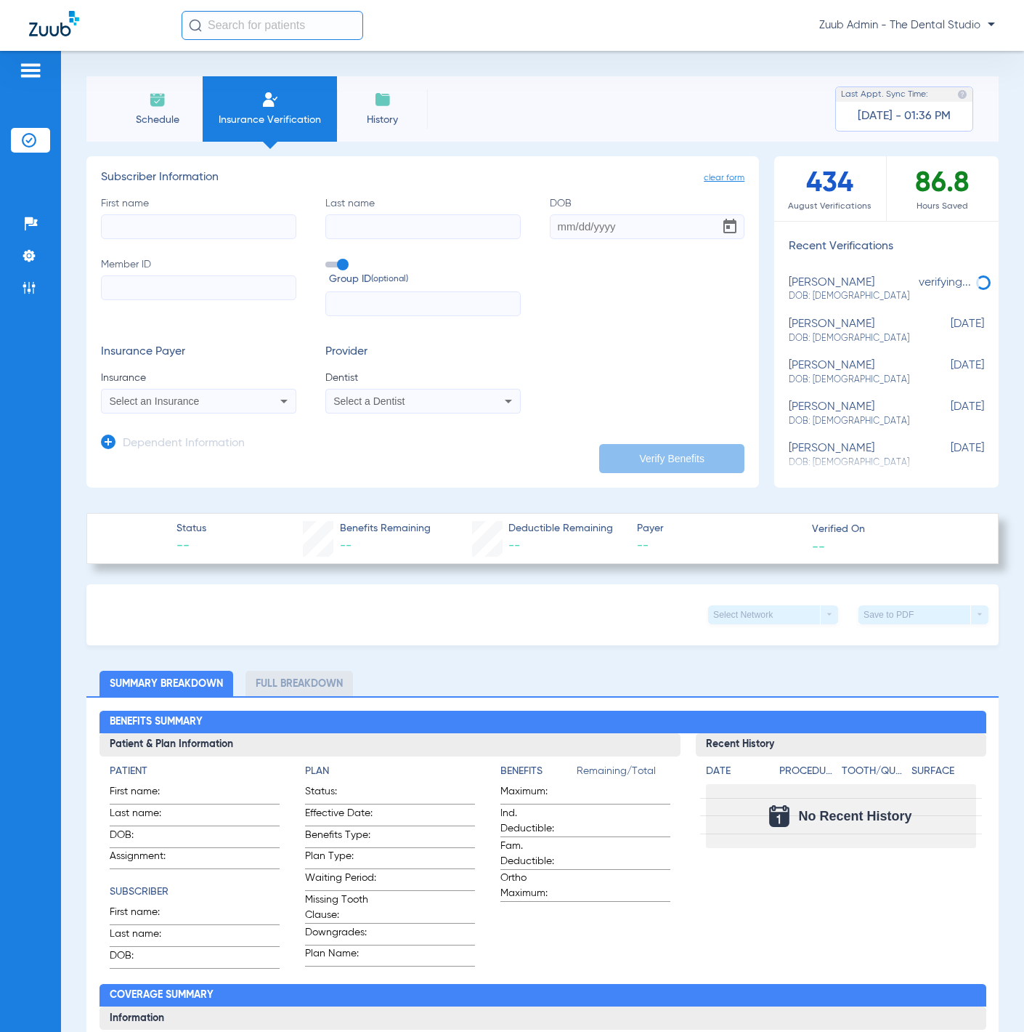
click at [850, 290] on span "DOB: 03/20/1973" at bounding box center [850, 296] width 123 height 13
type input "Nicola"
type input "Kingery"
type input "03/20/1973"
type input "828366093"
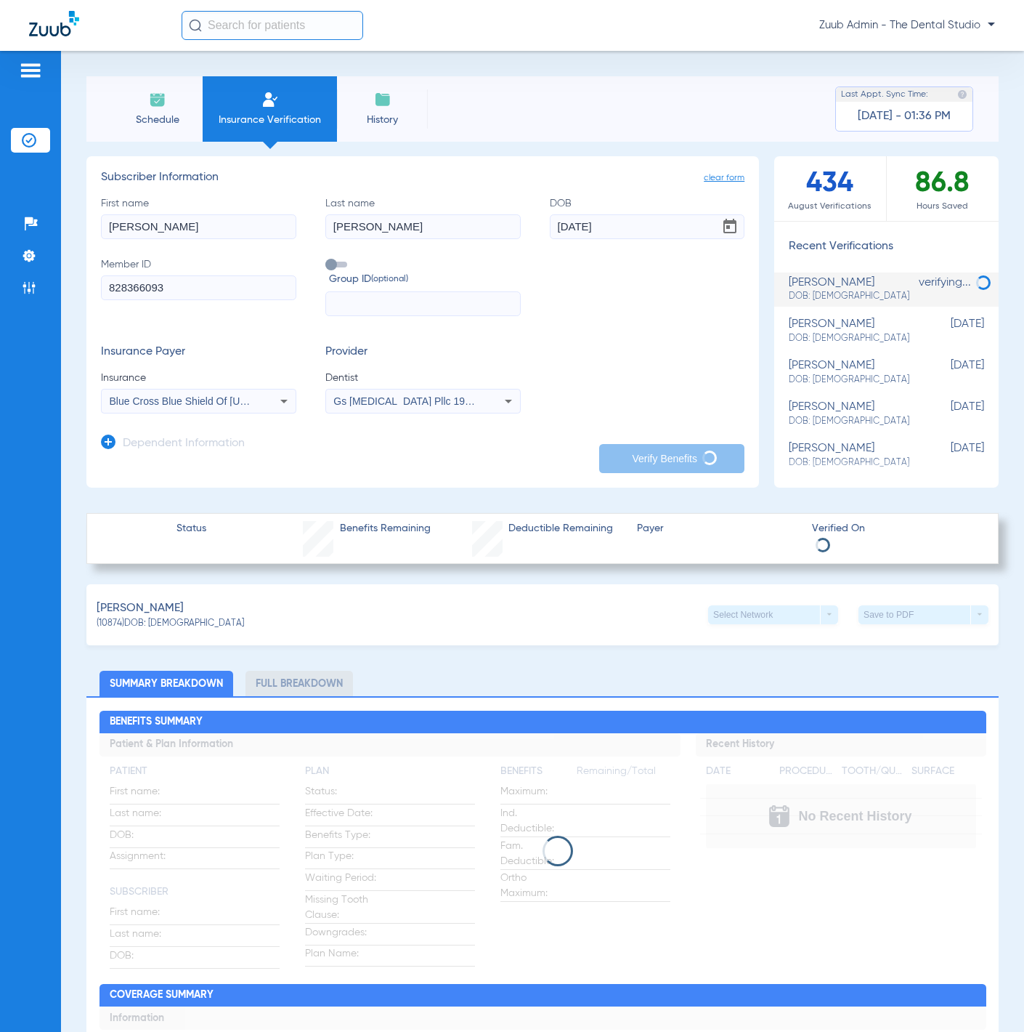
click at [283, 392] on icon at bounding box center [283, 400] width 17 height 17
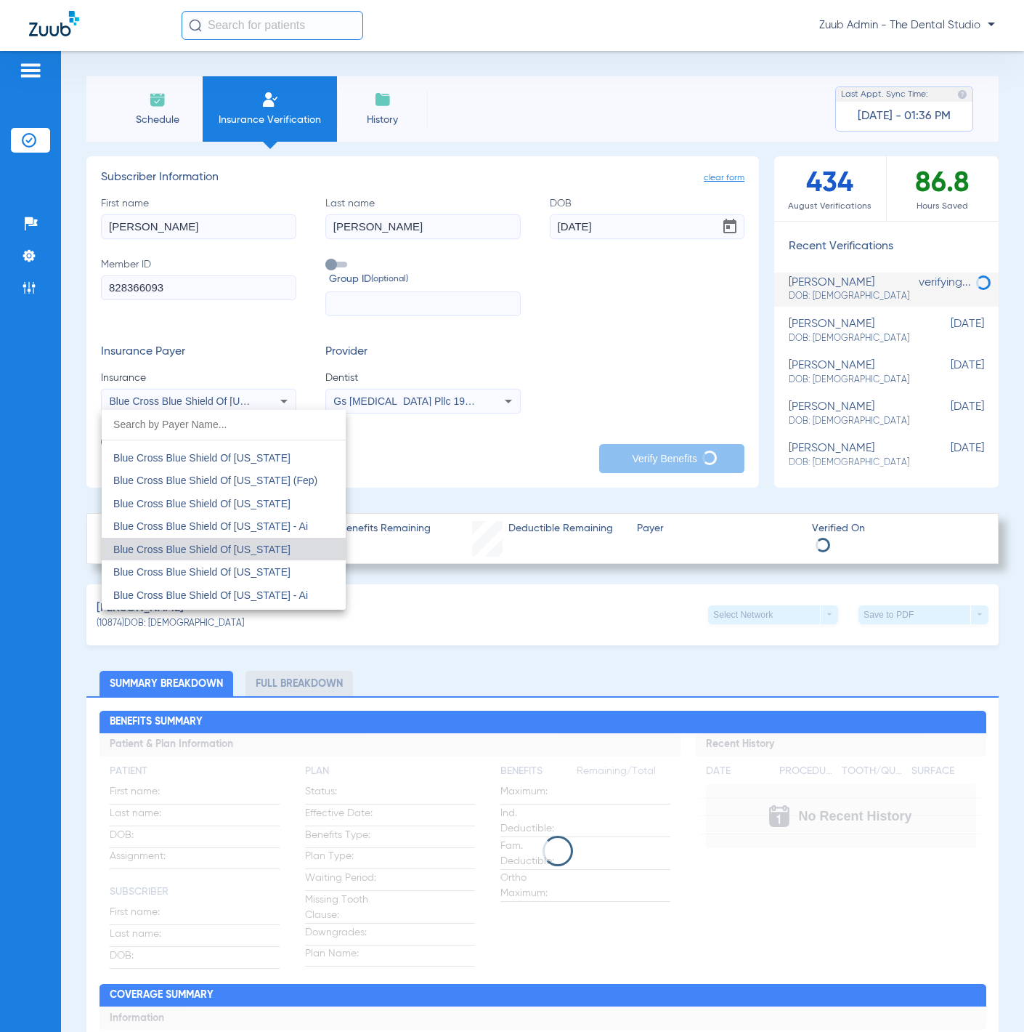
scroll to position [1711, 0]
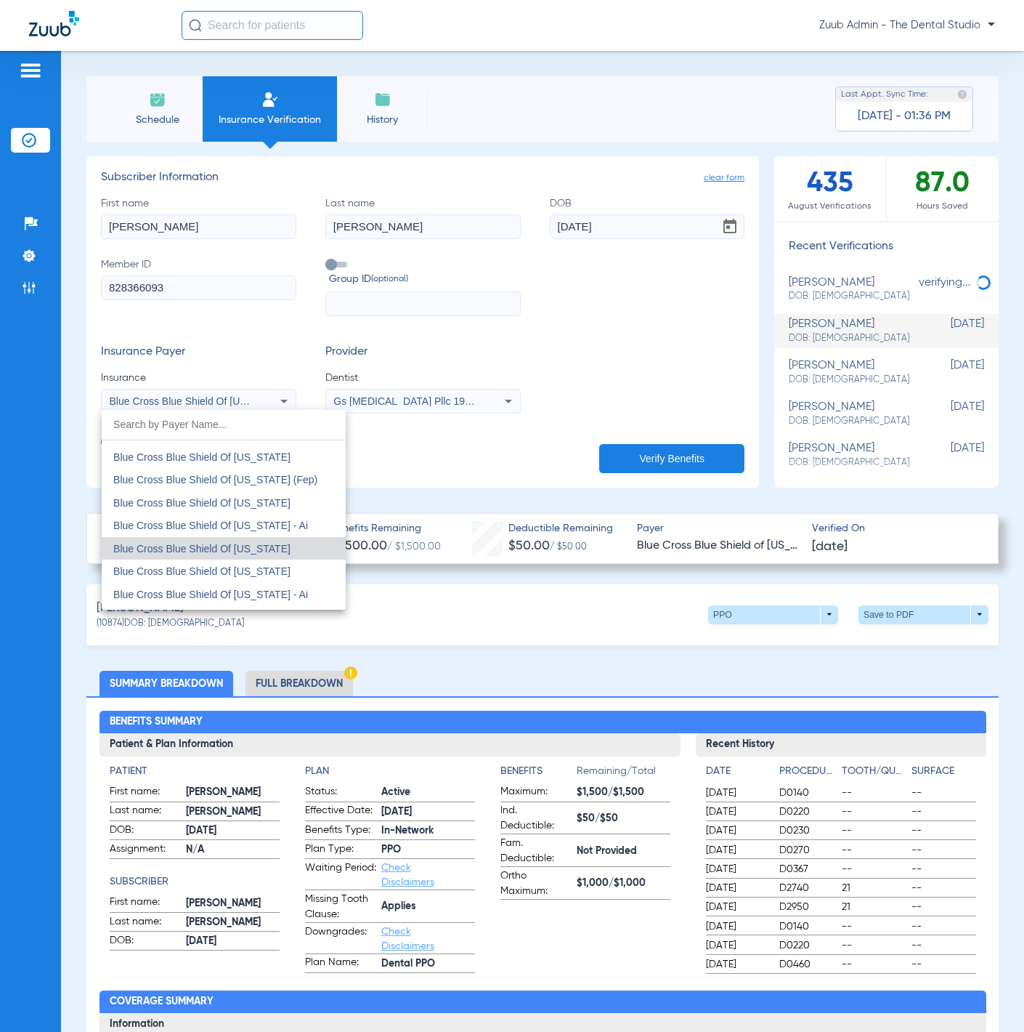
click at [609, 349] on div at bounding box center [512, 516] width 1024 height 1032
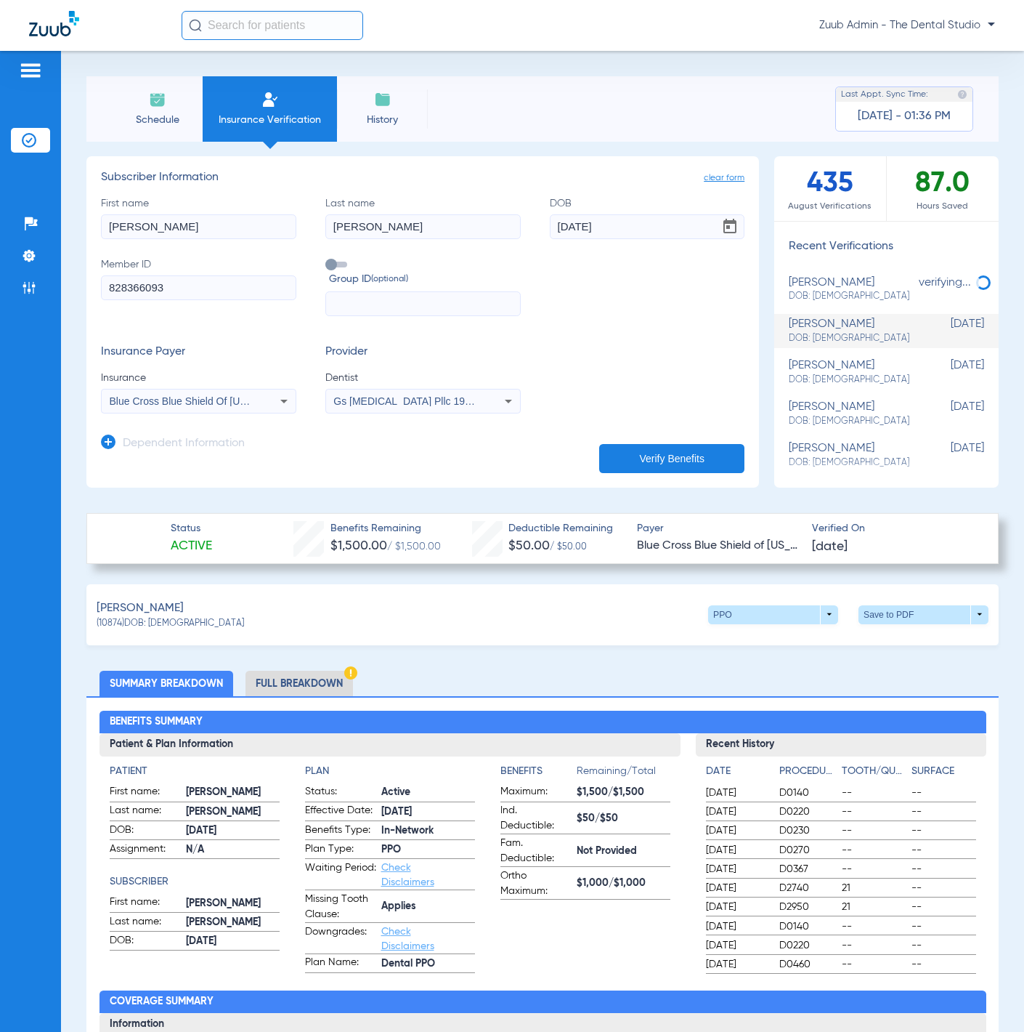
click at [174, 110] on li "Schedule" at bounding box center [157, 108] width 91 height 65
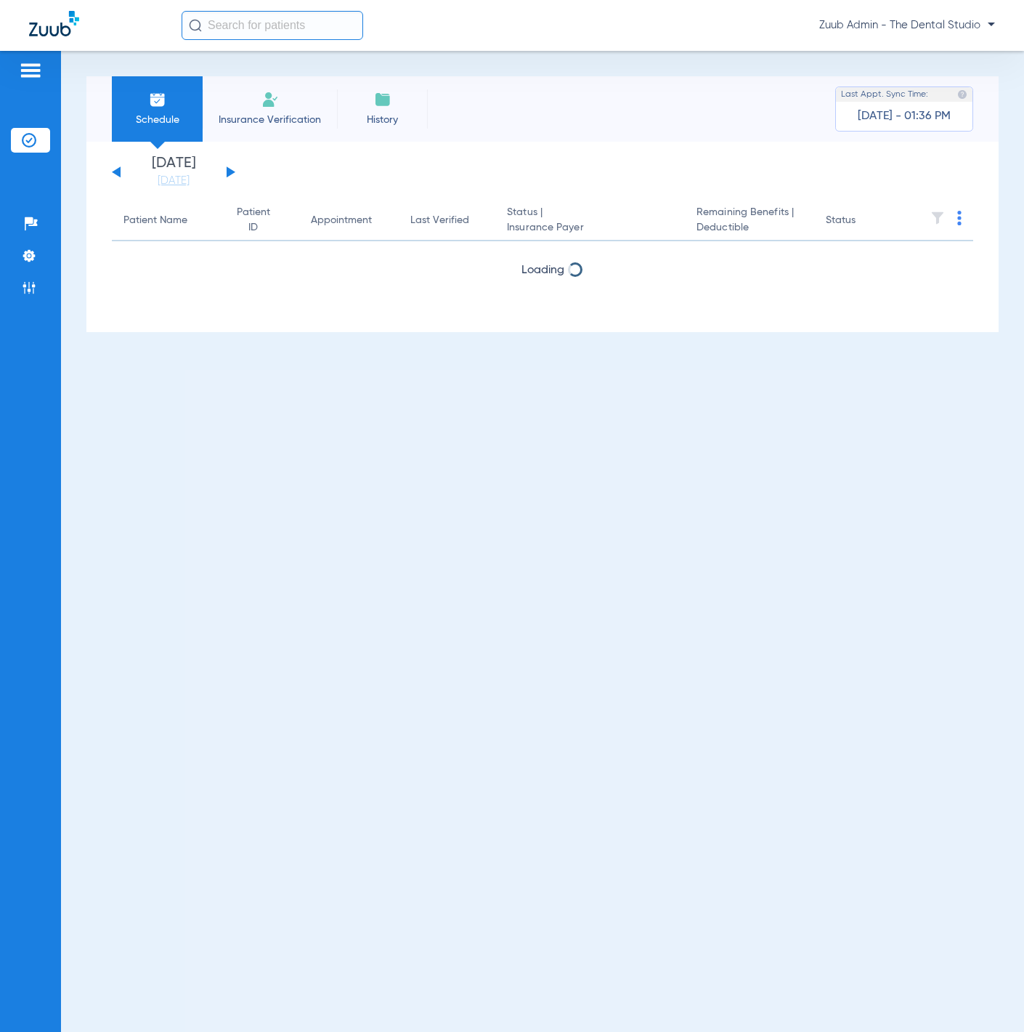
click at [228, 171] on button at bounding box center [231, 171] width 9 height 11
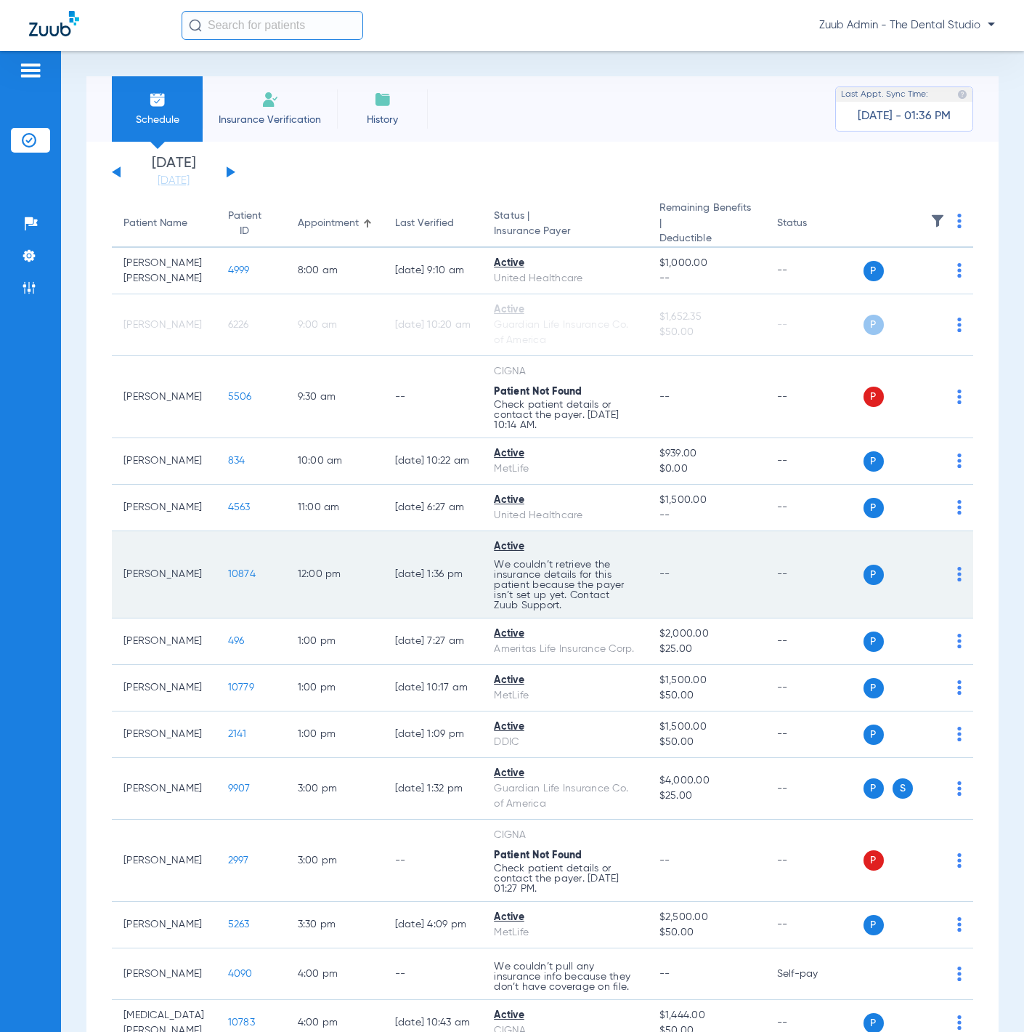
click at [228, 579] on span "10874" at bounding box center [242, 574] width 28 height 10
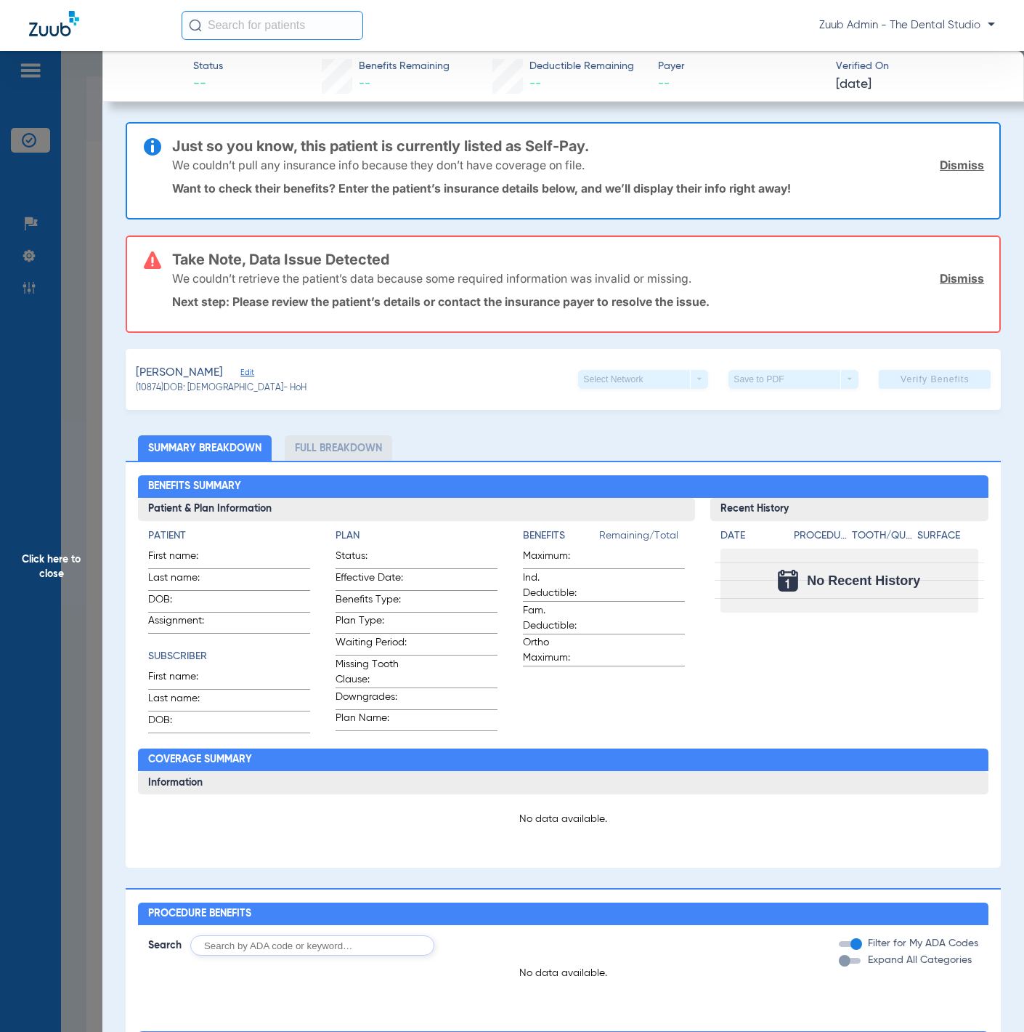
click at [945, 272] on link "Dismiss" at bounding box center [962, 278] width 44 height 15
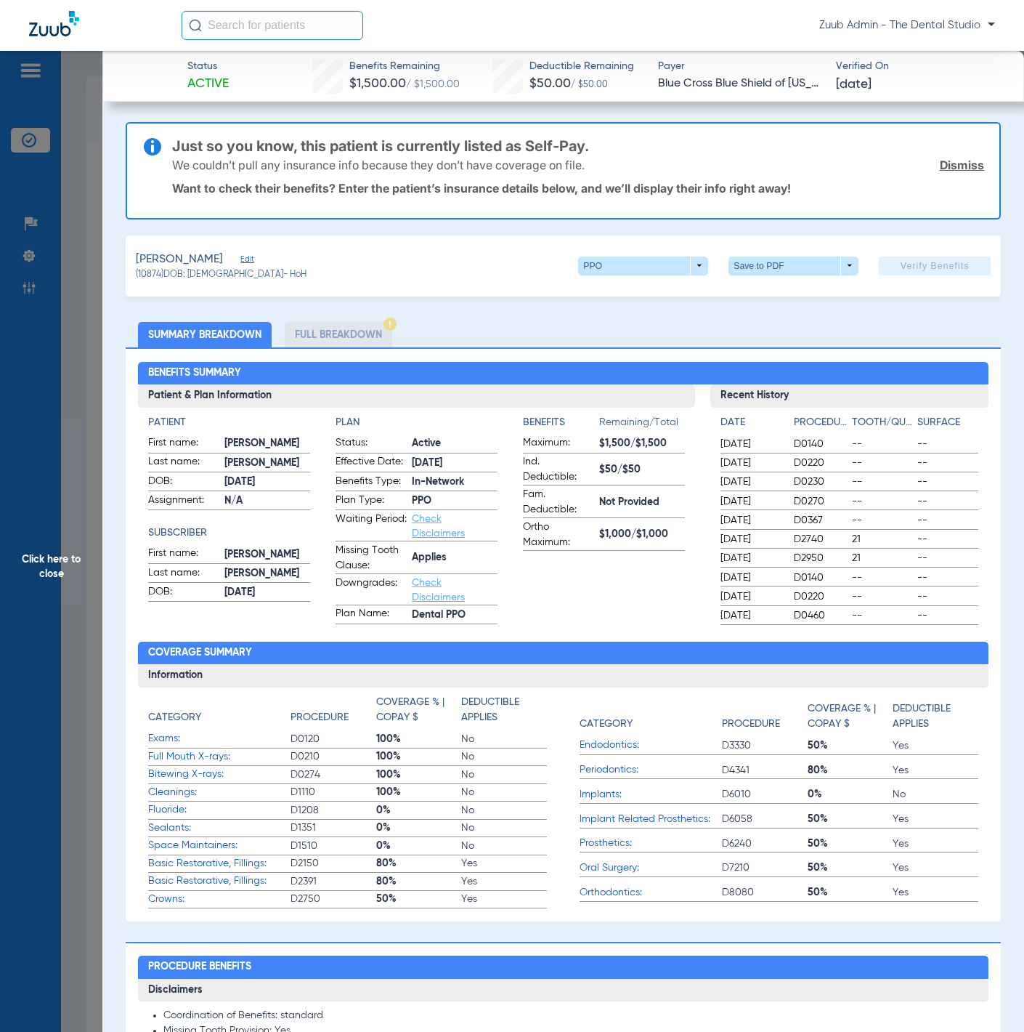
click at [948, 163] on link "Dismiss" at bounding box center [962, 165] width 44 height 15
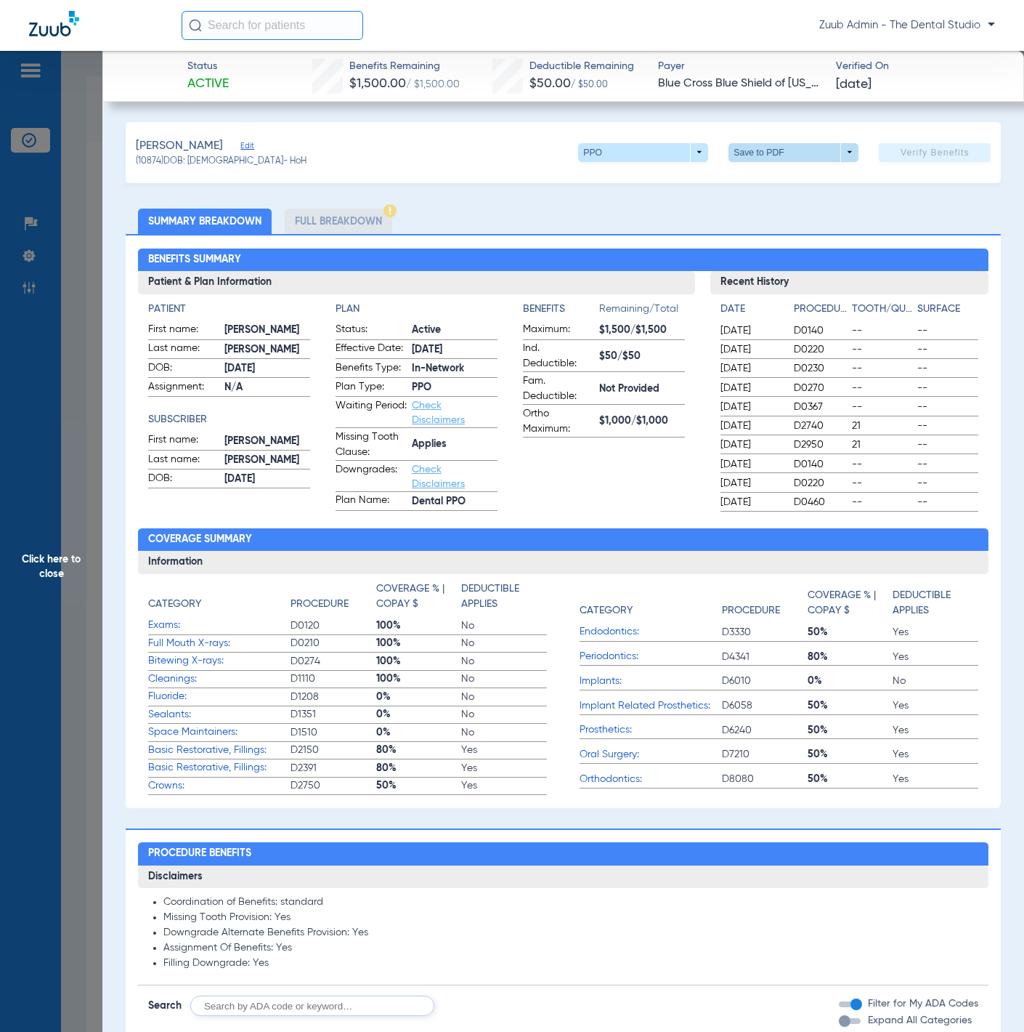
click at [750, 159] on span at bounding box center [794, 152] width 130 height 19
click at [794, 181] on span "Save to PDF" at bounding box center [786, 181] width 57 height 10
click at [69, 219] on span "Click here to close" at bounding box center [51, 567] width 102 height 1032
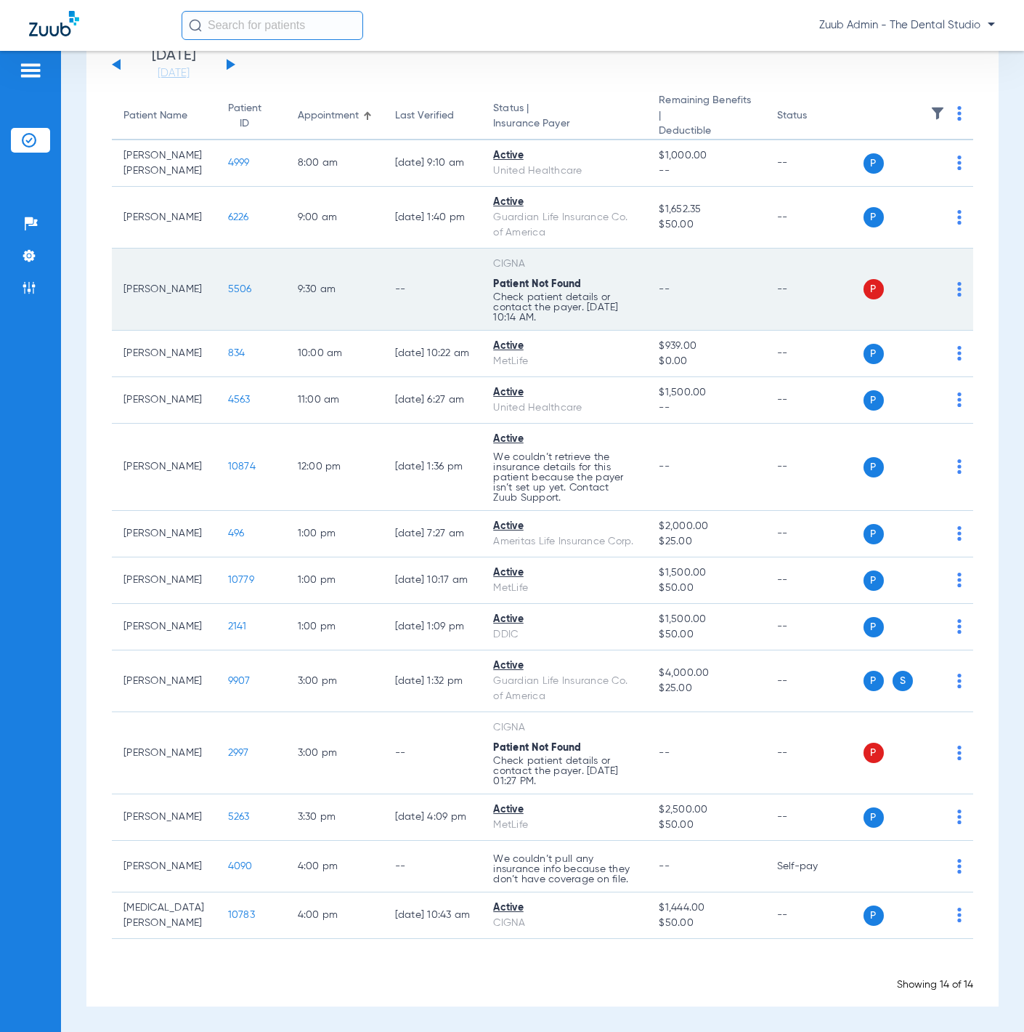
scroll to position [3, 0]
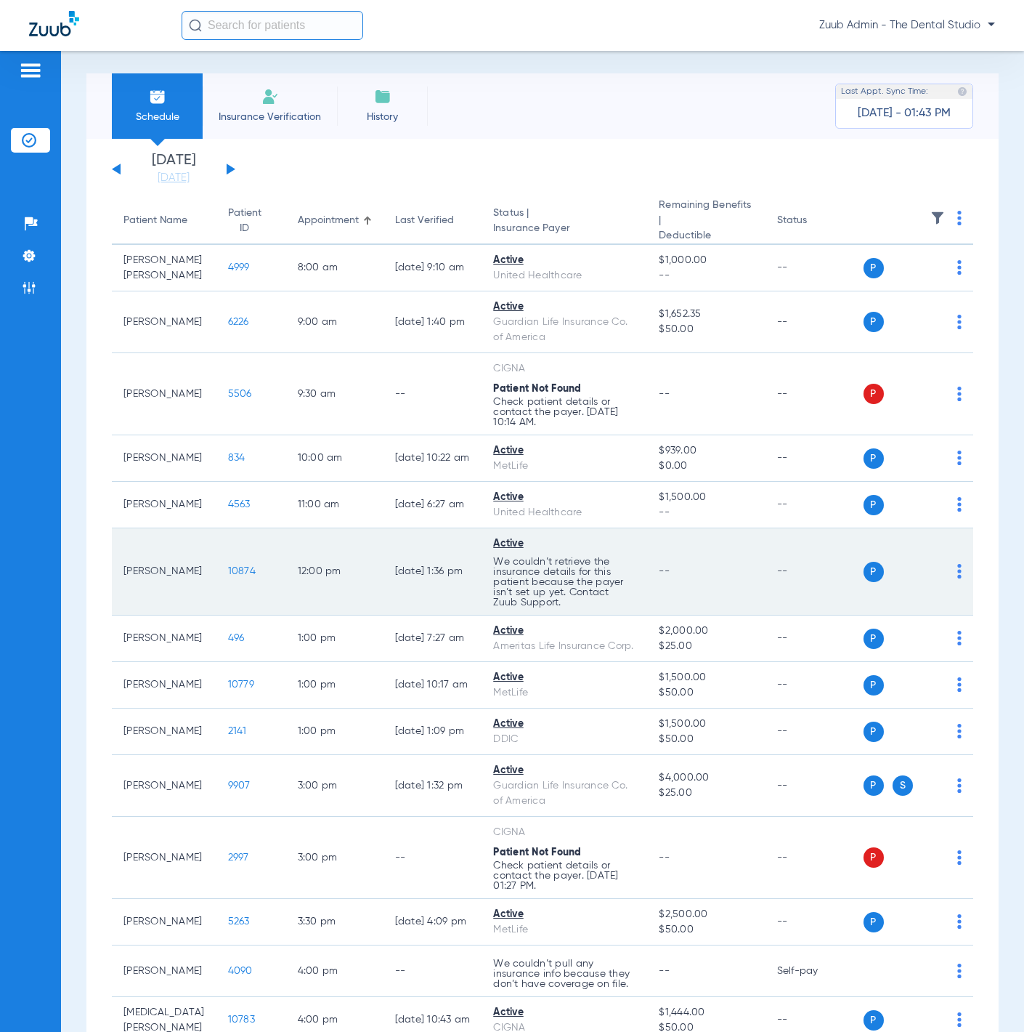
click at [232, 576] on td "10874" at bounding box center [251, 571] width 70 height 87
click at [228, 576] on span "10874" at bounding box center [242, 571] width 28 height 10
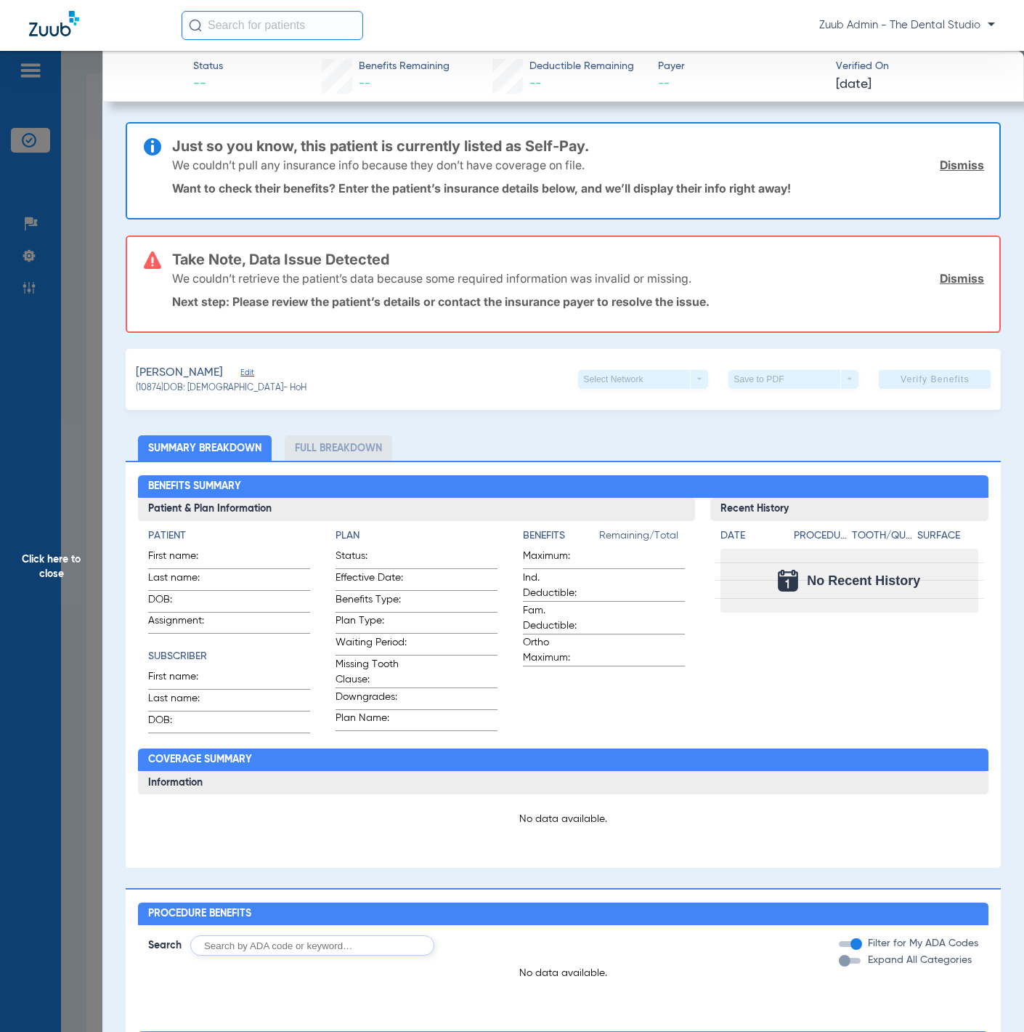
click at [940, 166] on link "Dismiss" at bounding box center [962, 165] width 44 height 15
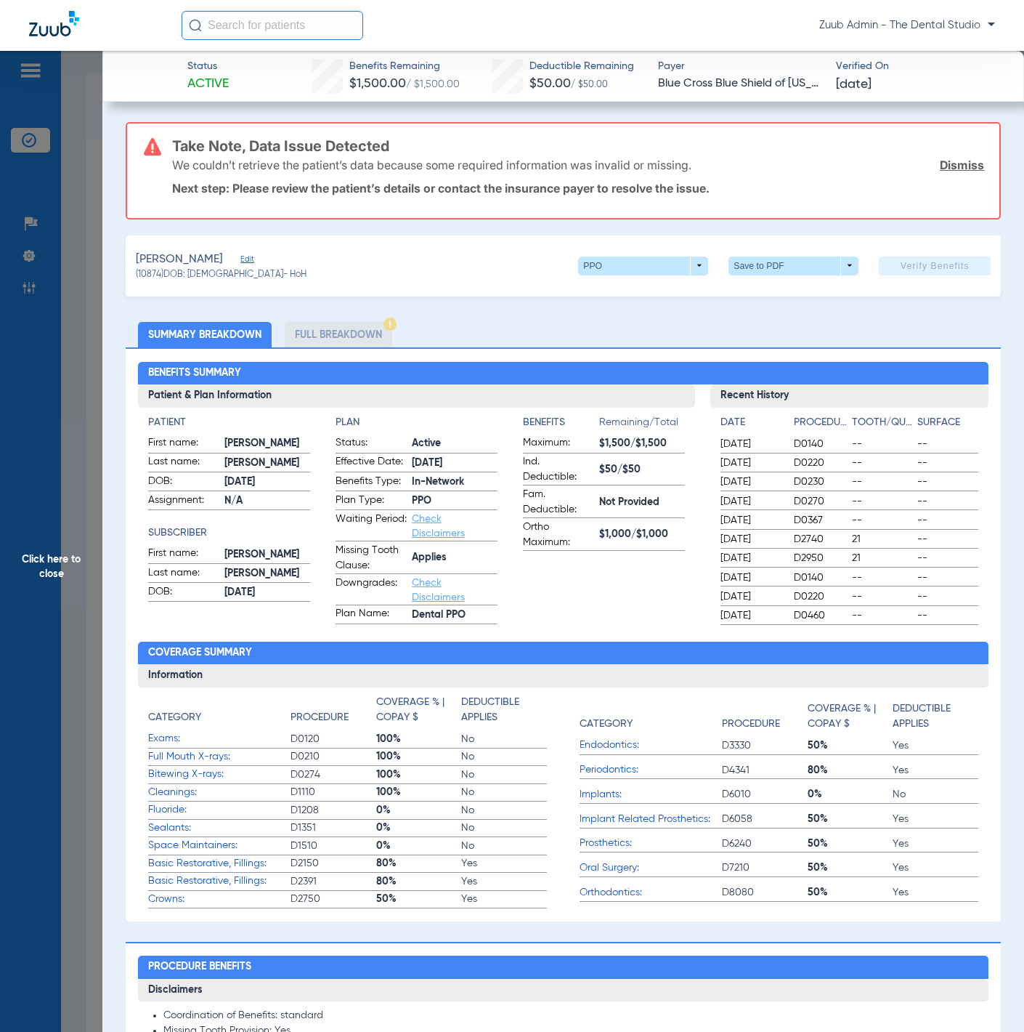
click at [940, 166] on link "Dismiss" at bounding box center [962, 165] width 44 height 15
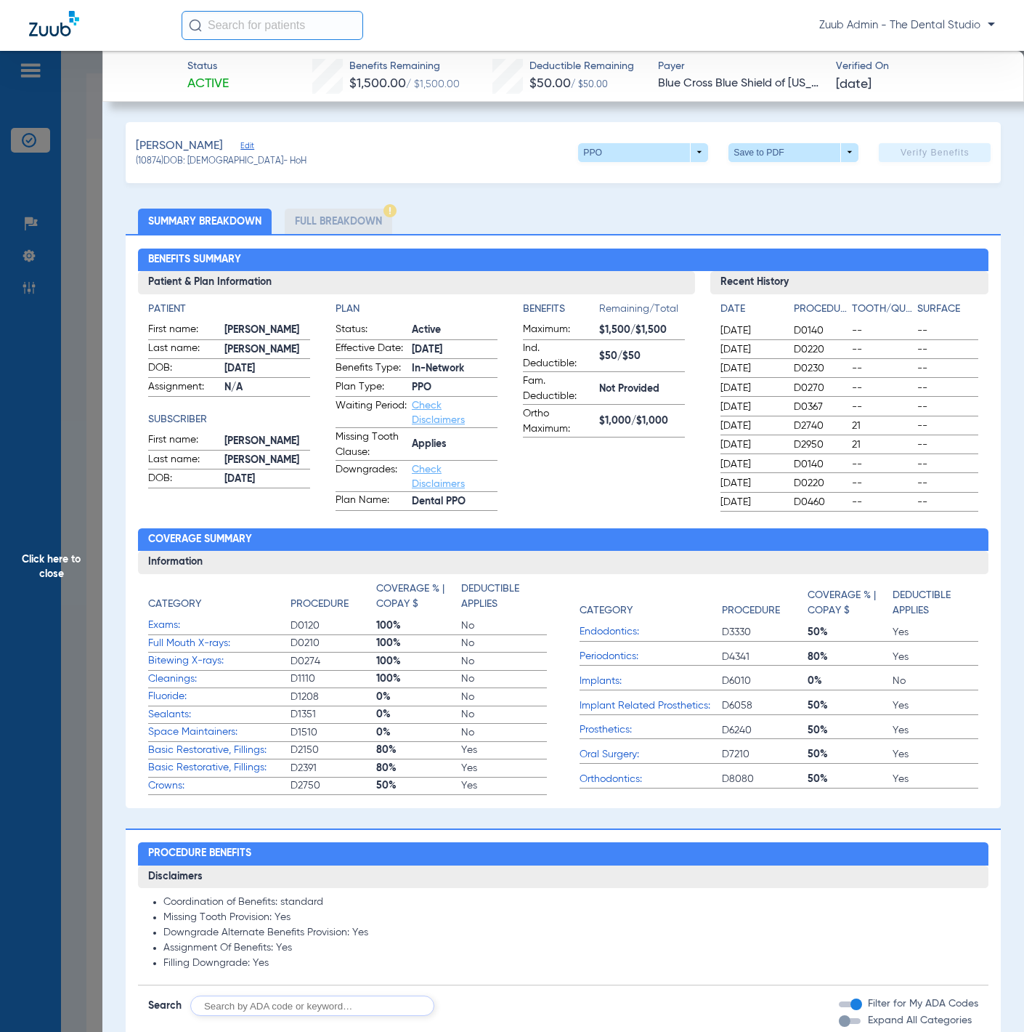
click at [61, 182] on span "Click here to close" at bounding box center [51, 567] width 102 height 1032
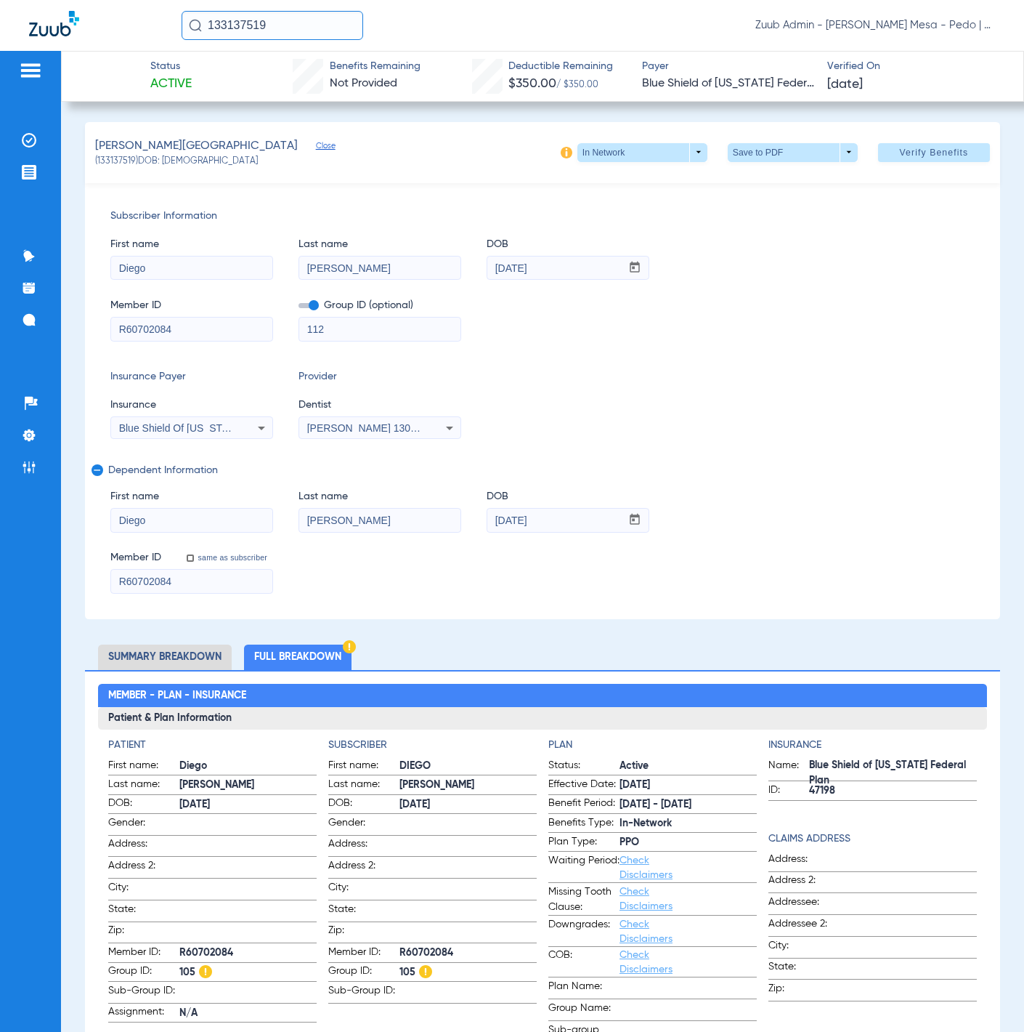
click at [250, 426] on div "Blue Shield Of [US_STATE] Federal Plan" at bounding box center [191, 427] width 161 height 17
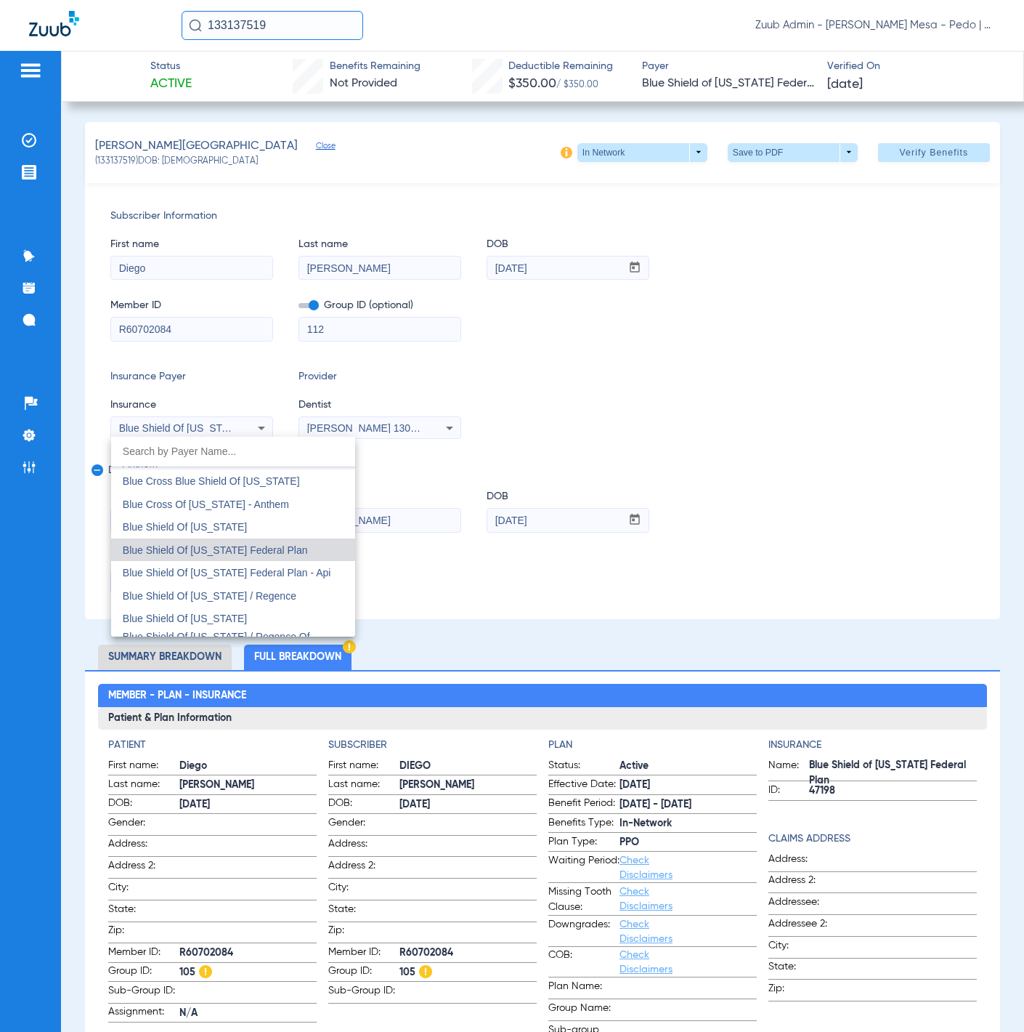
scroll to position [1951, 0]
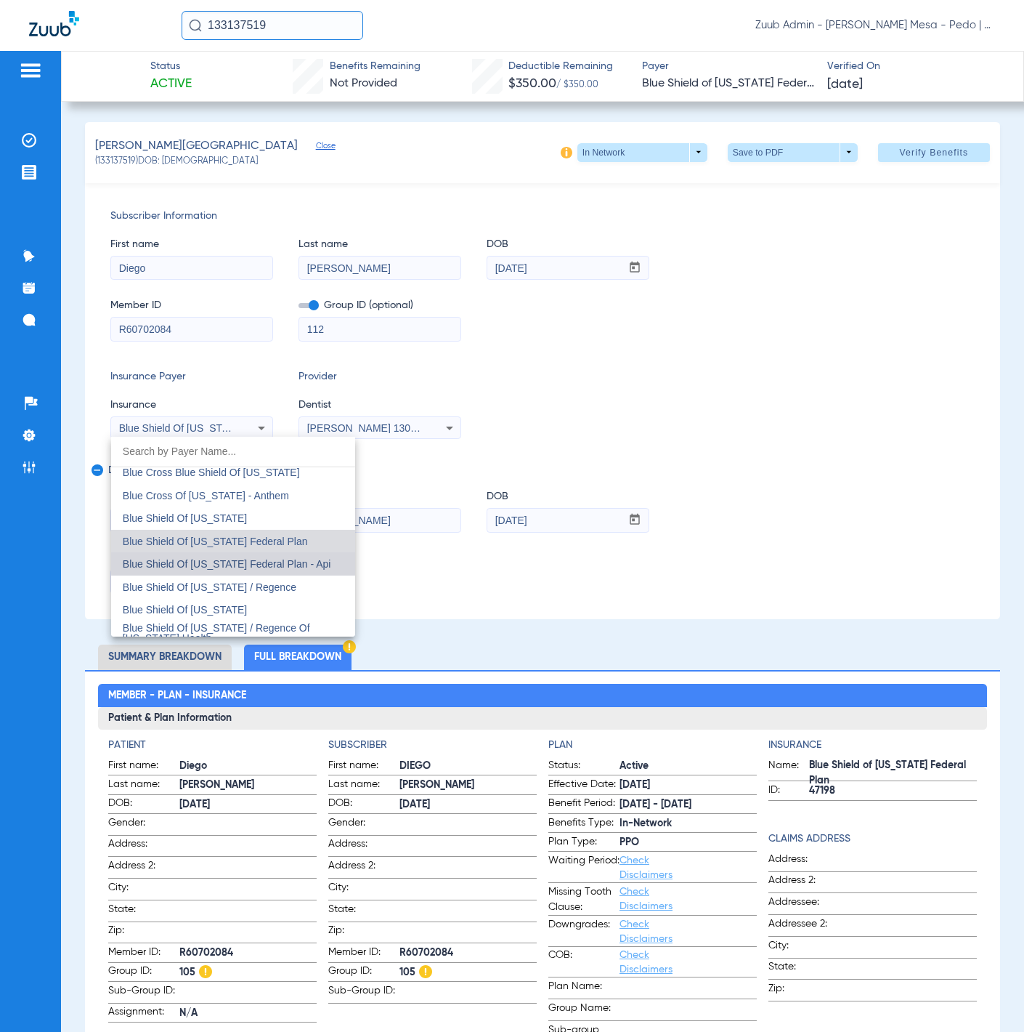
click at [307, 558] on span "Blue Shield Of [US_STATE] Federal Plan - Api" at bounding box center [227, 564] width 208 height 12
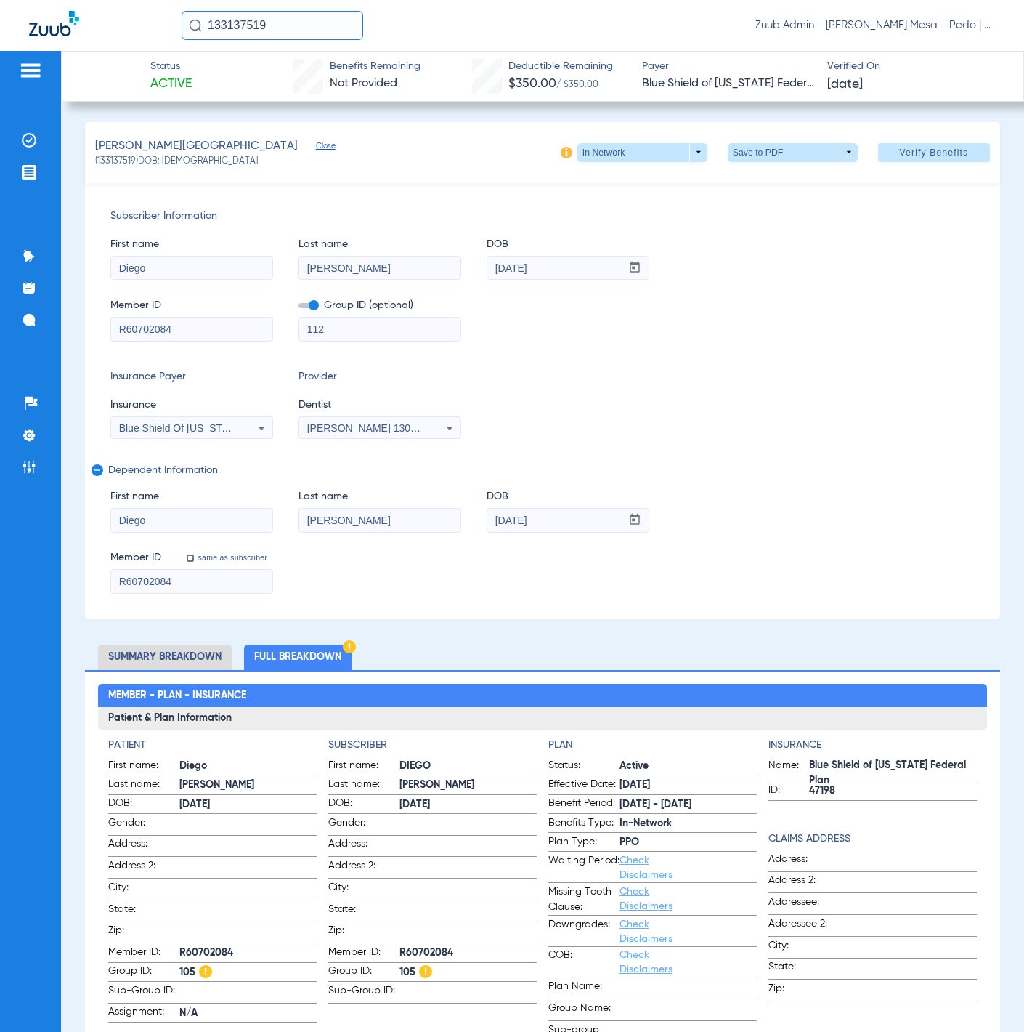
click at [289, 28] on input "133137519" at bounding box center [273, 25] width 182 height 29
click at [291, 65] on th "ID" at bounding box center [318, 60] width 54 height 16
click at [291, 73] on td "133137519" at bounding box center [318, 78] width 54 height 20
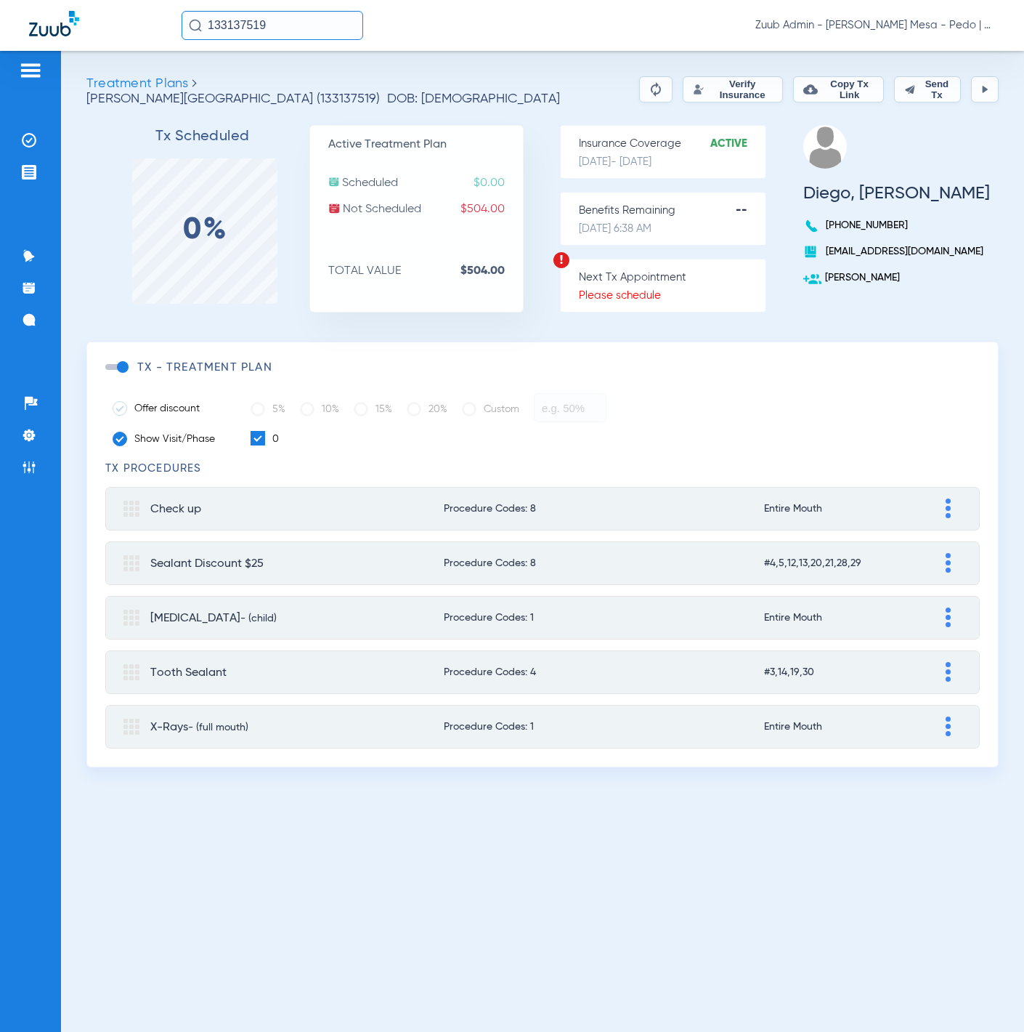
click at [724, 94] on button "Verify Insurance" at bounding box center [733, 89] width 100 height 26
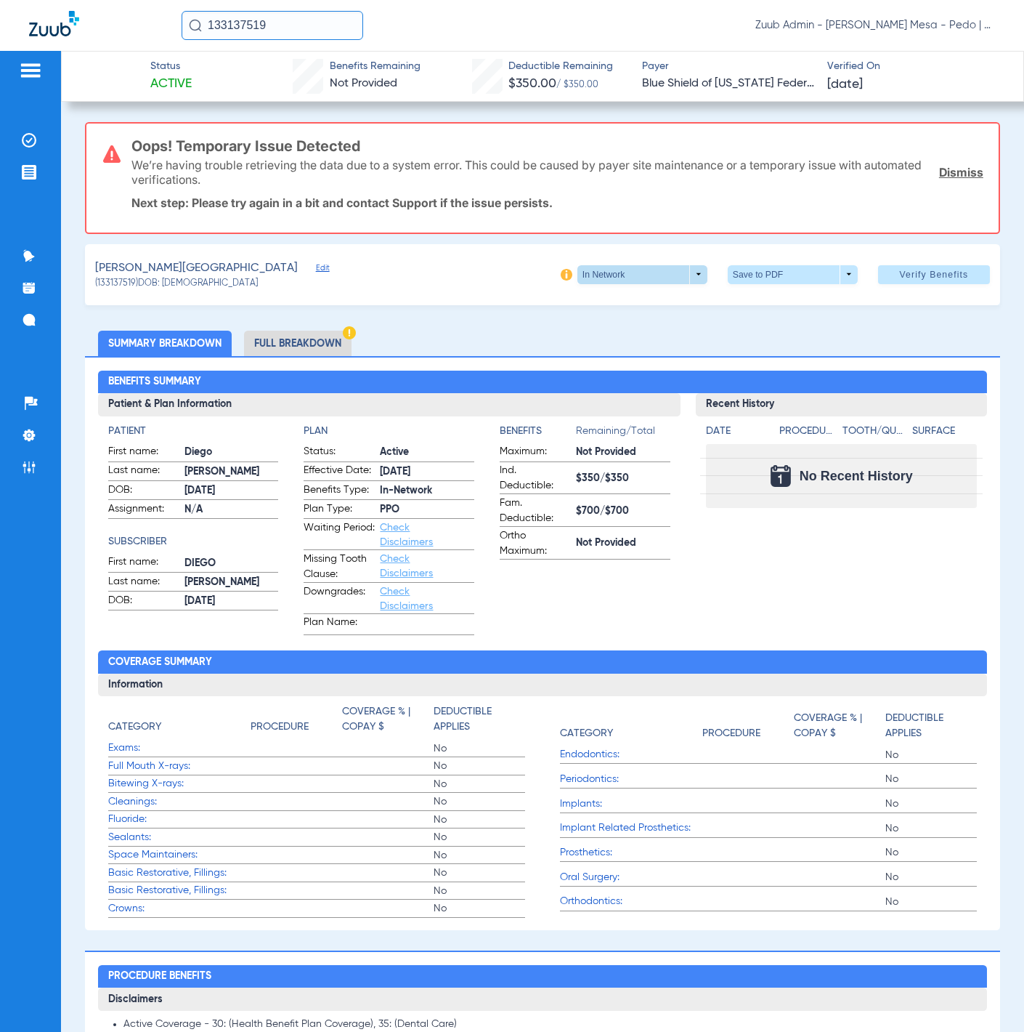
click at [601, 280] on span at bounding box center [643, 274] width 130 height 19
click at [737, 84] on div at bounding box center [512, 516] width 1024 height 1032
click at [316, 264] on span "Edit" at bounding box center [322, 270] width 13 height 14
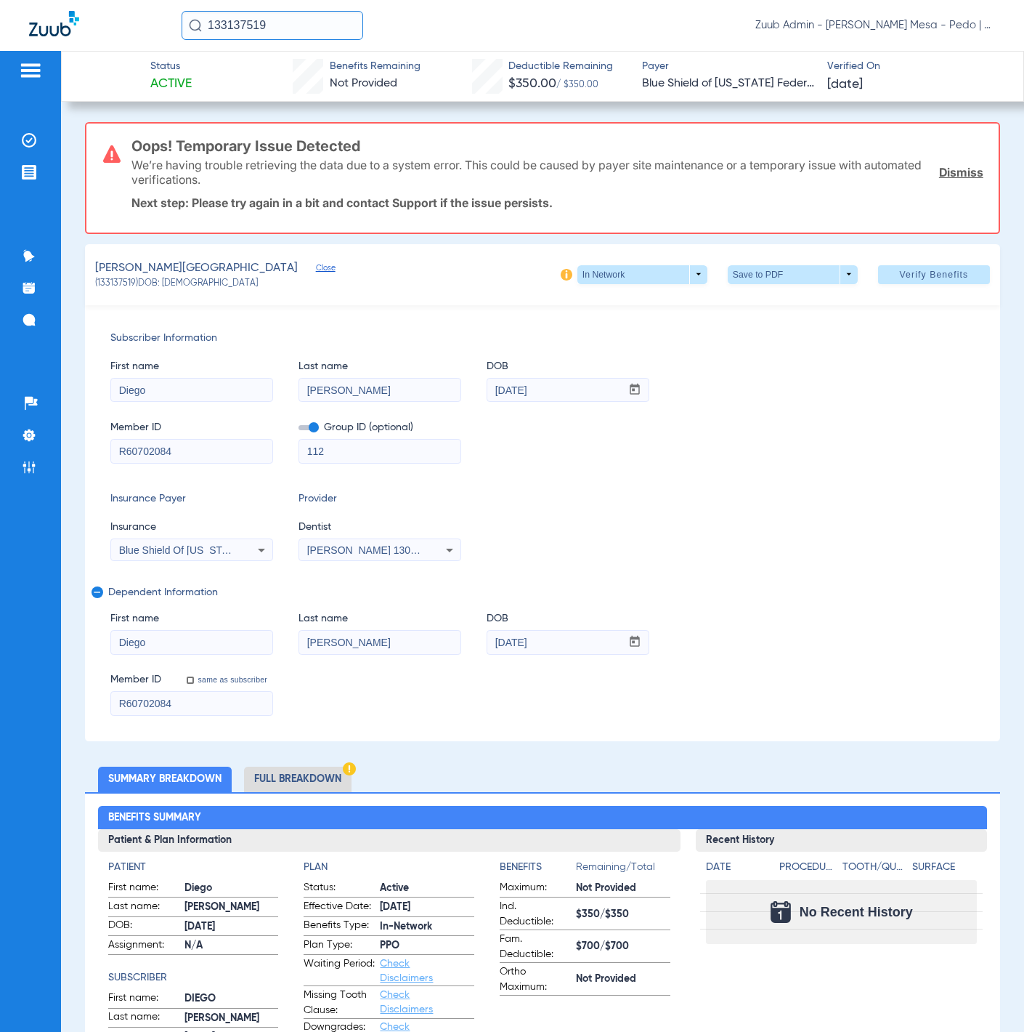
click at [218, 545] on span "Blue Shield Of [US_STATE] Federal Plan" at bounding box center [211, 550] width 185 height 12
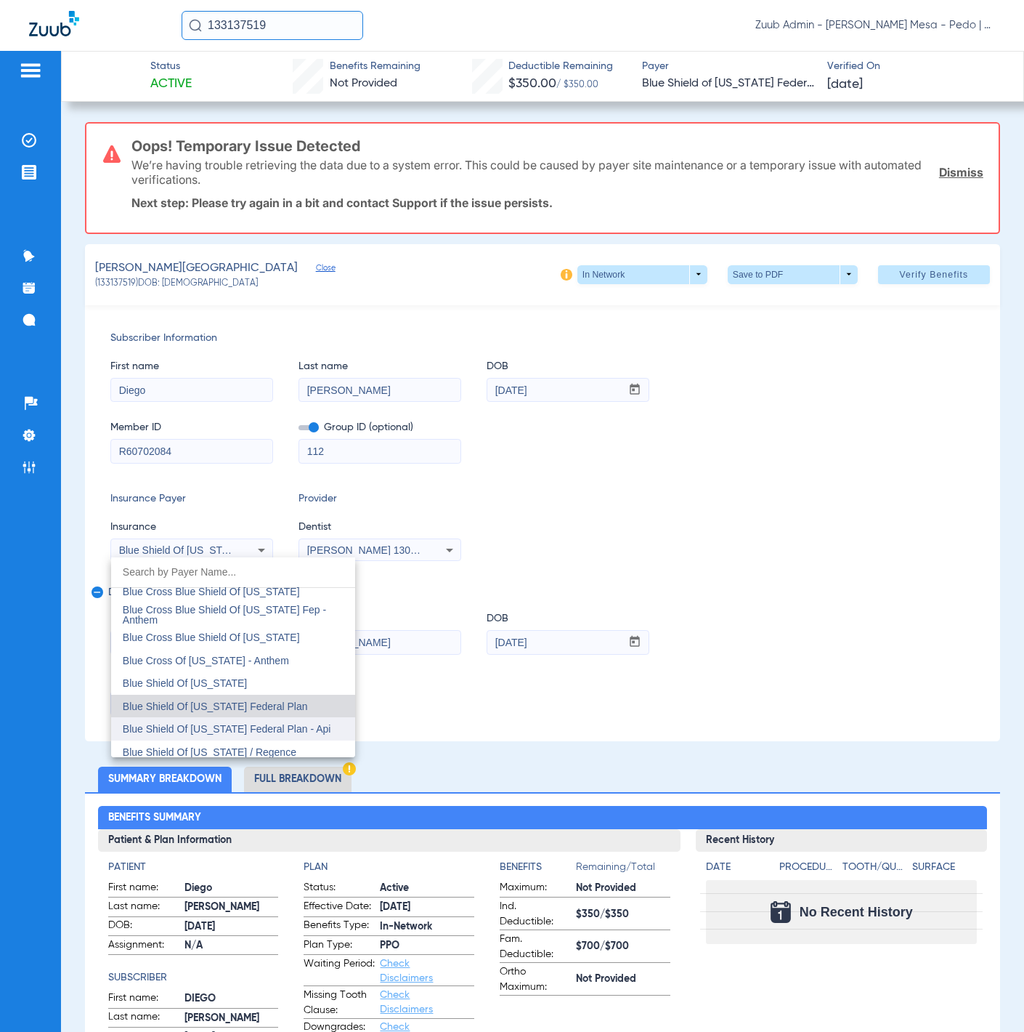
scroll to position [1908, 0]
click at [279, 728] on span "Blue Shield Of [US_STATE] Federal Plan - Api" at bounding box center [227, 728] width 208 height 12
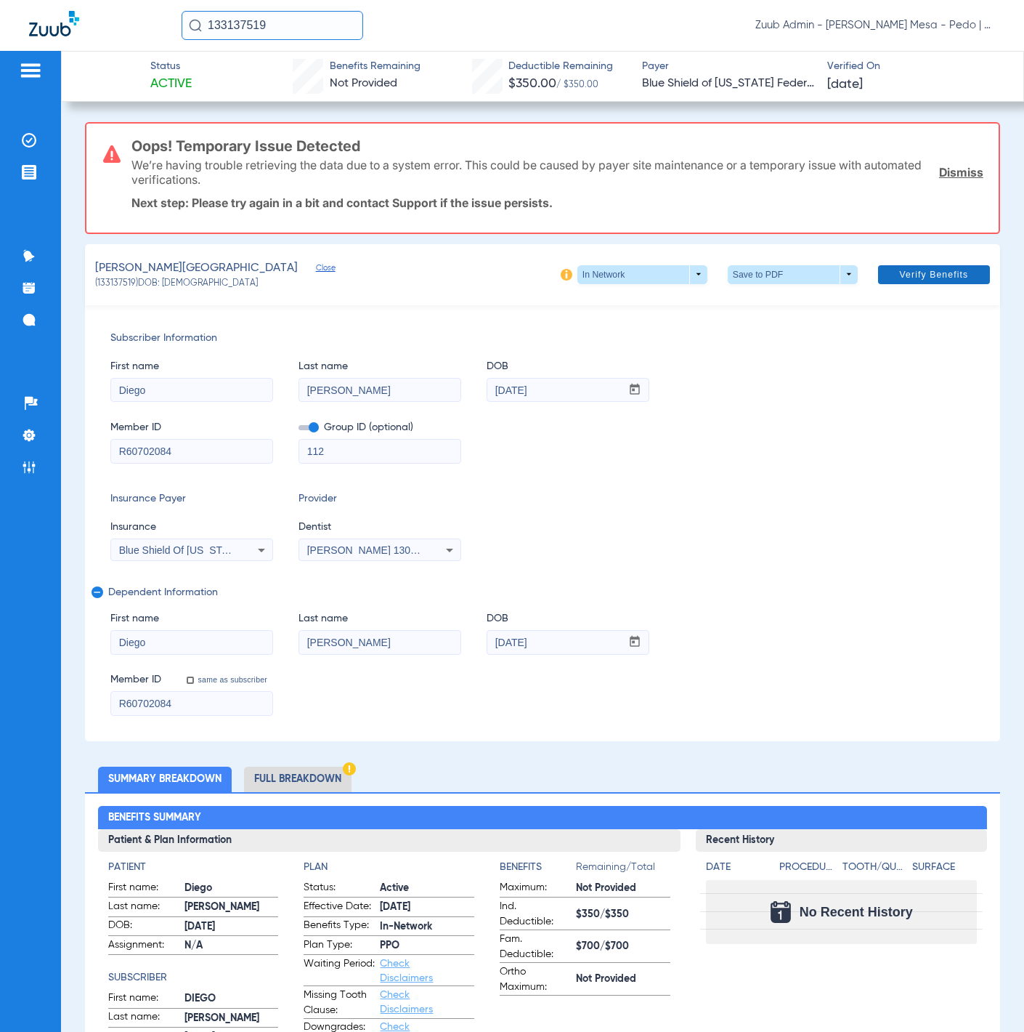
click at [904, 278] on span "Verify Benefits" at bounding box center [933, 275] width 69 height 12
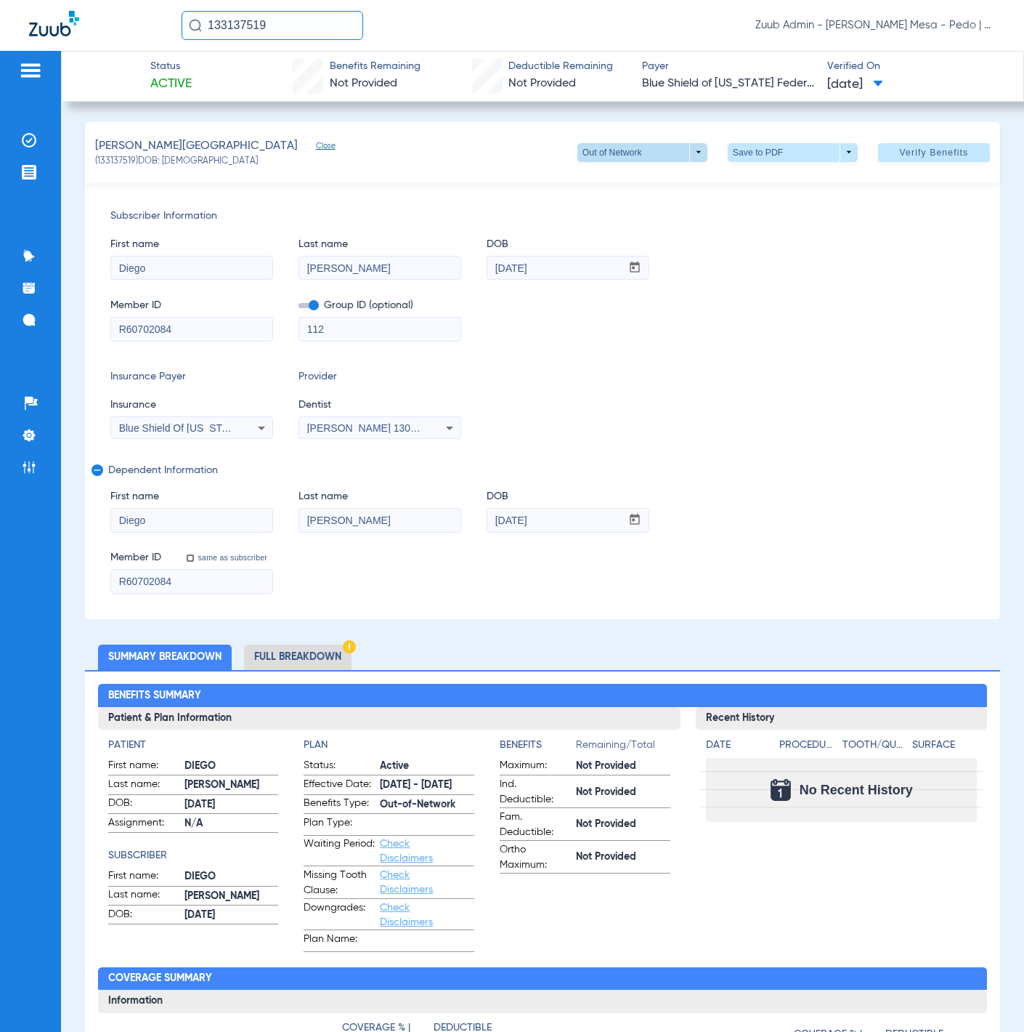
click at [625, 162] on span at bounding box center [642, 152] width 35 height 35
click at [617, 209] on span "Out of Network" at bounding box center [612, 210] width 68 height 10
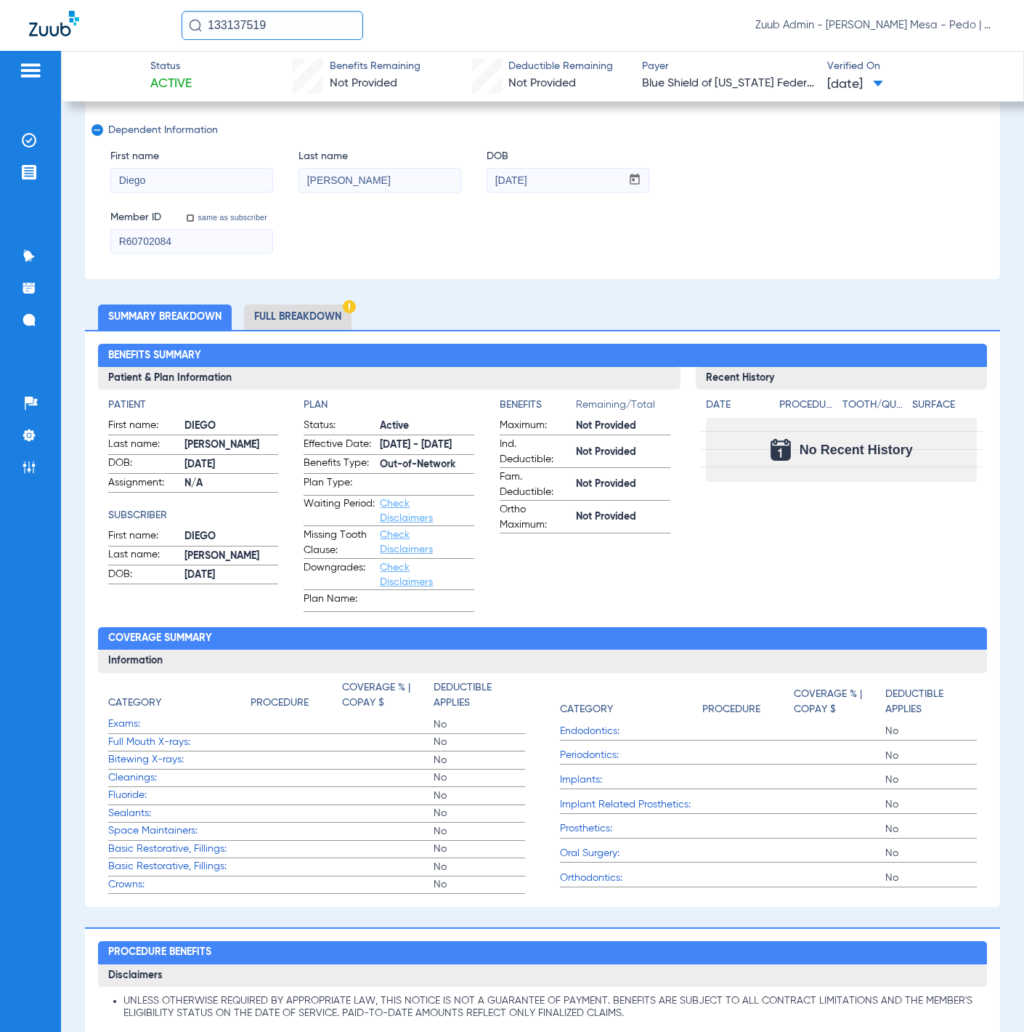
scroll to position [439, 0]
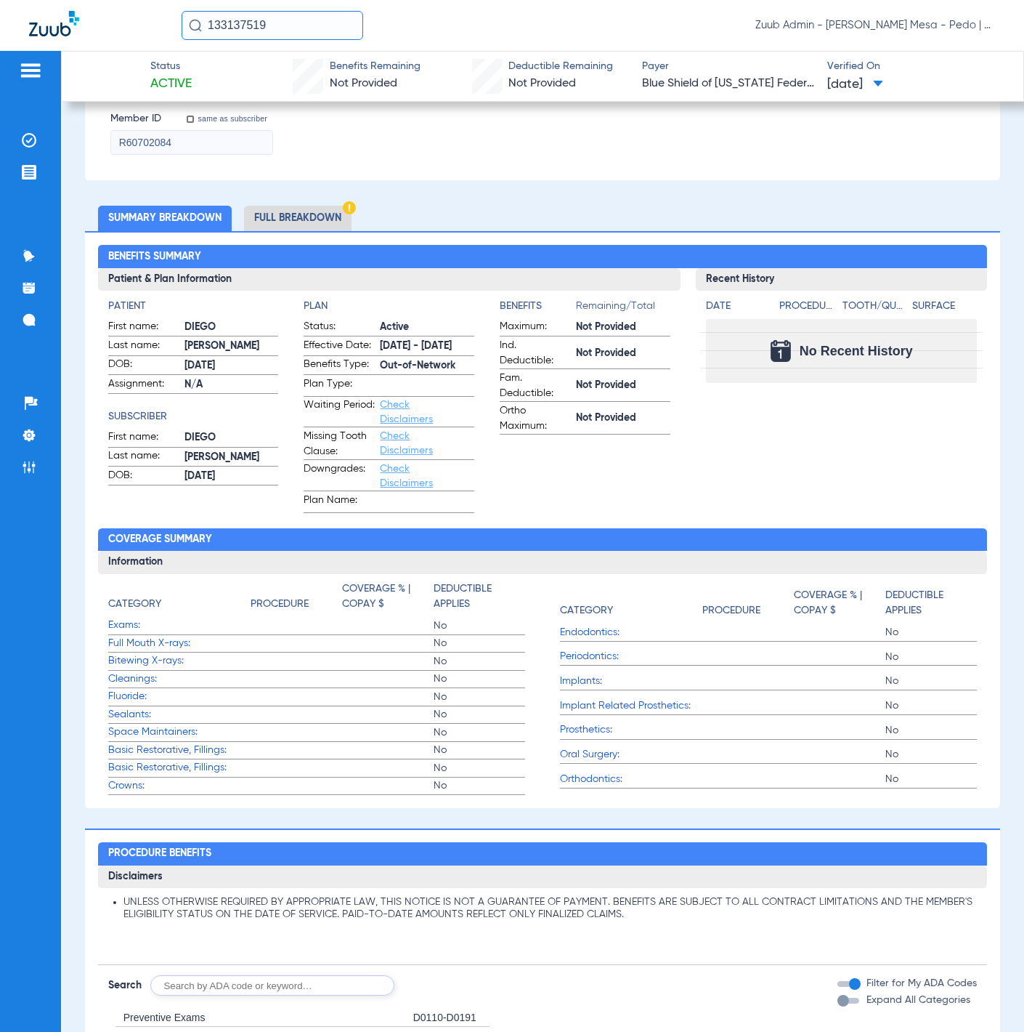
click at [323, 216] on li "Full Breakdown" at bounding box center [298, 218] width 108 height 25
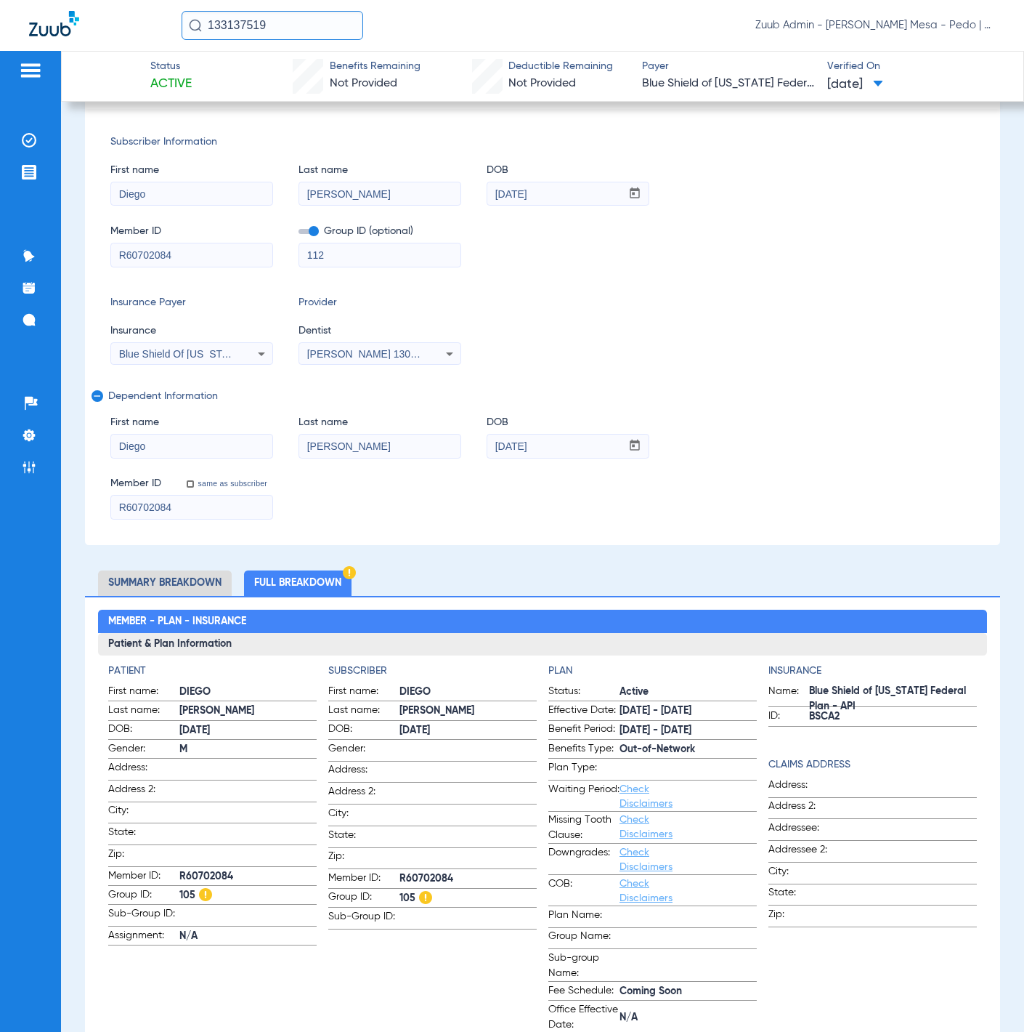
scroll to position [0, 0]
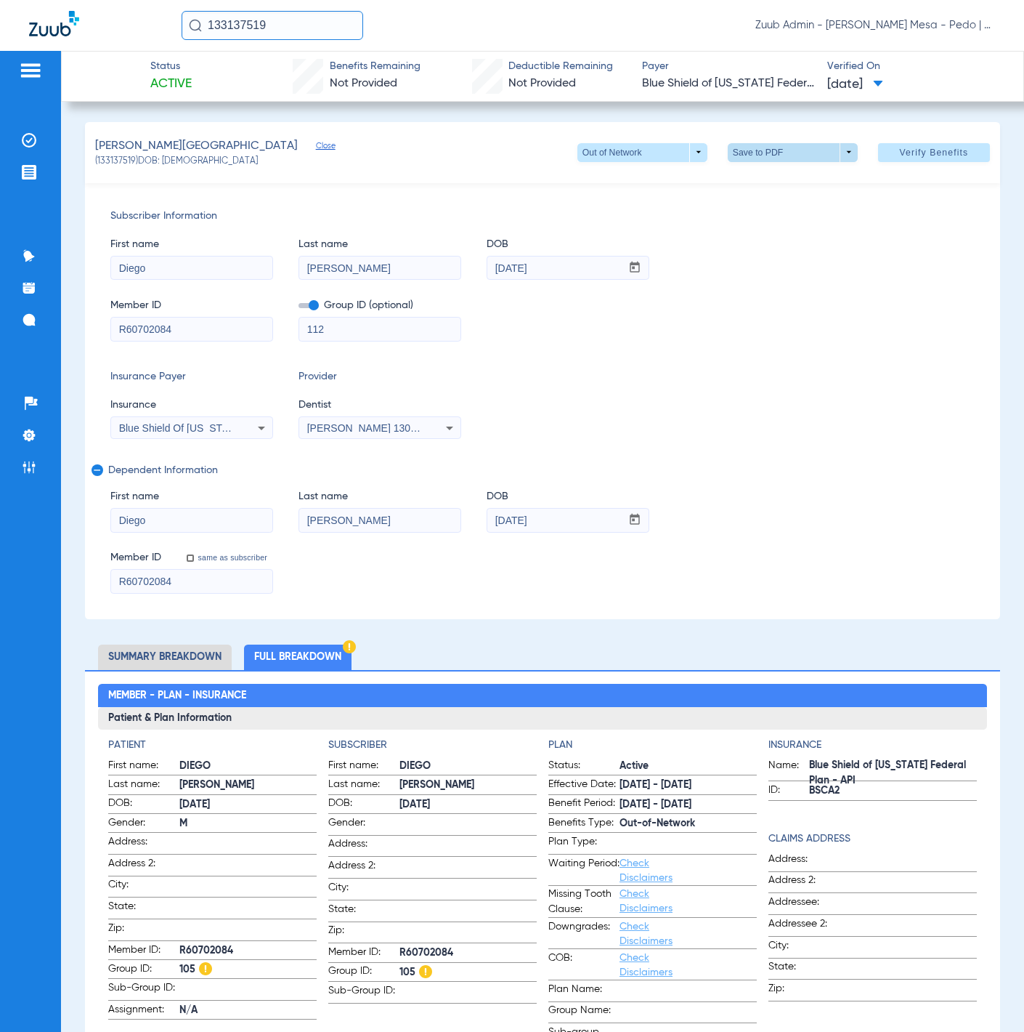
click at [775, 155] on span at bounding box center [792, 152] width 35 height 35
click at [769, 180] on span "Save to PDF" at bounding box center [786, 181] width 57 height 10
click at [177, 656] on li "Summary Breakdown" at bounding box center [165, 656] width 134 height 25
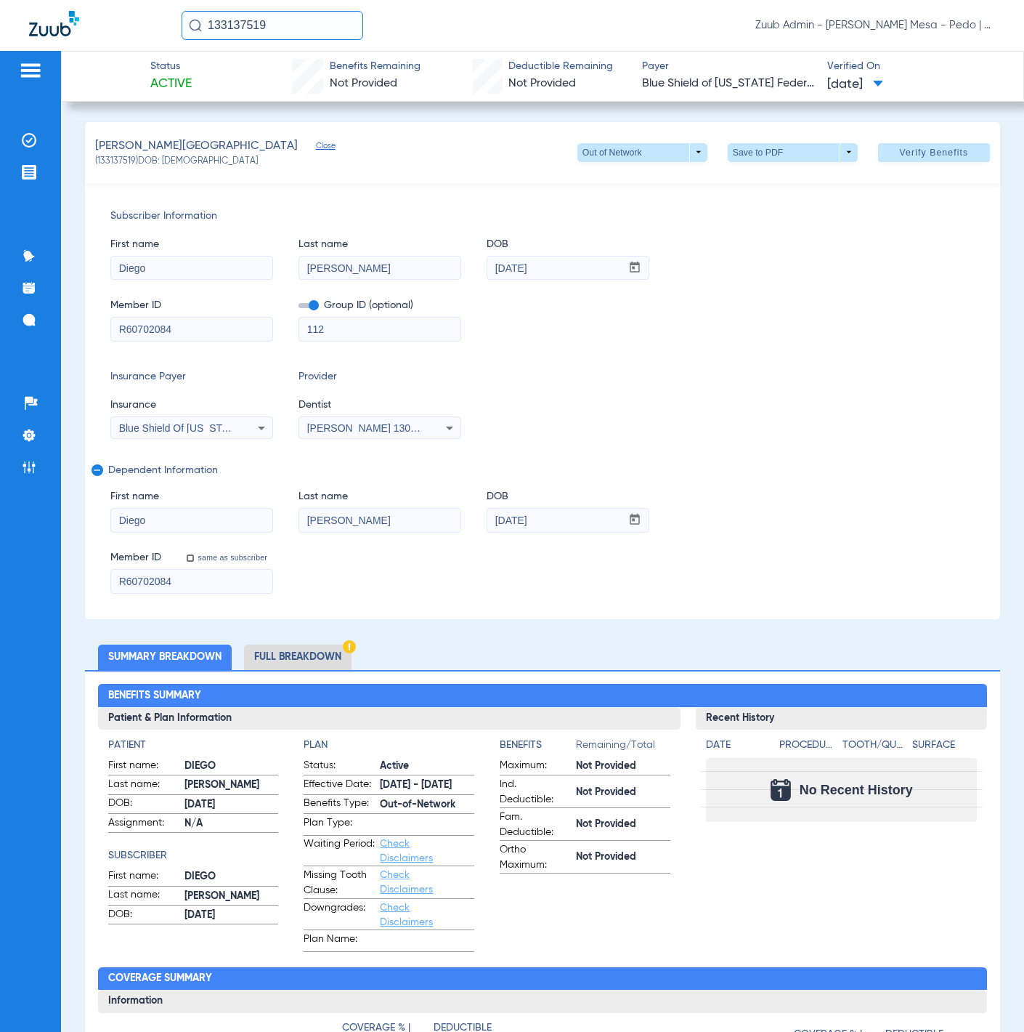
click at [288, 660] on li "Full Breakdown" at bounding box center [298, 656] width 108 height 25
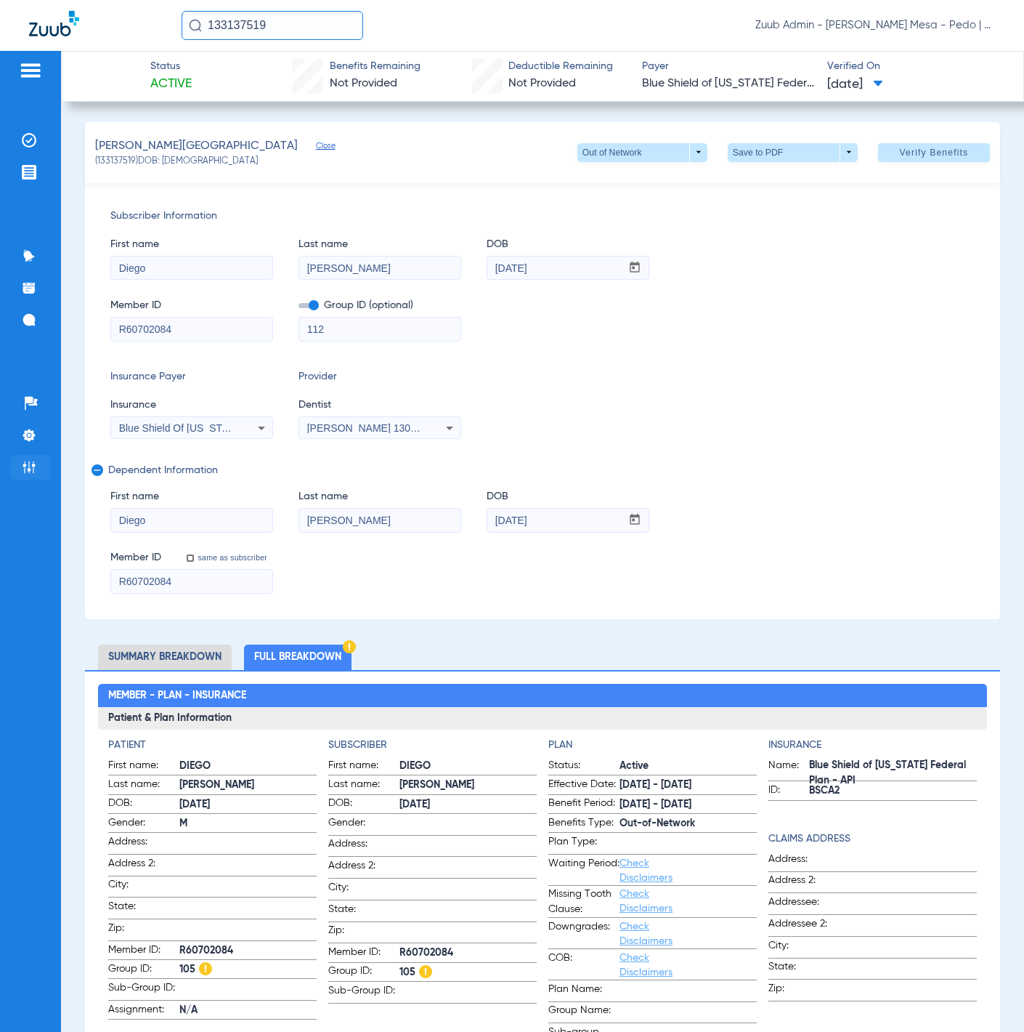
click at [32, 464] on img at bounding box center [29, 467] width 15 height 15
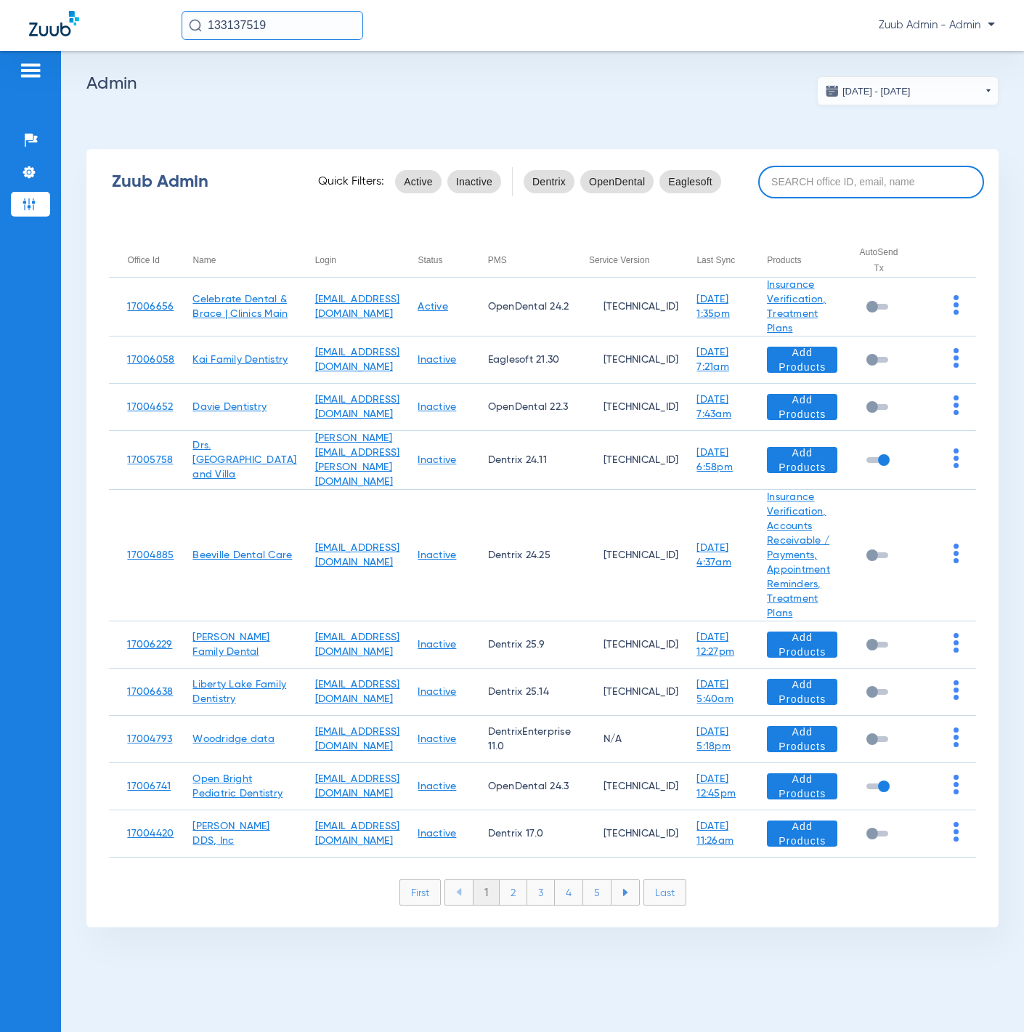
click at [814, 182] on input at bounding box center [871, 182] width 226 height 33
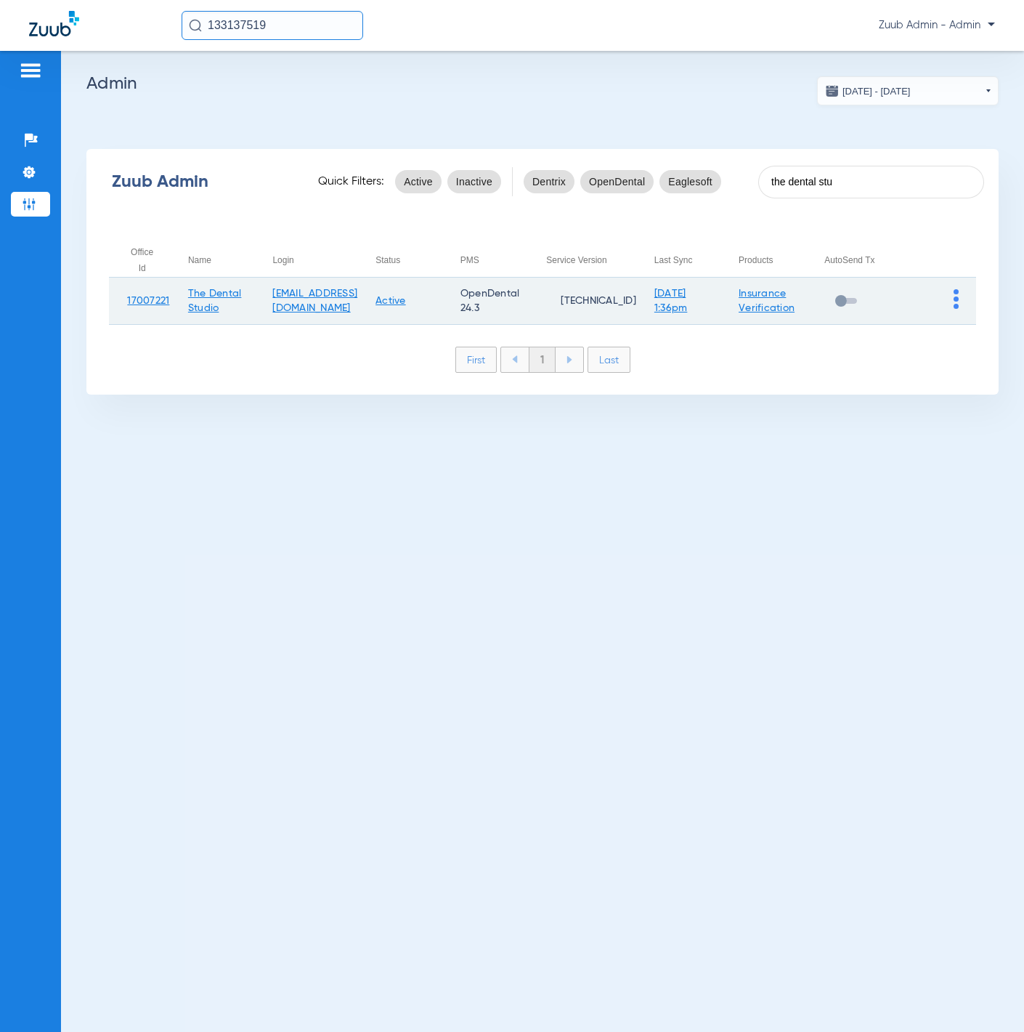
type input "the dental stu"
click at [957, 293] on img at bounding box center [956, 299] width 5 height 20
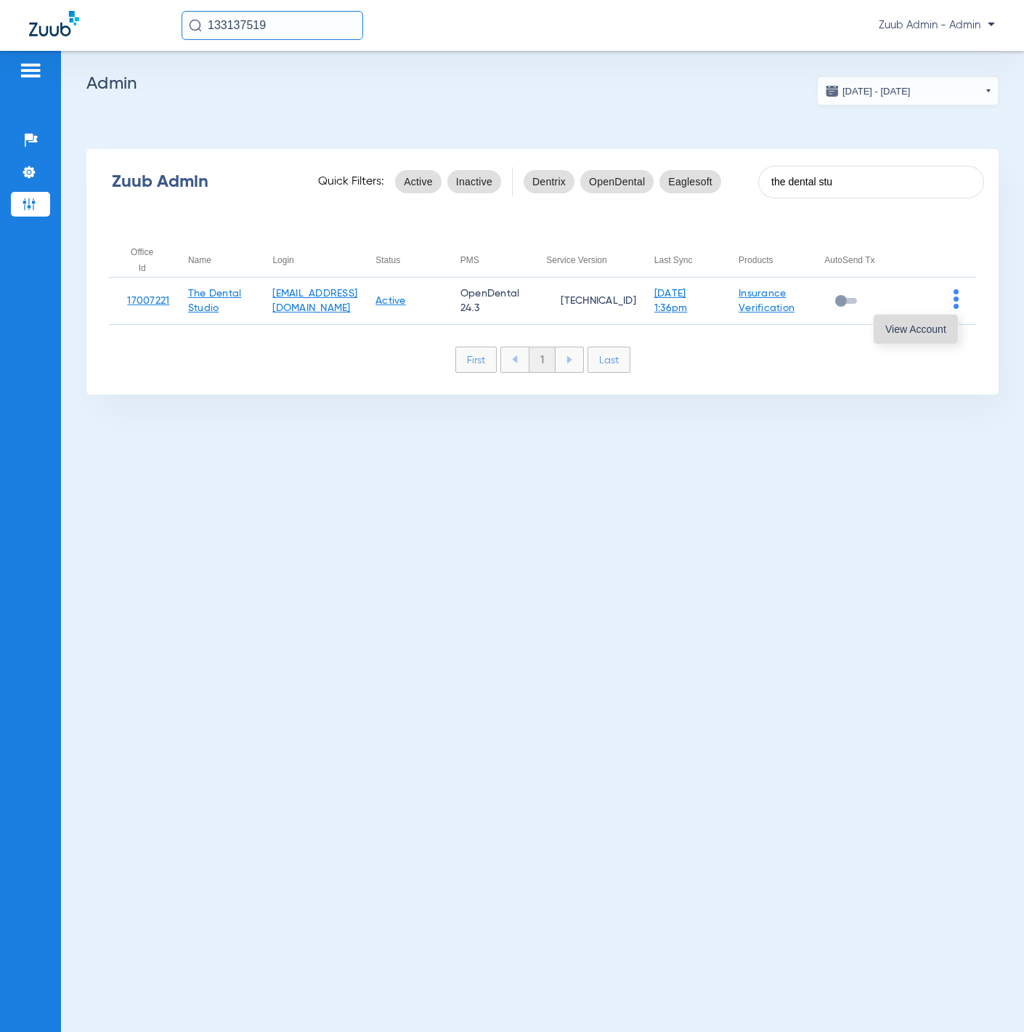
click at [932, 324] on span "View Account" at bounding box center [916, 329] width 61 height 10
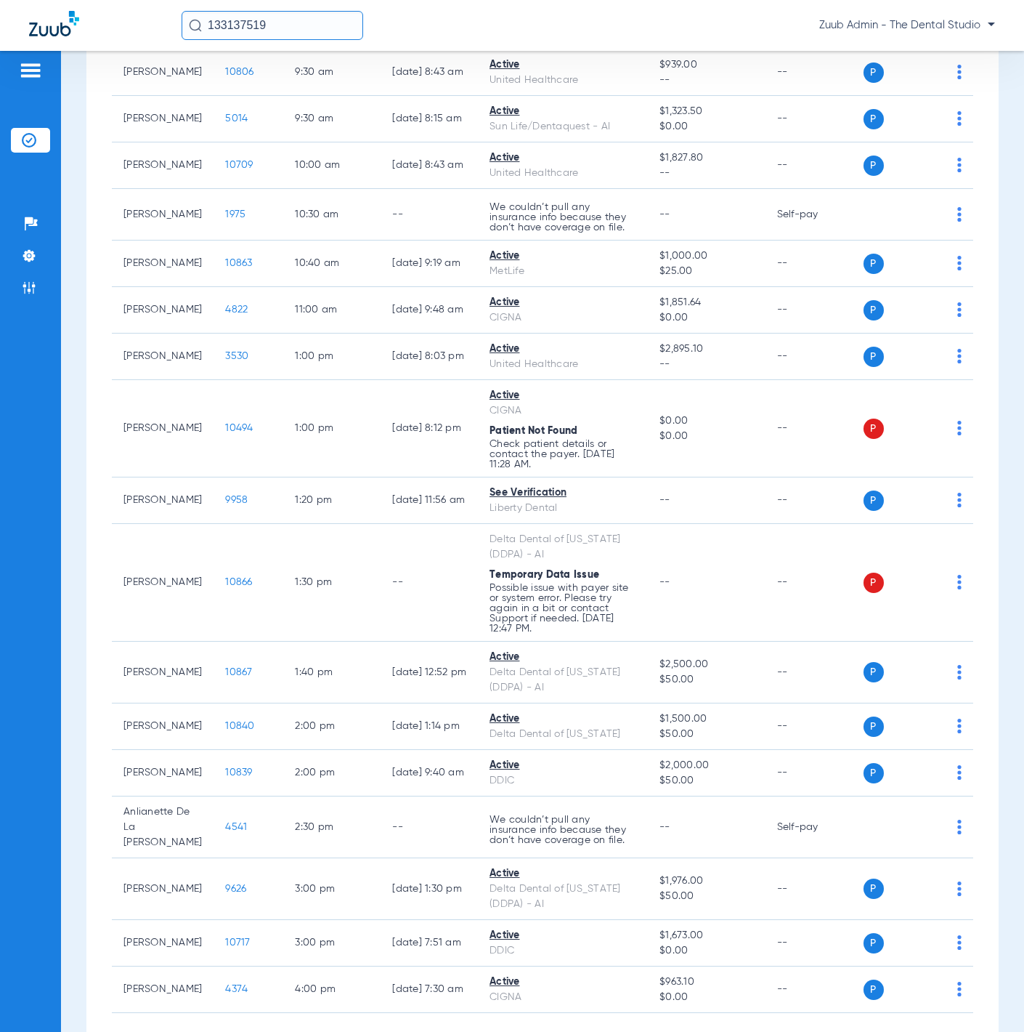
scroll to position [644, 0]
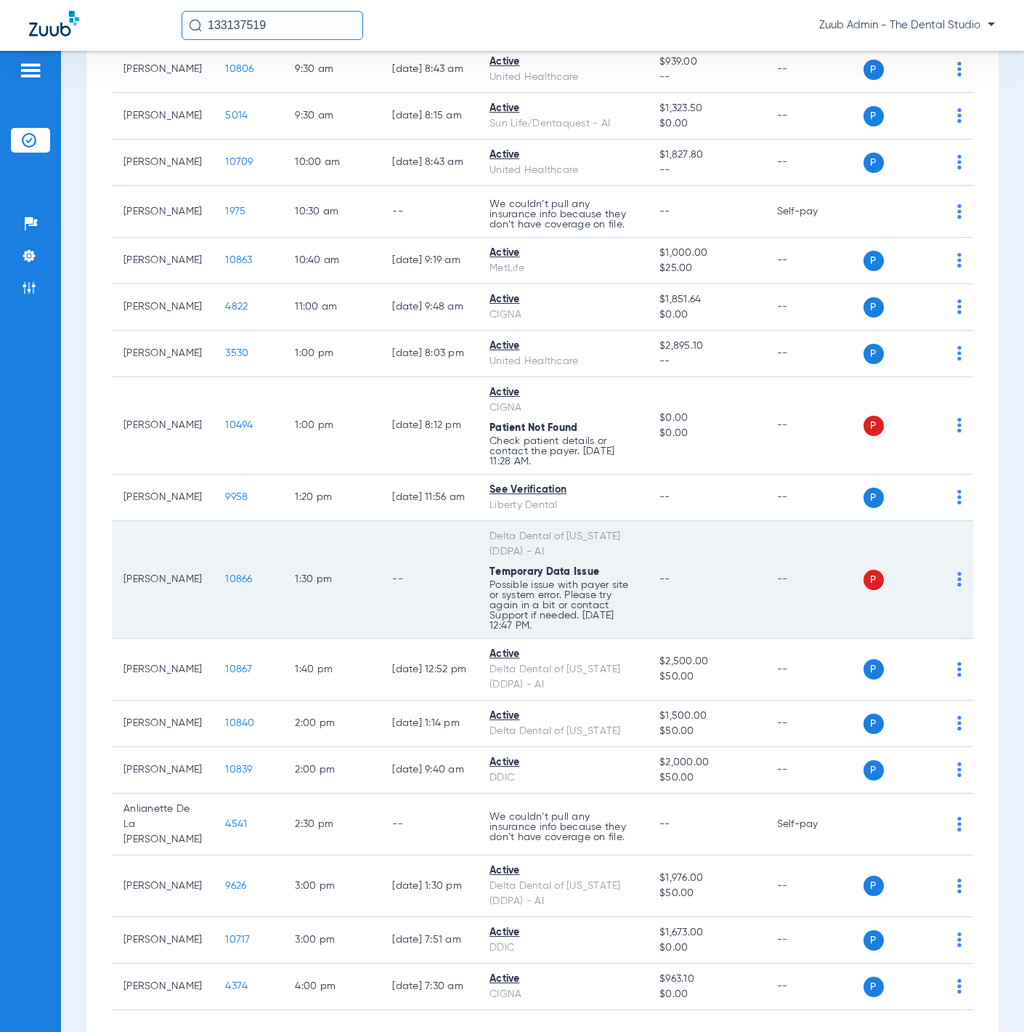
click at [957, 586] on img at bounding box center [959, 579] width 4 height 15
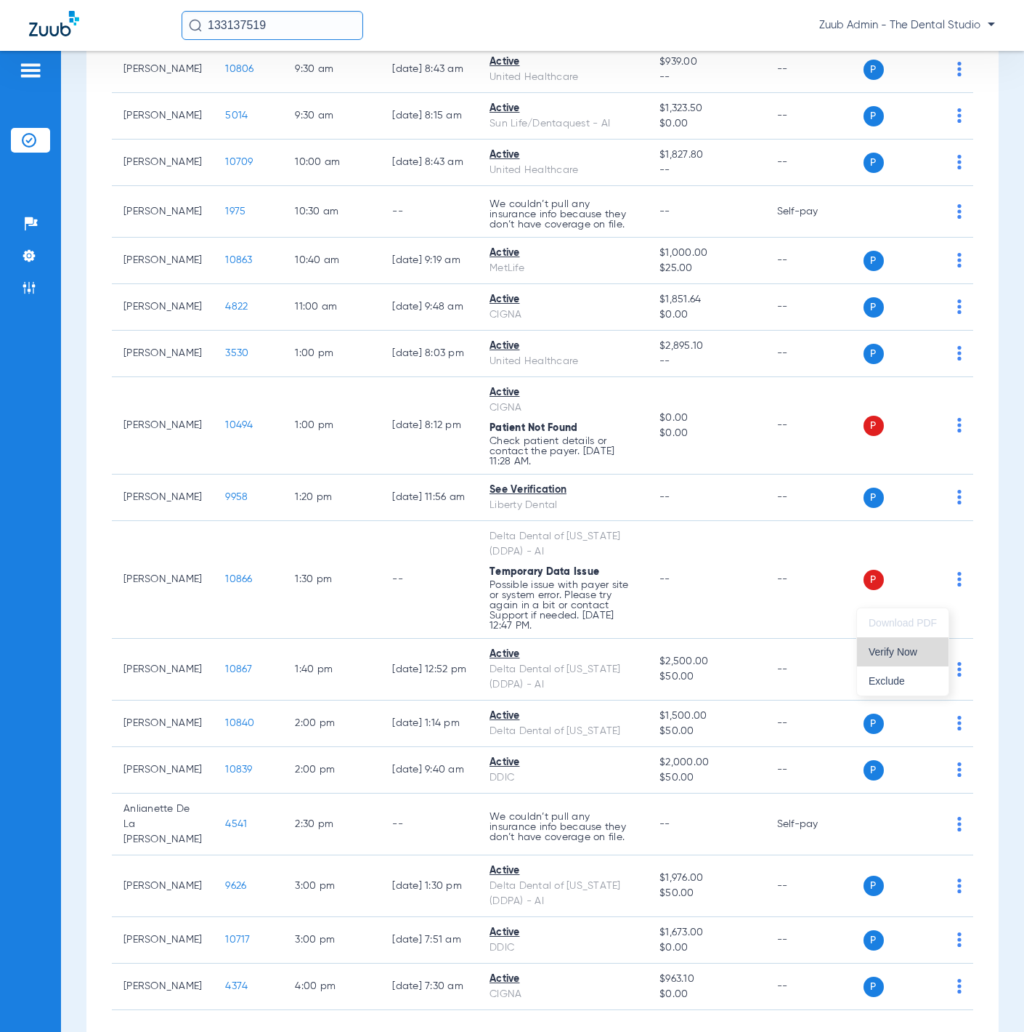
click at [920, 639] on button "Verify Now" at bounding box center [903, 651] width 92 height 29
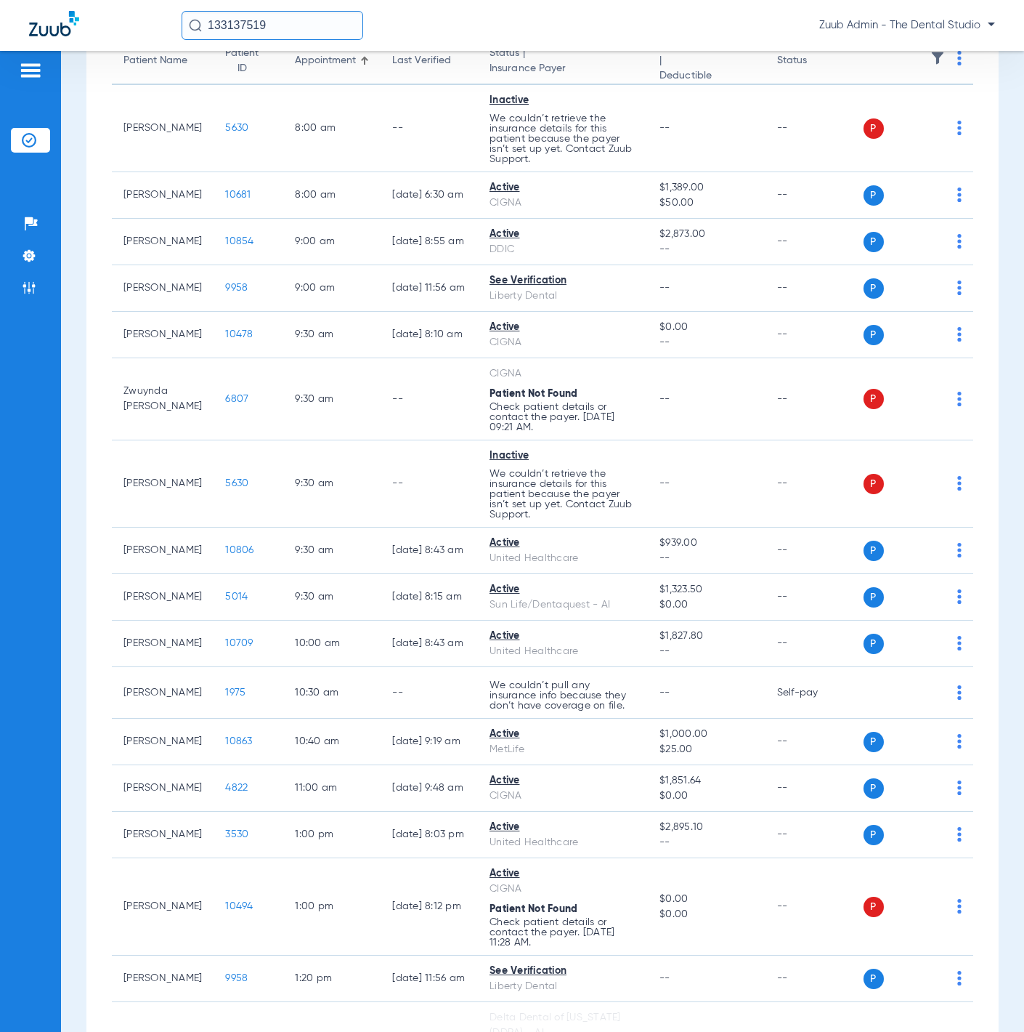
scroll to position [0, 0]
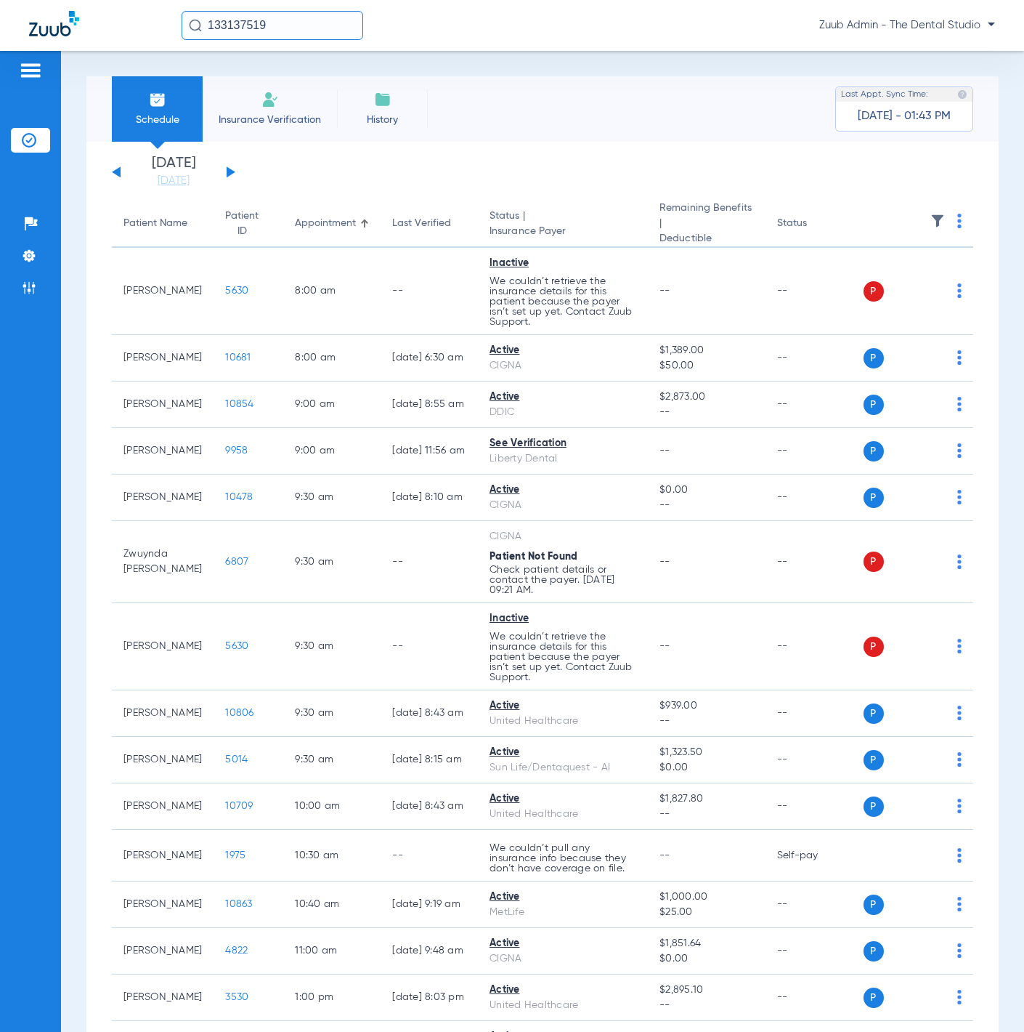
click at [235, 169] on app-single-date-navigator "[DATE] [DATE] [DATE] [DATE] [DATE] [DATE] [DATE] [DATE] [DATE] [DATE] [DATE] [D…" at bounding box center [543, 172] width 862 height 32
click at [232, 169] on div "[DATE] [DATE] [DATE] [DATE] [DATE] [DATE] [DATE] [DATE] [DATE] [DATE] [DATE] [D…" at bounding box center [173, 172] width 123 height 32
click at [231, 171] on button at bounding box center [231, 171] width 9 height 11
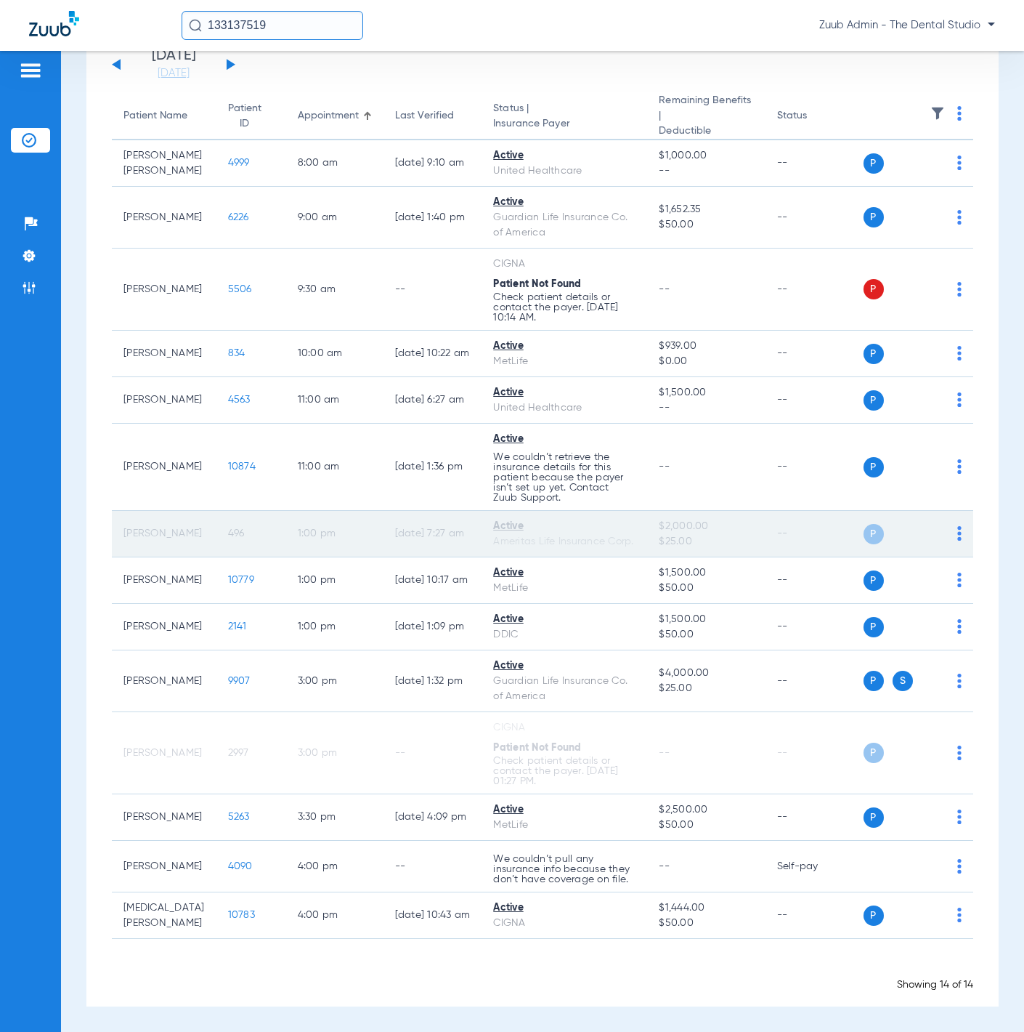
scroll to position [138, 0]
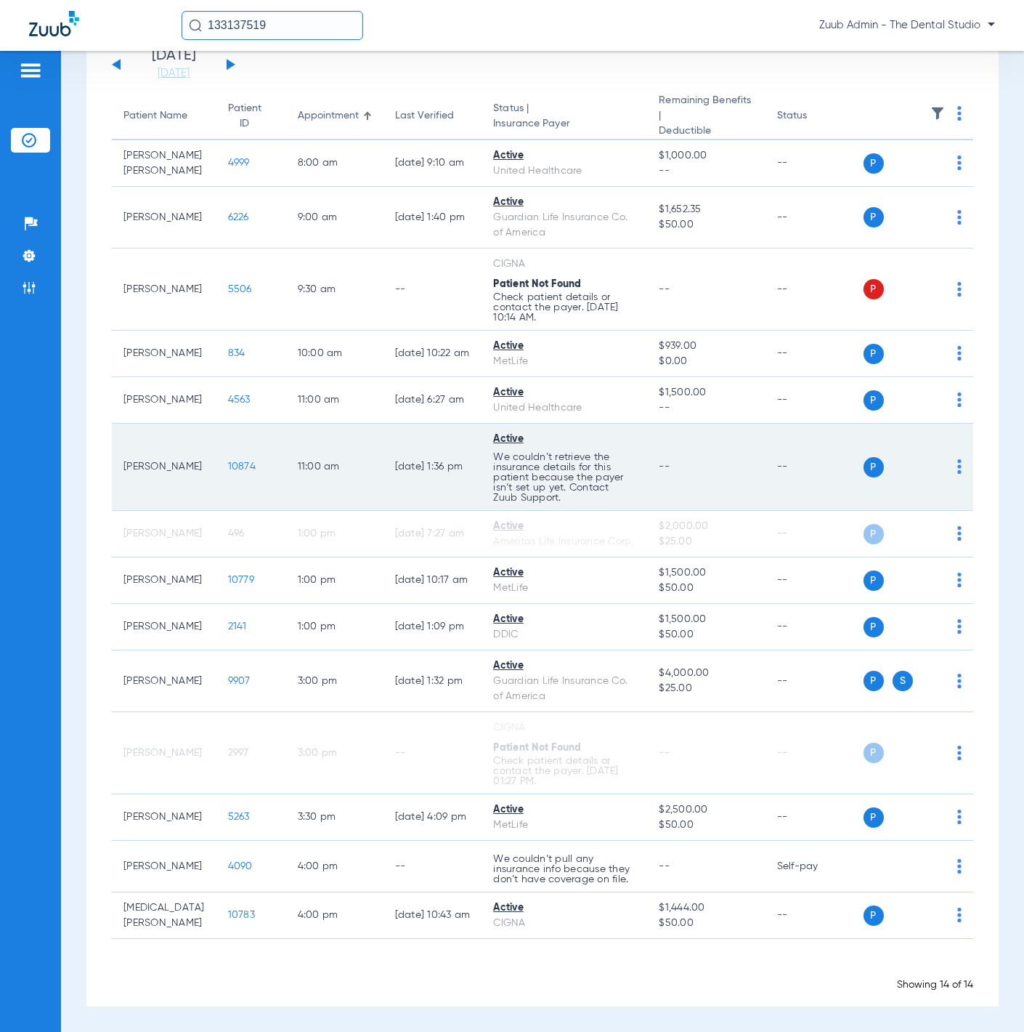
click at [228, 461] on span "10874" at bounding box center [242, 466] width 28 height 10
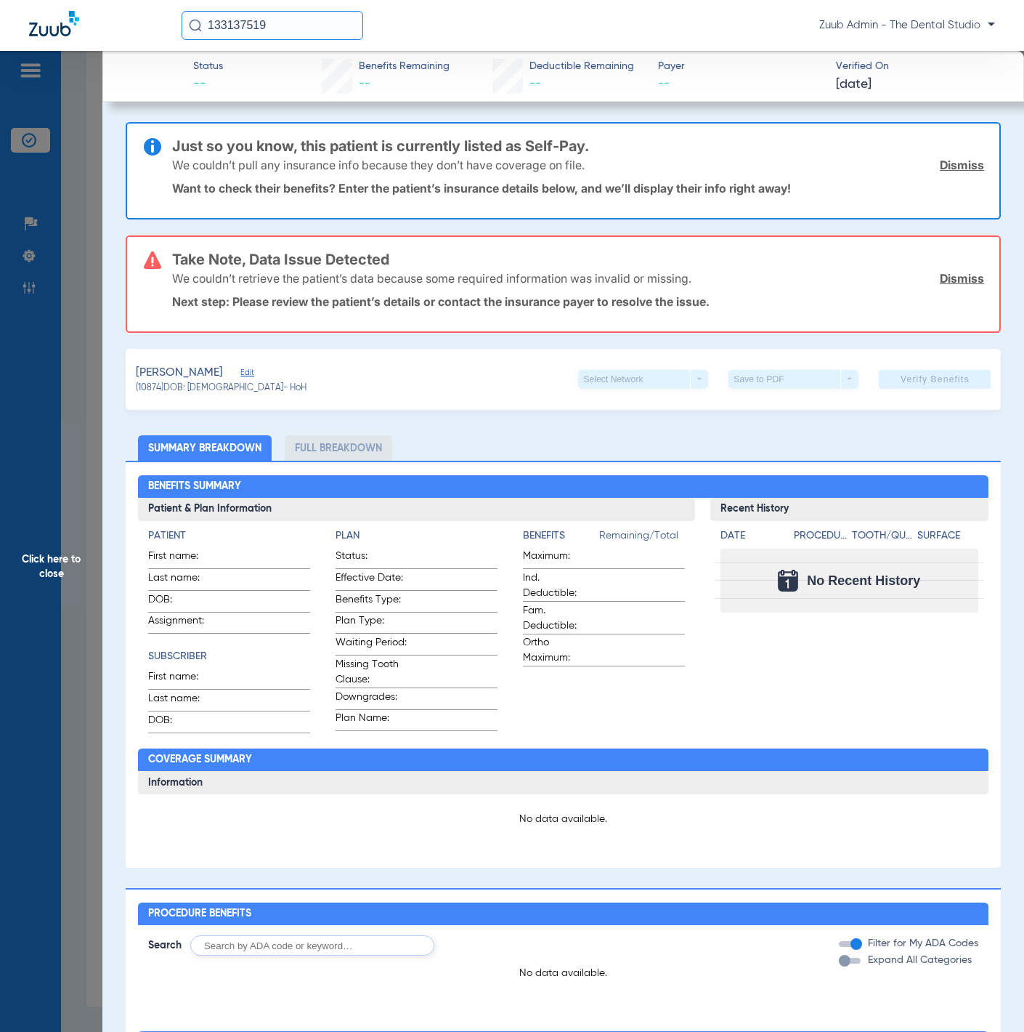
click at [940, 271] on link "Dismiss" at bounding box center [962, 278] width 44 height 15
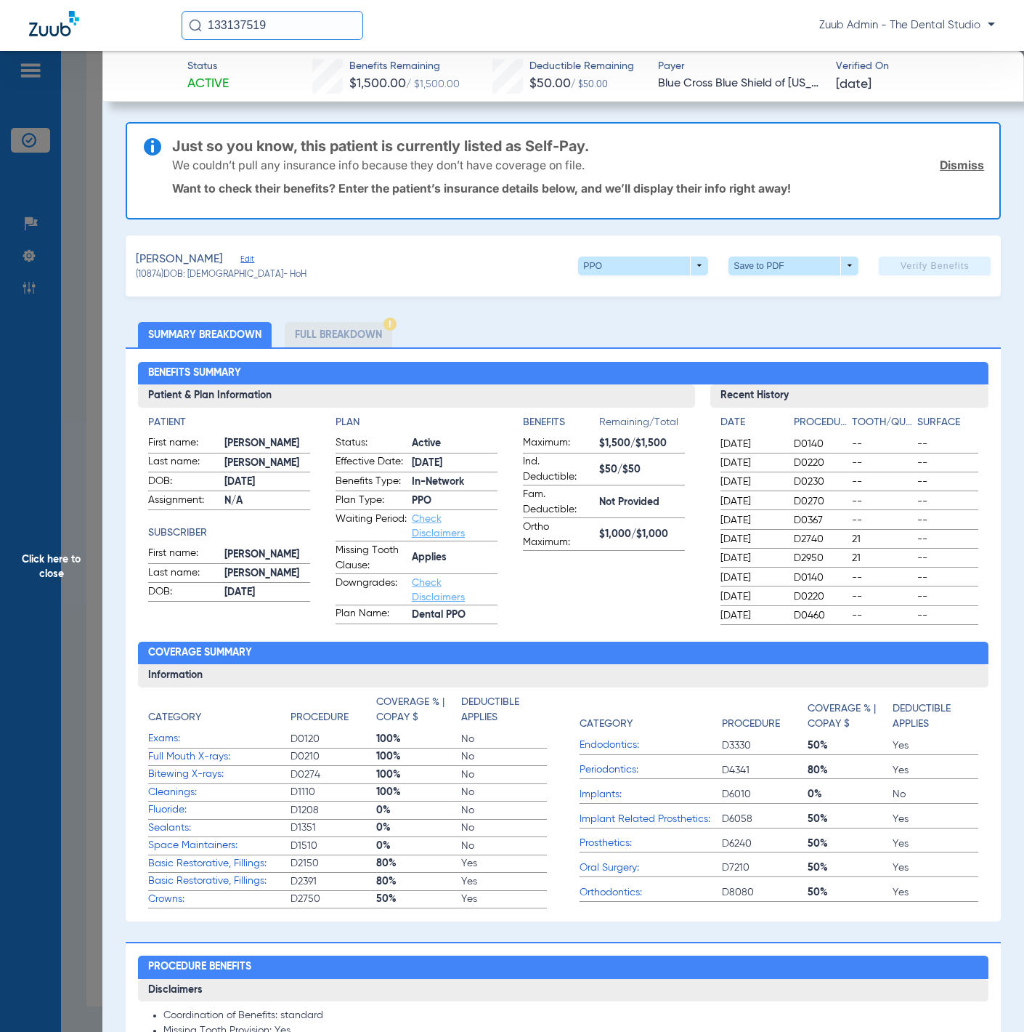
click at [947, 166] on link "Dismiss" at bounding box center [962, 165] width 44 height 15
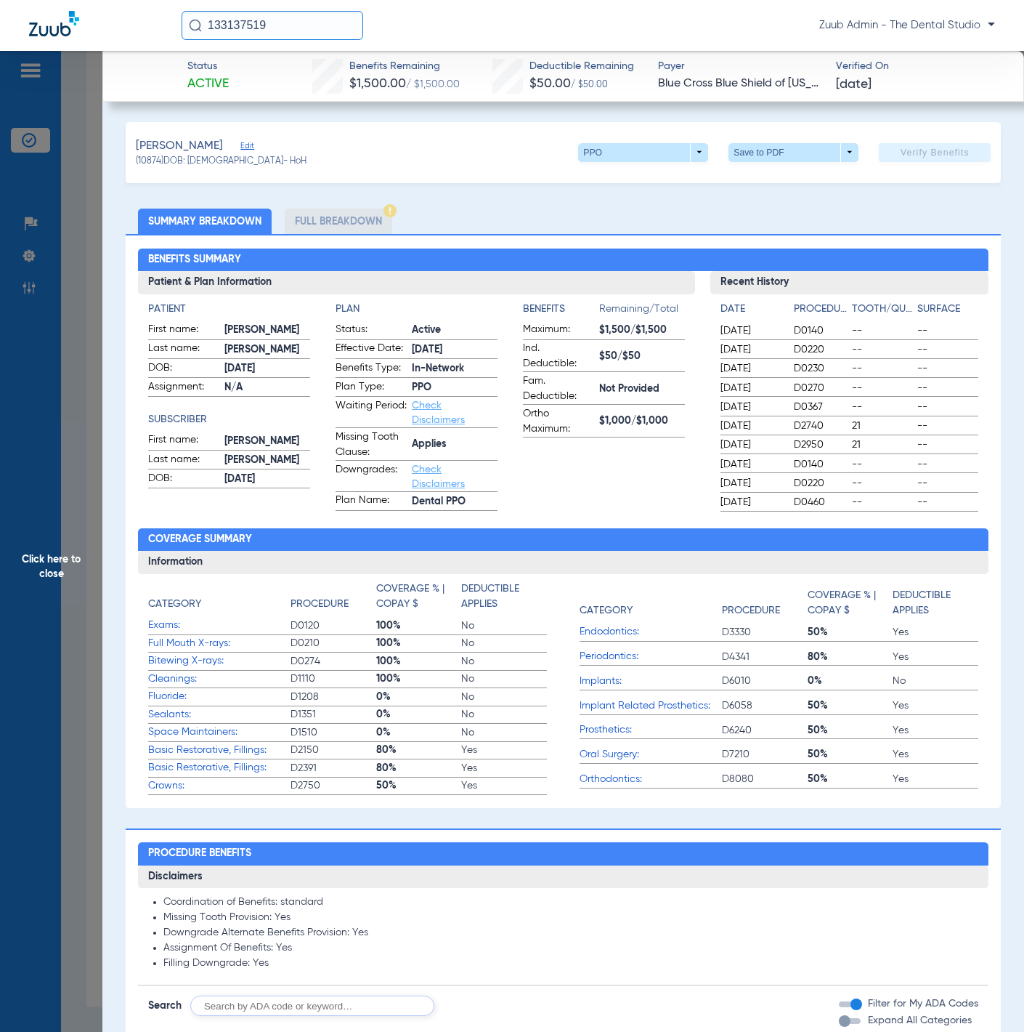
click at [347, 211] on li "Full Breakdown" at bounding box center [339, 220] width 108 height 25
click at [344, 214] on li "Full Breakdown" at bounding box center [339, 220] width 108 height 25
click at [337, 229] on li "Full Breakdown" at bounding box center [339, 220] width 108 height 25
click at [231, 222] on li "Summary Breakdown" at bounding box center [205, 220] width 134 height 25
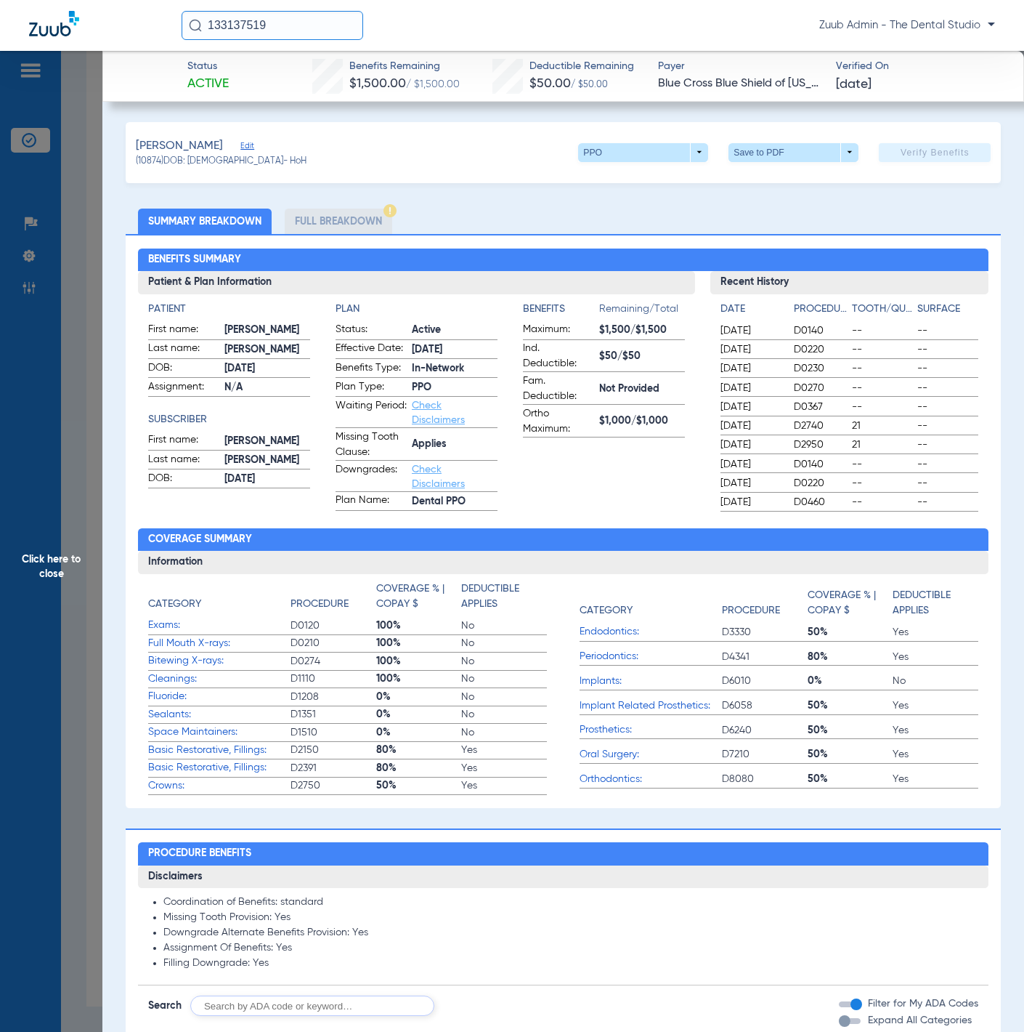
click at [317, 221] on li "Full Breakdown" at bounding box center [339, 220] width 108 height 25
click at [595, 157] on span at bounding box center [643, 152] width 130 height 19
click at [611, 206] on span "Out of Network" at bounding box center [613, 210] width 68 height 10
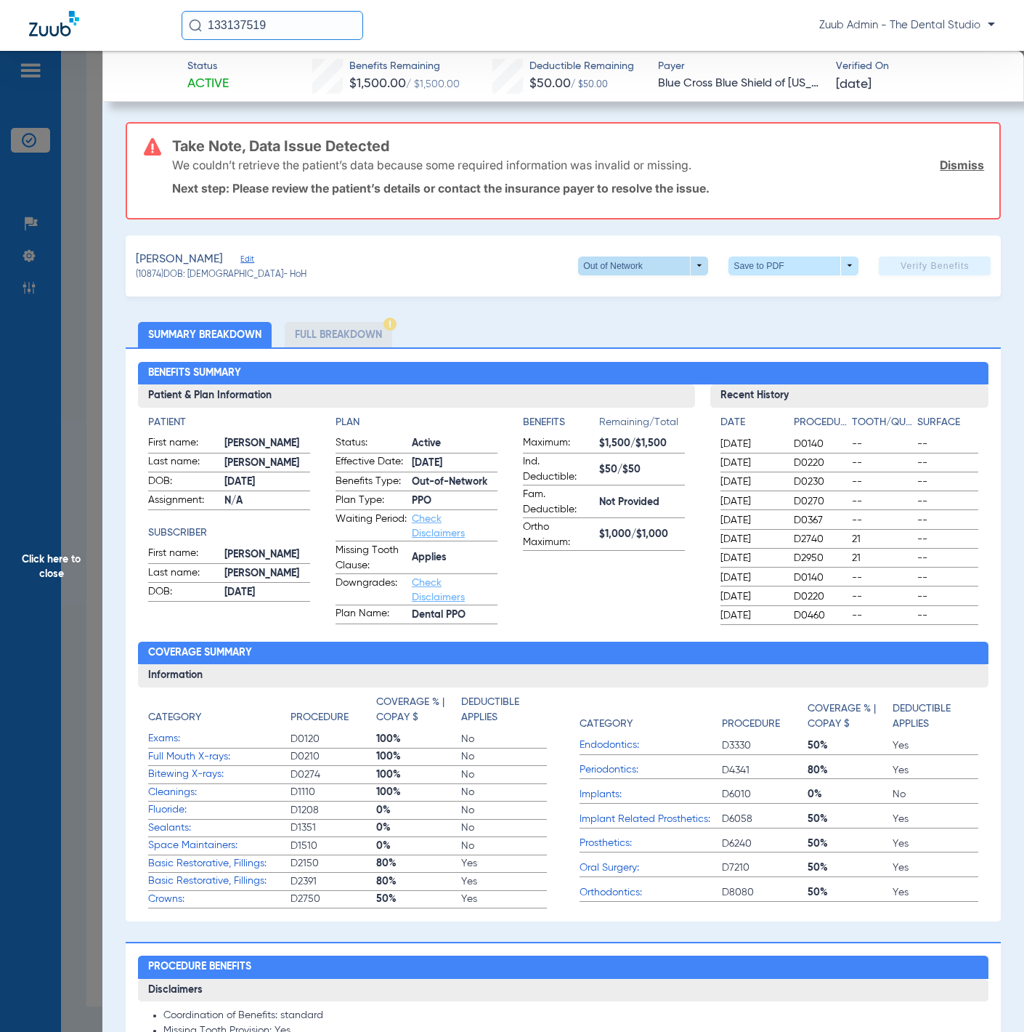
click at [626, 263] on span at bounding box center [643, 265] width 35 height 35
click at [615, 288] on span "PPO" at bounding box center [613, 293] width 68 height 10
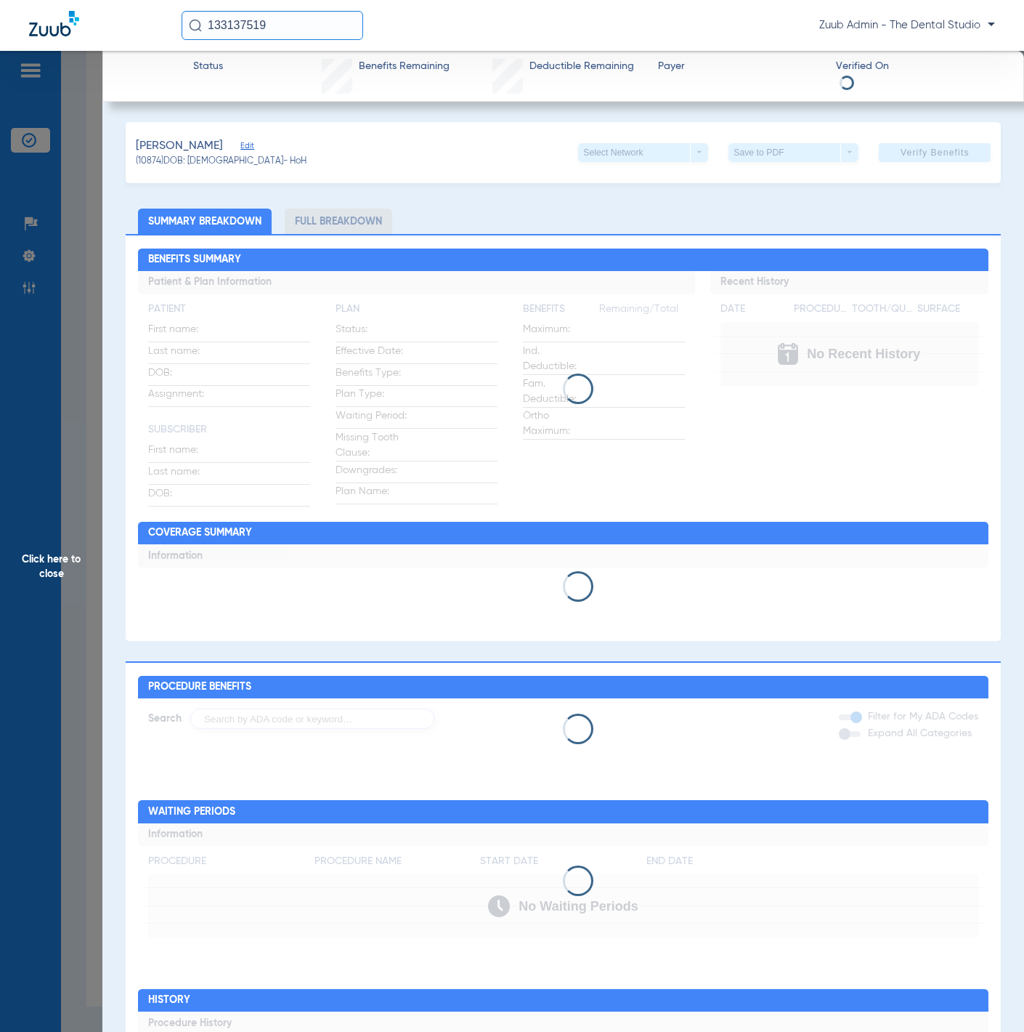
click at [367, 211] on li "Full Breakdown" at bounding box center [339, 220] width 108 height 25
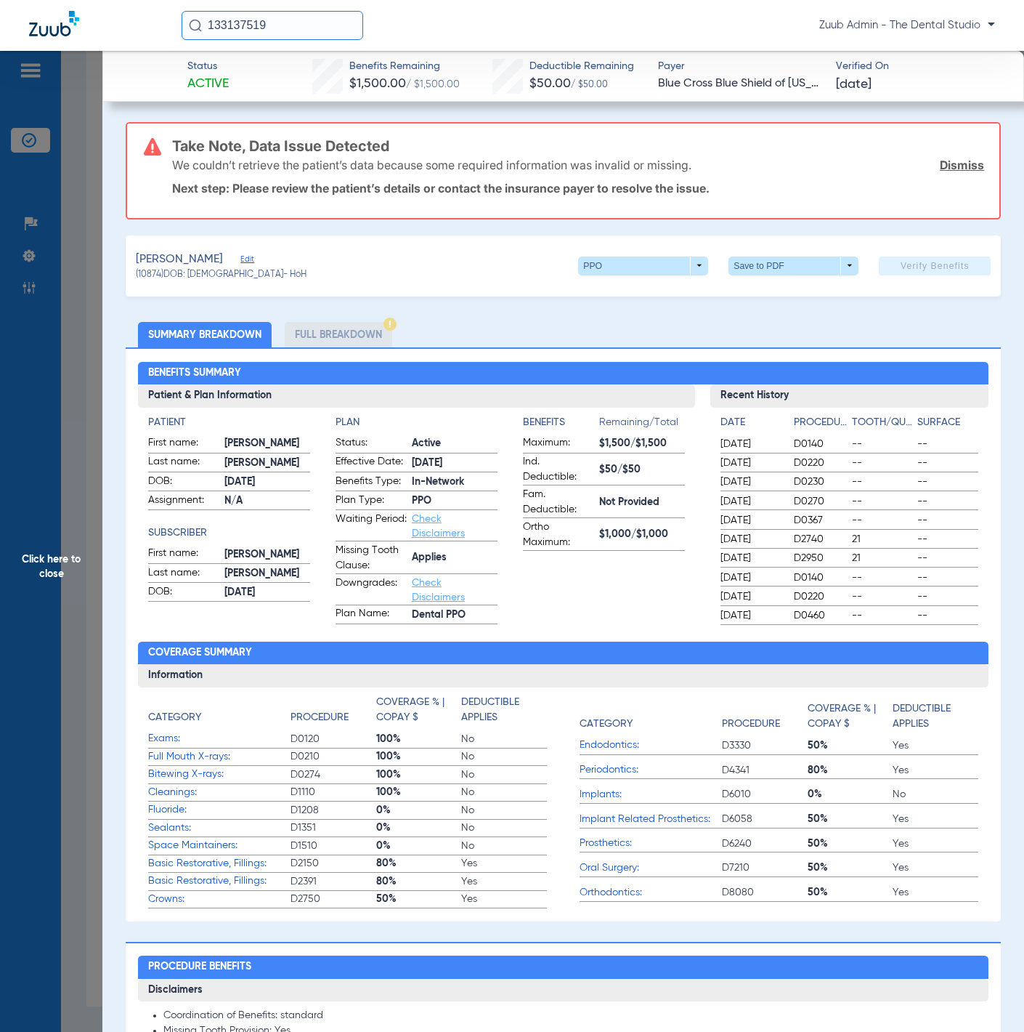
click at [70, 309] on span "Click here to close" at bounding box center [51, 567] width 102 height 1032
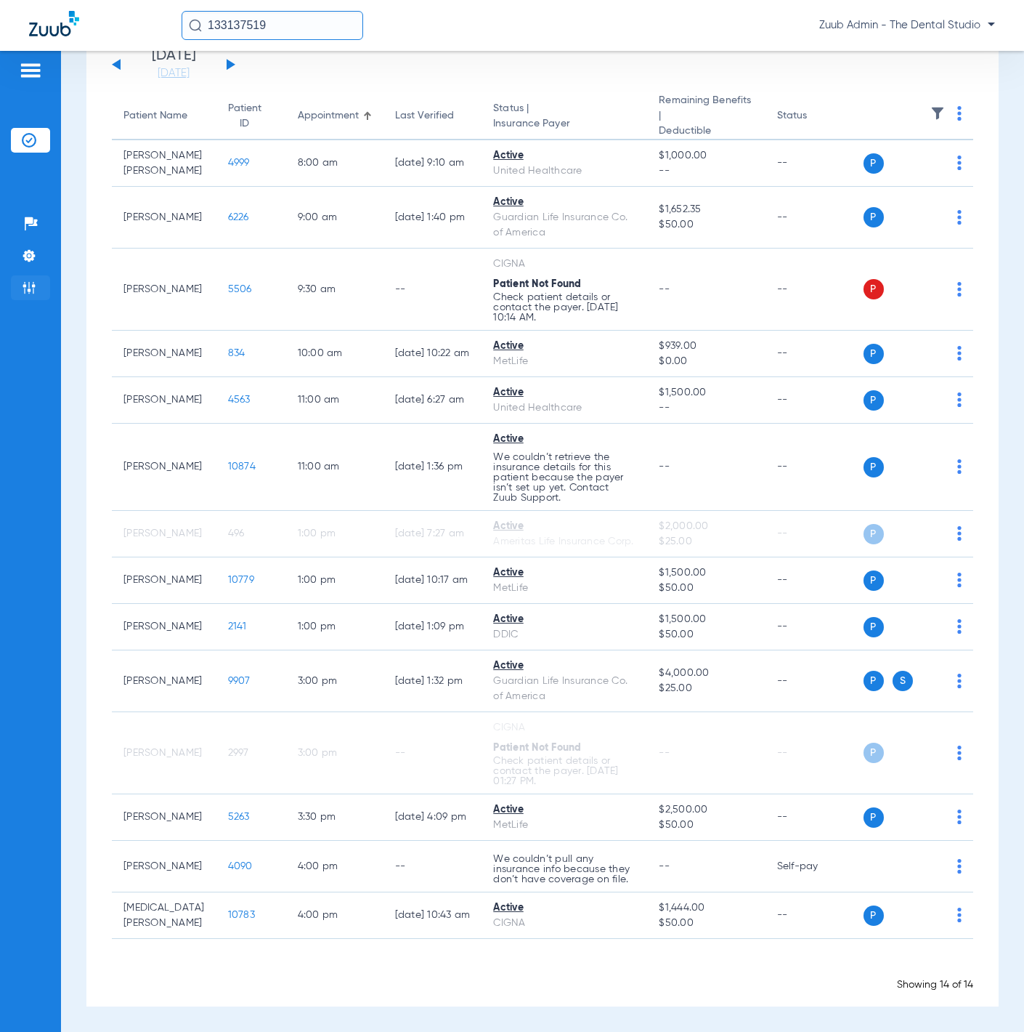
click at [20, 279] on li "Admin" at bounding box center [30, 287] width 39 height 25
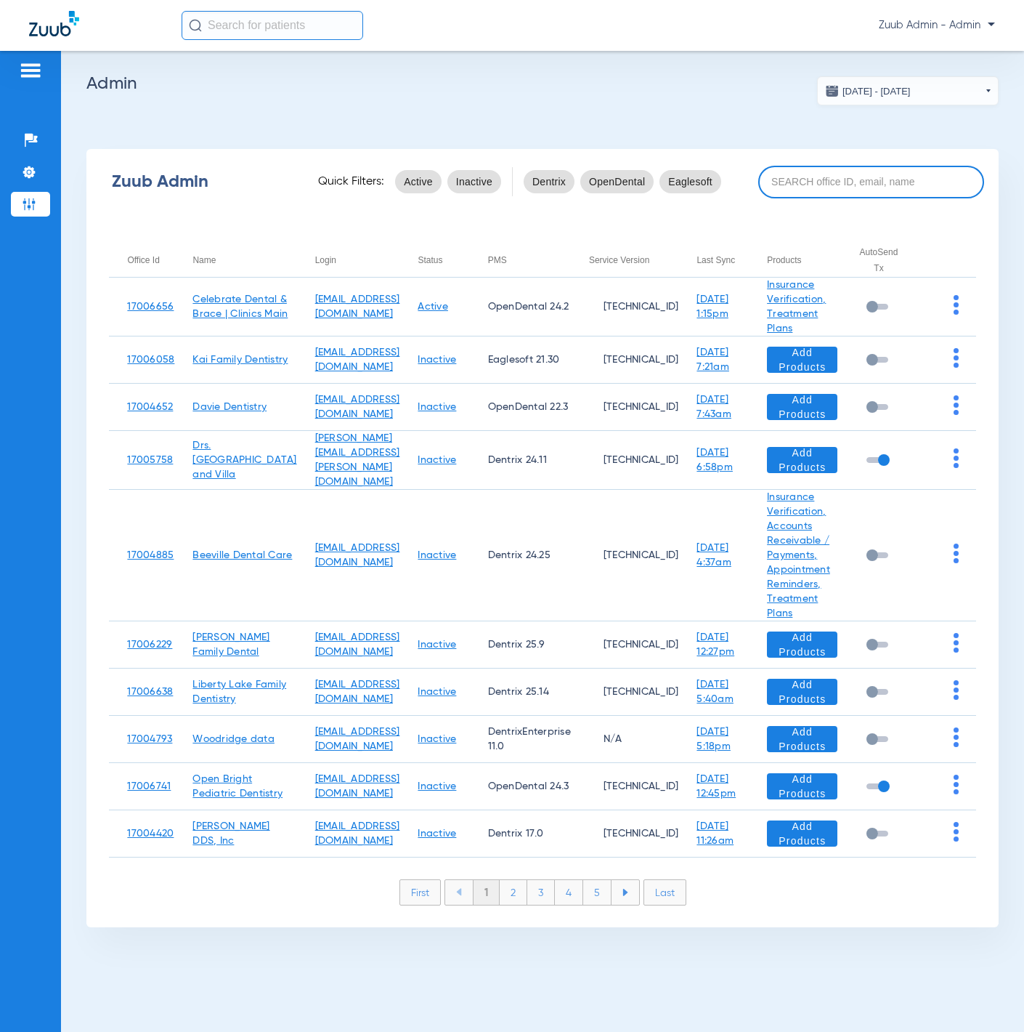
click at [834, 168] on input at bounding box center [871, 182] width 226 height 33
paste input "17005222"
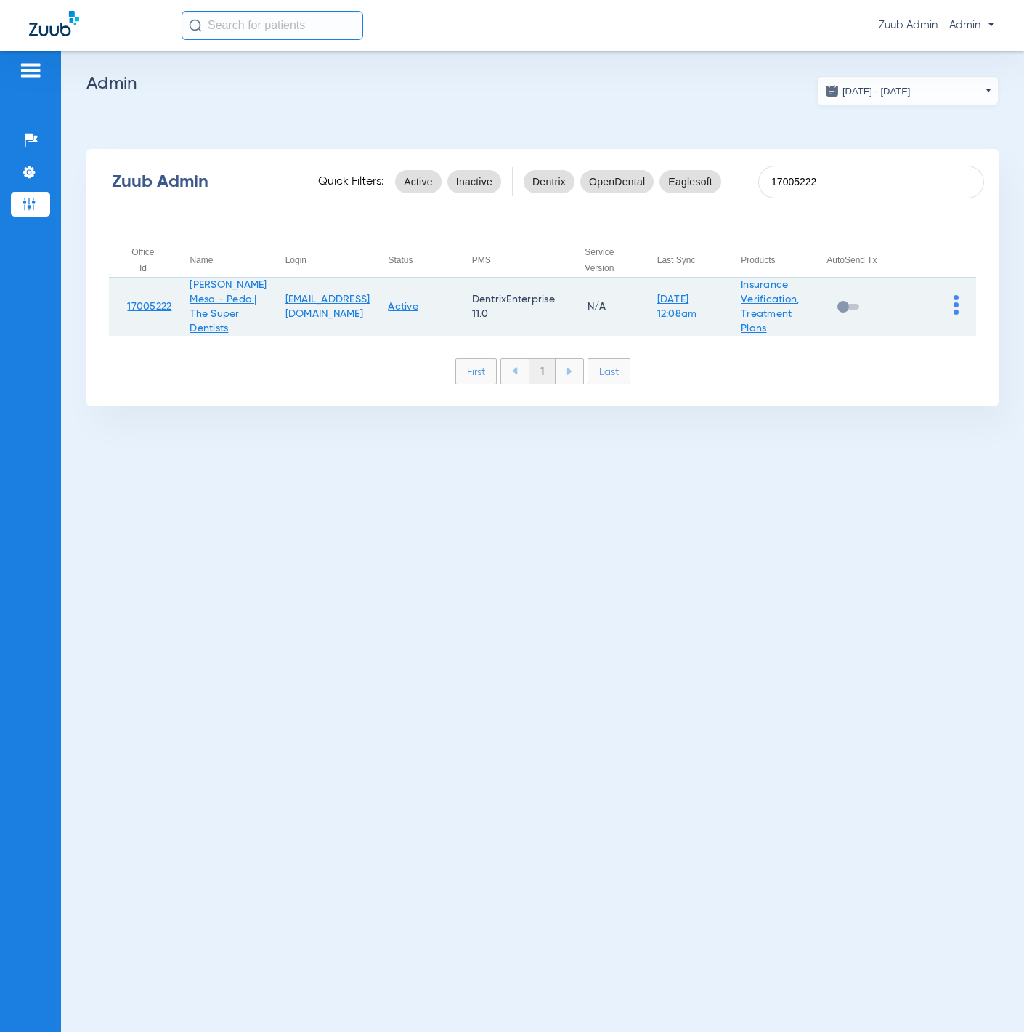
copy link "[PERSON_NAME] Mesa - Pedo | The Super Dentists"
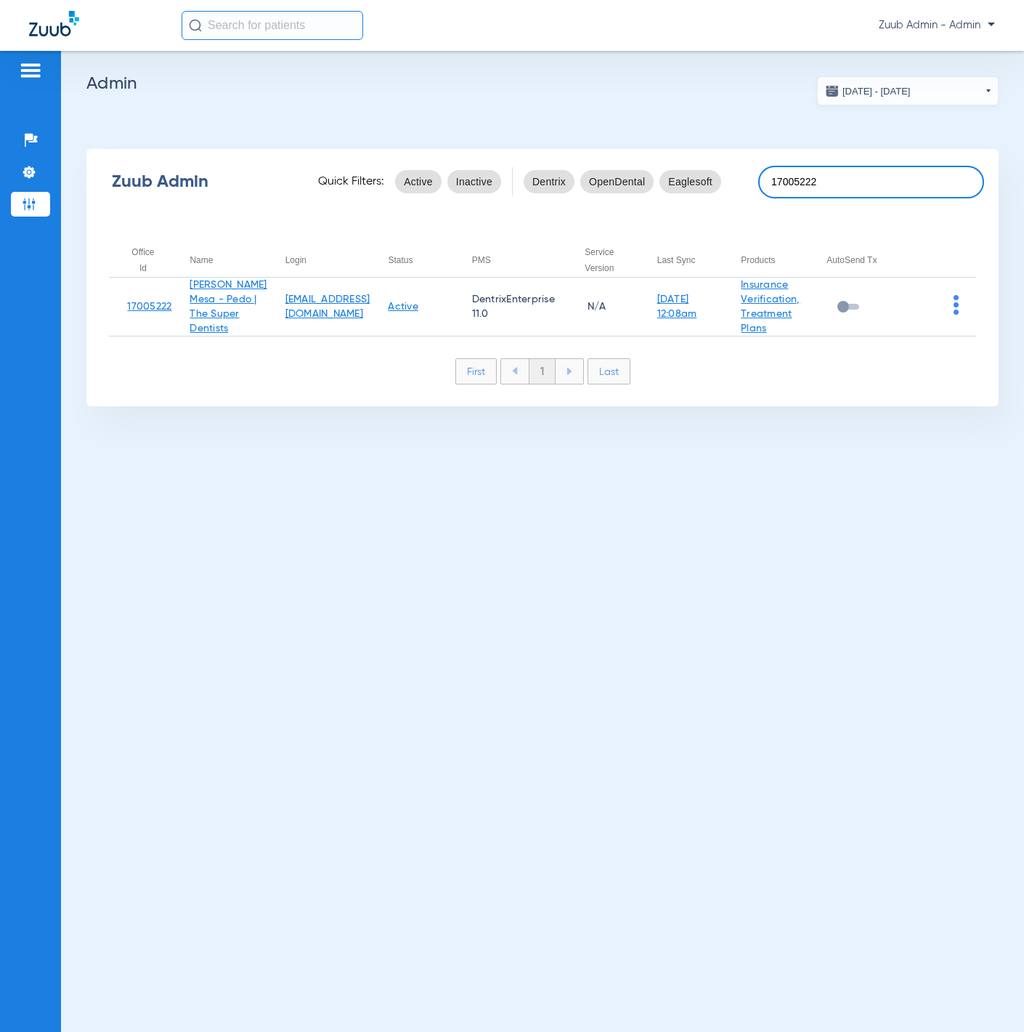
click at [851, 184] on input "17005222" at bounding box center [871, 182] width 226 height 33
paste input "721"
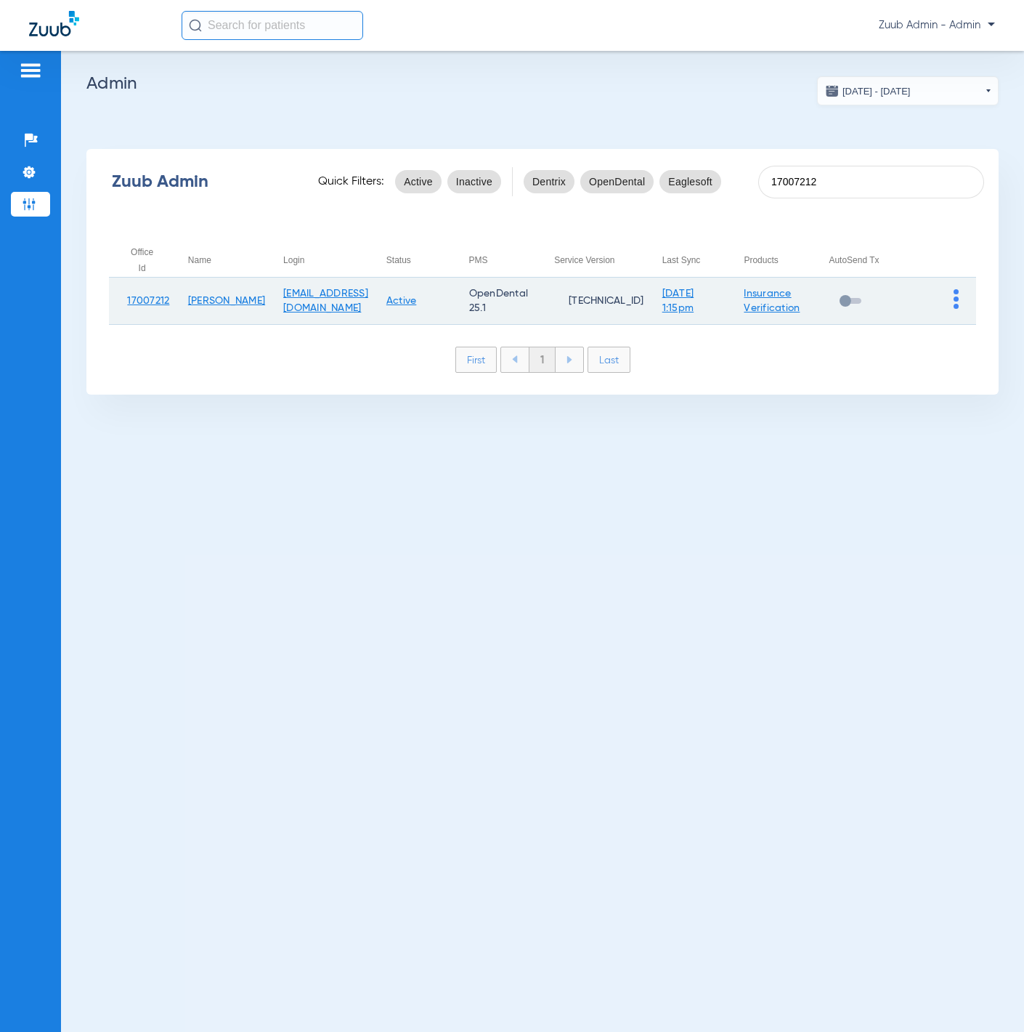
type input "17007212"
click at [957, 298] on img at bounding box center [956, 299] width 5 height 20
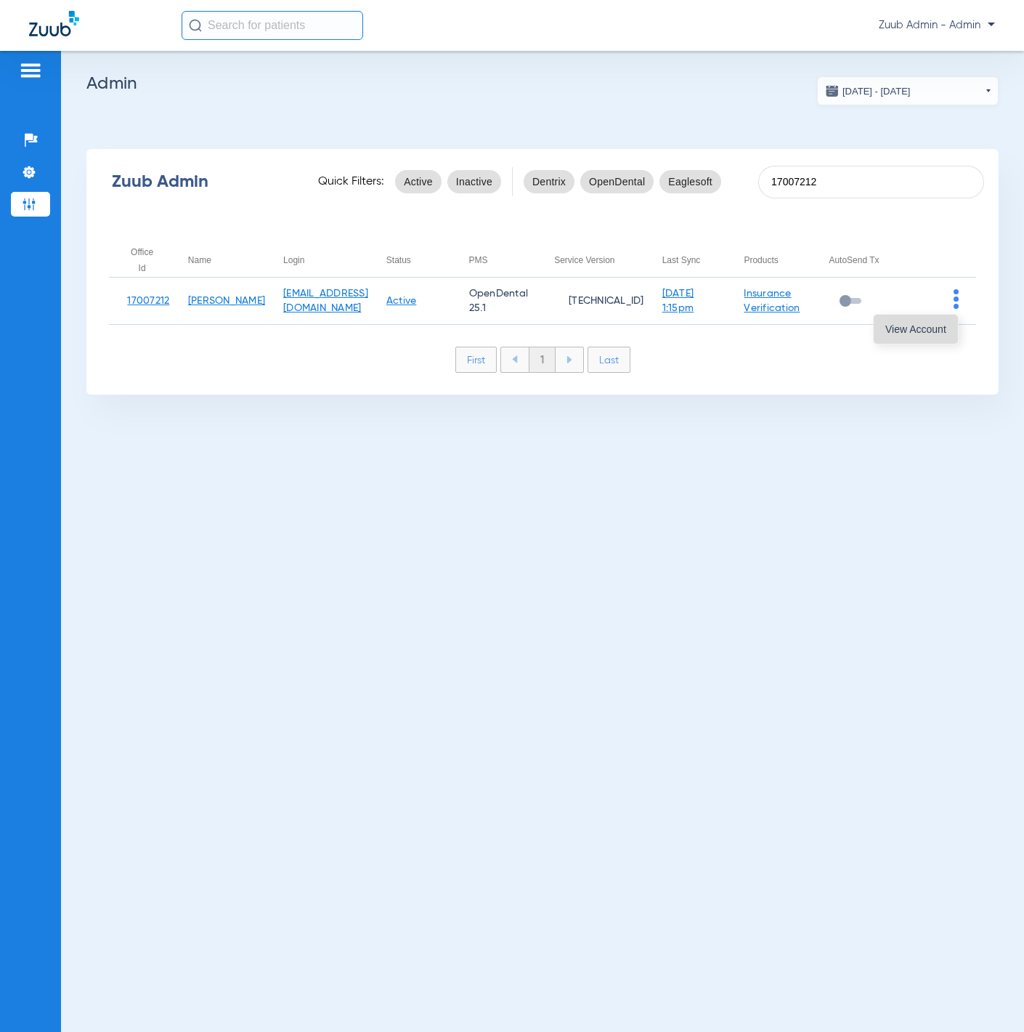
click at [947, 329] on button "View Account" at bounding box center [916, 329] width 84 height 29
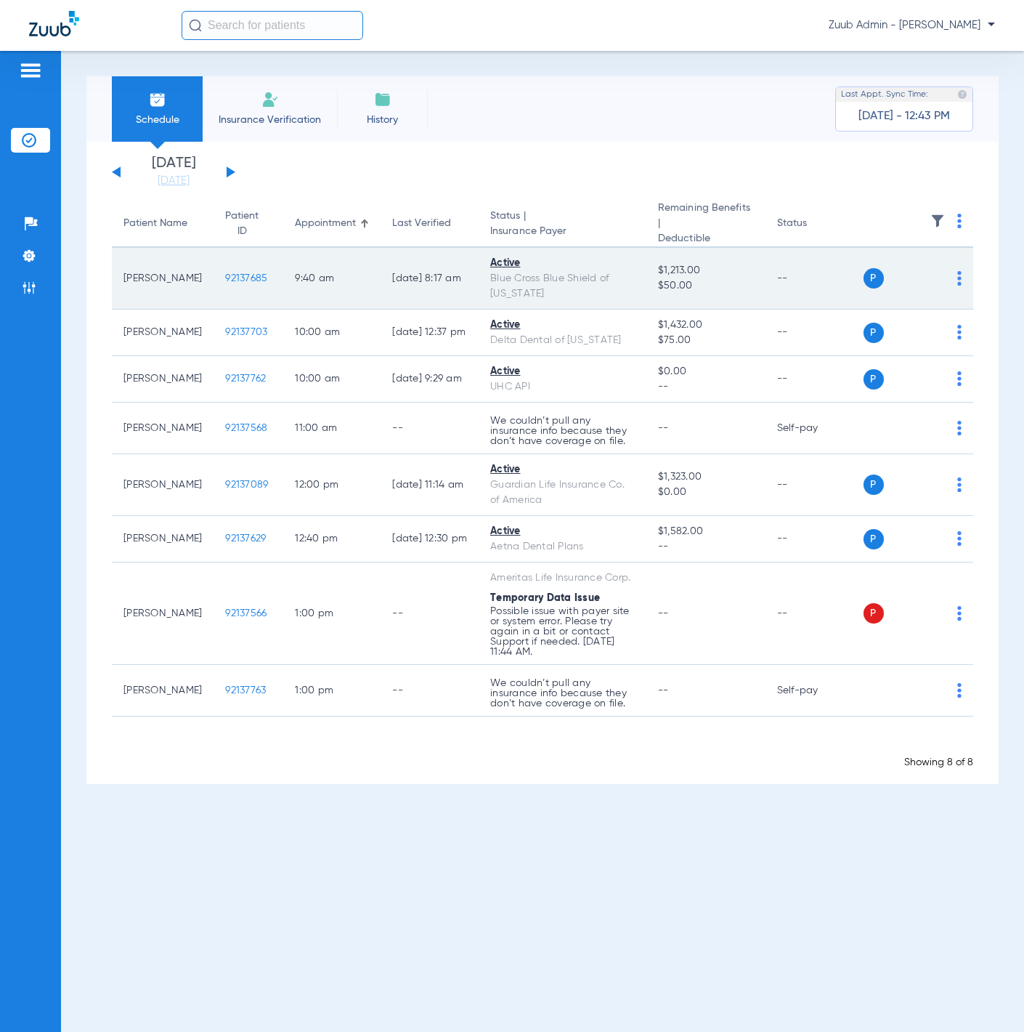
click at [227, 273] on span "92137685" at bounding box center [246, 278] width 42 height 10
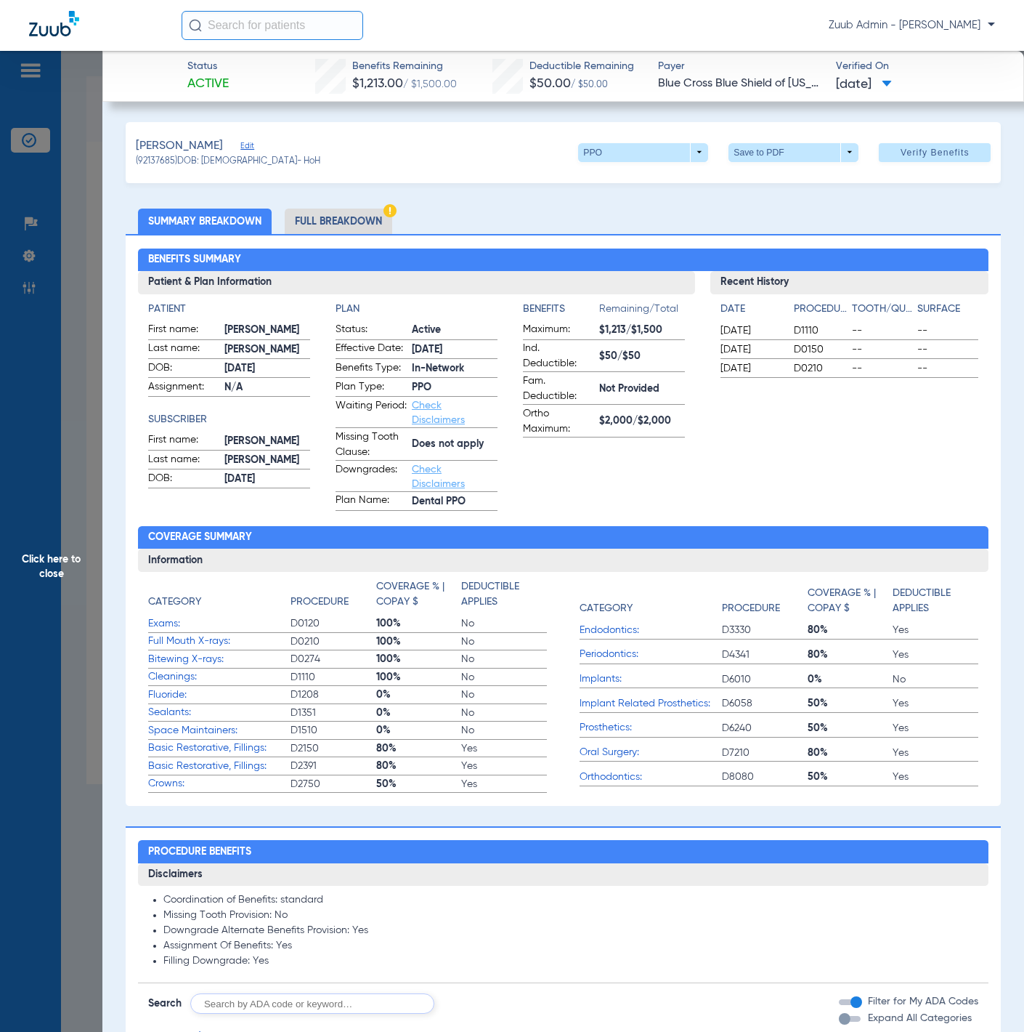
click at [272, 148] on div "[PERSON_NAME]" at bounding box center [228, 146] width 185 height 18
click at [254, 145] on span "Edit" at bounding box center [246, 148] width 13 height 14
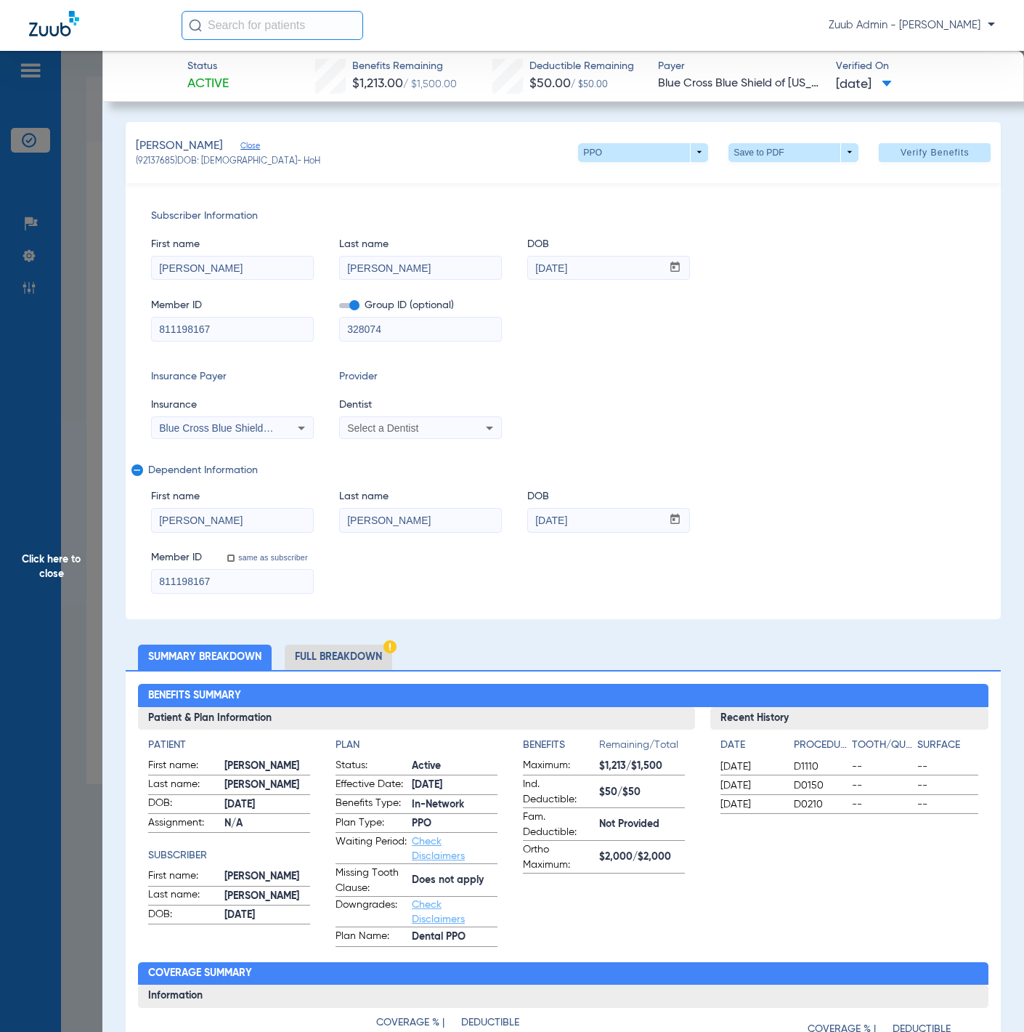
click at [414, 428] on span "Select a Dentist" at bounding box center [382, 428] width 71 height 12
click at [414, 428] on div at bounding box center [512, 516] width 1024 height 1032
click at [450, 396] on div "Provider Dentist Select a Dentist" at bounding box center [420, 404] width 163 height 70
click at [80, 391] on span "Click here to close" at bounding box center [51, 567] width 102 height 1032
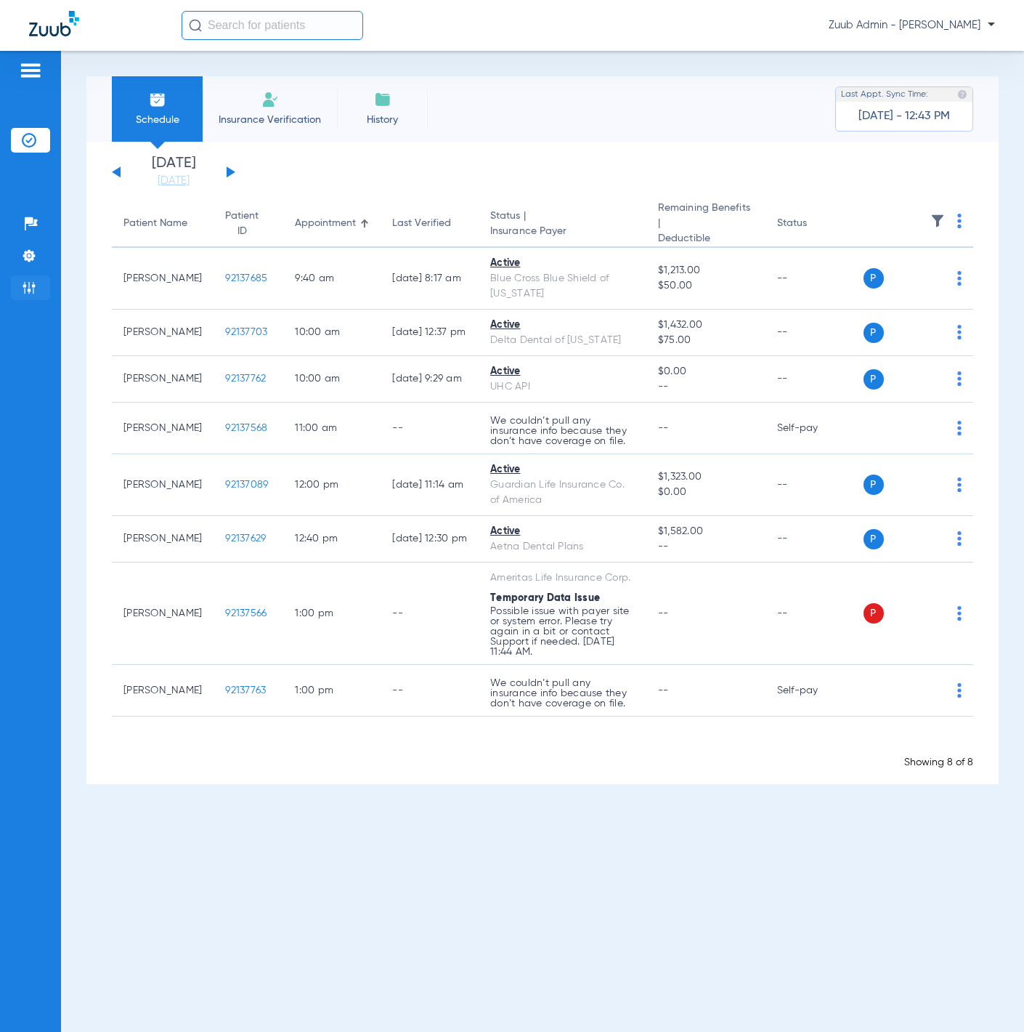
click at [29, 285] on img at bounding box center [29, 287] width 15 height 15
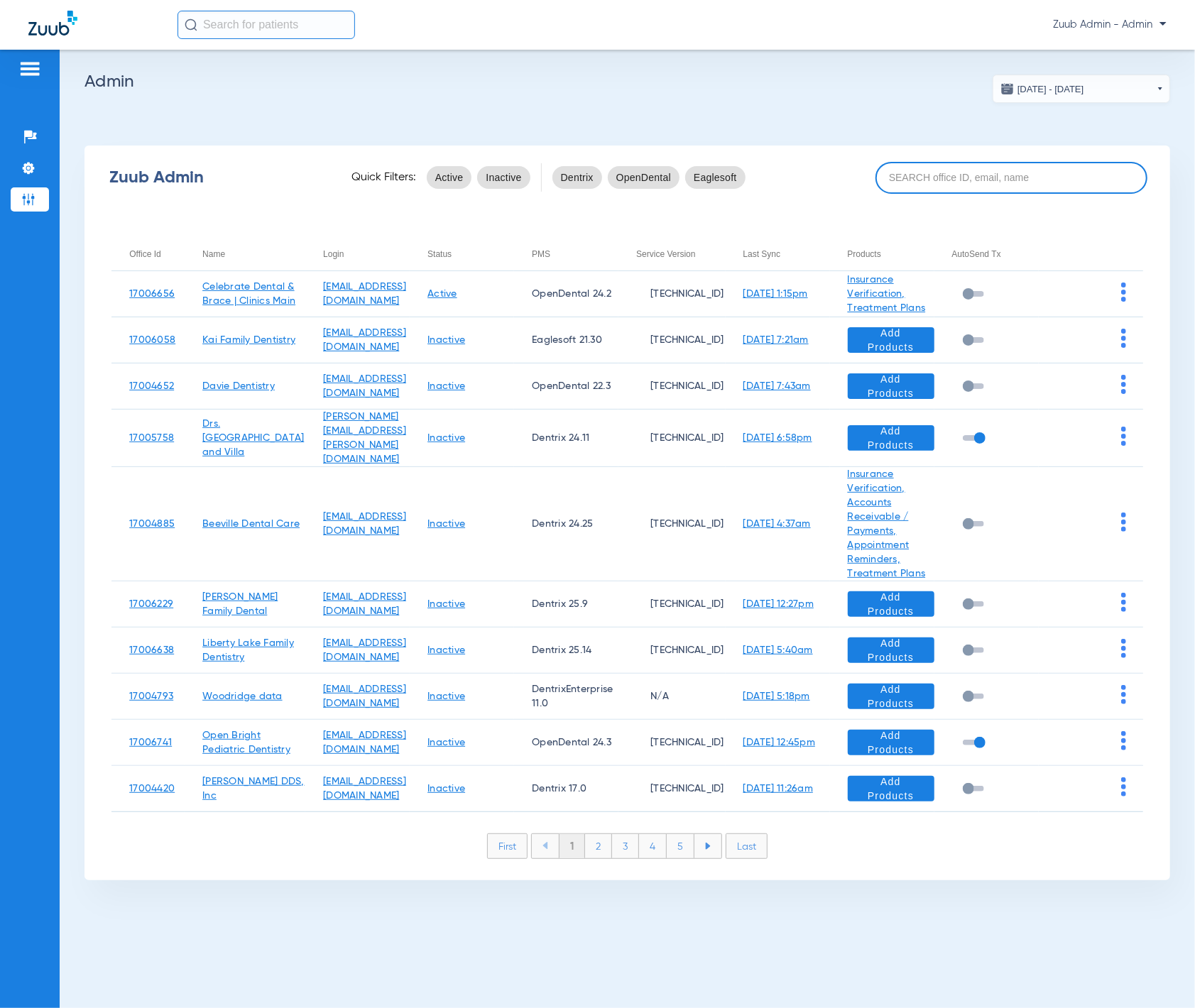
click at [1001, 178] on input at bounding box center [1010, 178] width 271 height 32
paste input "17004541"
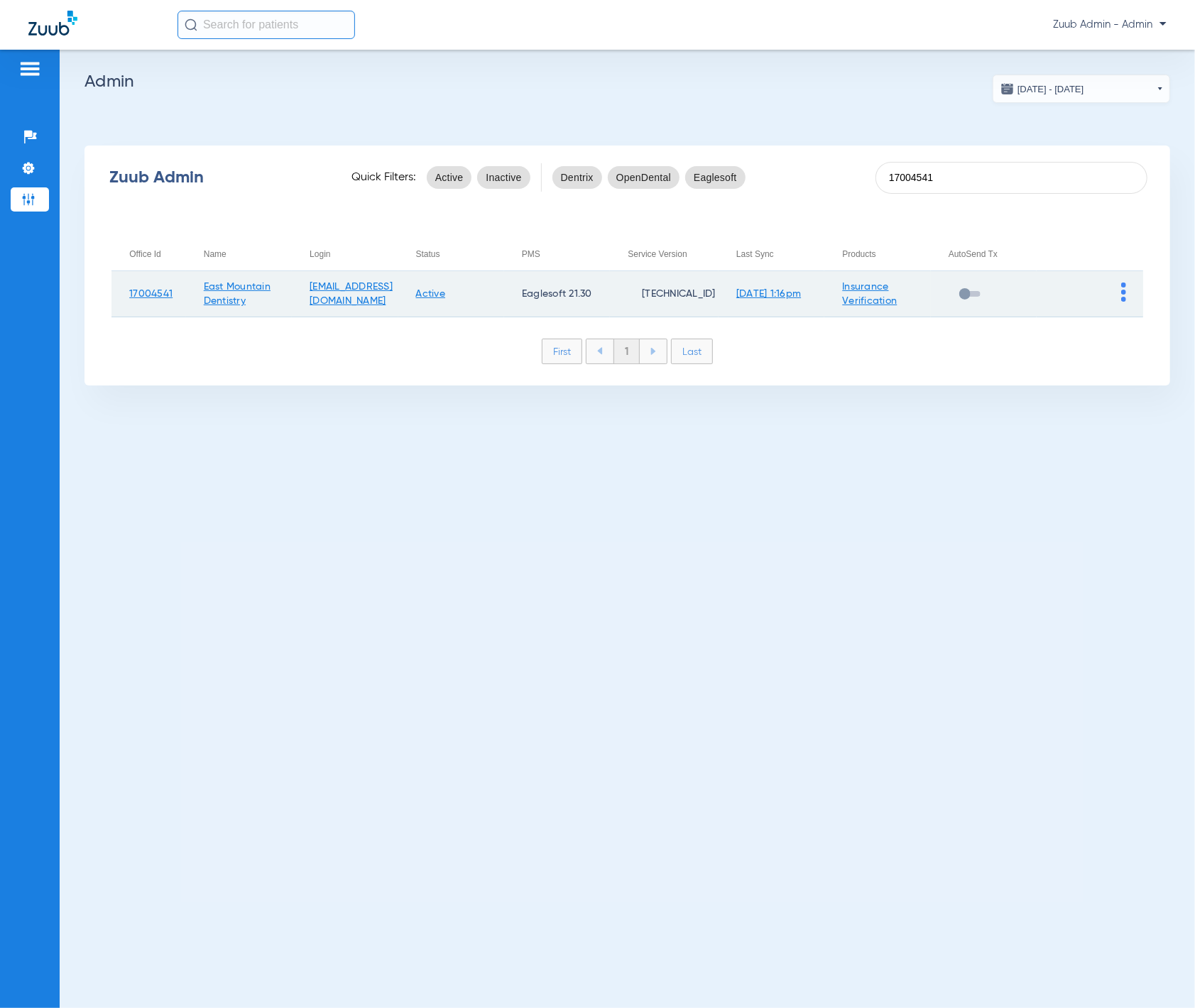
type input "17004541"
click at [1001, 284] on td at bounding box center [1089, 293] width 106 height 46
click at [1001, 287] on td at bounding box center [1089, 293] width 106 height 46
click at [1001, 289] on img at bounding box center [1123, 292] width 5 height 20
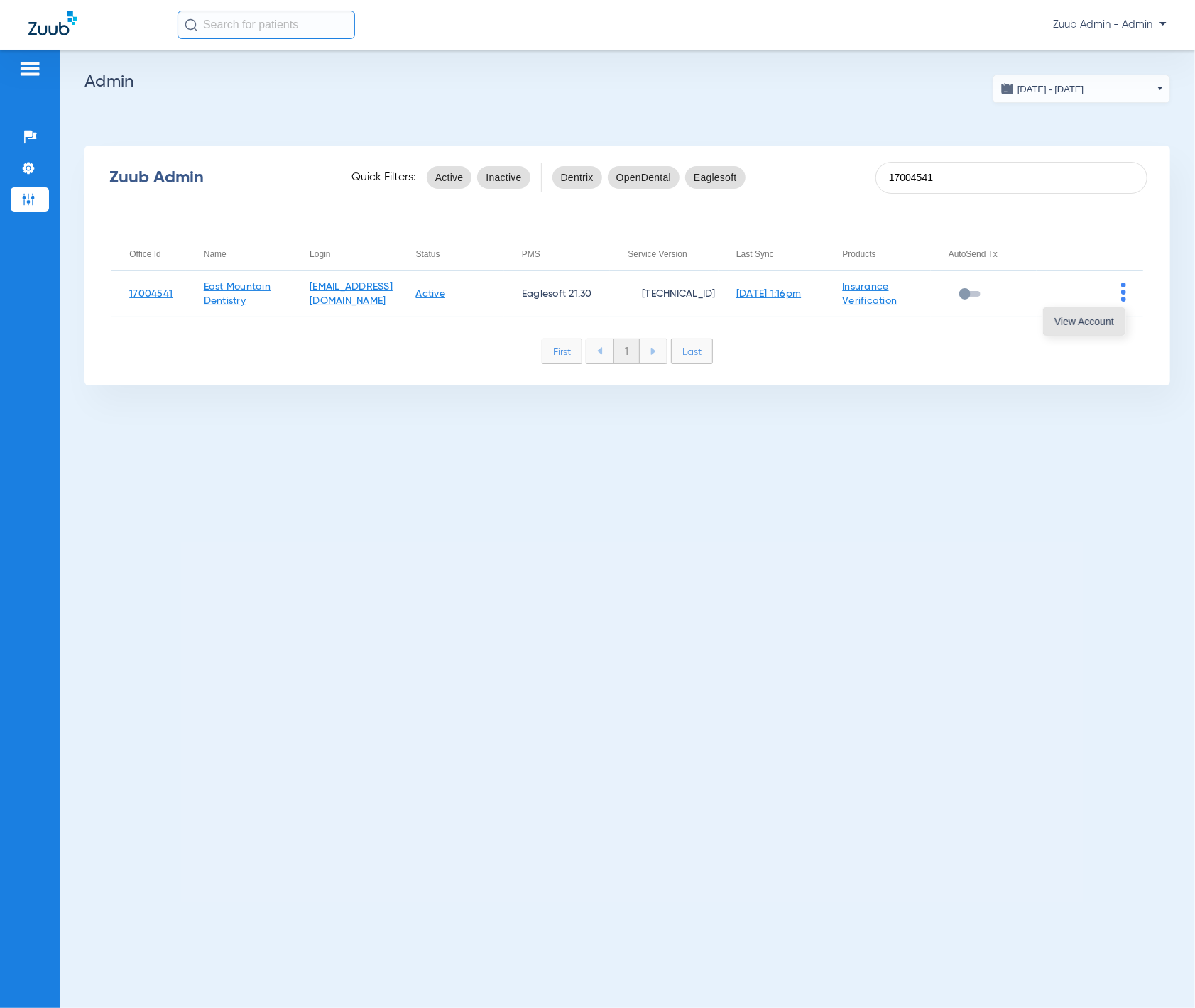
click at [1001, 326] on button "View Account" at bounding box center [1084, 321] width 82 height 28
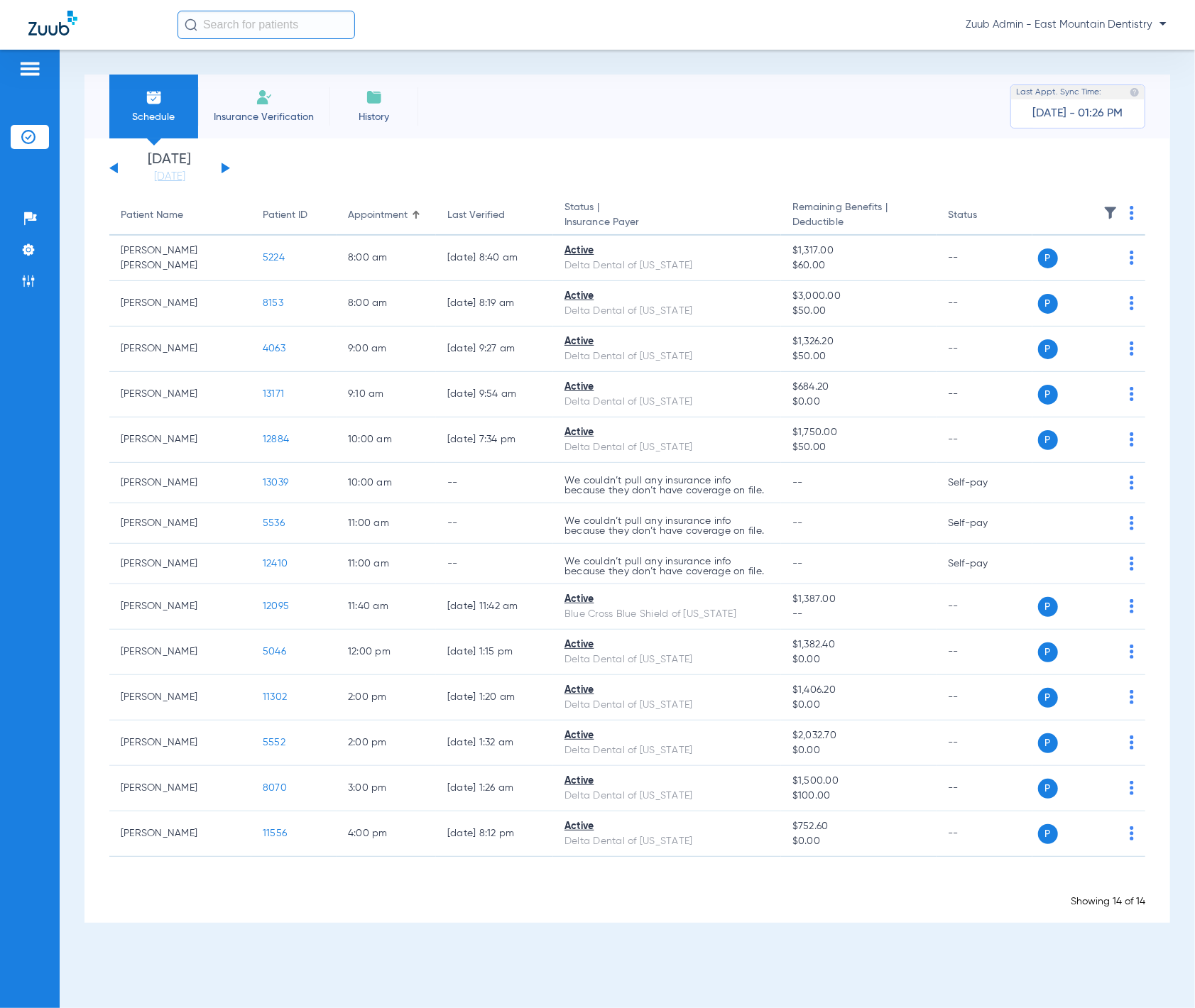
click at [225, 167] on button at bounding box center [226, 167] width 9 height 11
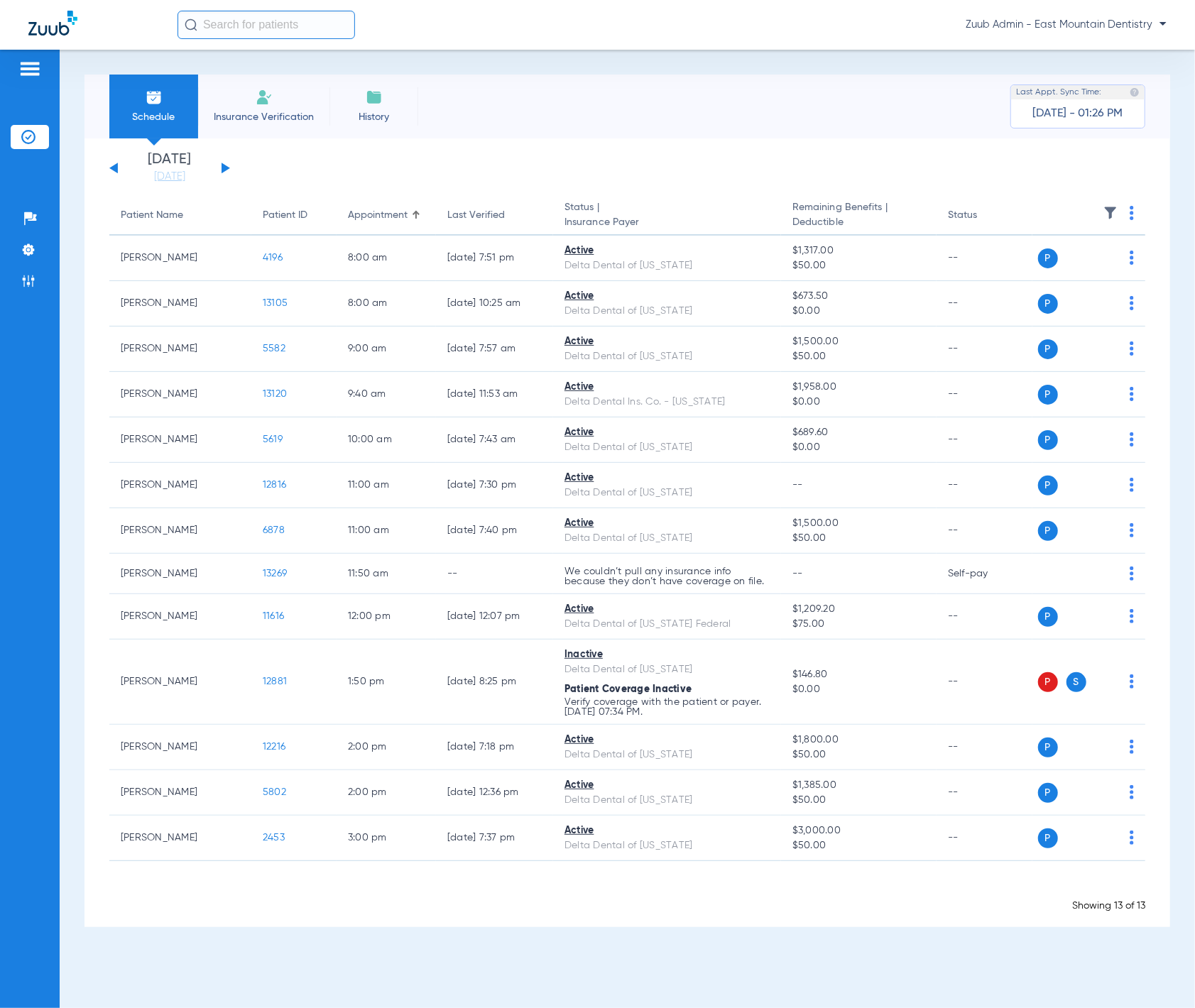
click at [225, 167] on button at bounding box center [226, 167] width 9 height 11
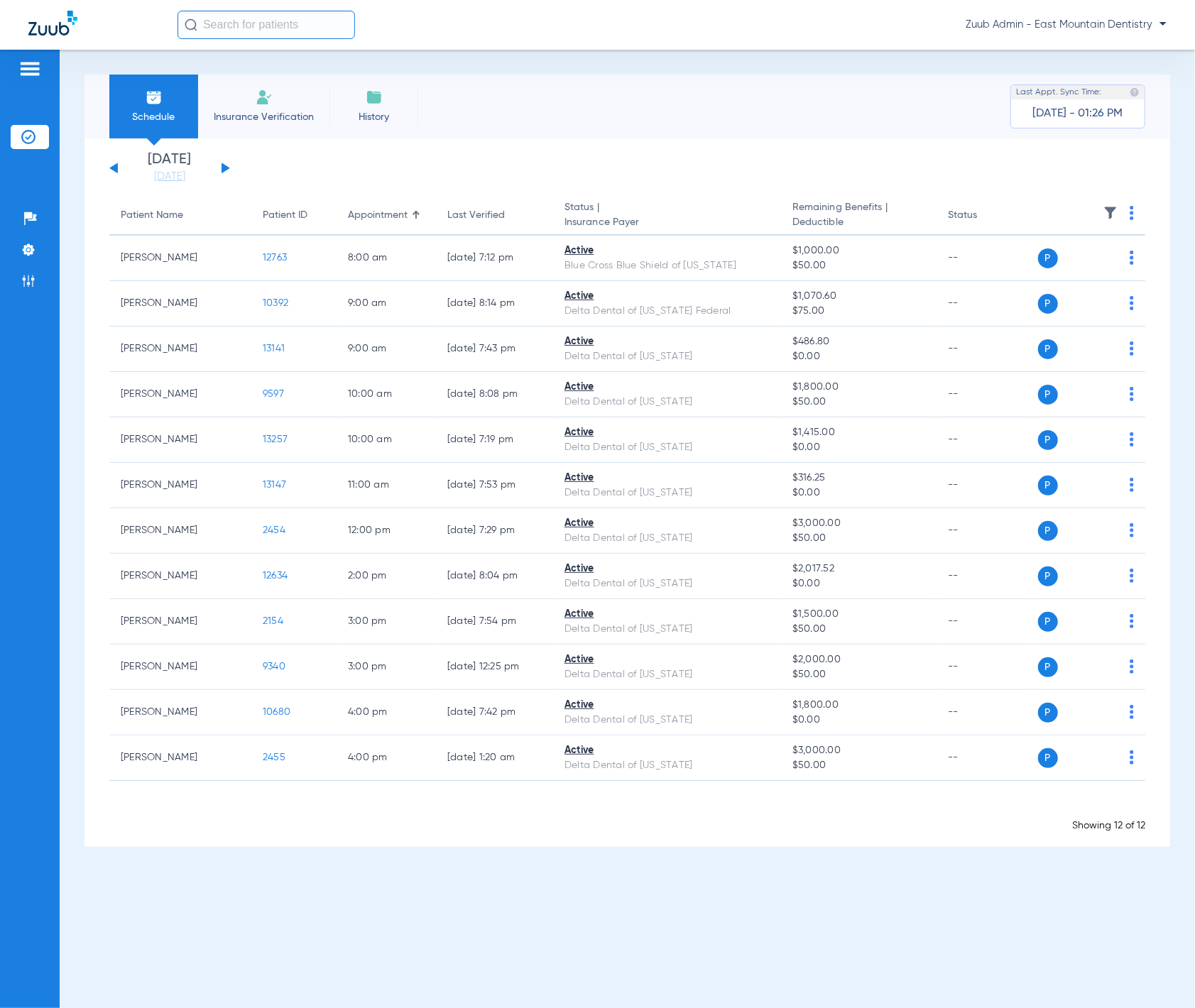
click at [225, 167] on button at bounding box center [226, 167] width 9 height 11
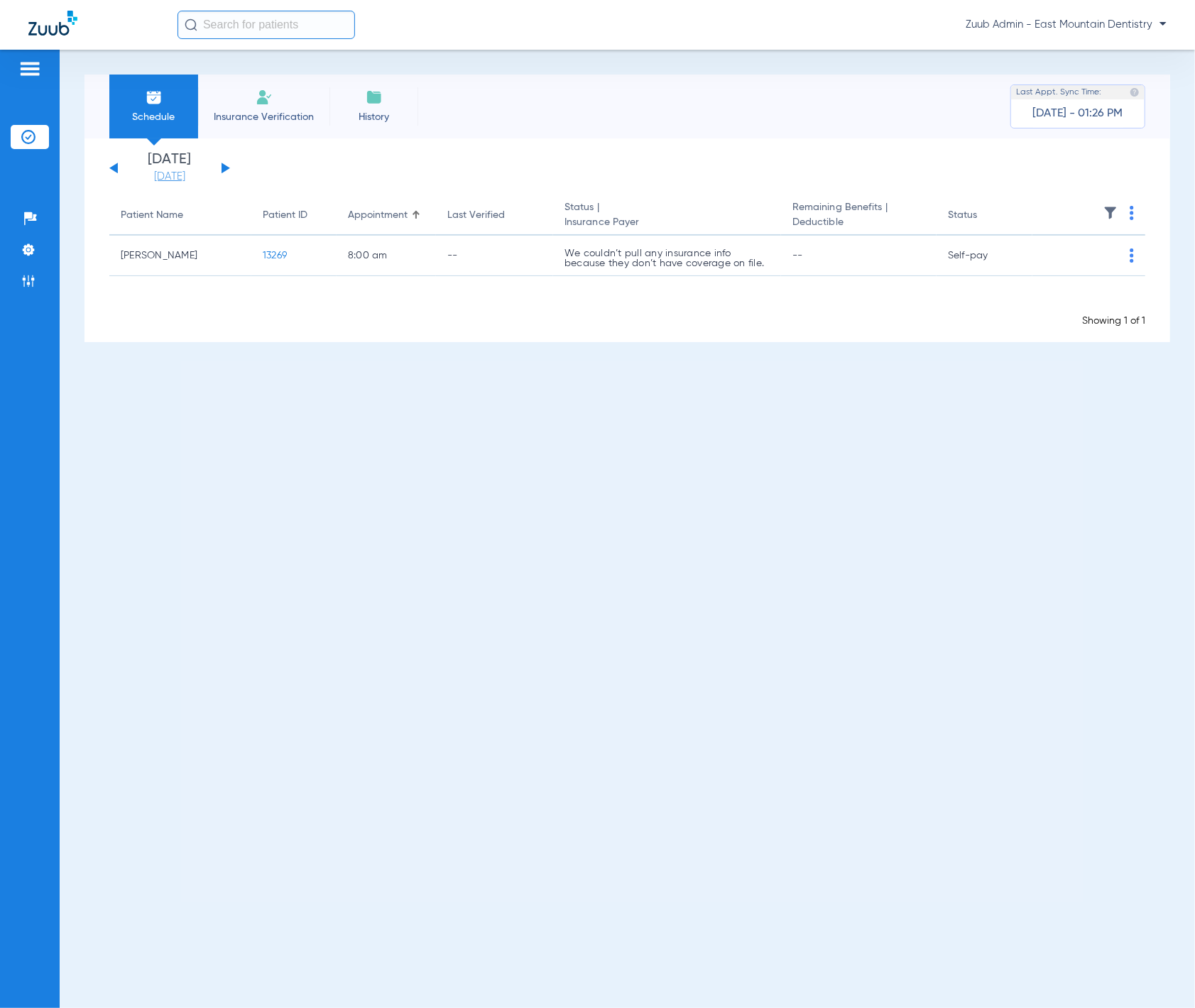
click at [154, 175] on link "[DATE]" at bounding box center [169, 177] width 85 height 15
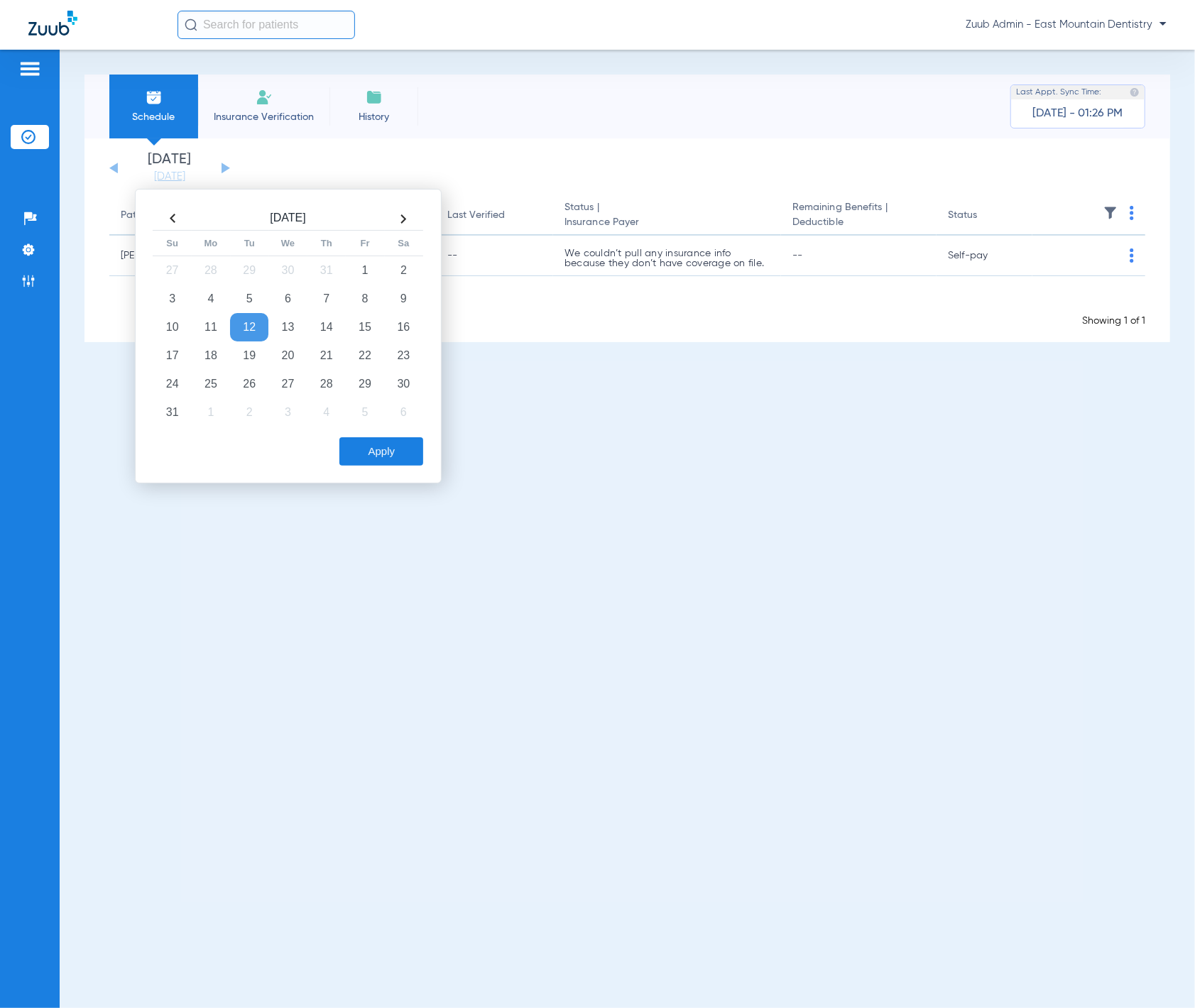
click at [253, 327] on td "12" at bounding box center [248, 326] width 38 height 28
drag, startPoint x: 381, startPoint y: 453, endPoint x: 474, endPoint y: 471, distance: 94.7
click at [381, 454] on button "Apply" at bounding box center [381, 450] width 84 height 28
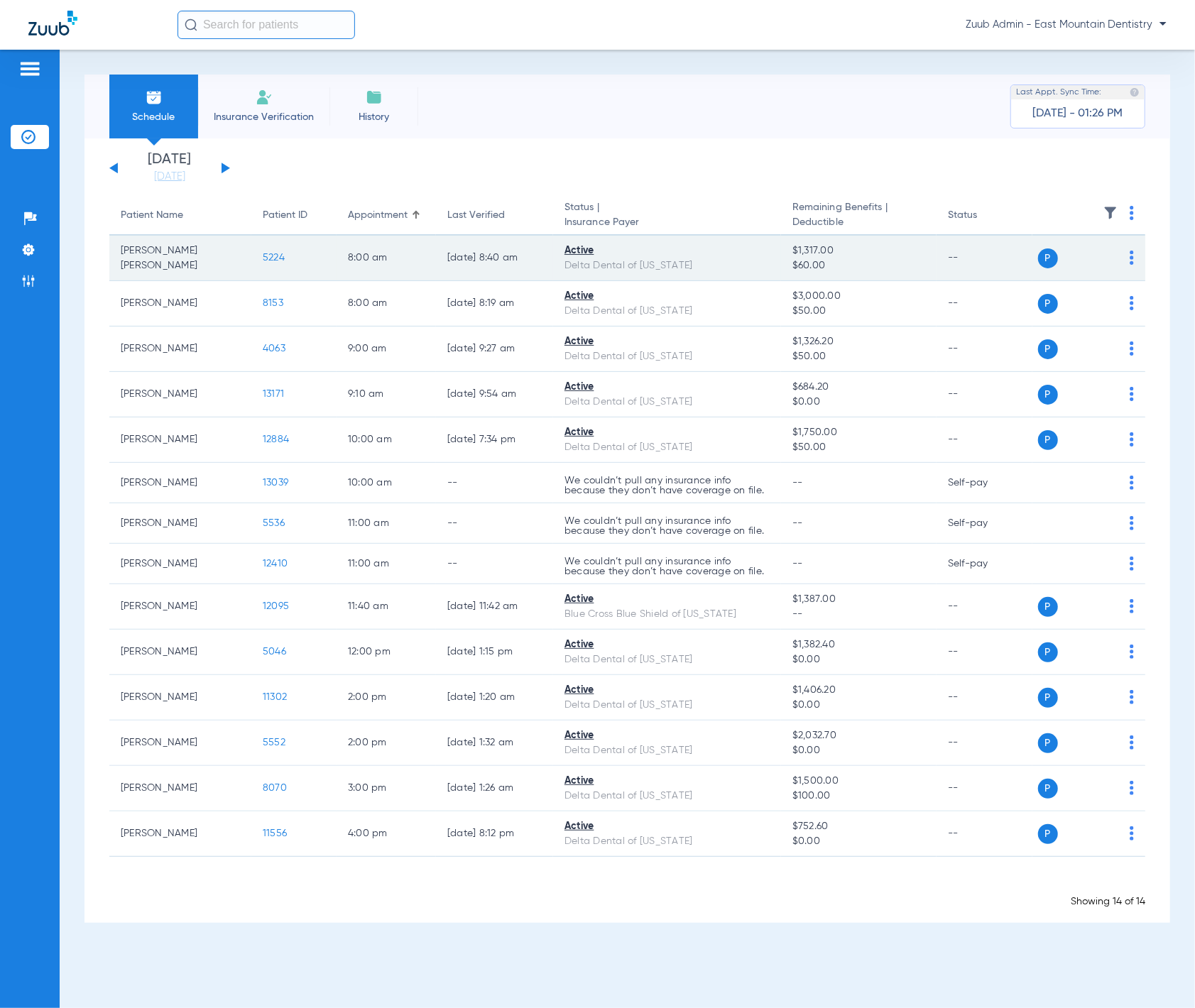
click at [273, 253] on span "5224" at bounding box center [274, 258] width 22 height 10
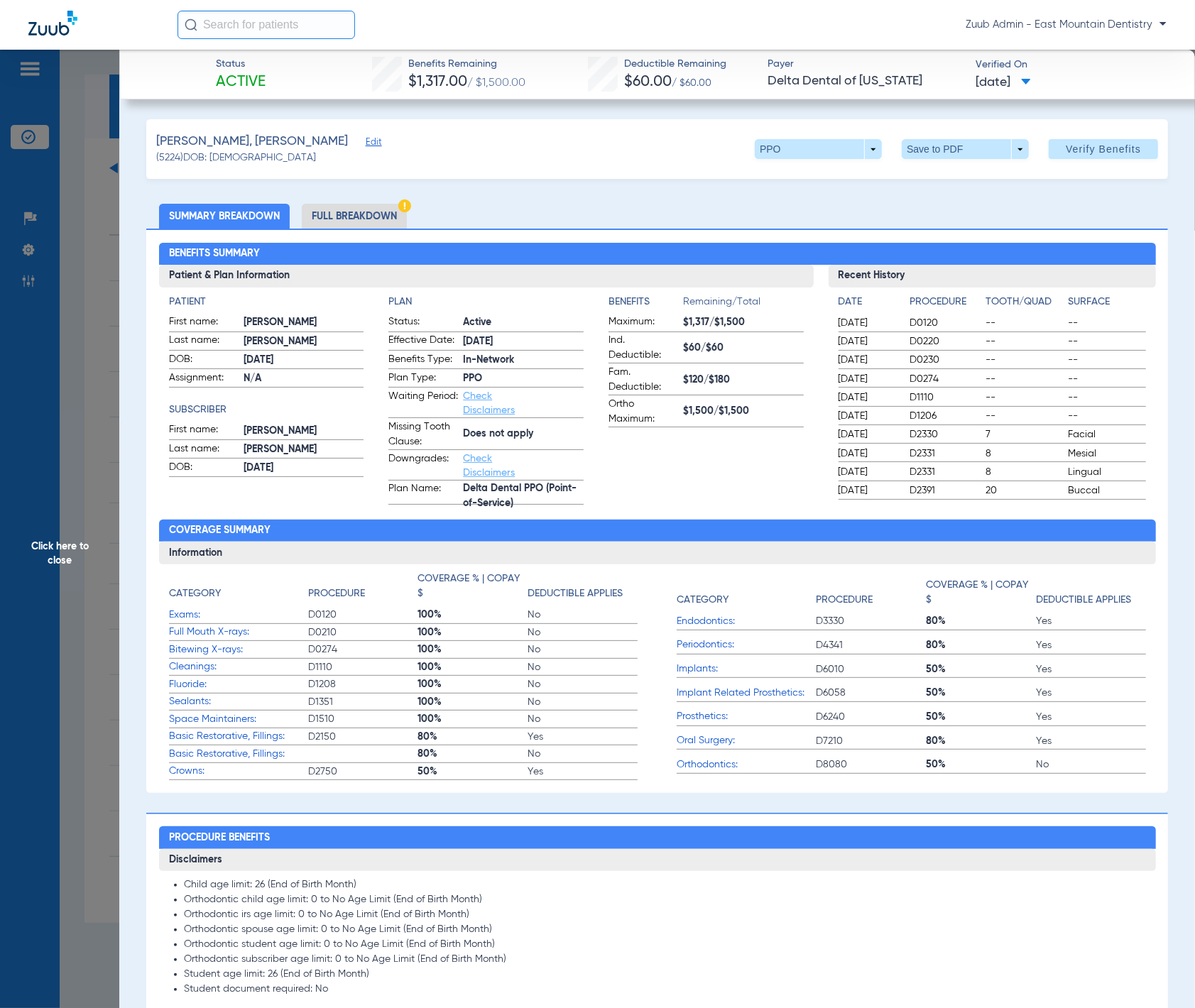
click at [372, 217] on li "Full Breakdown" at bounding box center [355, 215] width 106 height 24
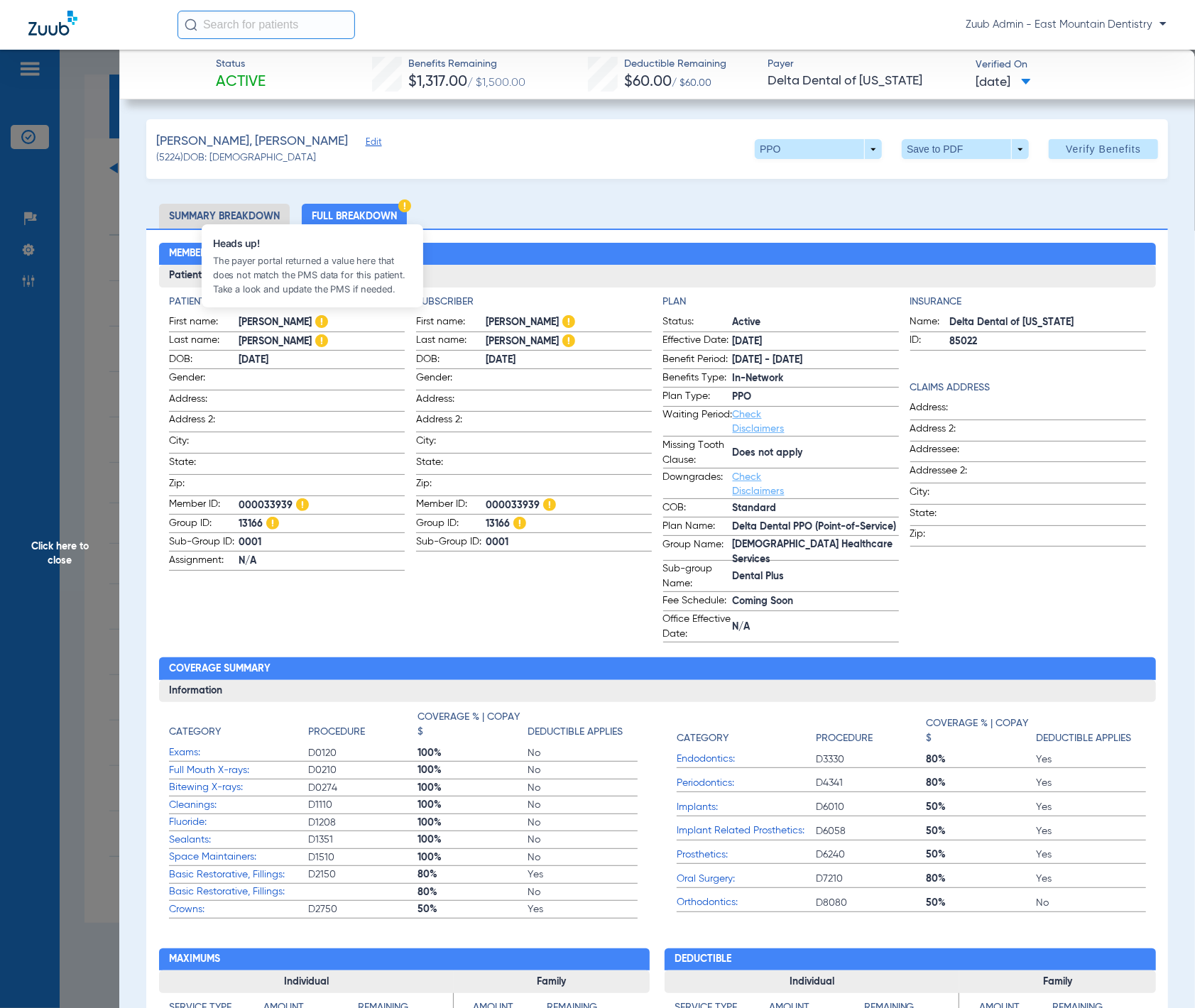
click at [316, 317] on img at bounding box center [321, 321] width 13 height 13
click at [93, 407] on span "Click here to close" at bounding box center [60, 554] width 119 height 1008
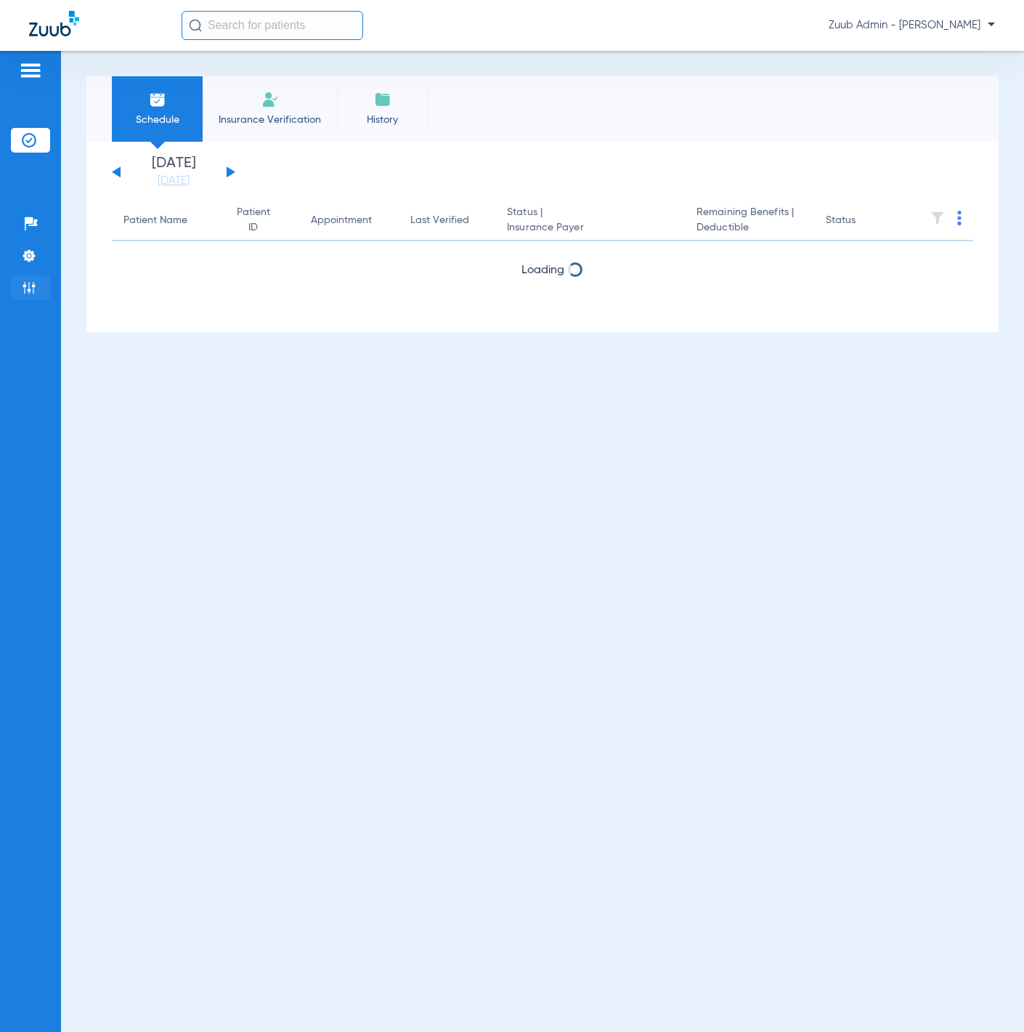
click at [27, 279] on li "Admin" at bounding box center [30, 287] width 39 height 25
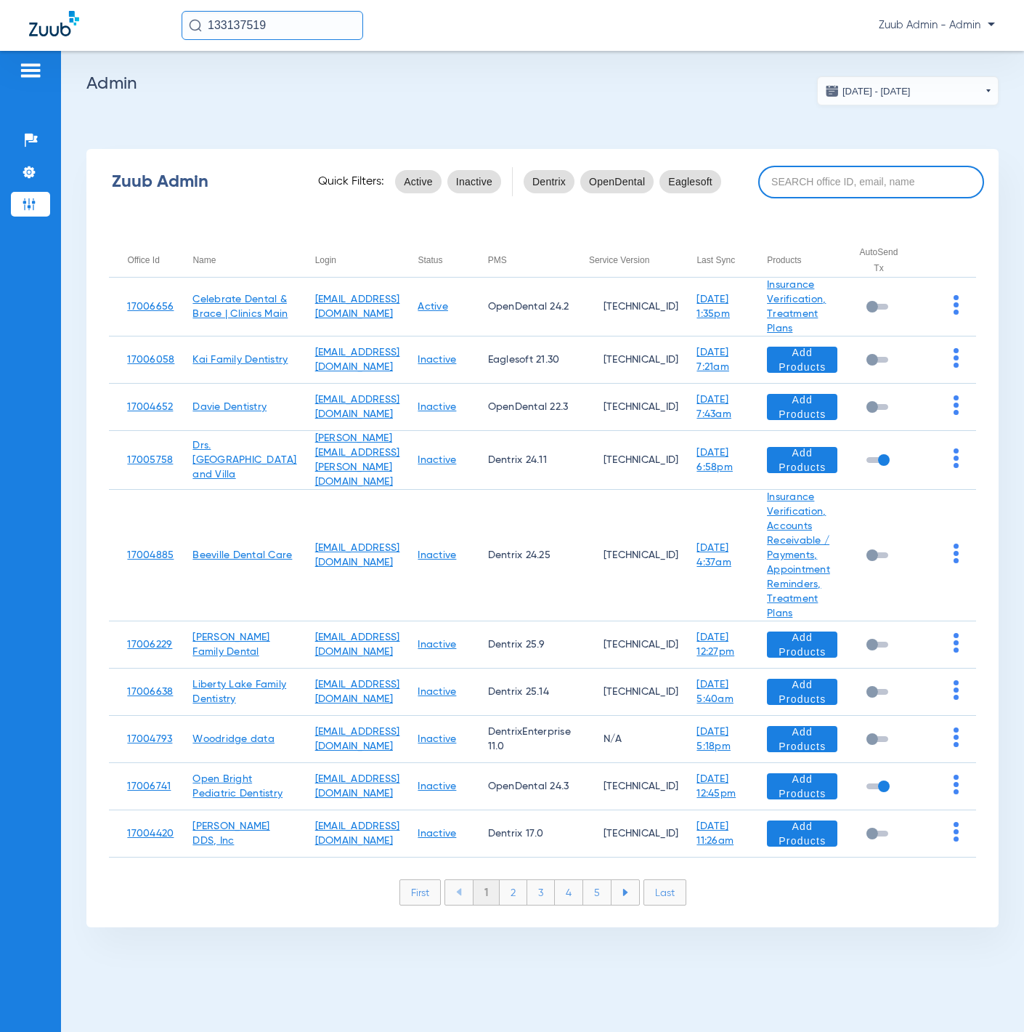
click at [878, 179] on input at bounding box center [871, 182] width 226 height 33
paste input "17007212"
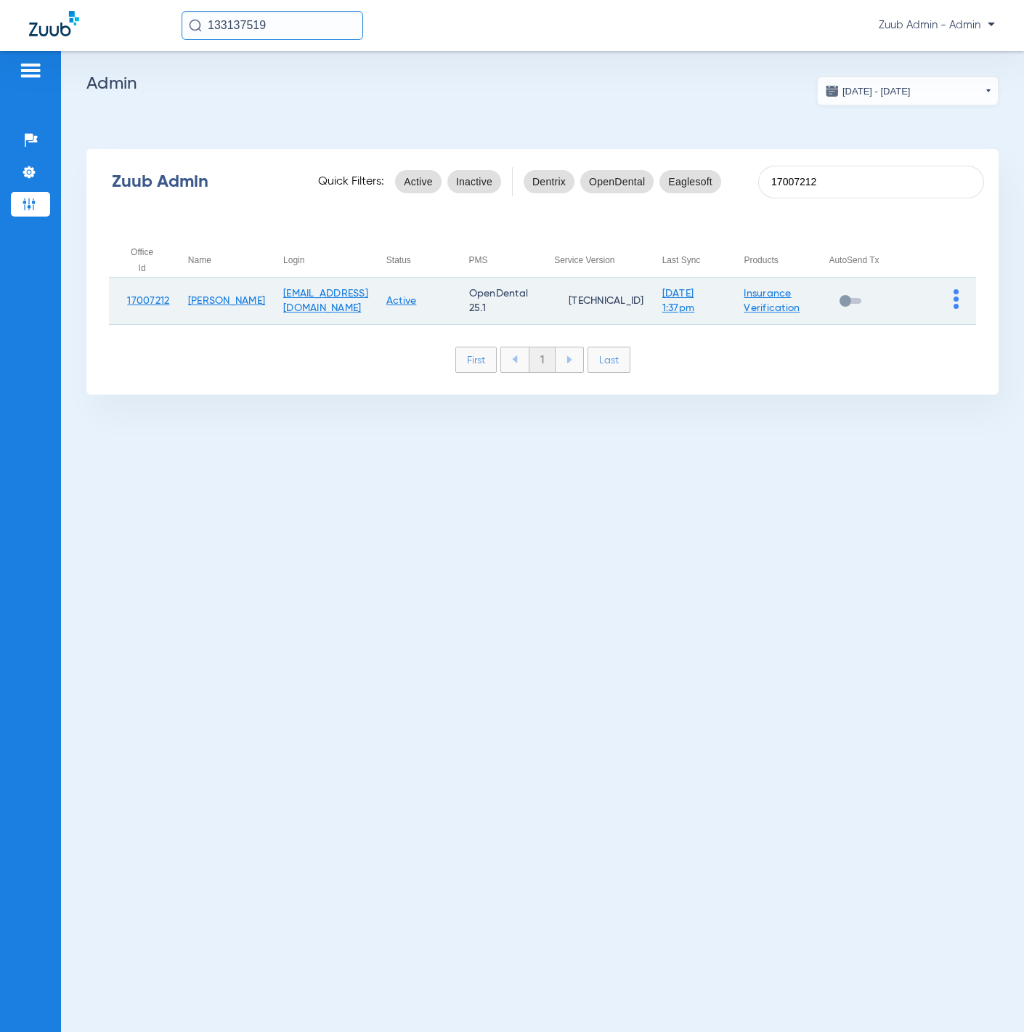
type input "17007212"
click at [954, 293] on img at bounding box center [956, 299] width 5 height 20
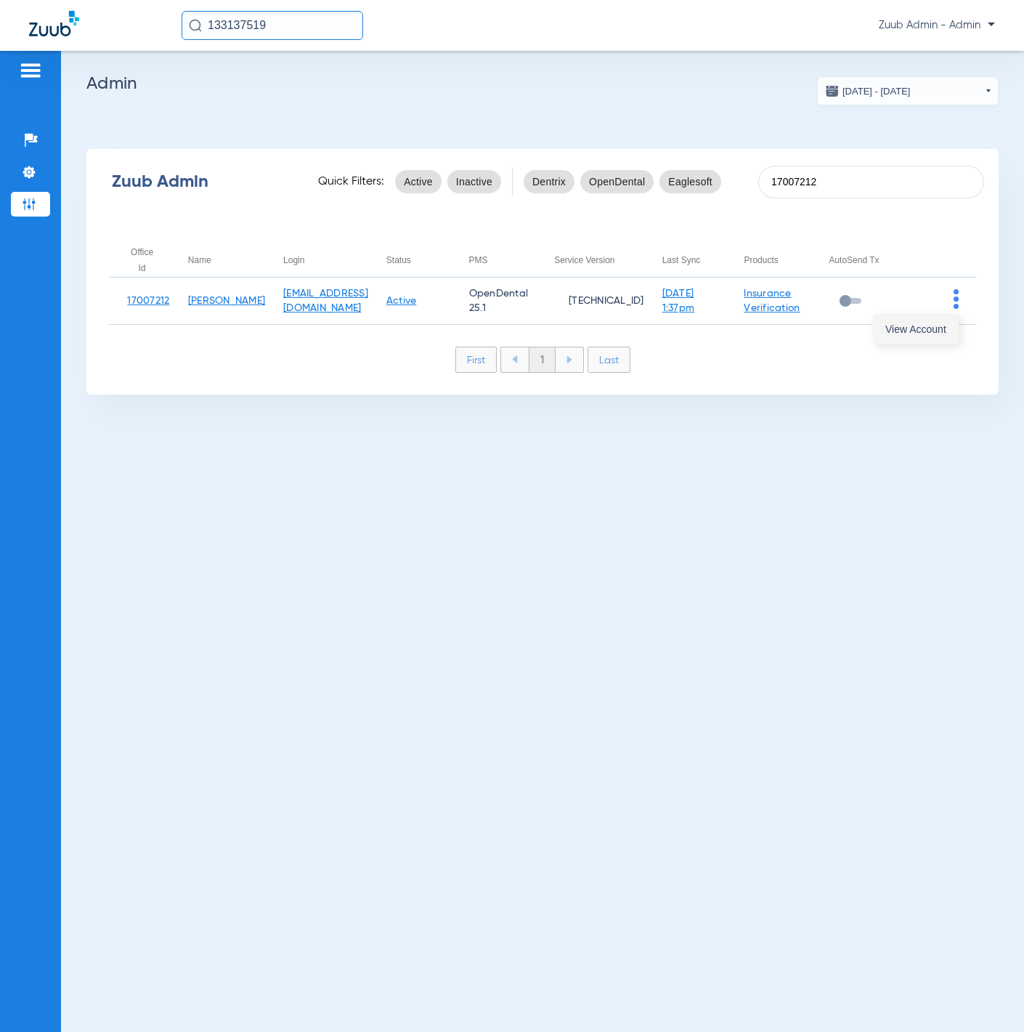
click at [927, 326] on span "View Account" at bounding box center [916, 329] width 61 height 10
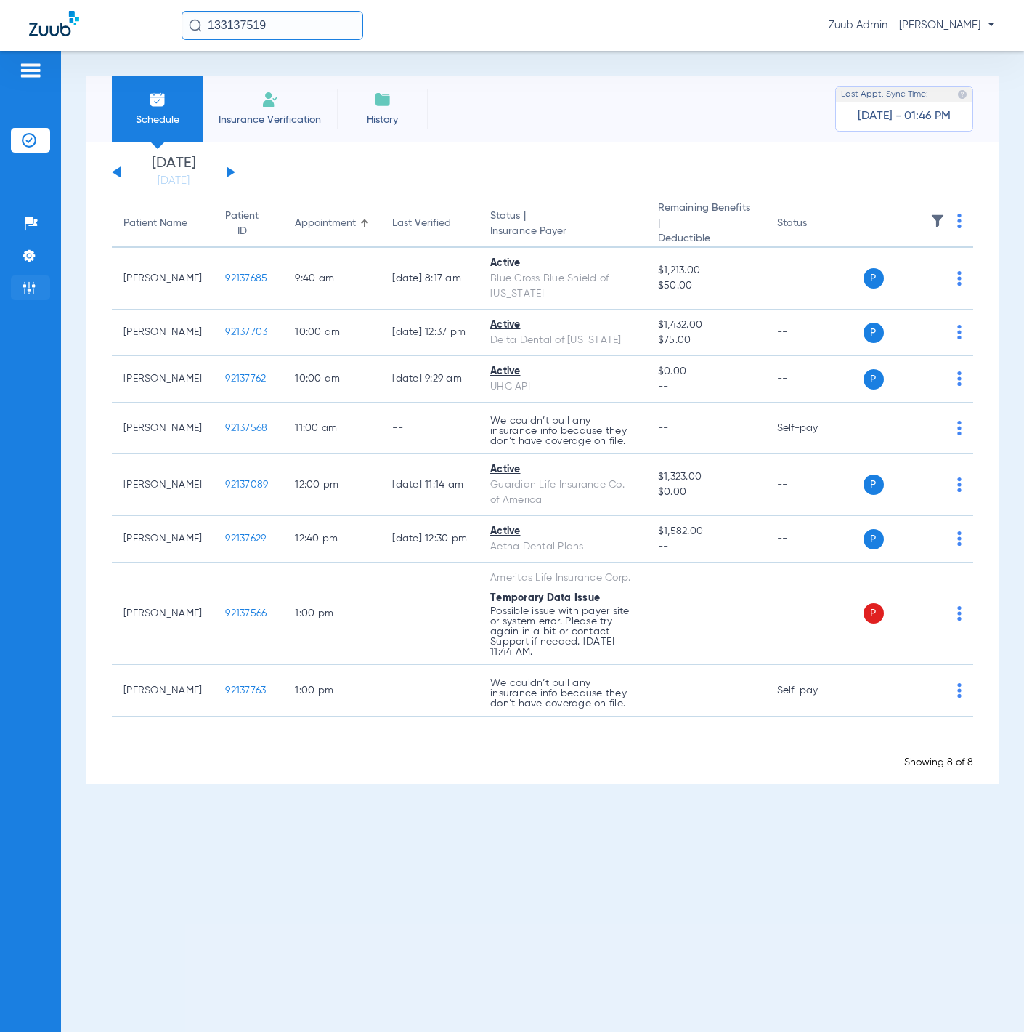
click at [40, 279] on li "Admin" at bounding box center [30, 287] width 39 height 25
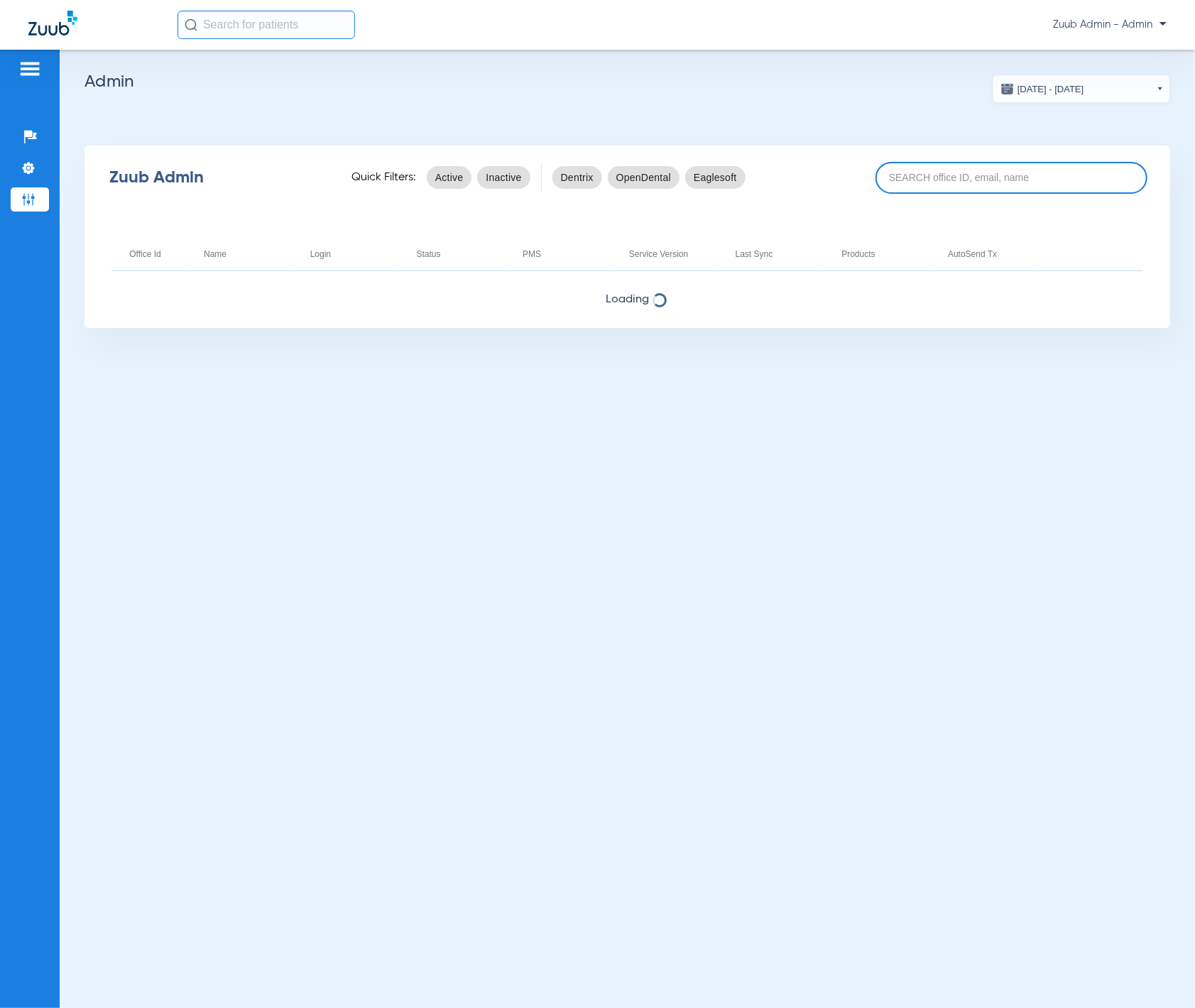
click at [951, 165] on input at bounding box center [1010, 178] width 271 height 32
paste input "17007233"
type input "17007233"
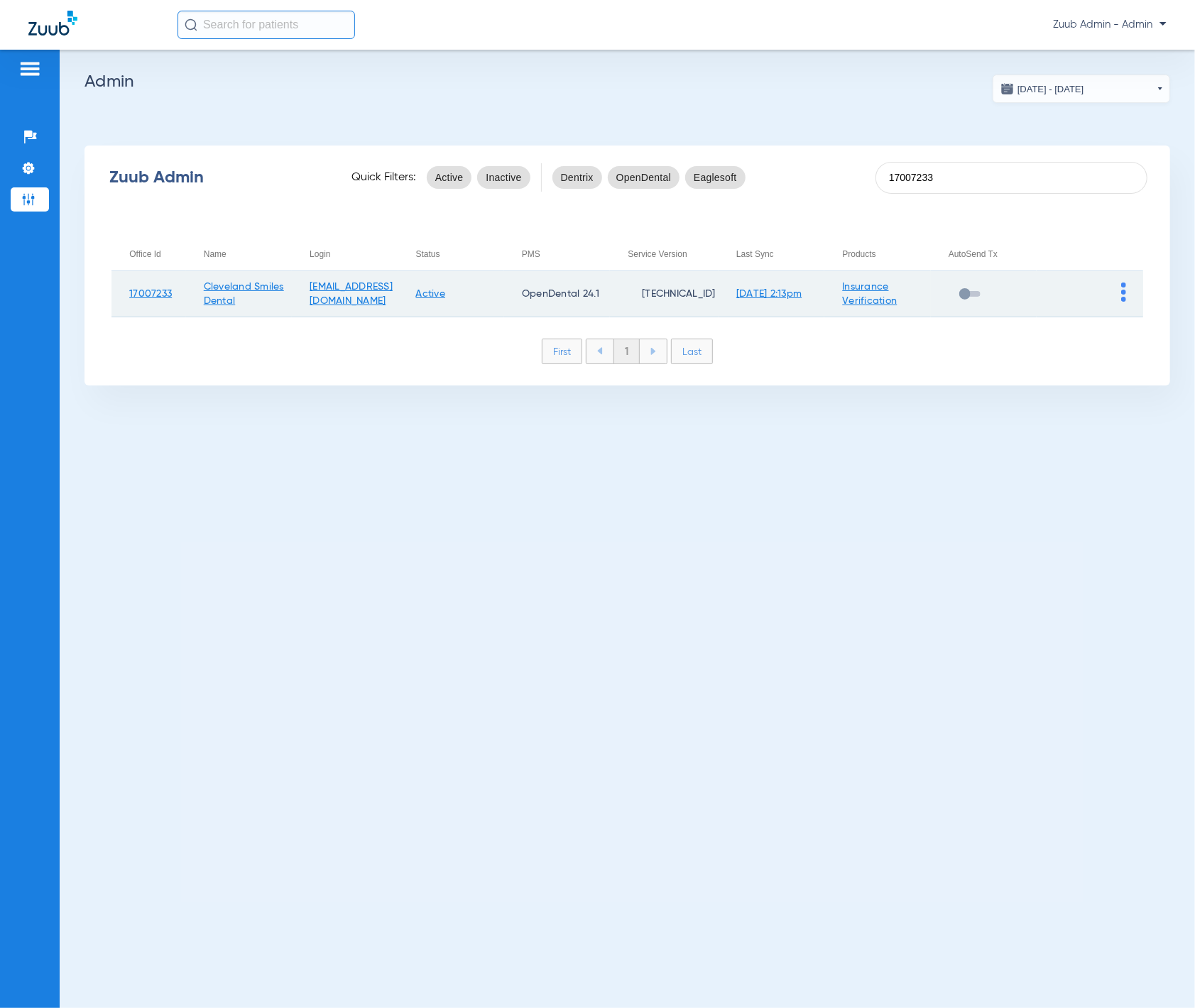
click at [1121, 294] on img at bounding box center [1123, 292] width 5 height 20
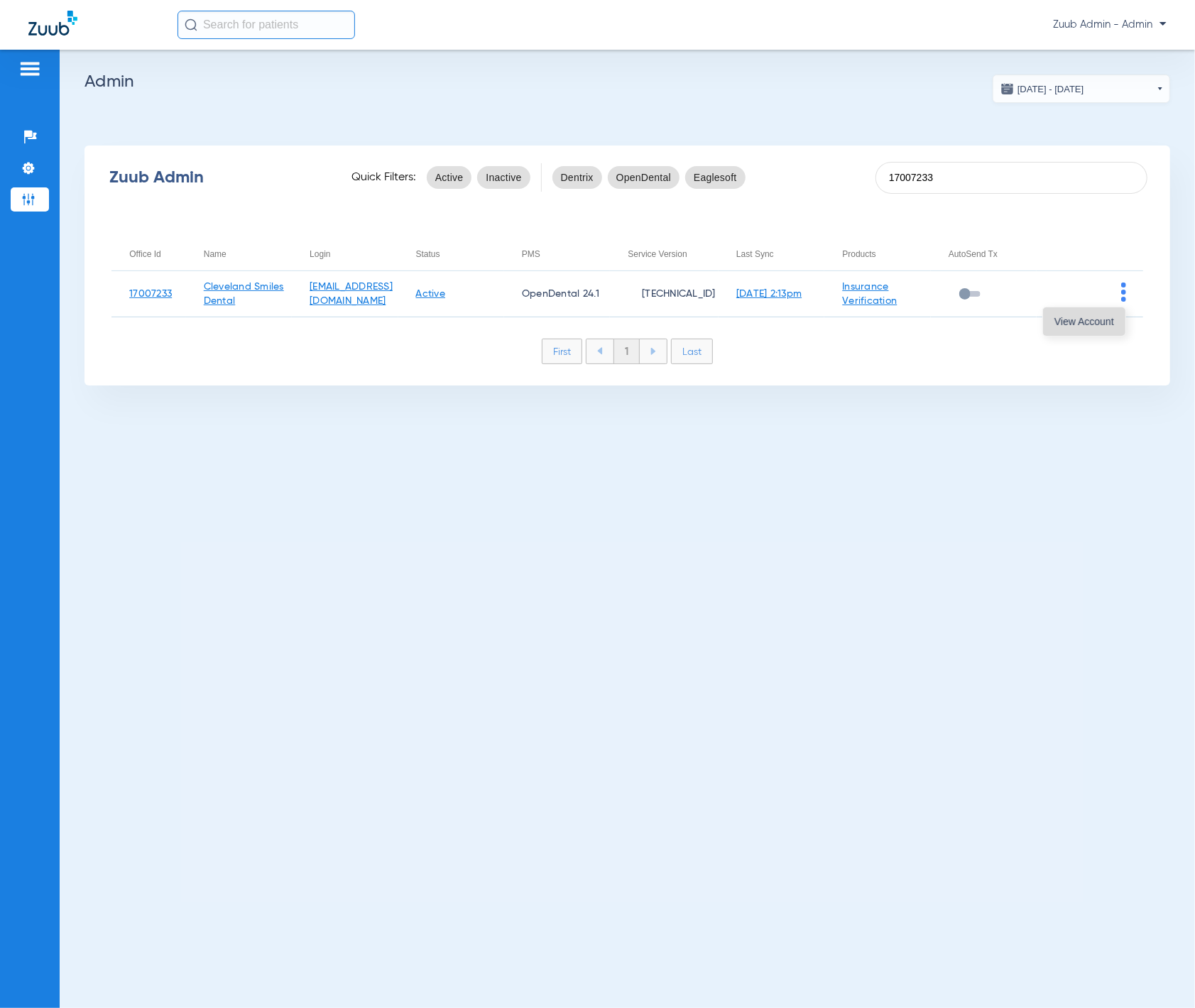
click at [1109, 316] on span "View Account" at bounding box center [1084, 321] width 60 height 10
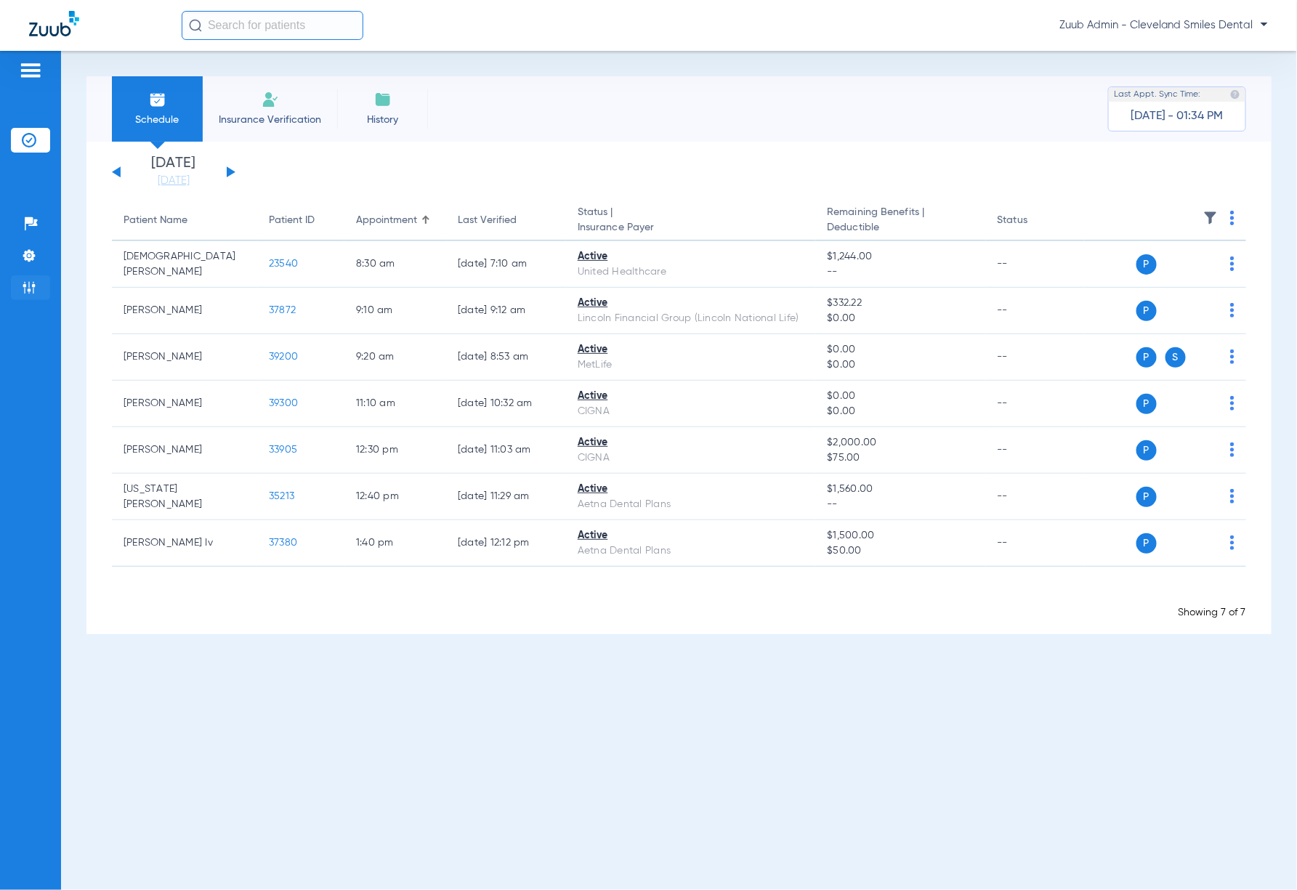
click at [41, 292] on li "Admin" at bounding box center [30, 287] width 39 height 25
